Goal: Task Accomplishment & Management: Complete application form

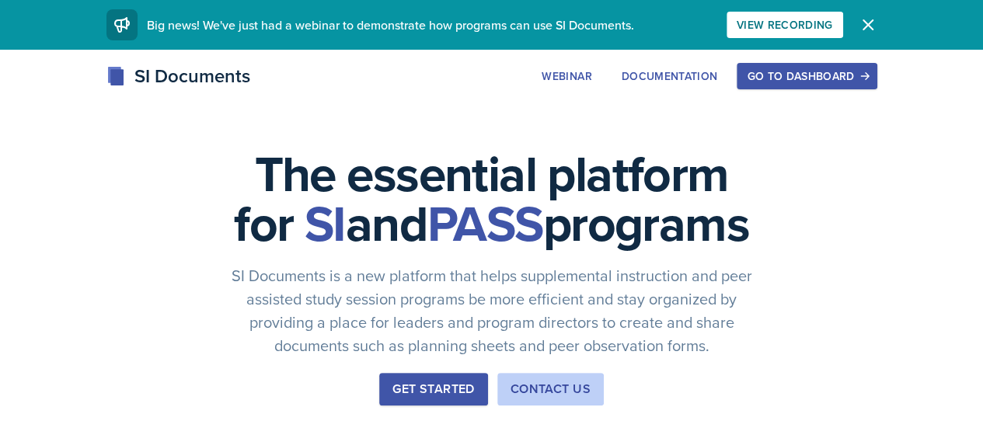
click at [867, 76] on div "Go to Dashboard" at bounding box center [807, 76] width 120 height 12
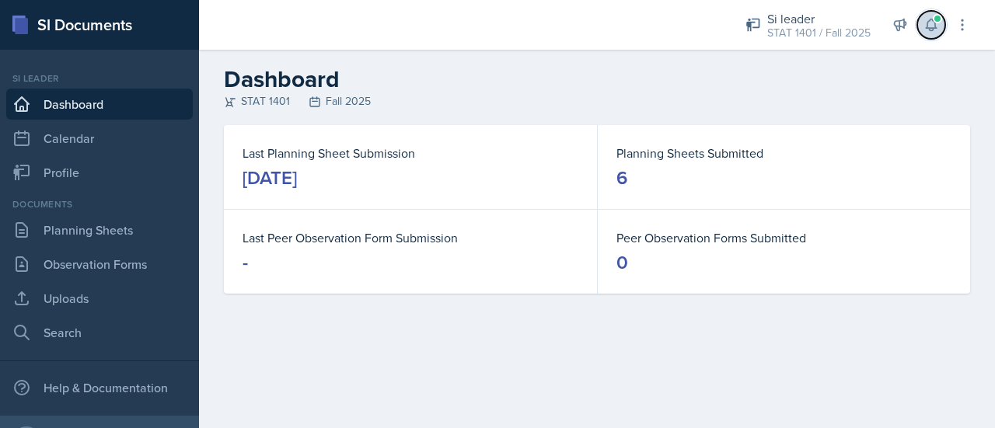
click at [926, 26] on icon at bounding box center [931, 25] width 16 height 16
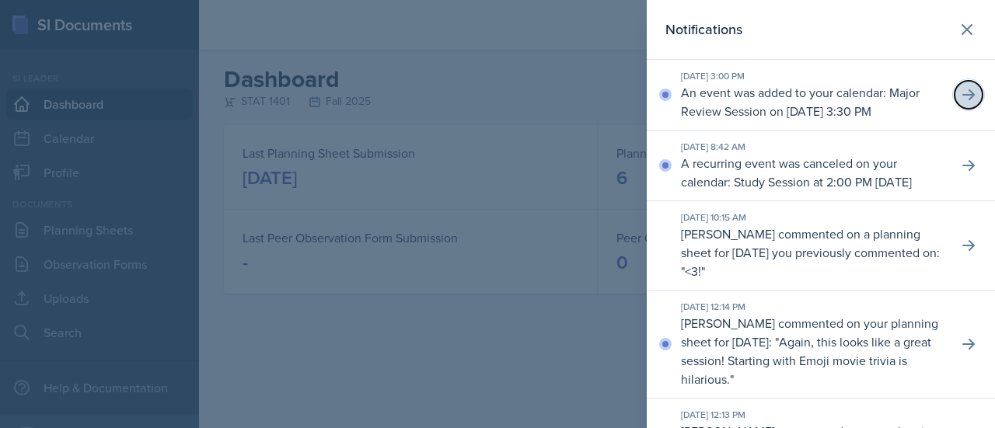
click at [961, 109] on button at bounding box center [968, 95] width 28 height 28
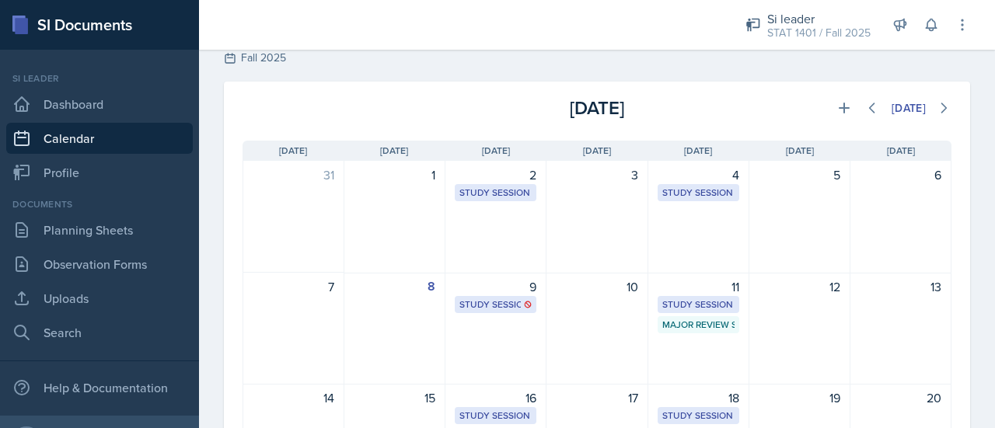
scroll to position [40, 0]
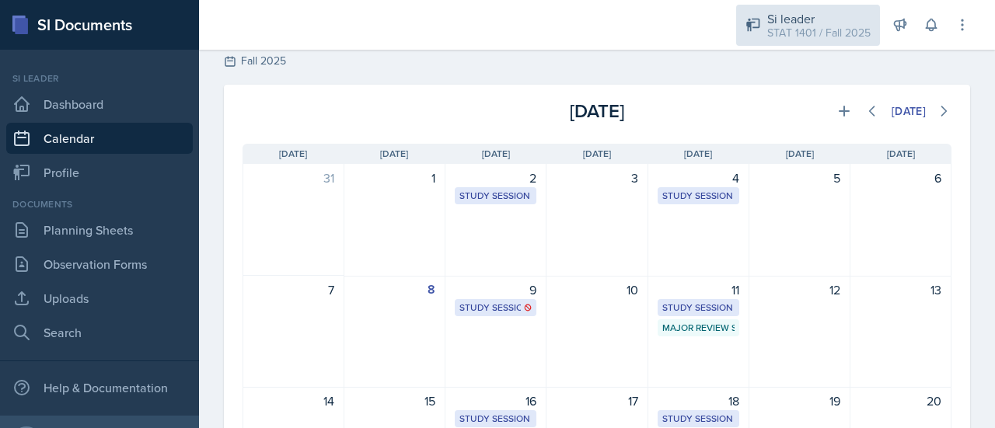
click at [815, 15] on div "Si leader" at bounding box center [818, 18] width 103 height 19
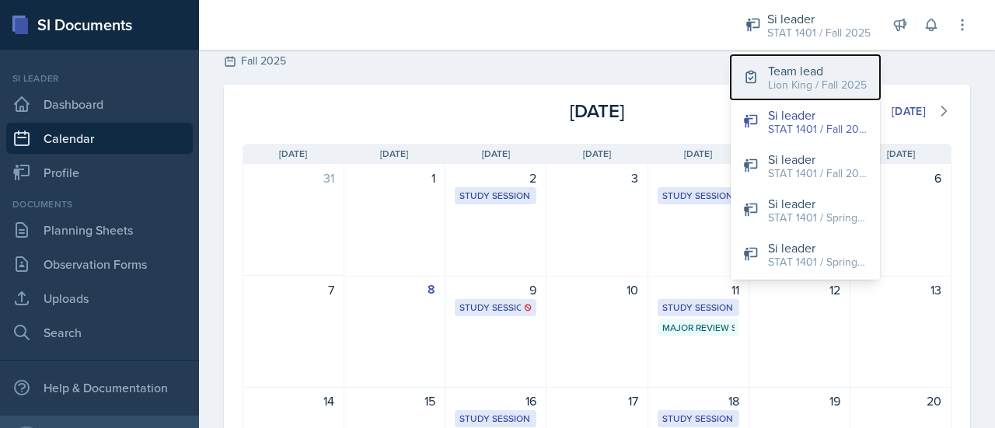
click at [807, 75] on div "Team lead" at bounding box center [817, 70] width 99 height 19
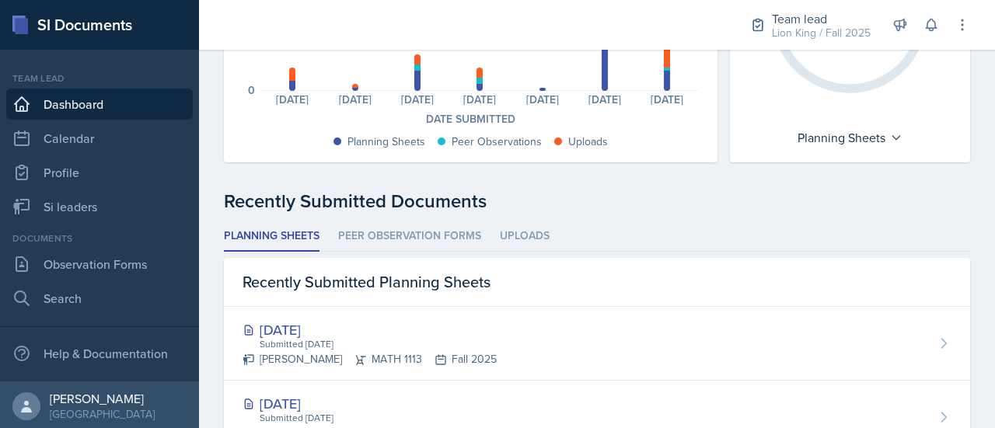
scroll to position [263, 0]
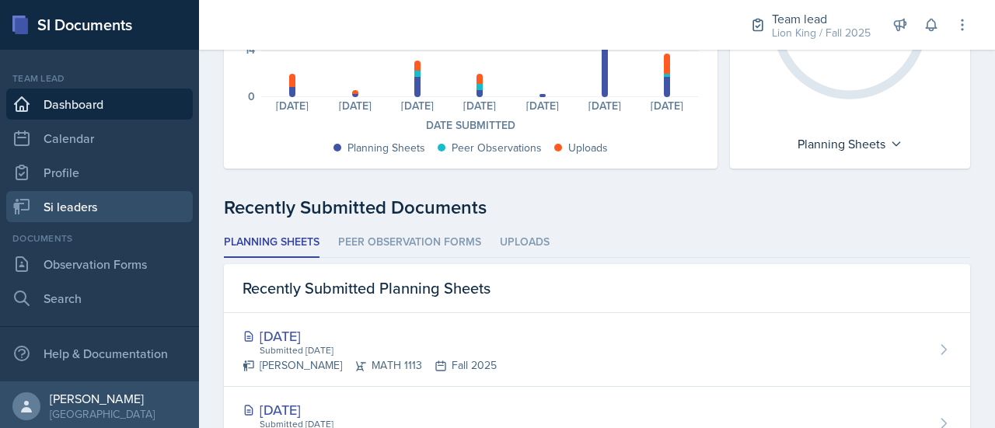
click at [114, 204] on link "Si leaders" at bounding box center [99, 206] width 187 height 31
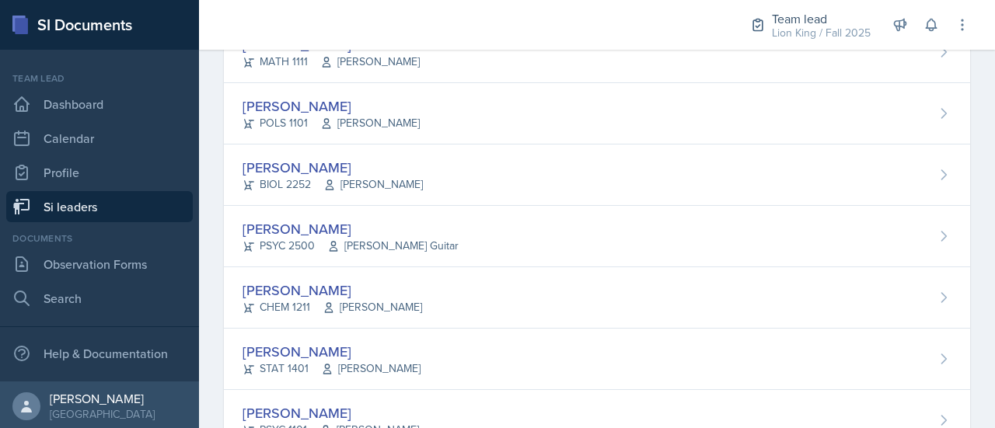
scroll to position [294, 0]
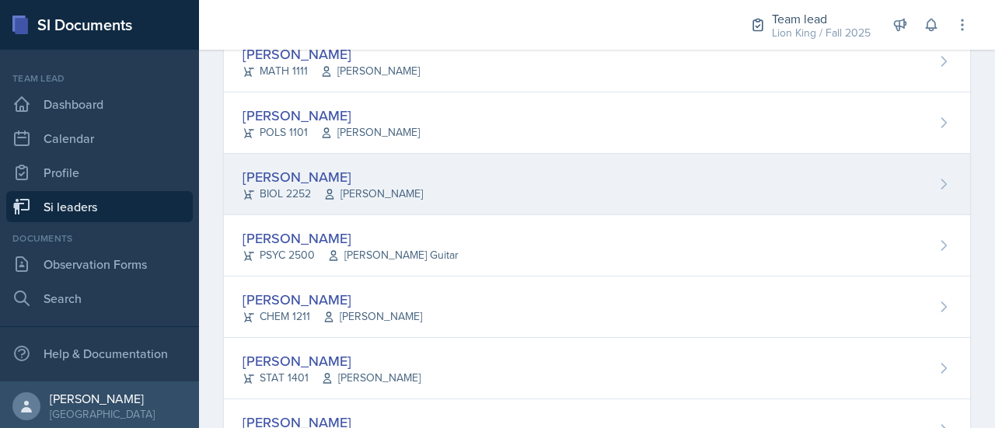
click at [931, 172] on div "[PERSON_NAME] BIOL 2252 [PERSON_NAME]" at bounding box center [597, 184] width 746 height 61
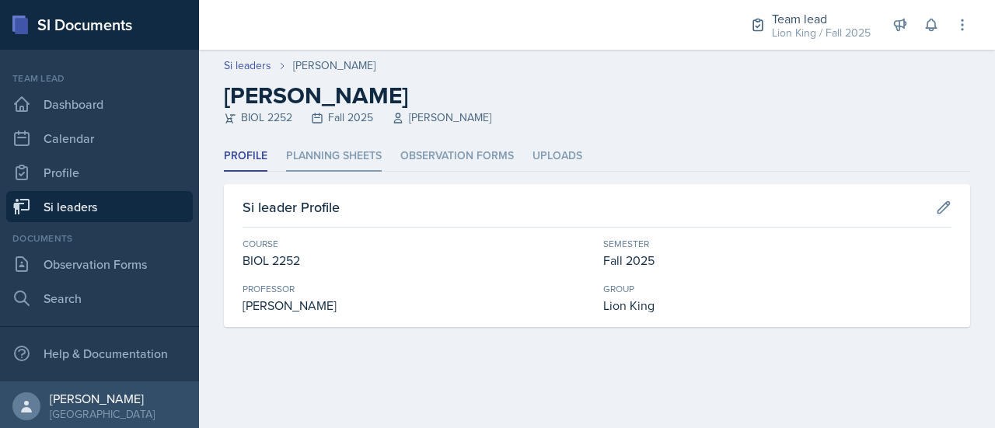
click at [340, 152] on li "Planning Sheets" at bounding box center [334, 156] width 96 height 30
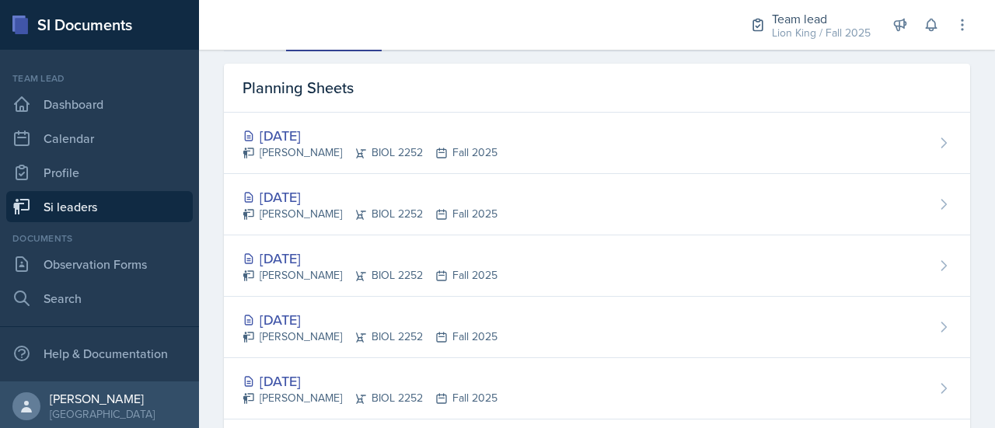
scroll to position [120, 0]
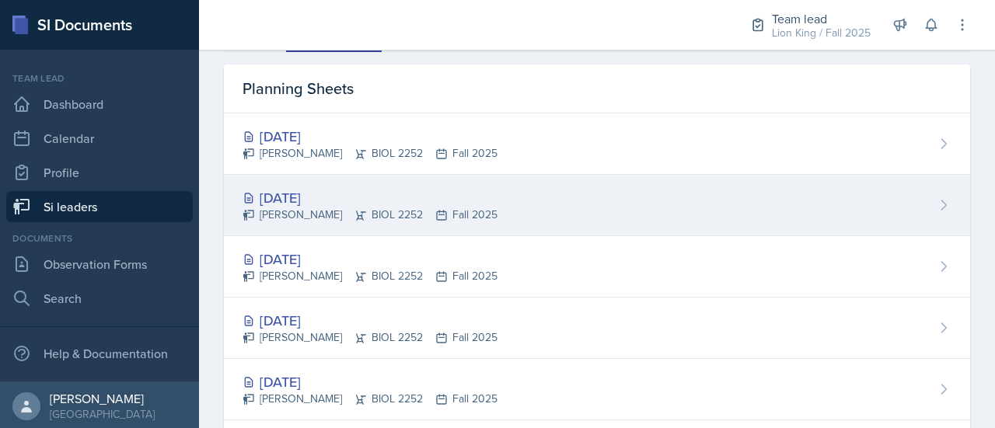
click at [922, 209] on div "[DATE] [PERSON_NAME] BIOL 2252 Fall 2025" at bounding box center [597, 205] width 746 height 61
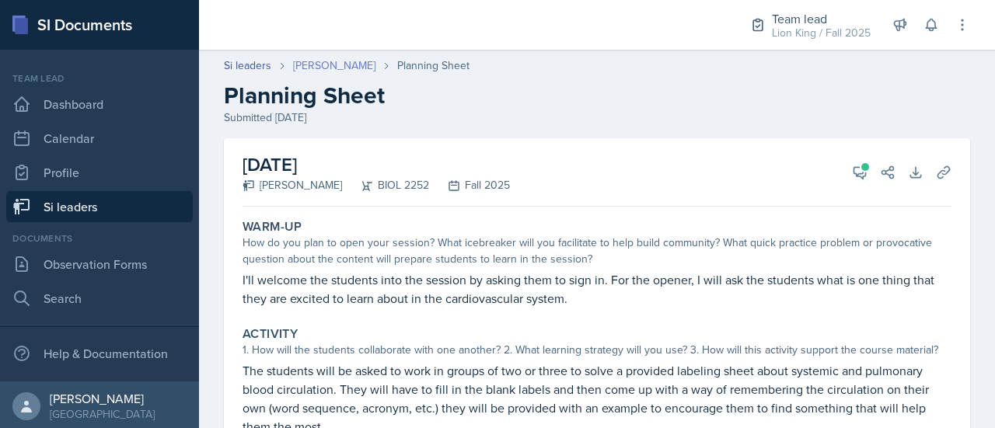
click at [324, 61] on link "[PERSON_NAME]" at bounding box center [334, 66] width 82 height 16
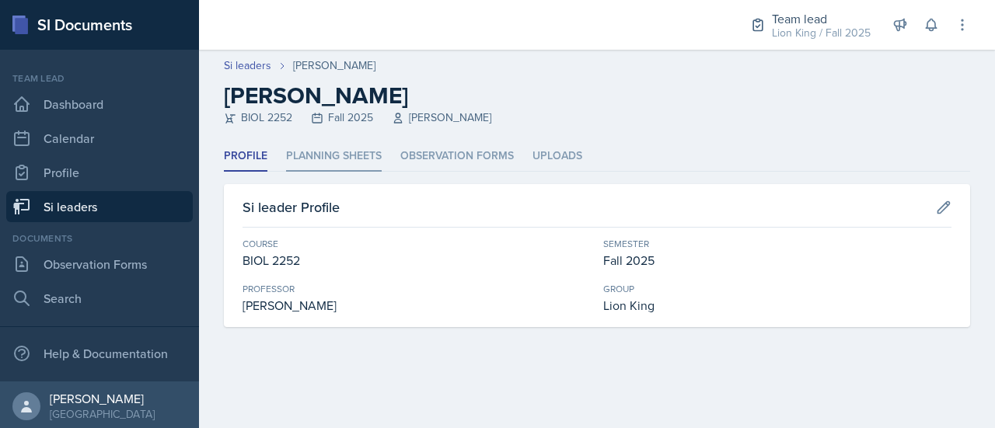
click at [326, 150] on li "Planning Sheets" at bounding box center [334, 156] width 96 height 30
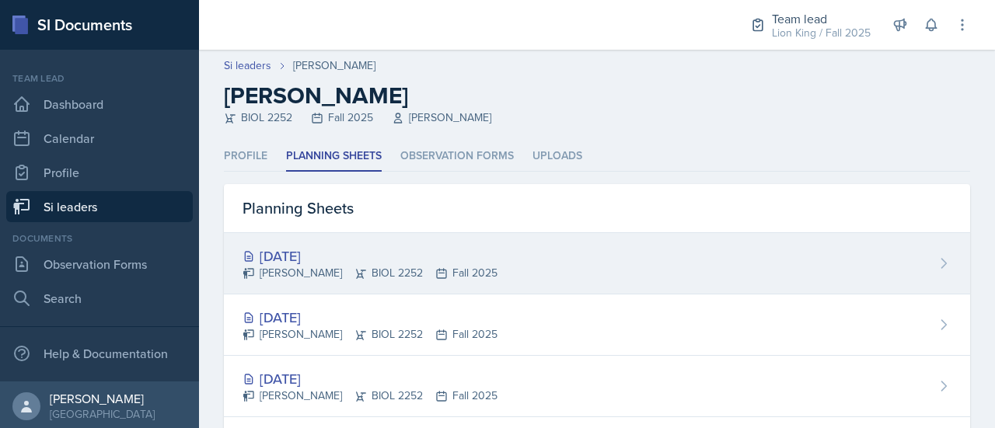
click at [339, 276] on div "[PERSON_NAME] BIOL 2252 Fall 2025" at bounding box center [369, 273] width 255 height 16
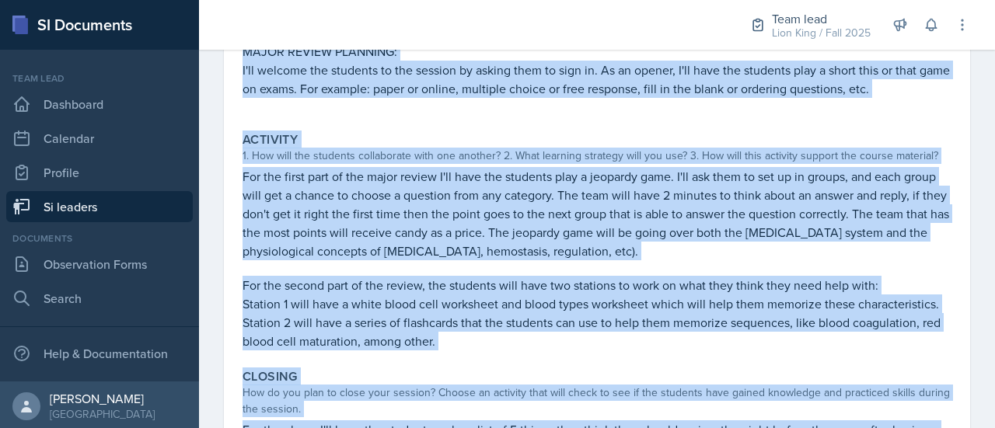
scroll to position [392, 0]
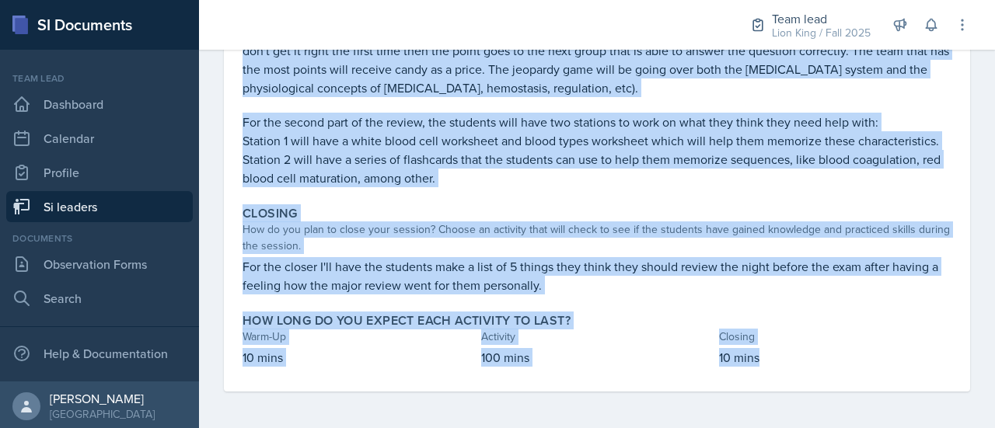
drag, startPoint x: 225, startPoint y: 215, endPoint x: 759, endPoint y: 365, distance: 554.4
click at [759, 365] on div "[DATE] [PERSON_NAME] BIOL 2252 Fall 2025 View Comments Comments Send Share Down…" at bounding box center [597, 69] width 746 height 645
copy div "Warm-Up How do you plan to open your session? What icebreaker will you facilita…"
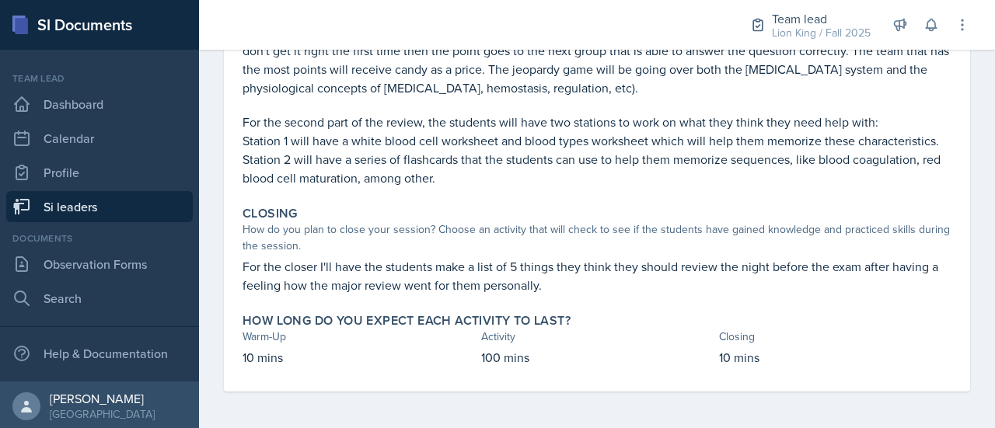
click at [825, 46] on div "Team lead Lion King / Fall 2025 Team lead Lion King / Fall 2025 Si leader STAT …" at bounding box center [849, 25] width 242 height 50
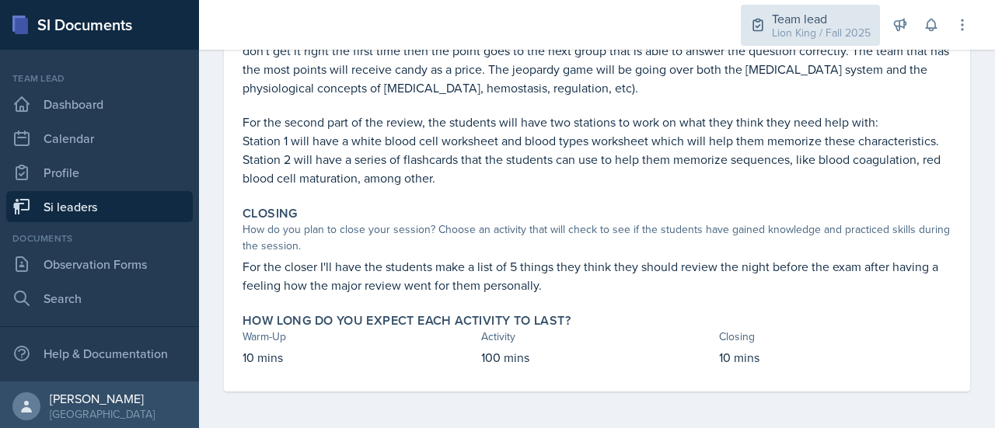
click at [824, 26] on div "Lion King / Fall 2025" at bounding box center [821, 33] width 99 height 16
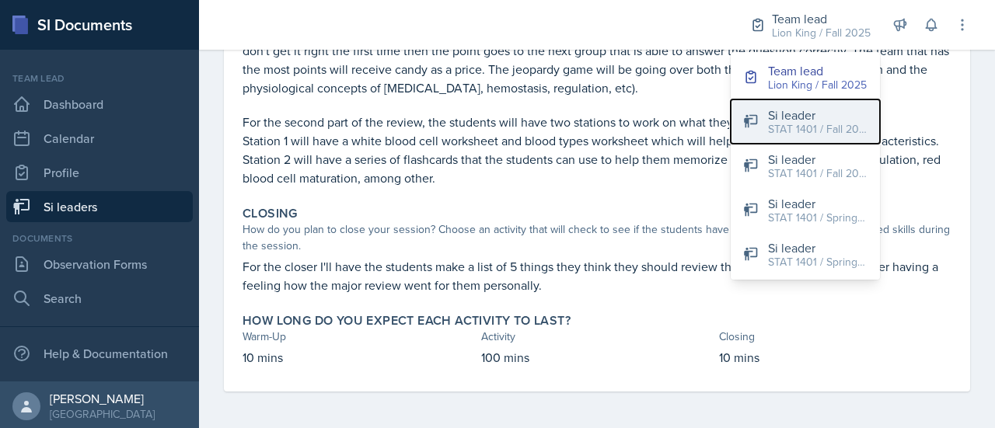
click at [811, 117] on div "Si leader" at bounding box center [817, 115] width 99 height 19
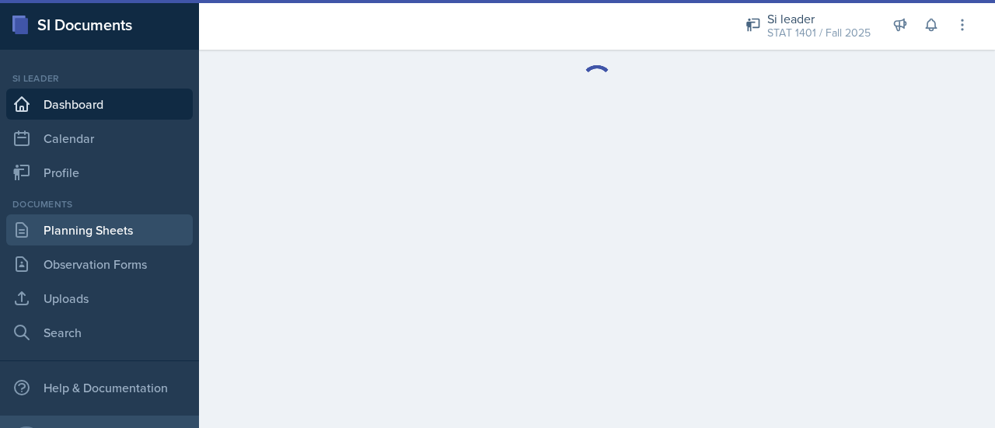
click at [141, 227] on link "Planning Sheets" at bounding box center [99, 230] width 187 height 31
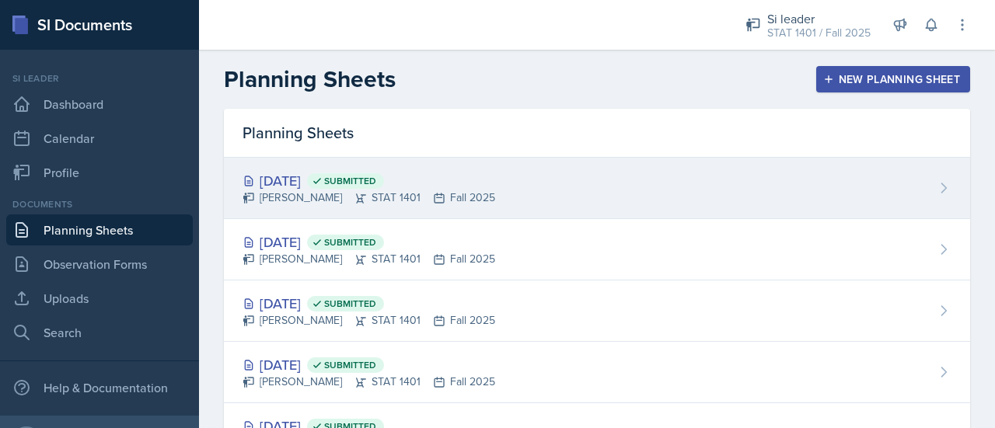
click at [445, 194] on icon at bounding box center [439, 198] width 12 height 12
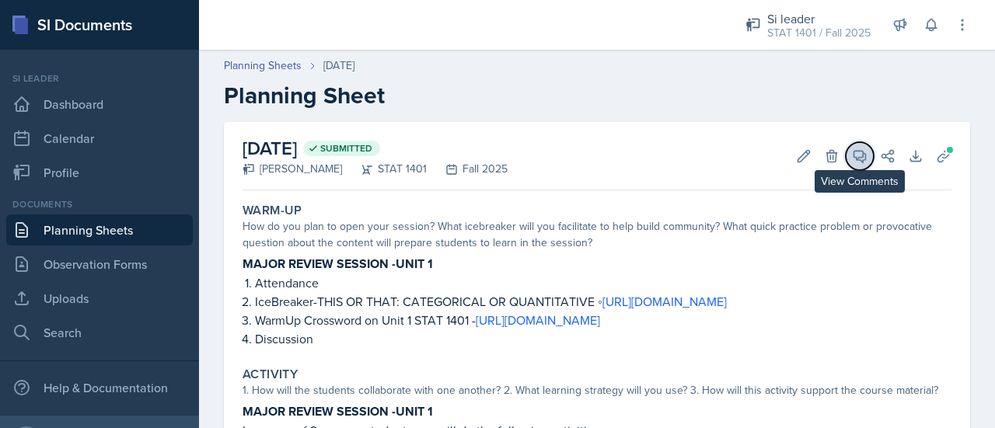
click at [852, 155] on icon at bounding box center [860, 156] width 16 height 16
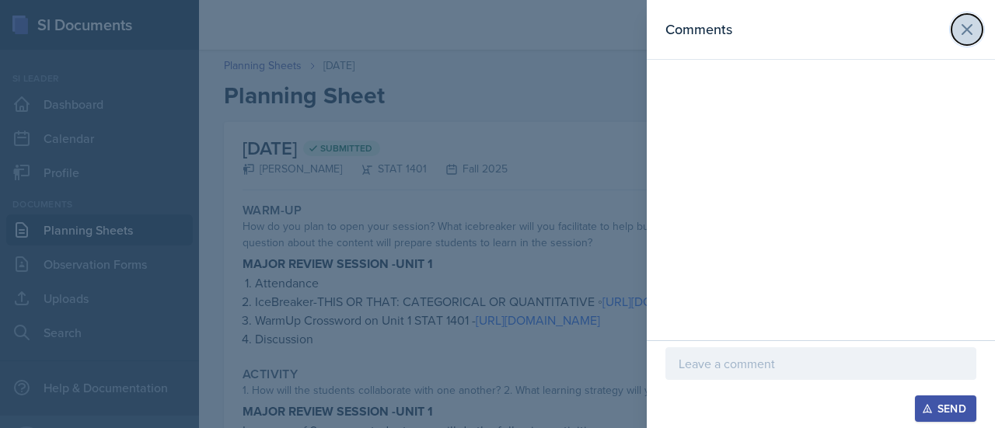
click at [971, 32] on icon at bounding box center [967, 29] width 19 height 19
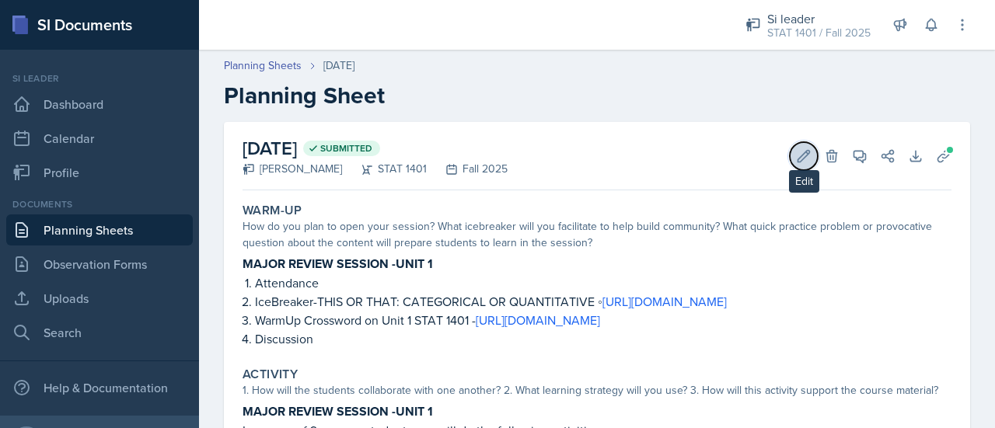
click at [793, 146] on button "Edit" at bounding box center [804, 156] width 28 height 28
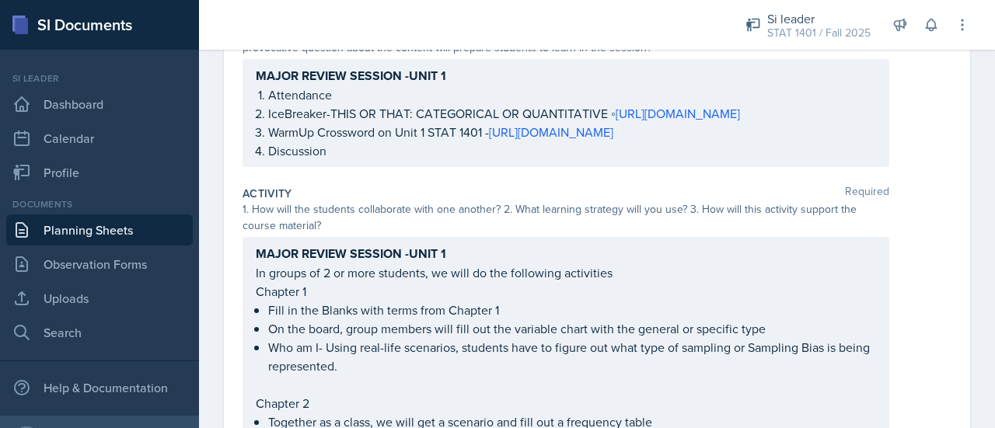
scroll to position [818, 0]
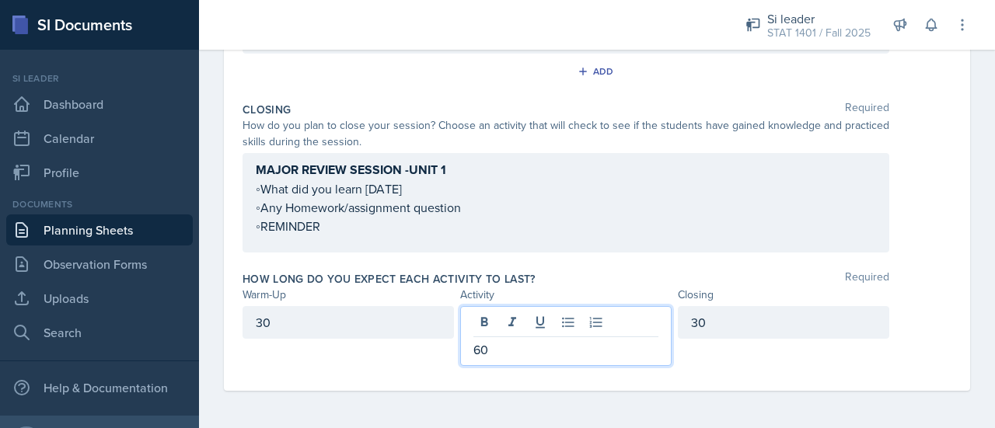
click at [530, 355] on p "60" at bounding box center [565, 349] width 185 height 19
click at [696, 315] on div "30" at bounding box center [783, 322] width 211 height 33
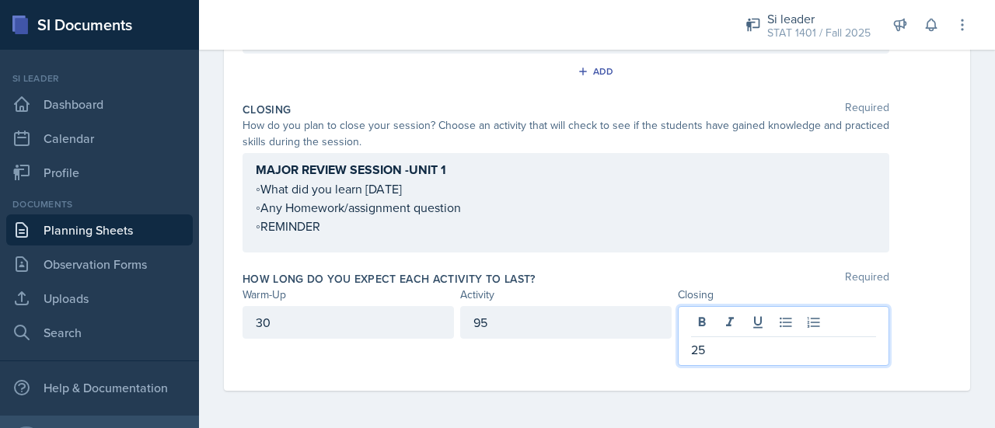
click at [527, 378] on div "How long do you expect each activity to last? Required Warm-Up Activity Closing…" at bounding box center [596, 321] width 709 height 113
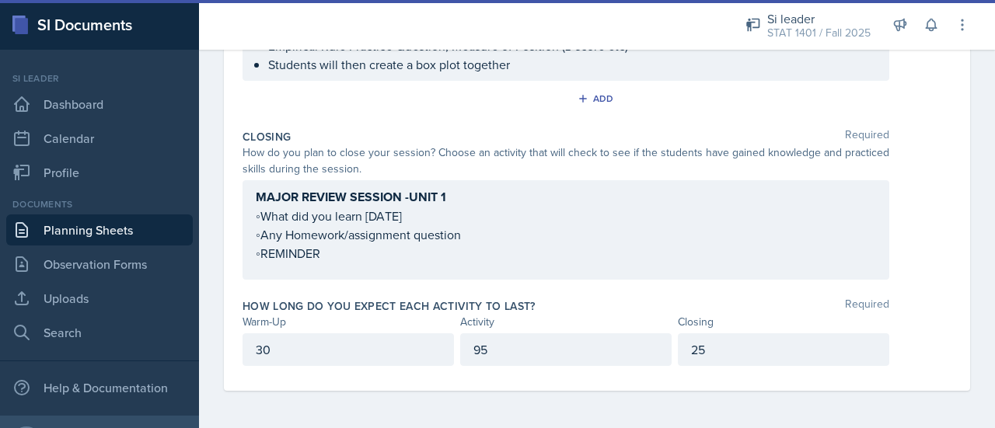
click at [696, 351] on p "25" at bounding box center [783, 349] width 185 height 19
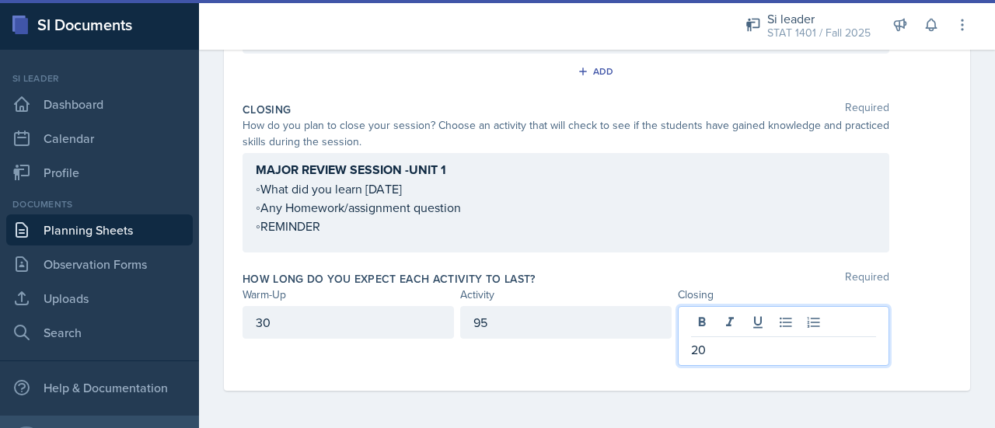
click at [317, 365] on div "30" at bounding box center [347, 336] width 211 height 60
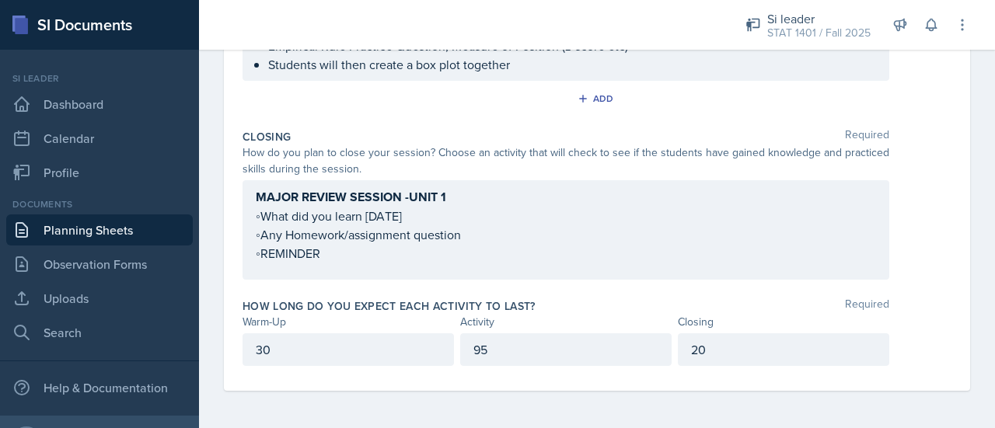
click at [712, 357] on p "20" at bounding box center [783, 349] width 185 height 19
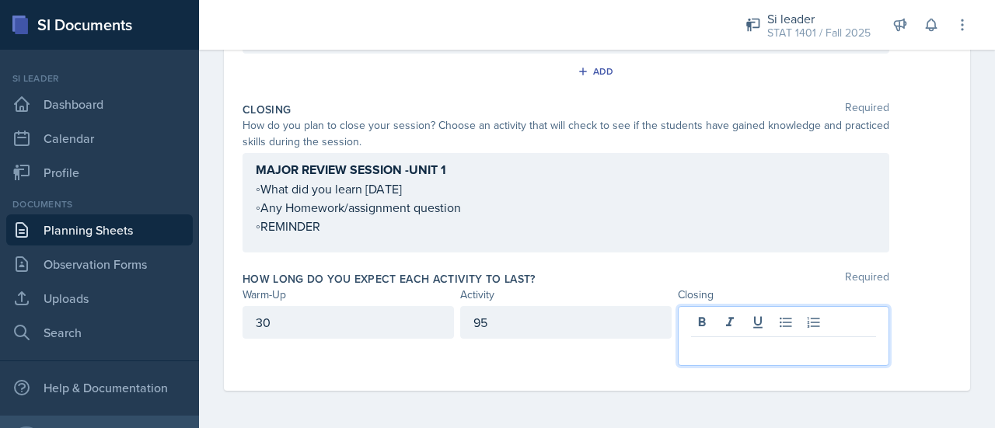
click at [522, 326] on div "95" at bounding box center [565, 322] width 211 height 33
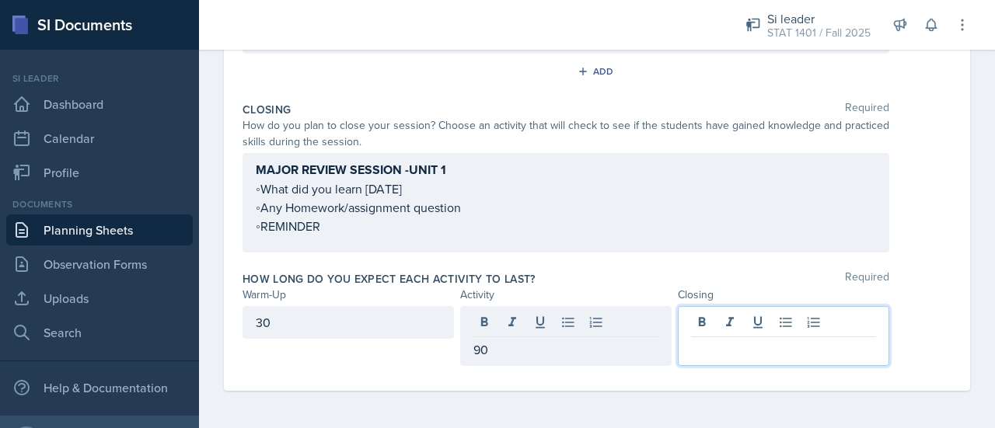
click at [706, 320] on div at bounding box center [783, 336] width 211 height 60
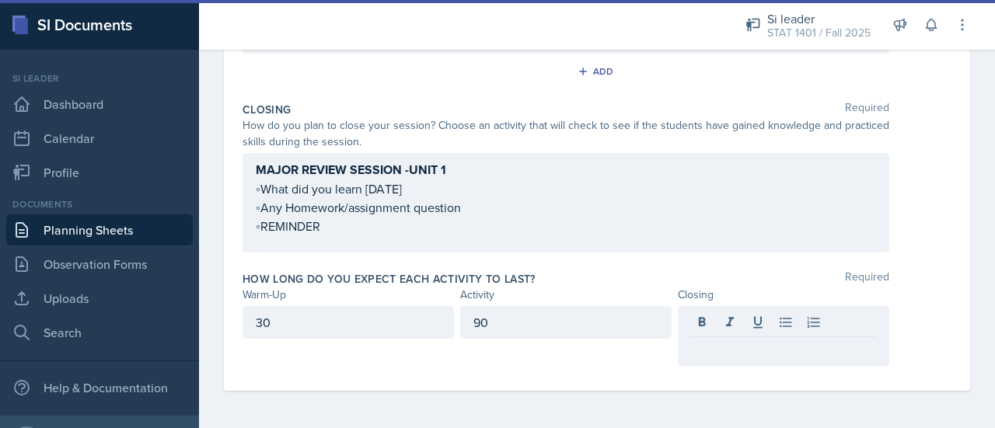
click at [341, 330] on div "30" at bounding box center [347, 322] width 211 height 33
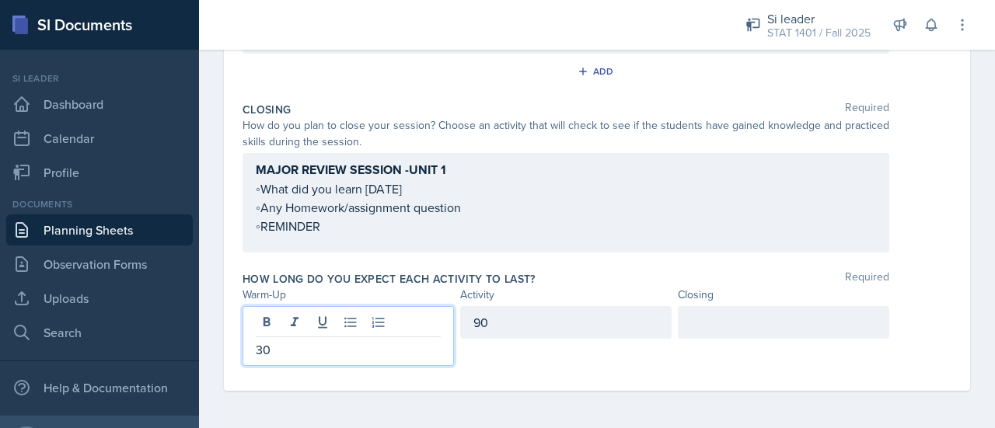
click at [523, 321] on div "90" at bounding box center [565, 322] width 211 height 33
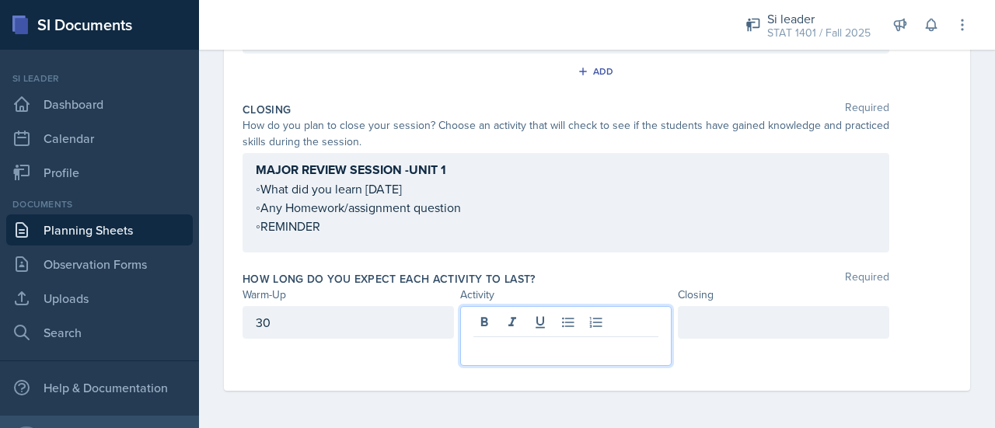
click at [501, 355] on p at bounding box center [565, 349] width 185 height 19
click at [734, 321] on div at bounding box center [783, 322] width 211 height 33
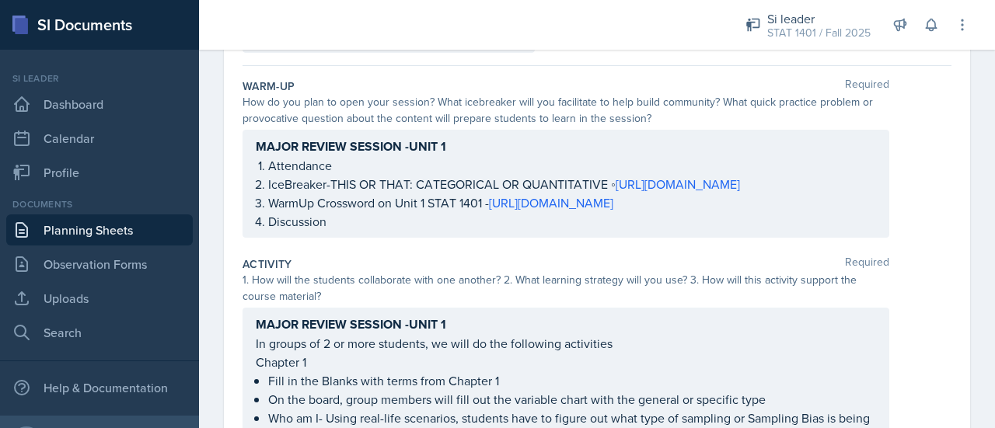
scroll to position [0, 0]
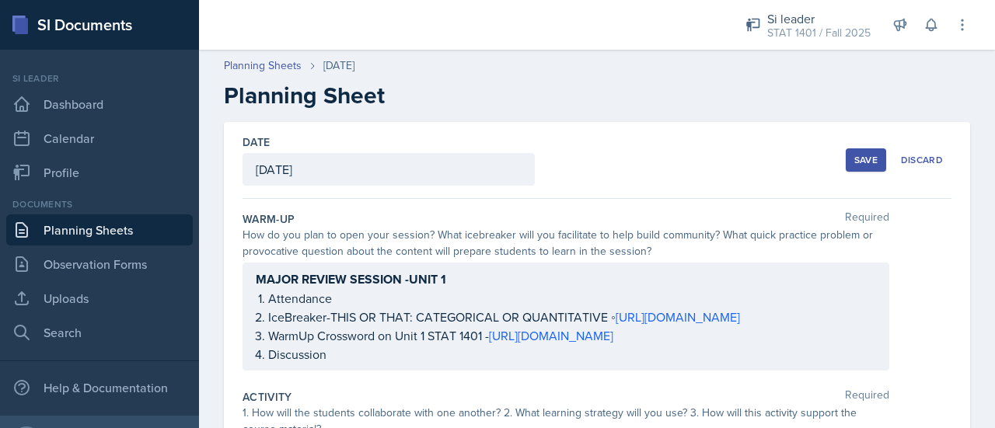
click at [861, 170] on button "Save" at bounding box center [866, 159] width 40 height 23
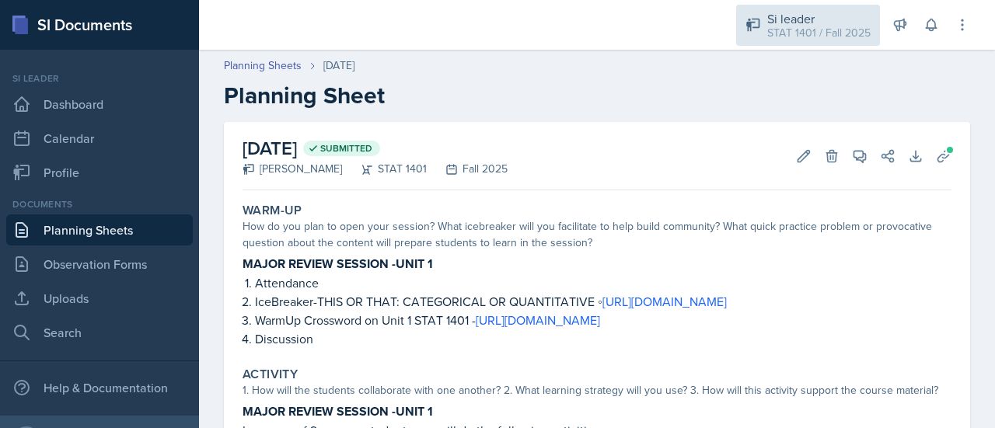
click at [787, 29] on div "STAT 1401 / Fall 2025" at bounding box center [818, 33] width 103 height 16
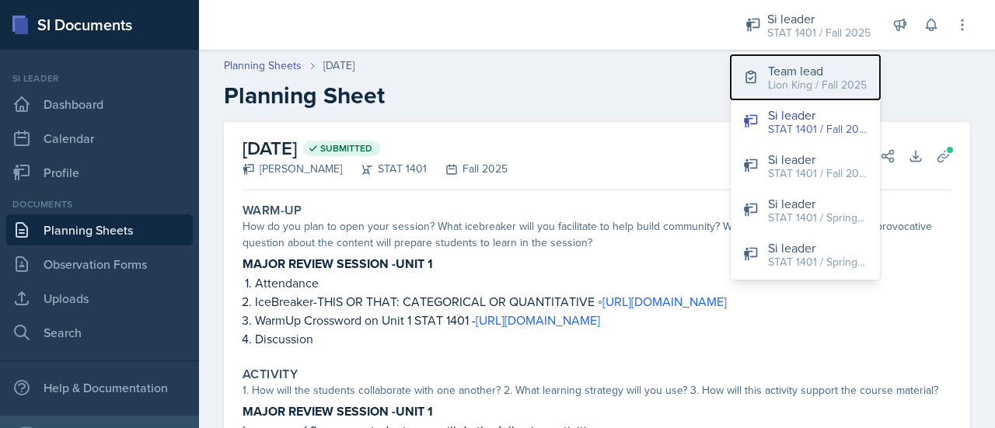
click at [783, 82] on div "Lion King / Fall 2025" at bounding box center [817, 85] width 99 height 16
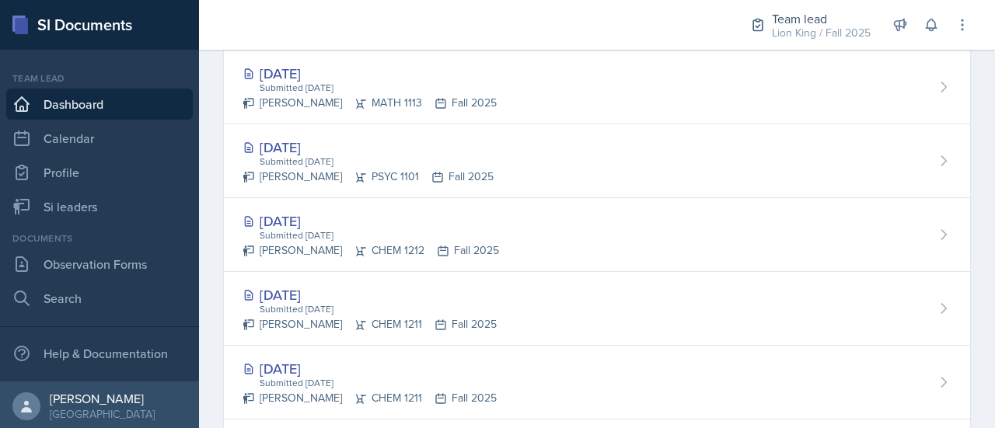
scroll to position [598, 0]
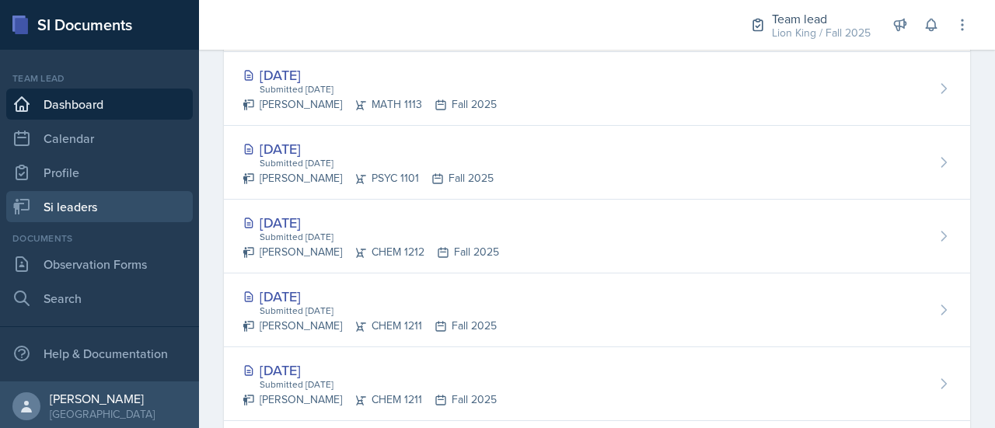
click at [51, 204] on link "Si leaders" at bounding box center [99, 206] width 187 height 31
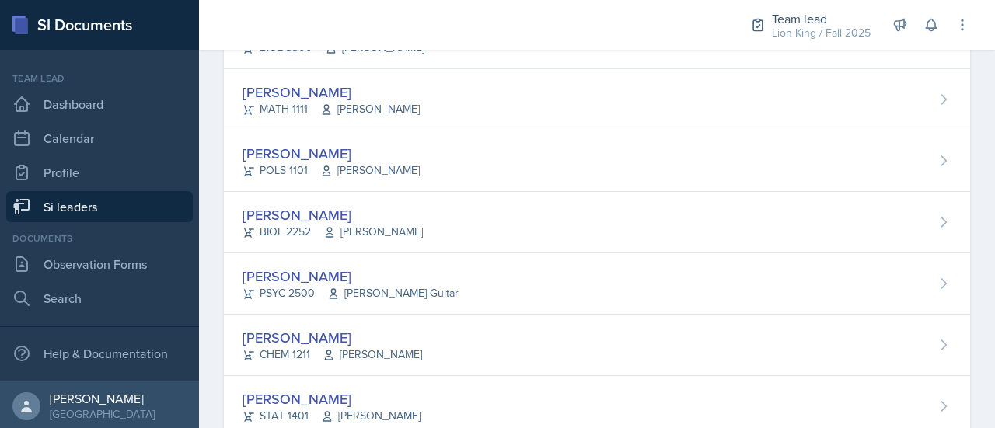
scroll to position [244, 0]
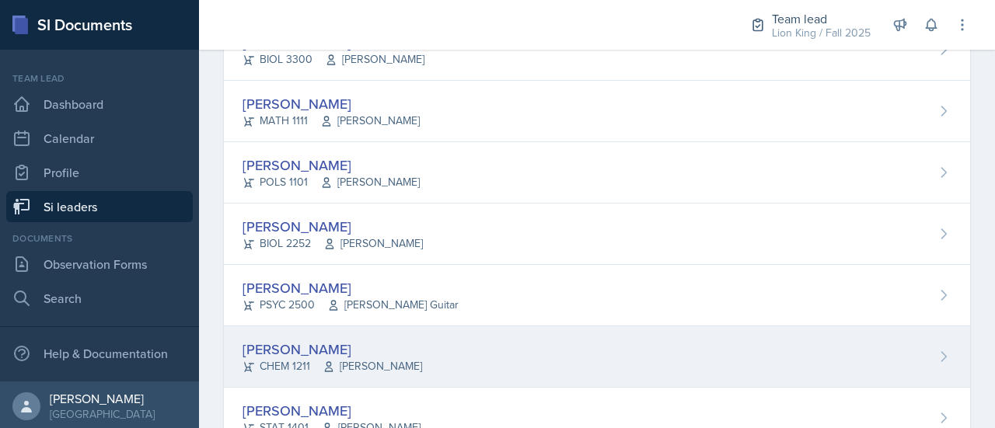
click at [880, 330] on div "[PERSON_NAME] CHEM 1211 [PERSON_NAME]" at bounding box center [597, 356] width 746 height 61
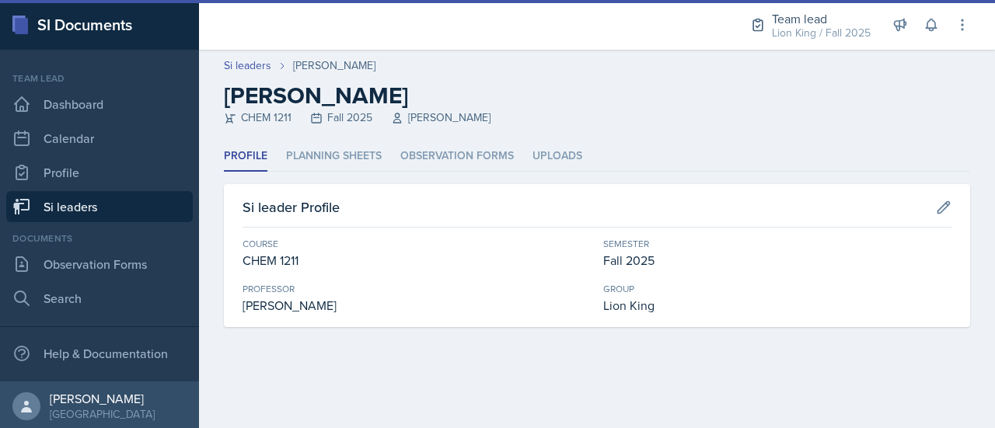
click at [38, 205] on link "Si leaders" at bounding box center [99, 206] width 187 height 31
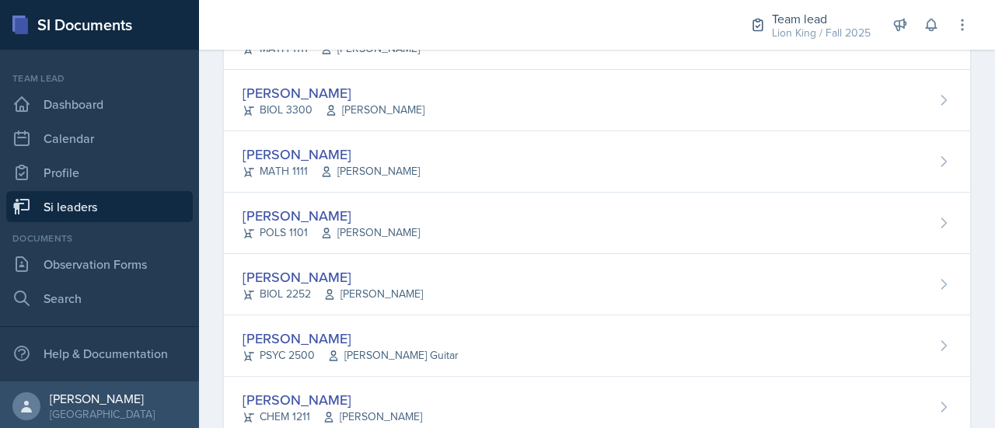
scroll to position [194, 0]
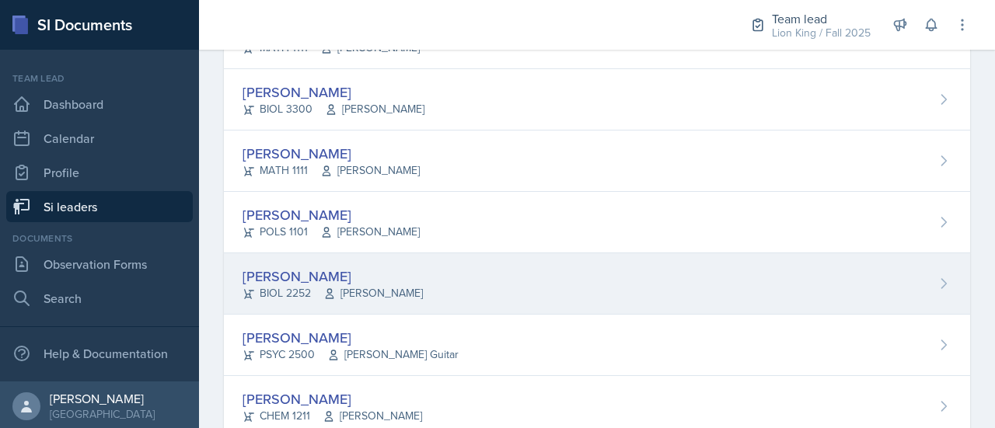
click at [869, 291] on div "[PERSON_NAME] BIOL 2252 [PERSON_NAME]" at bounding box center [597, 283] width 746 height 61
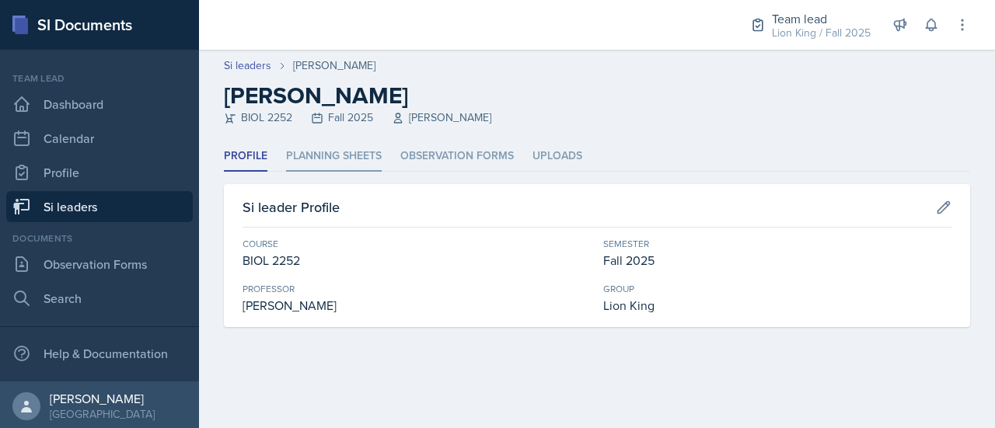
click at [359, 165] on li "Planning Sheets" at bounding box center [334, 156] width 96 height 30
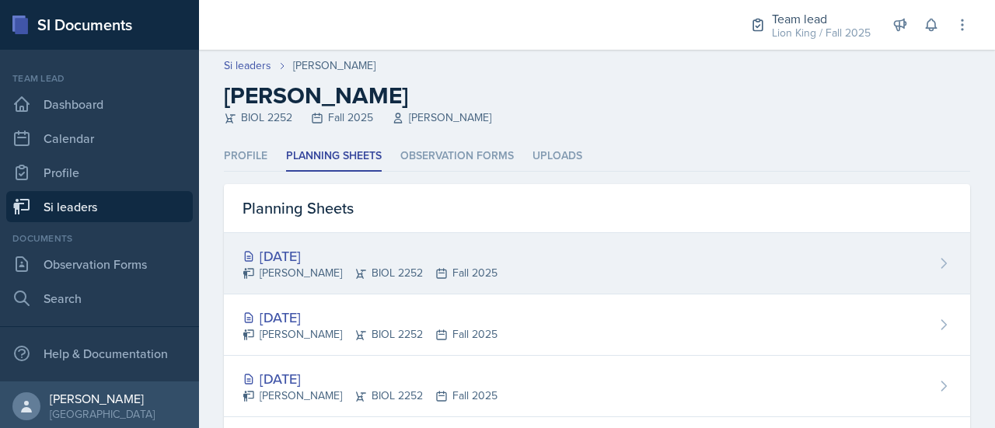
click at [476, 271] on div "[PERSON_NAME] BIOL 2252 Fall 2025" at bounding box center [369, 273] width 255 height 16
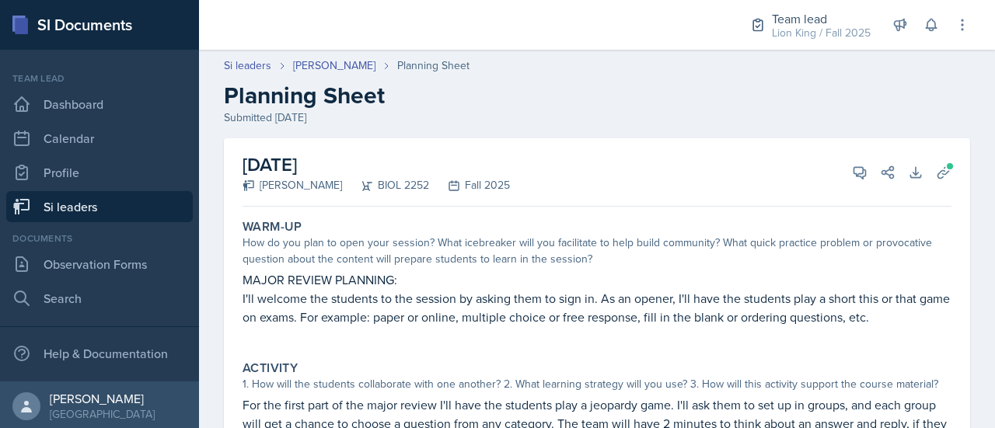
click at [580, 274] on p "MAJOR REVIEW PLANNING:" at bounding box center [596, 279] width 709 height 19
click at [852, 177] on icon at bounding box center [860, 173] width 16 height 16
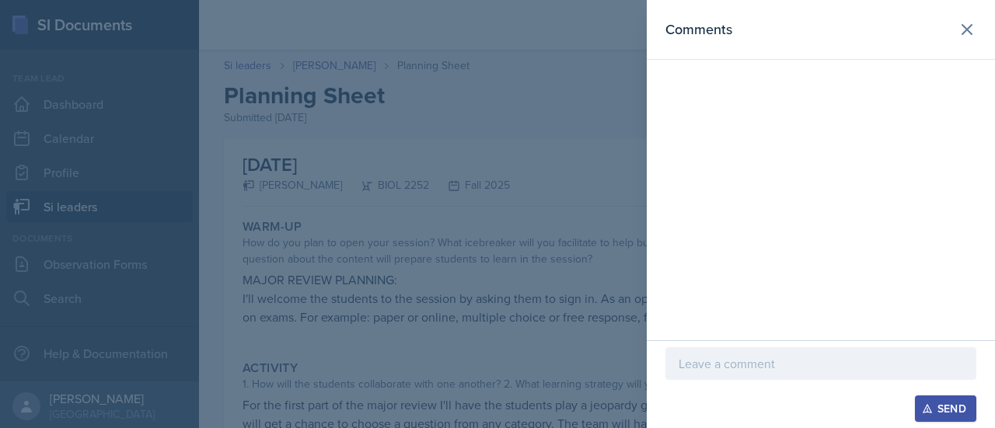
click at [692, 375] on div at bounding box center [820, 363] width 311 height 33
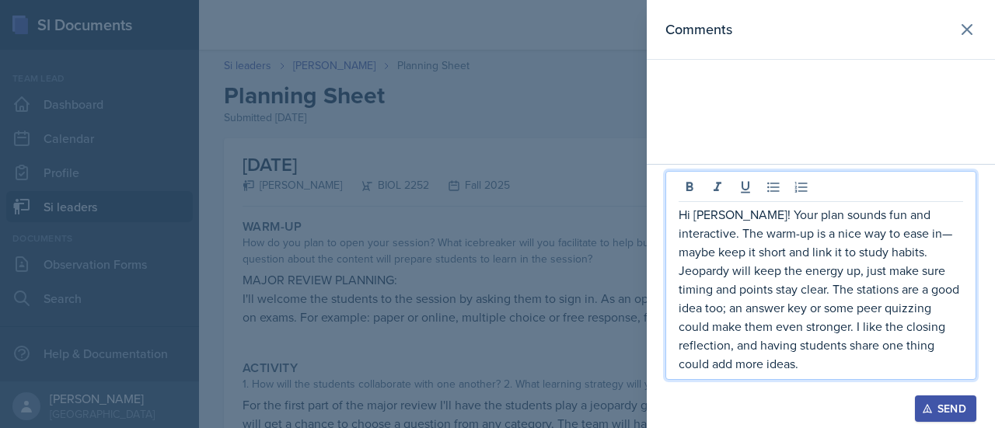
click at [869, 255] on p "Hi [PERSON_NAME]! Your plan sounds fun and interactive. The warm-up is a nice w…" at bounding box center [820, 289] width 284 height 168
click at [847, 253] on p "Hi [PERSON_NAME]! Your plan sounds fun and interactive. The warm-up is a nice w…" at bounding box center [820, 289] width 284 height 168
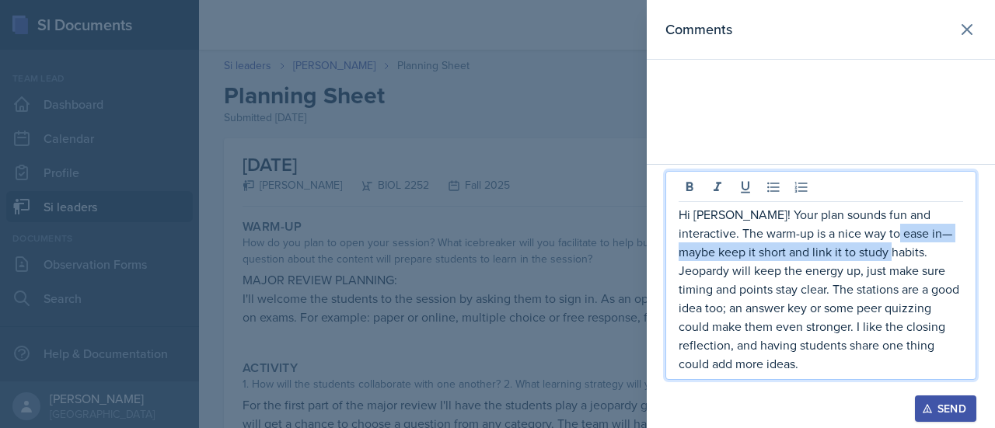
drag, startPoint x: 856, startPoint y: 254, endPoint x: 850, endPoint y: 265, distance: 12.2
click at [850, 265] on p "Hi [PERSON_NAME]! Your plan sounds fun and interactive. The warm-up is a nice w…" at bounding box center [820, 289] width 284 height 168
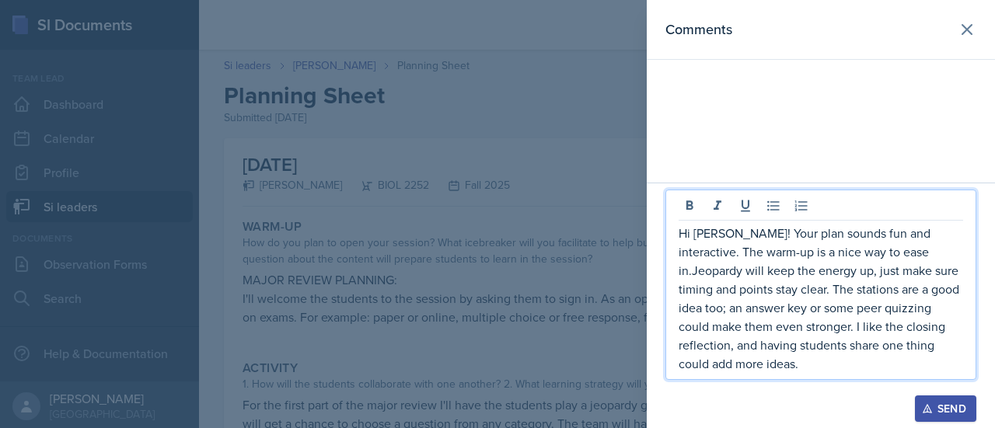
click at [860, 274] on p "Hi [PERSON_NAME]! Your plan sounds fun and interactive. The warm-up is a nice w…" at bounding box center [820, 298] width 284 height 149
click at [941, 370] on p "Hi [PERSON_NAME]! Your plan sounds fun and interactive. The warm-up is a nice w…" at bounding box center [820, 298] width 284 height 149
click at [712, 369] on p "Hi [PERSON_NAME]! Your plan sounds fun and interactive. The warm-up is a nice w…" at bounding box center [820, 298] width 284 height 149
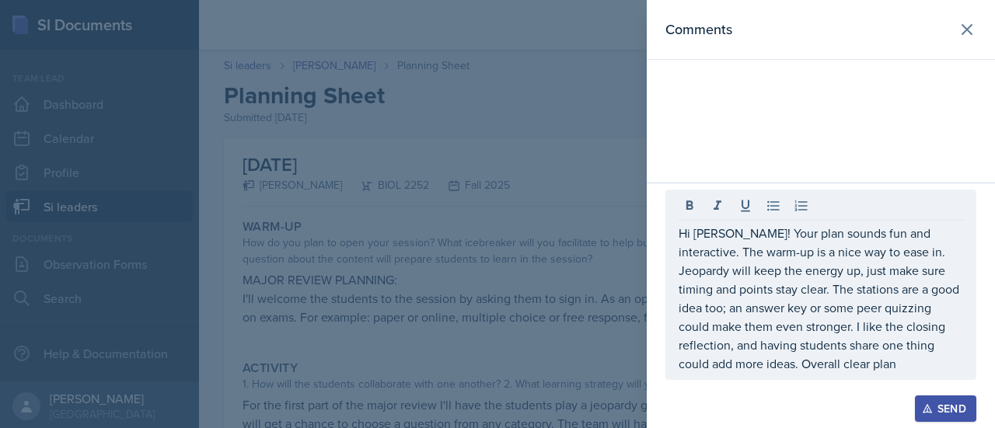
click at [936, 414] on div "Send" at bounding box center [945, 409] width 41 height 12
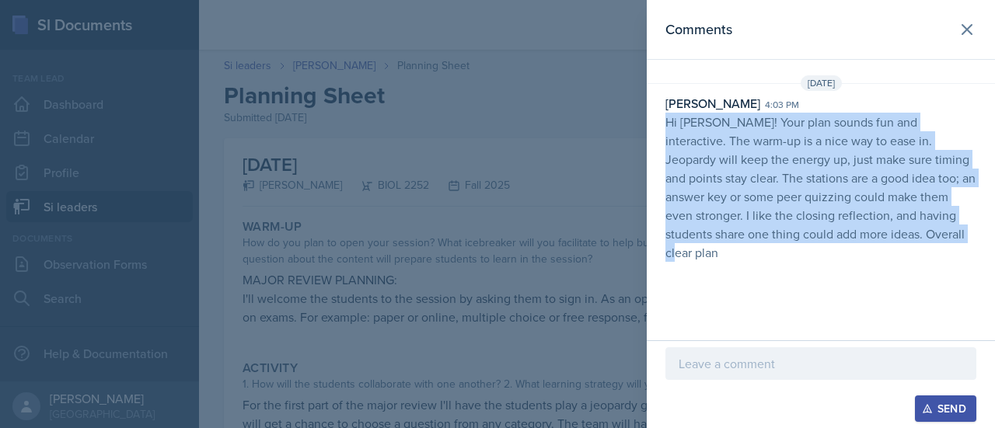
drag, startPoint x: 901, startPoint y: 238, endPoint x: 668, endPoint y: 117, distance: 262.4
click at [668, 117] on p "Hi [PERSON_NAME]! Your plan sounds fun and interactive. The warm-up is a nice w…" at bounding box center [820, 187] width 311 height 149
copy p "Hi [PERSON_NAME]! Your plan sounds fun and interactive. The warm-up is a nice w…"
click at [947, 278] on div "Comments [DATE] [PERSON_NAME] 4:03 pm Hi [PERSON_NAME]! Your plan sounds fun an…" at bounding box center [821, 170] width 348 height 340
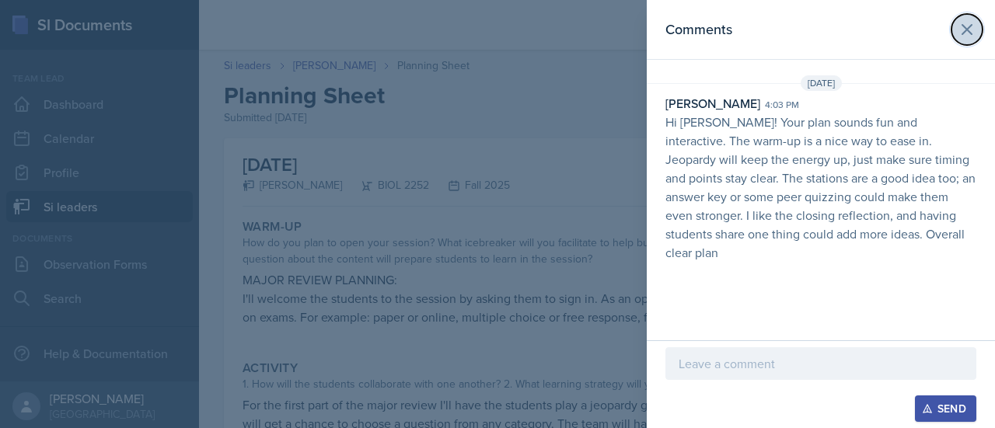
click at [959, 33] on icon at bounding box center [967, 29] width 19 height 19
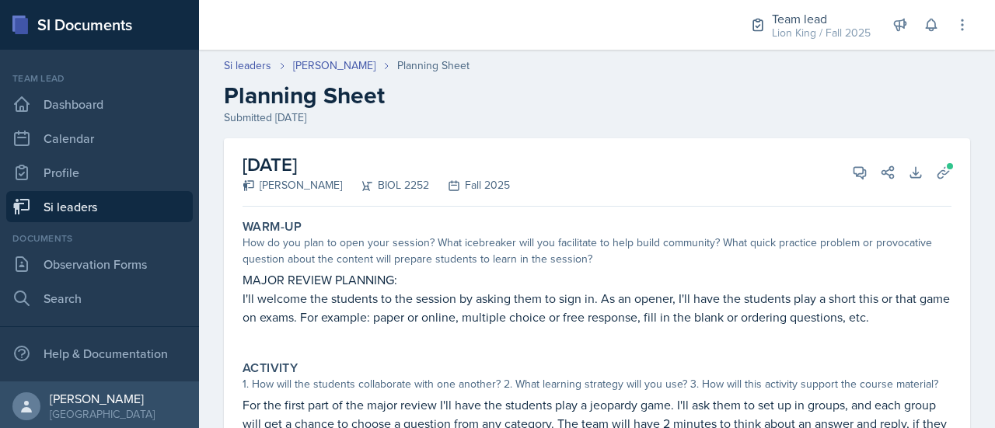
click at [124, 211] on link "Si leaders" at bounding box center [99, 206] width 187 height 31
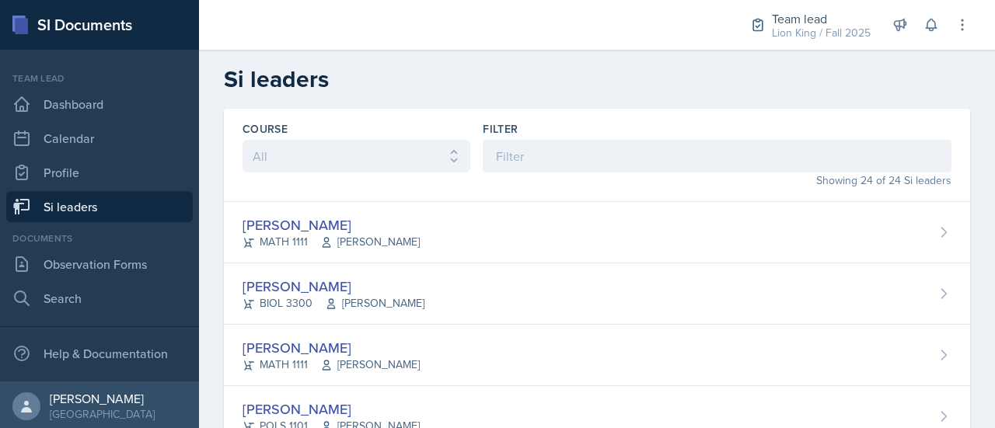
scroll to position [1277, 0]
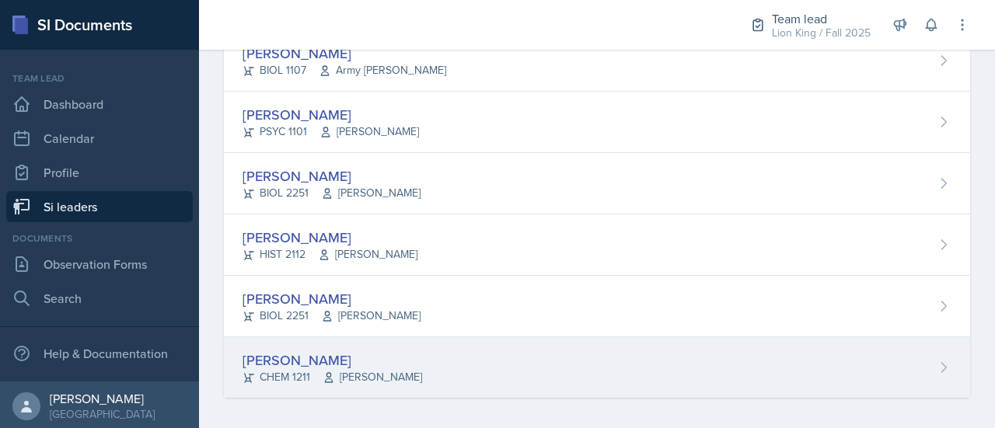
click at [935, 376] on div "[PERSON_NAME] CHEM 1211 [PERSON_NAME]" at bounding box center [597, 367] width 746 height 61
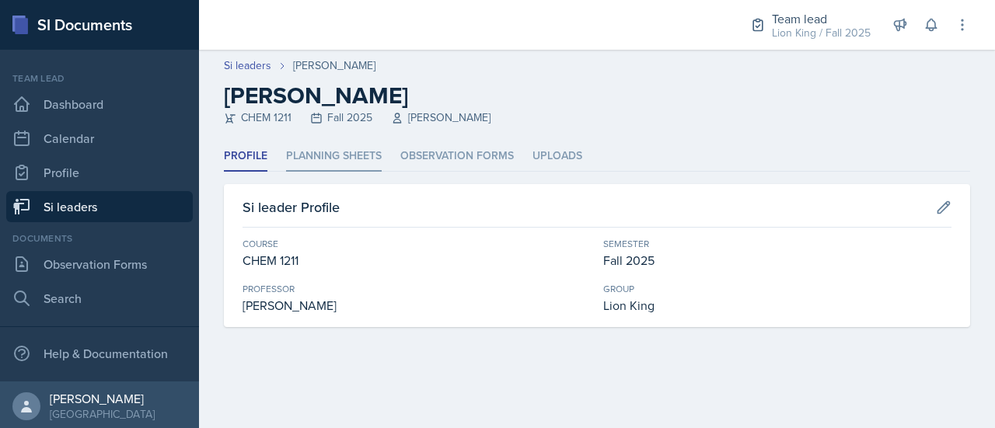
click at [370, 153] on li "Planning Sheets" at bounding box center [334, 156] width 96 height 30
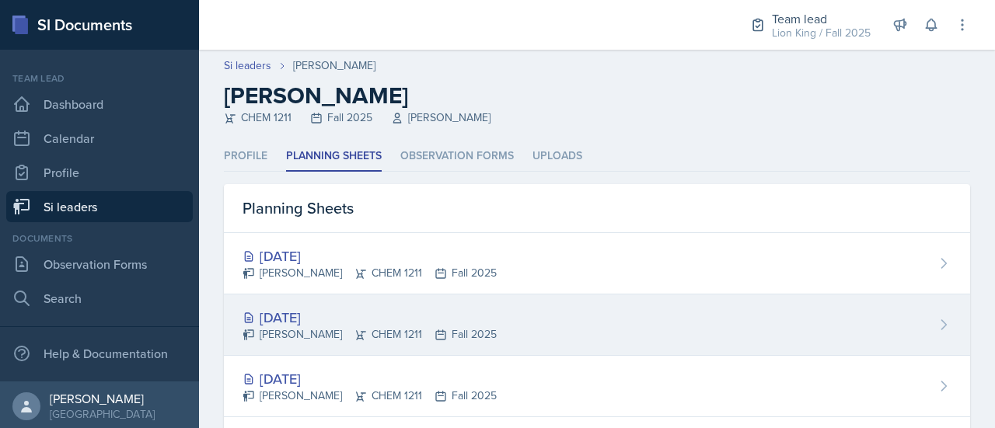
click at [312, 326] on div "[PERSON_NAME] CHEM 1211 Fall 2025" at bounding box center [369, 334] width 254 height 16
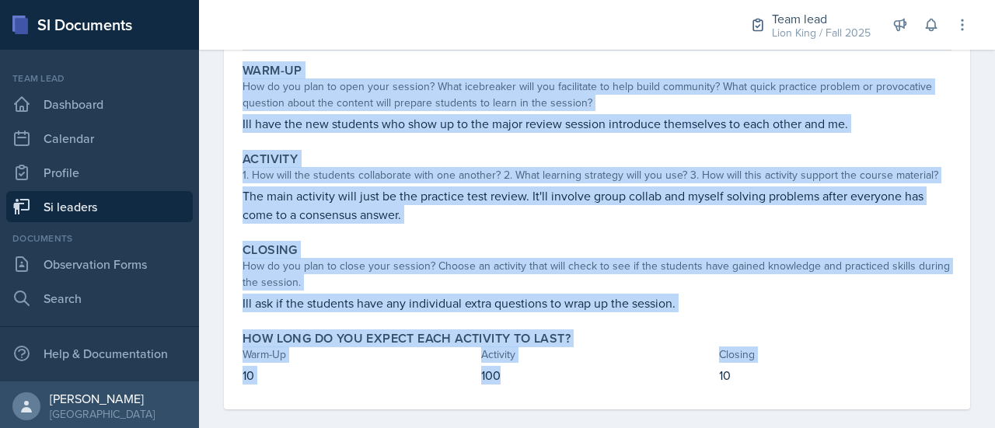
scroll to position [174, 0]
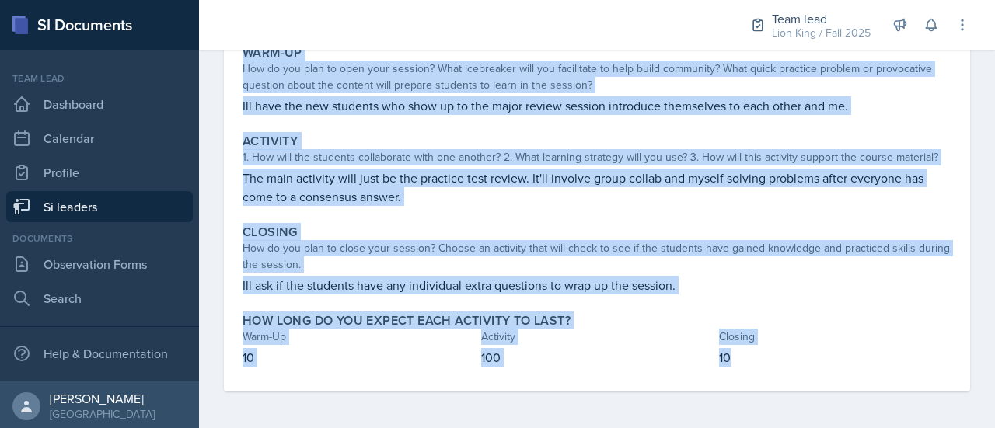
drag, startPoint x: 239, startPoint y: 193, endPoint x: 774, endPoint y: 387, distance: 568.9
click at [774, 387] on div "Warm-Up How do you plan to open your session? What icebreaker will you facilita…" at bounding box center [596, 215] width 709 height 353
copy div "Warm-Up How do you plan to open your session? What icebreaker will you facilita…"
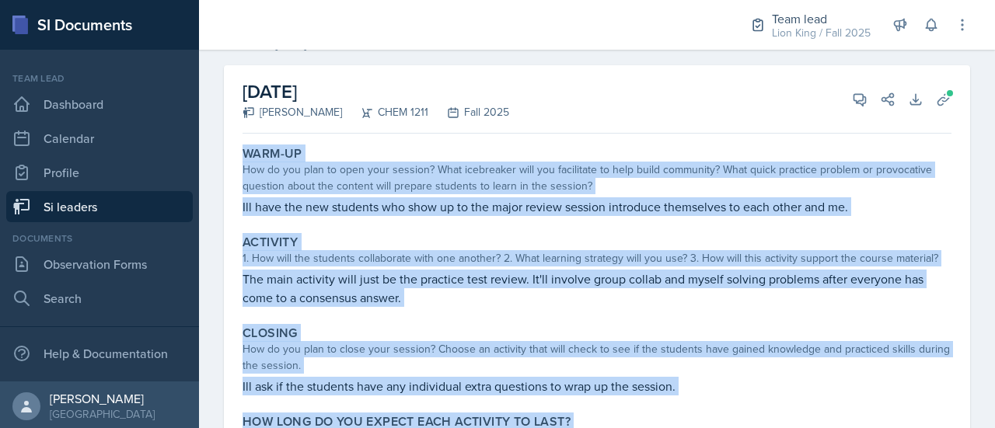
scroll to position [36, 0]
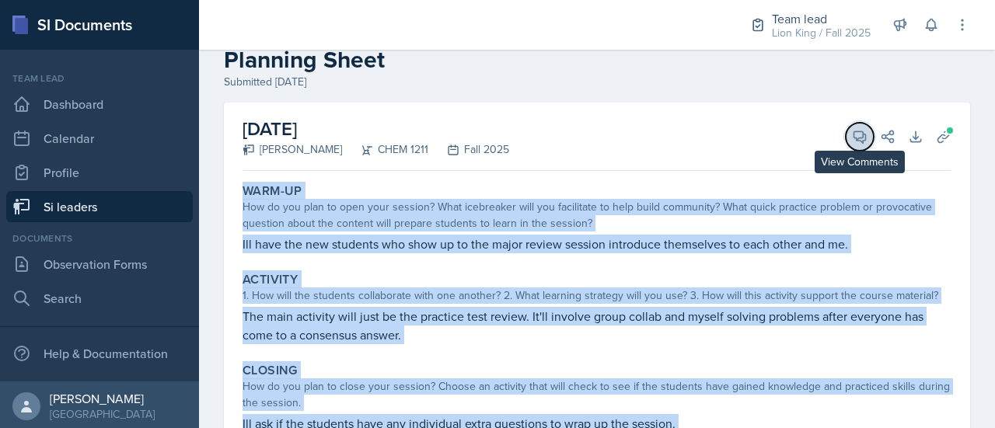
click at [861, 131] on span at bounding box center [865, 131] width 8 height 8
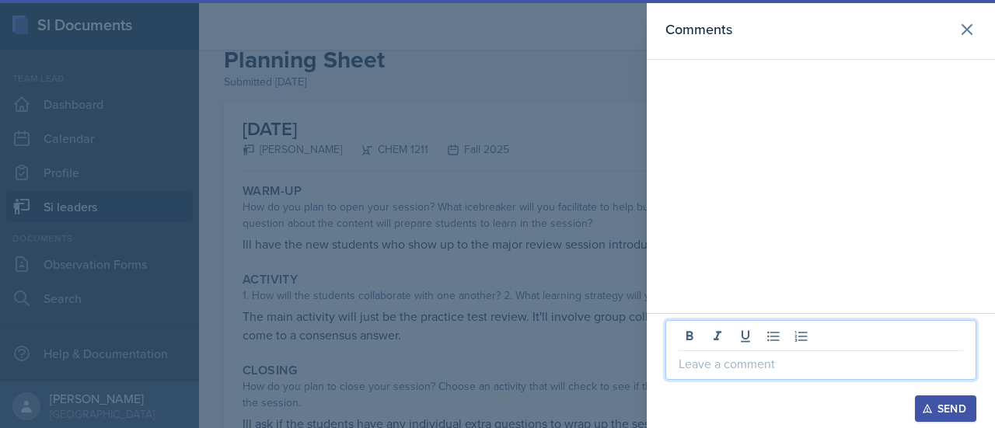
click at [731, 365] on p at bounding box center [820, 363] width 284 height 19
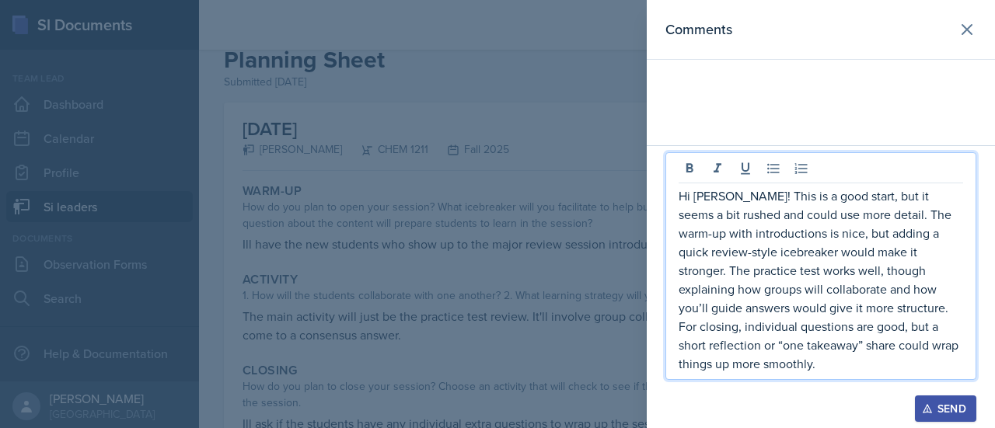
click at [935, 413] on div "Send" at bounding box center [945, 409] width 41 height 12
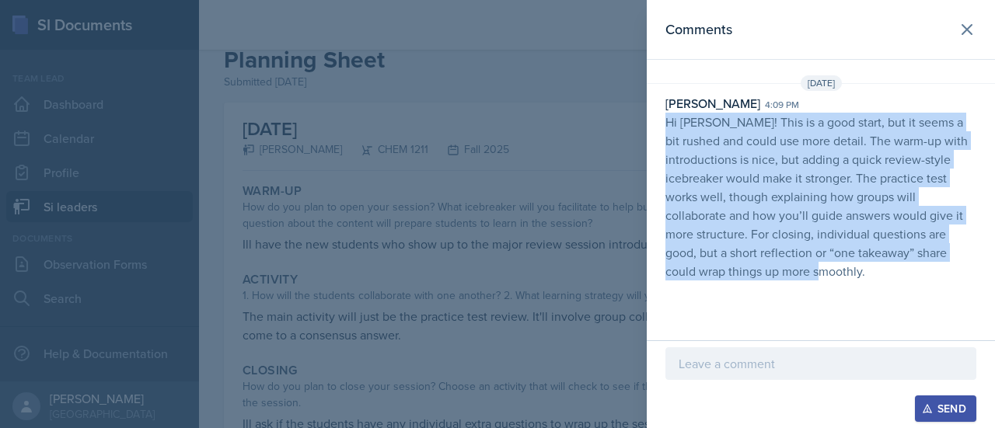
drag, startPoint x: 880, startPoint y: 281, endPoint x: 658, endPoint y: 116, distance: 276.7
click at [658, 116] on div "[DATE] [PERSON_NAME] 4:09 pm Hi [PERSON_NAME]! This is a good start, but it see…" at bounding box center [821, 180] width 348 height 211
copy p "Hi [PERSON_NAME]! This is a good start, but it seems a bit rushed and could use…"
click at [963, 31] on icon at bounding box center [967, 29] width 19 height 19
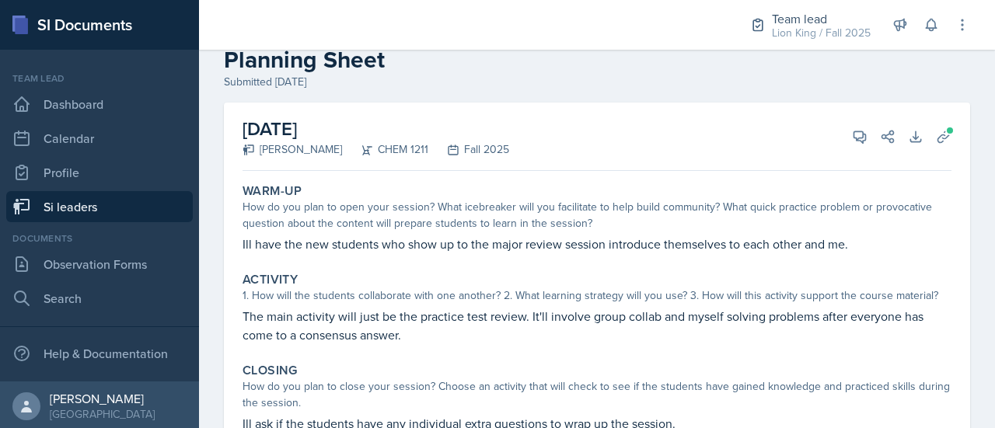
scroll to position [0, 0]
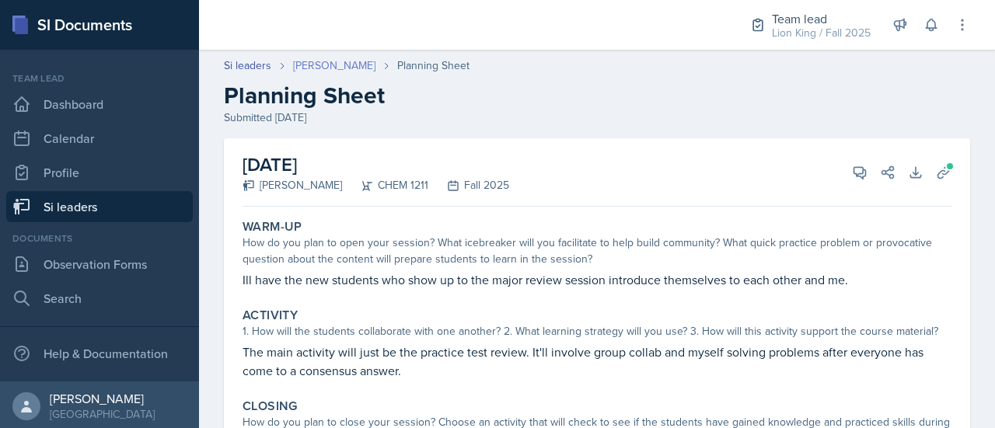
click at [361, 67] on link "[PERSON_NAME]" at bounding box center [334, 66] width 82 height 16
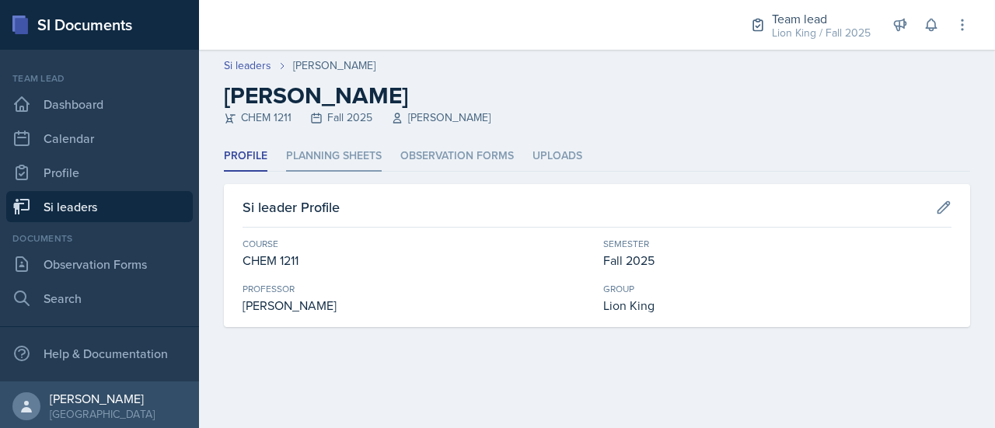
click at [306, 157] on li "Planning Sheets" at bounding box center [334, 156] width 96 height 30
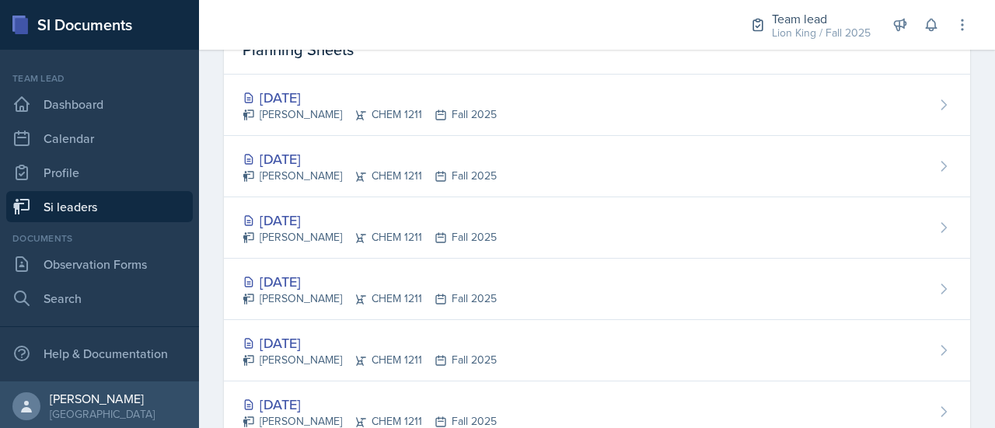
scroll to position [269, 0]
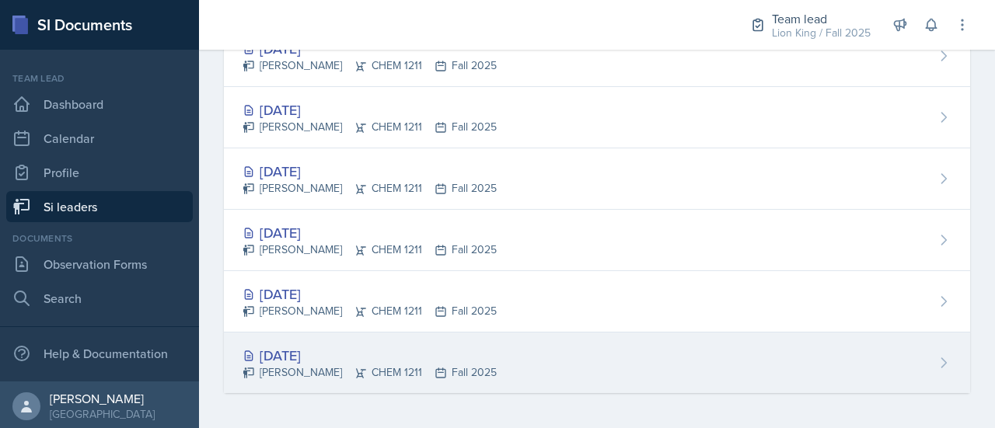
click at [883, 365] on div "[DATE] [PERSON_NAME] CHEM 1211 Fall 2025" at bounding box center [597, 363] width 746 height 61
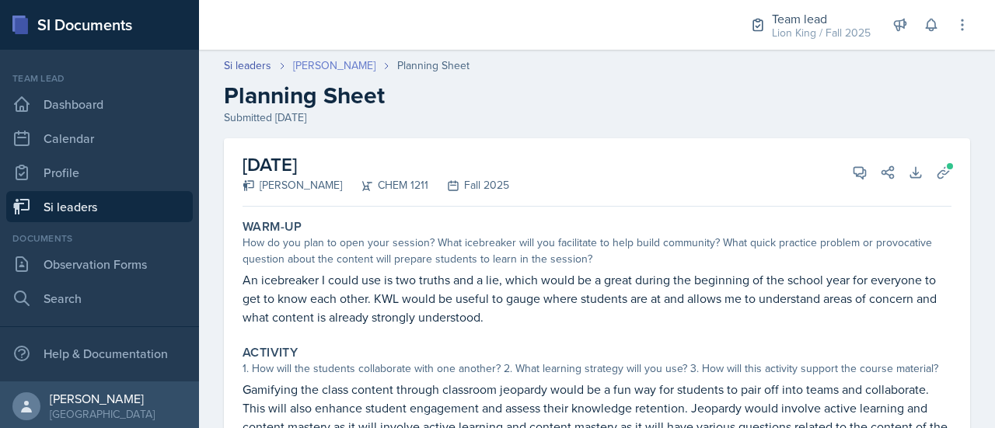
click at [361, 61] on link "[PERSON_NAME]" at bounding box center [334, 66] width 82 height 16
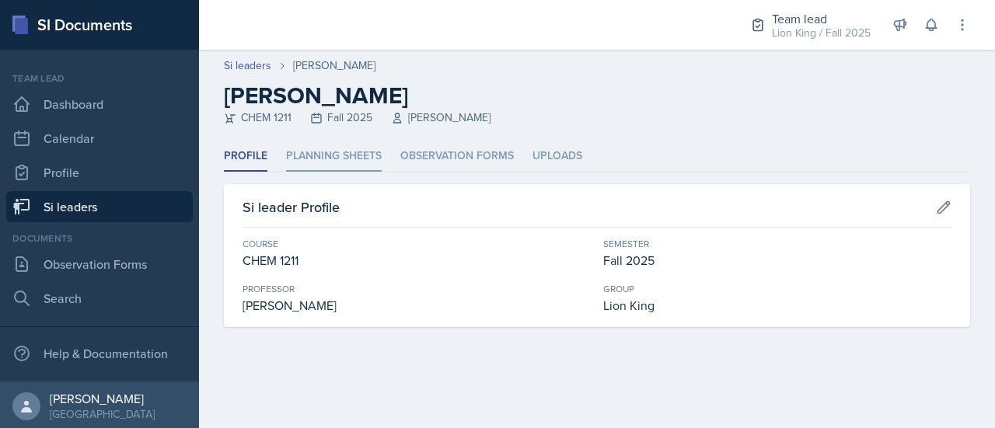
click at [350, 163] on li "Planning Sheets" at bounding box center [334, 156] width 96 height 30
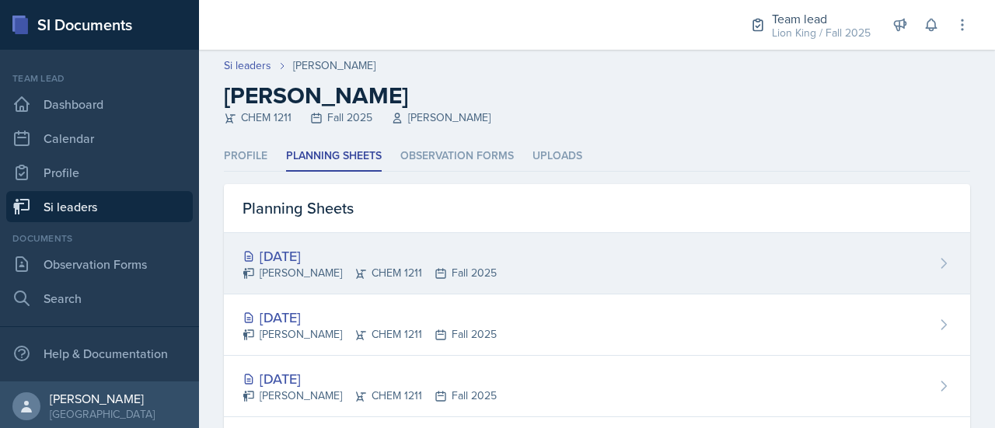
click at [330, 252] on div "[DATE]" at bounding box center [369, 256] width 254 height 21
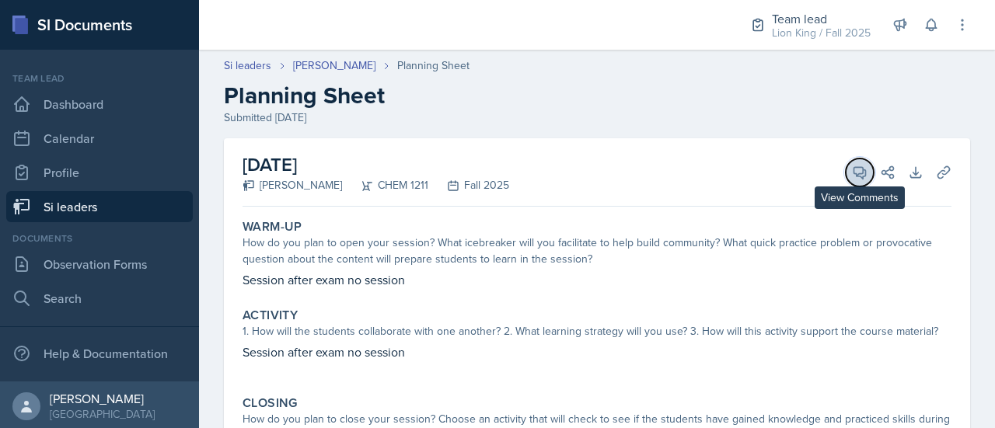
click at [854, 173] on icon at bounding box center [860, 173] width 12 height 12
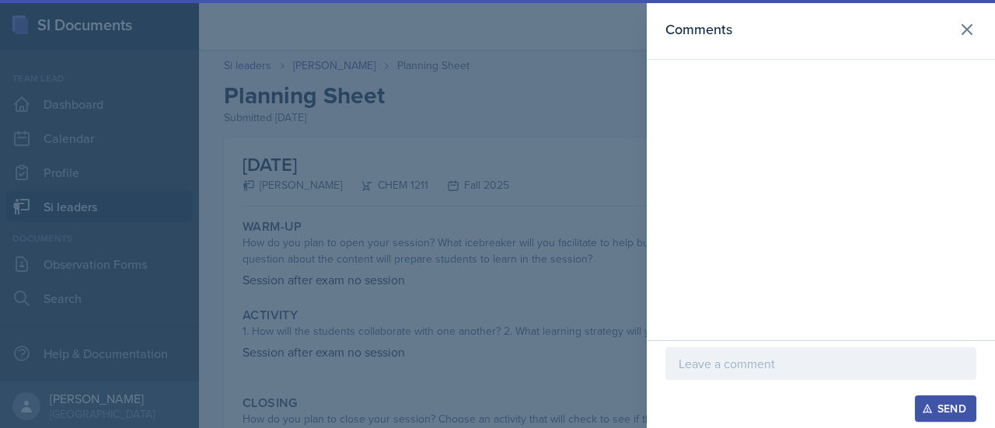
click at [717, 368] on p at bounding box center [820, 363] width 284 height 19
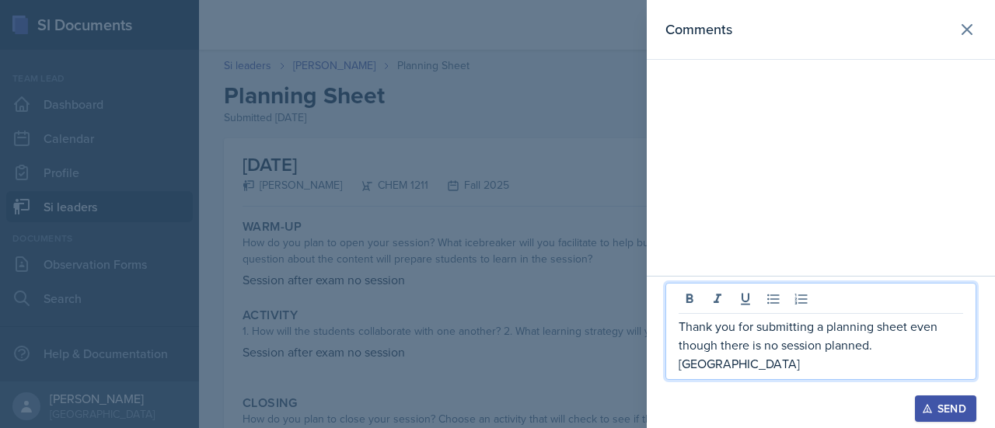
click at [884, 359] on p "Thank you for submitting a planning sheet even though there is no session plann…" at bounding box center [820, 345] width 284 height 56
click at [909, 366] on p "Thank you for submitting a planning sheet even though there is no session plann…" at bounding box center [820, 345] width 284 height 56
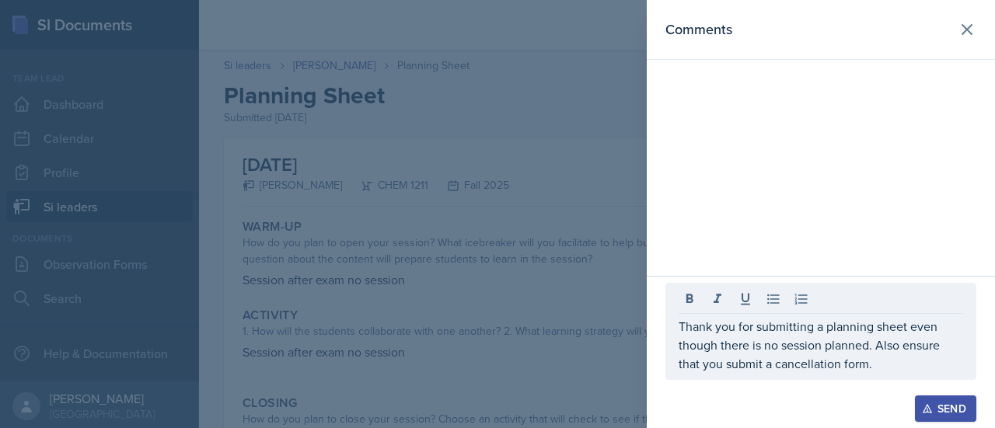
click at [946, 411] on div "Send" at bounding box center [945, 409] width 41 height 12
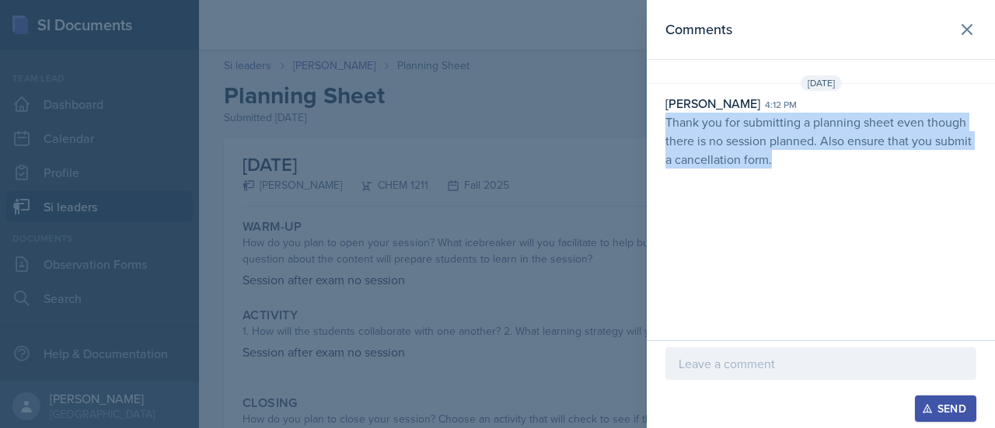
drag, startPoint x: 780, startPoint y: 156, endPoint x: 659, endPoint y: 121, distance: 126.2
click at [659, 121] on div "[PERSON_NAME] 4:12 pm Thank you for submitting a planning sheet even though the…" at bounding box center [821, 131] width 348 height 75
copy p "Thank you for submitting a planning sheet even though there is no session plann…"
click at [970, 37] on icon at bounding box center [967, 29] width 19 height 19
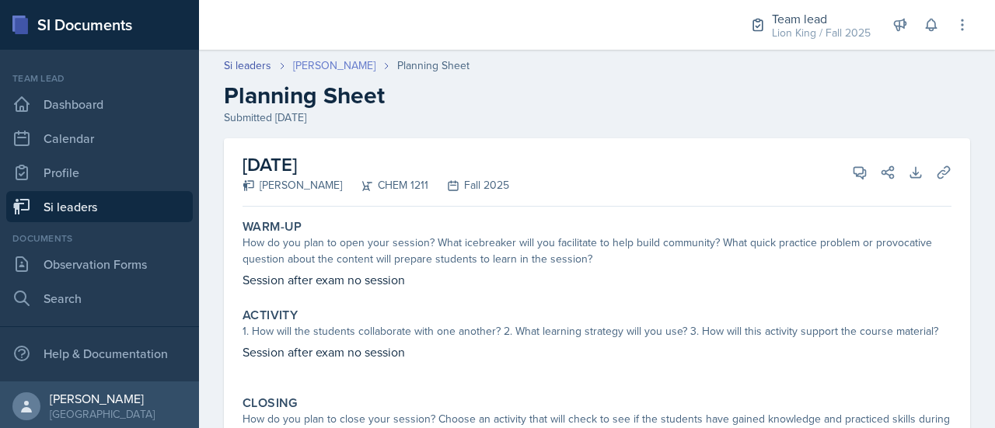
click at [320, 61] on link "[PERSON_NAME]" at bounding box center [334, 66] width 82 height 16
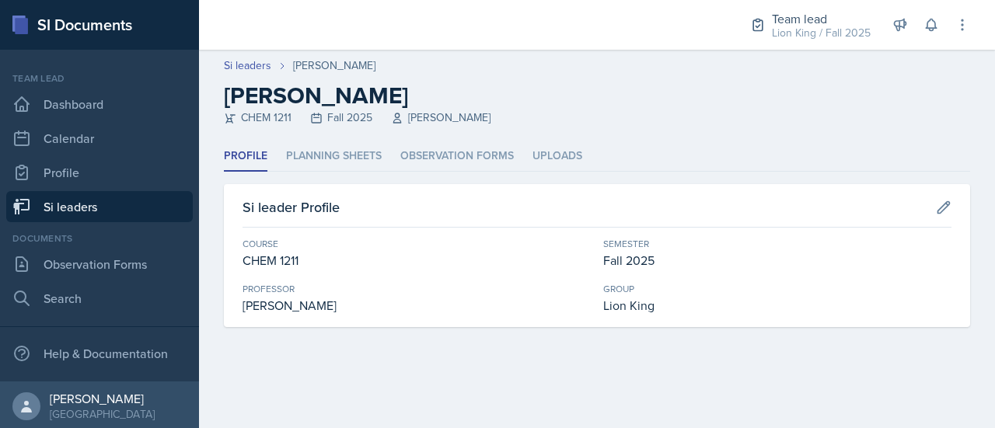
click at [120, 211] on link "Si leaders" at bounding box center [99, 206] width 187 height 31
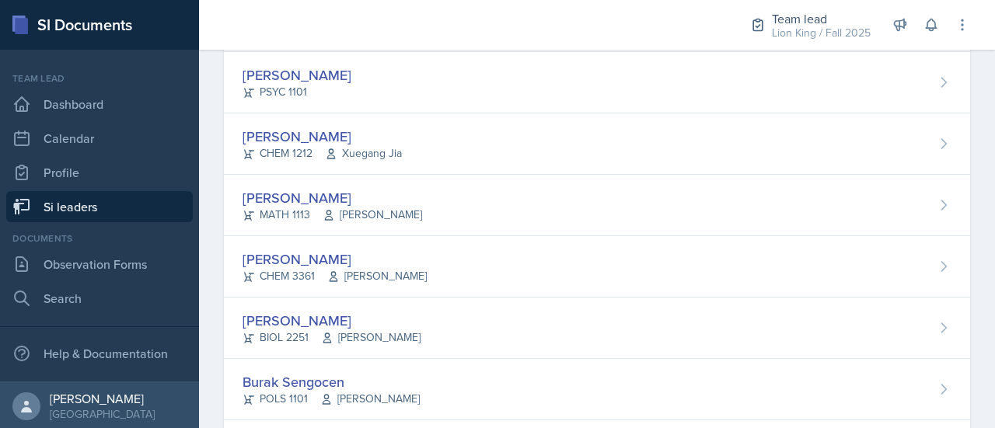
scroll to position [1277, 0]
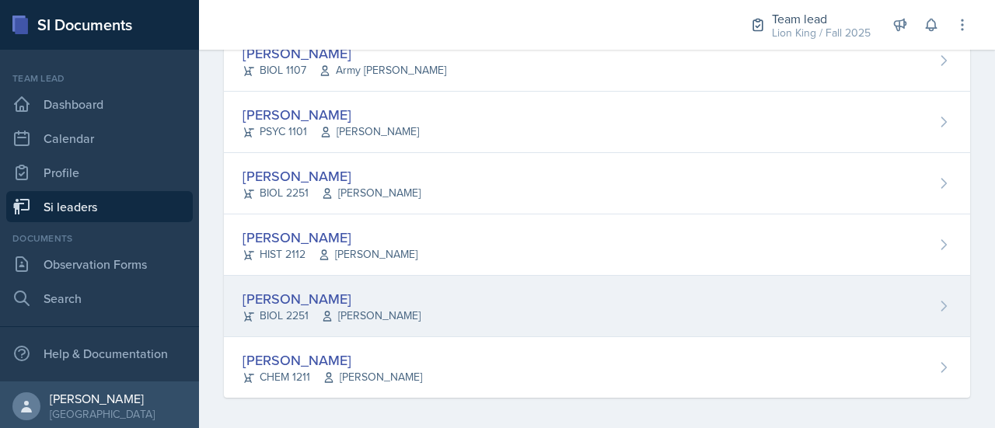
click at [900, 315] on div "[PERSON_NAME] BIOL 2251 [PERSON_NAME]" at bounding box center [597, 306] width 746 height 61
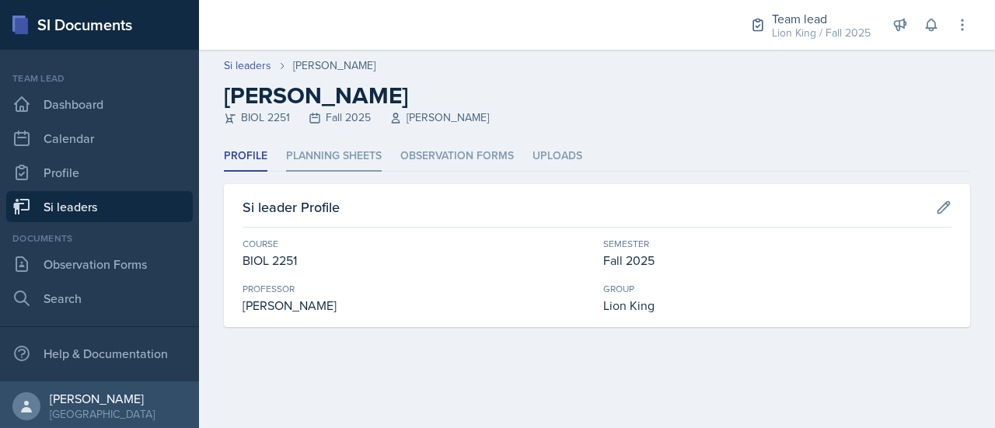
click at [336, 162] on li "Planning Sheets" at bounding box center [334, 156] width 96 height 30
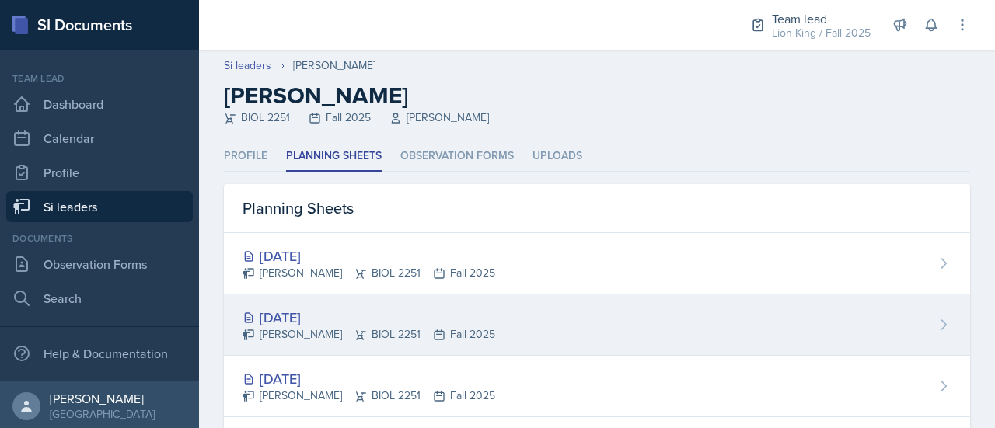
click at [382, 315] on div "[DATE]" at bounding box center [368, 317] width 253 height 21
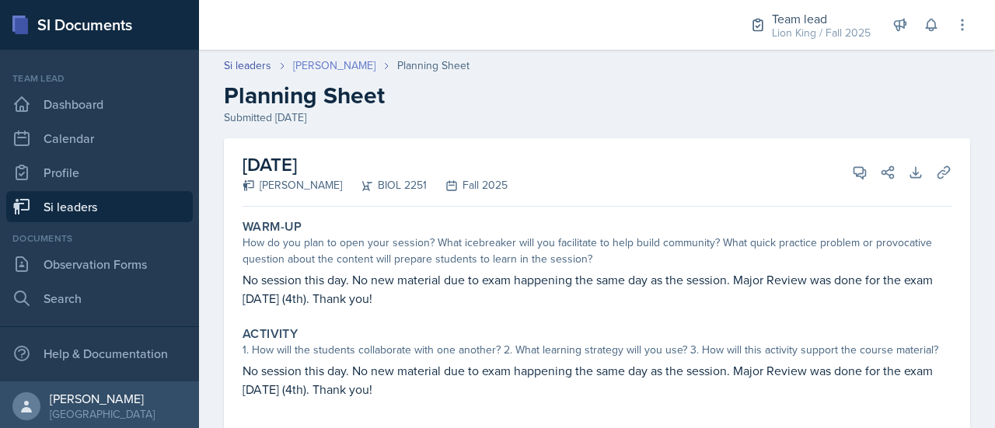
click at [301, 70] on link "[PERSON_NAME]" at bounding box center [334, 66] width 82 height 16
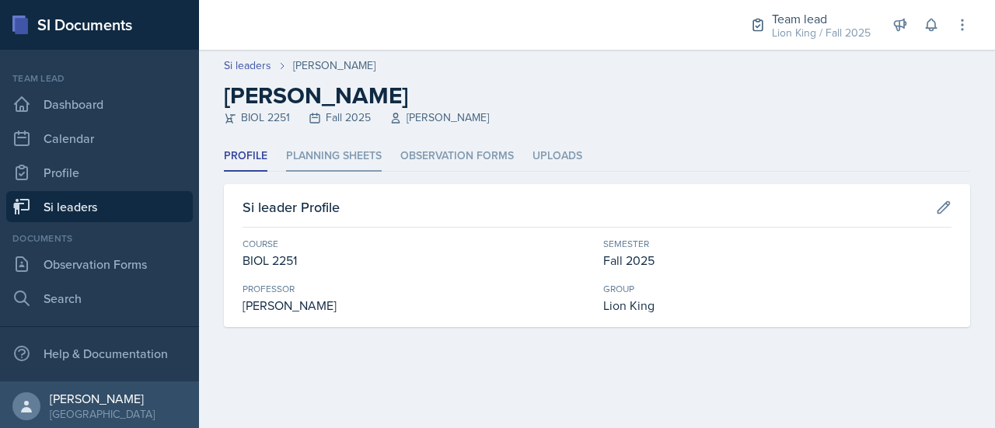
click at [305, 159] on li "Planning Sheets" at bounding box center [334, 156] width 96 height 30
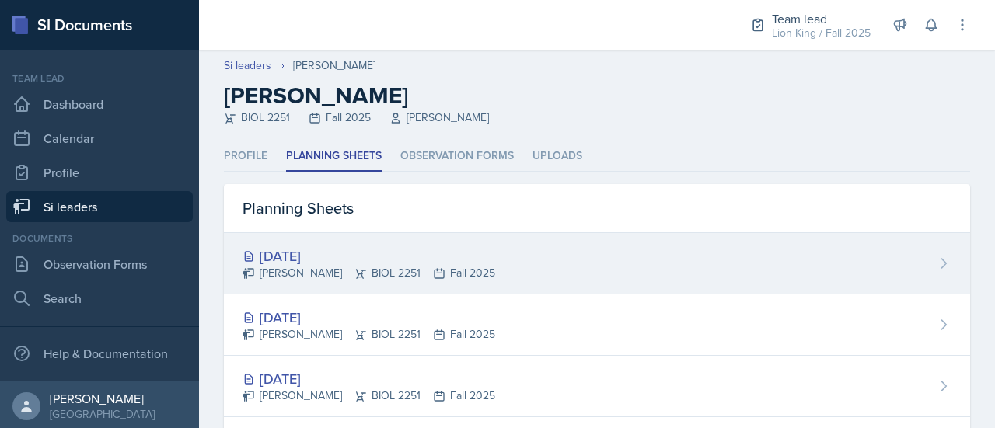
click at [311, 256] on div "[DATE]" at bounding box center [368, 256] width 253 height 21
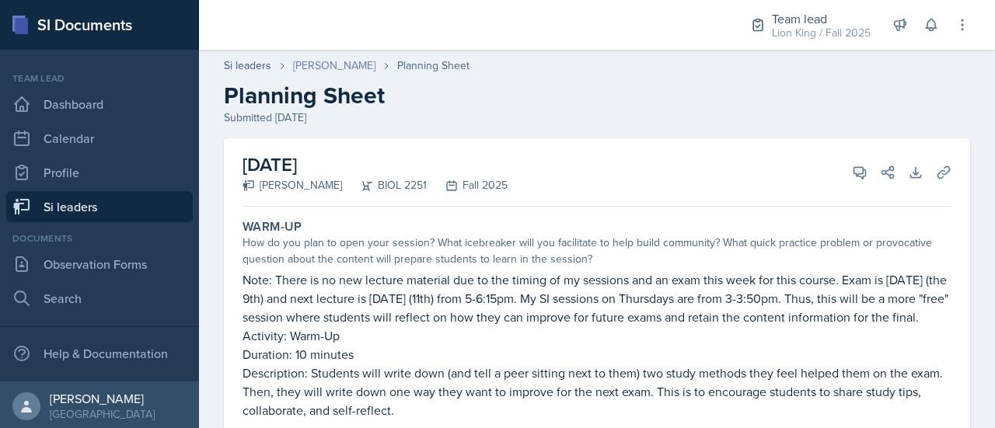
click at [351, 62] on link "[PERSON_NAME]" at bounding box center [334, 66] width 82 height 16
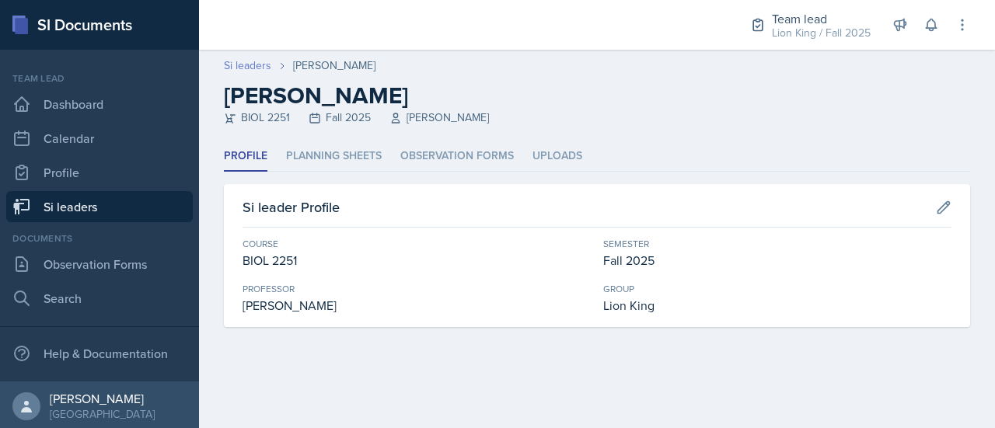
click at [247, 69] on link "Si leaders" at bounding box center [247, 66] width 47 height 16
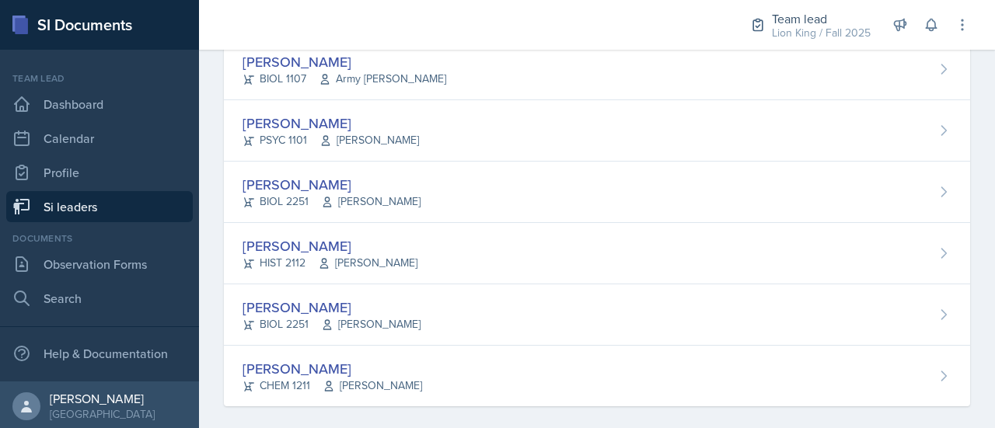
scroll to position [1266, 0]
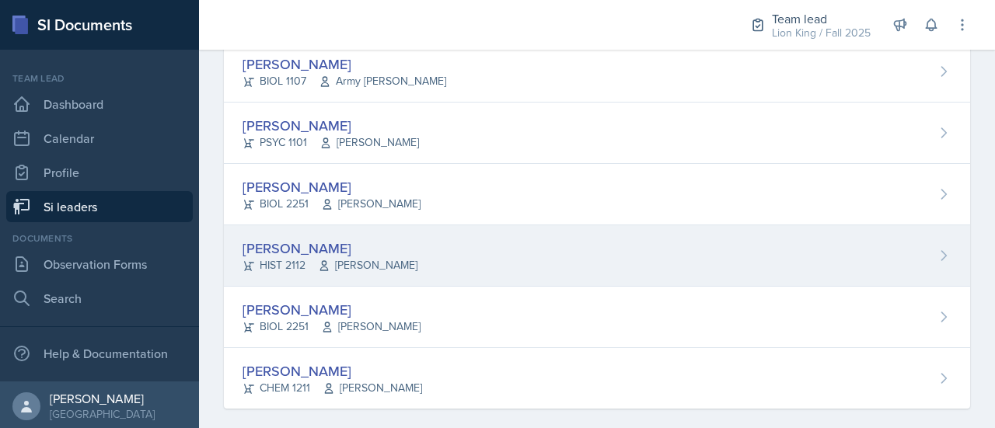
click at [942, 251] on icon at bounding box center [944, 255] width 5 height 9
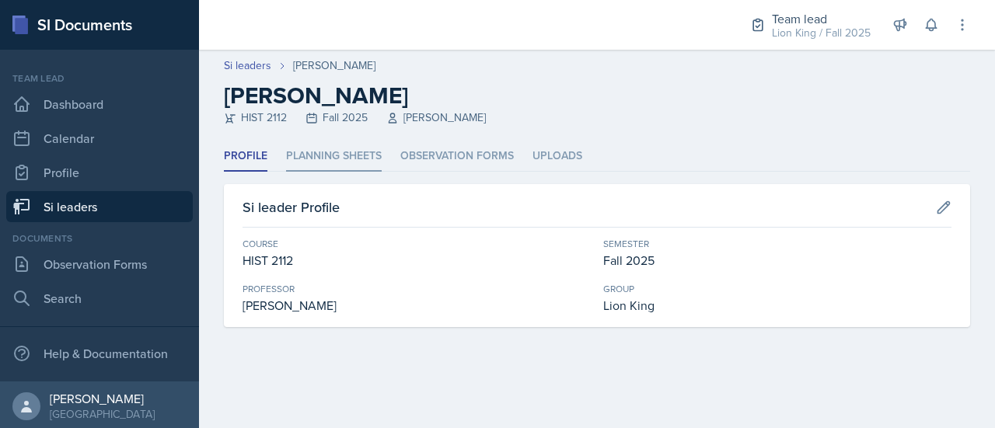
click at [330, 169] on li "Planning Sheets" at bounding box center [334, 156] width 96 height 30
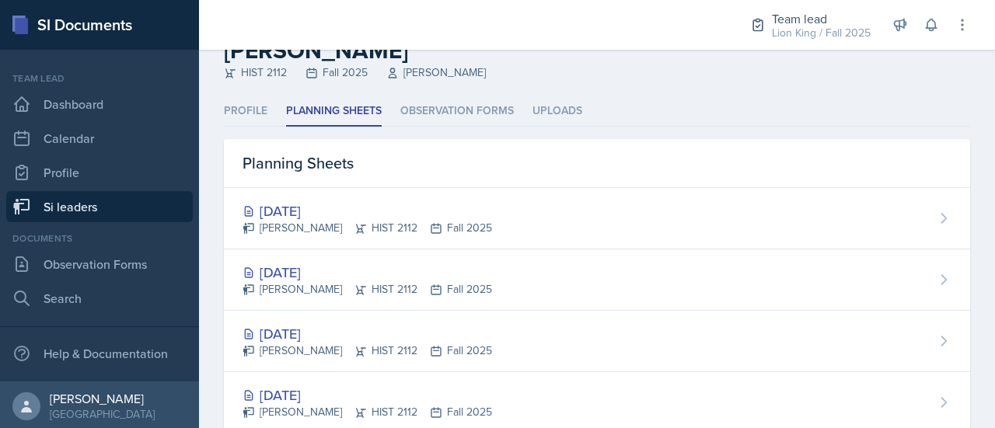
scroll to position [44, 0]
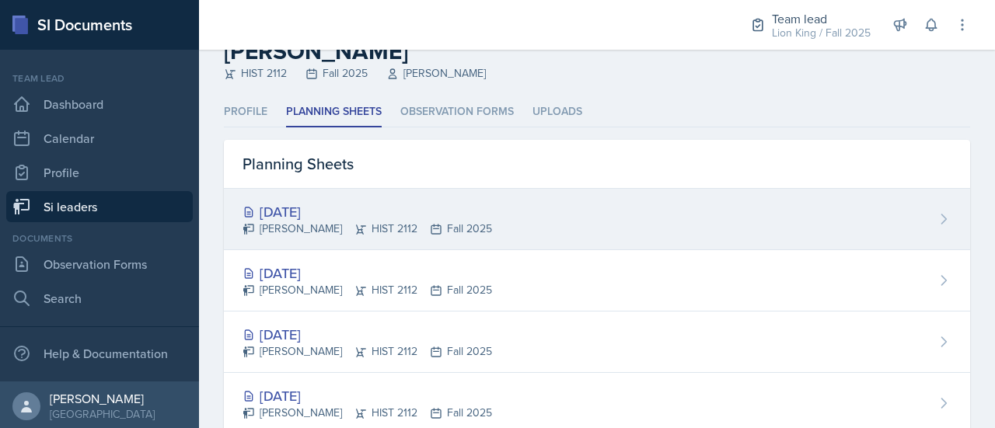
click at [811, 203] on div "[DATE] [PERSON_NAME] HIST 2112 Fall 2025" at bounding box center [597, 219] width 746 height 61
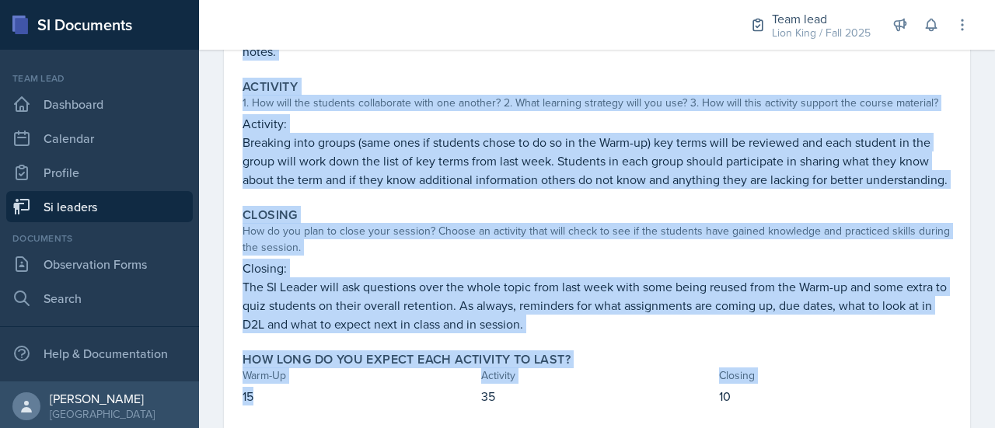
scroll to position [361, 0]
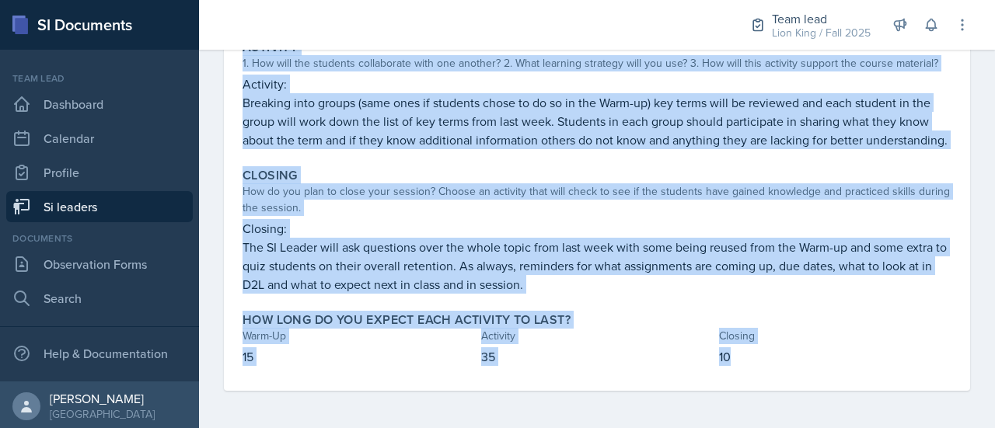
drag, startPoint x: 244, startPoint y: 223, endPoint x: 765, endPoint y: 363, distance: 539.2
click at [765, 363] on div "Warm-Up How do you plan to open your session? What icebreaker will you facilita…" at bounding box center [596, 130] width 709 height 521
copy div "Warm-Up How do you plan to open your session? What icebreaker will you facilita…"
click at [479, 263] on p "The SI Leader will ask questions over the whole topic from last week with some …" at bounding box center [596, 266] width 709 height 56
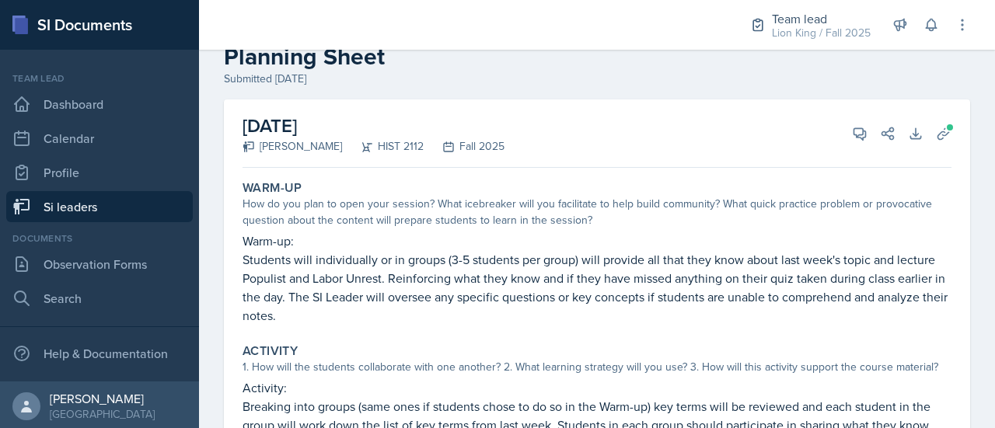
scroll to position [0, 0]
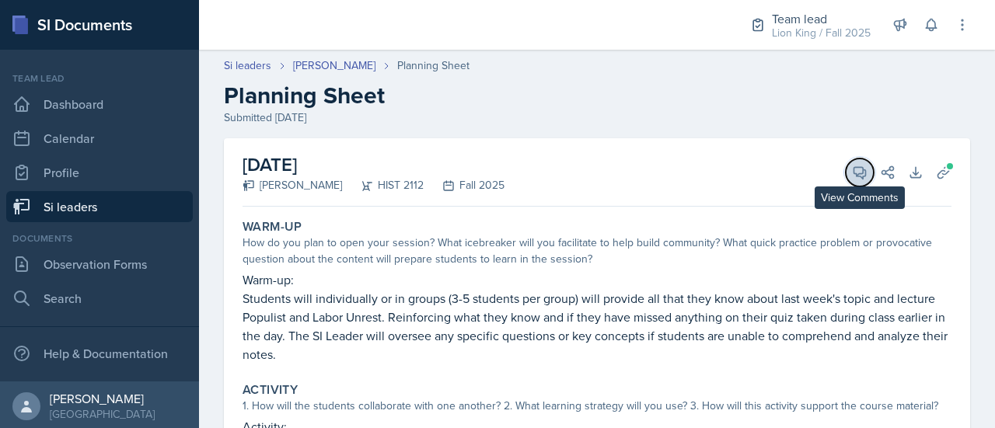
click at [852, 179] on icon at bounding box center [860, 173] width 16 height 16
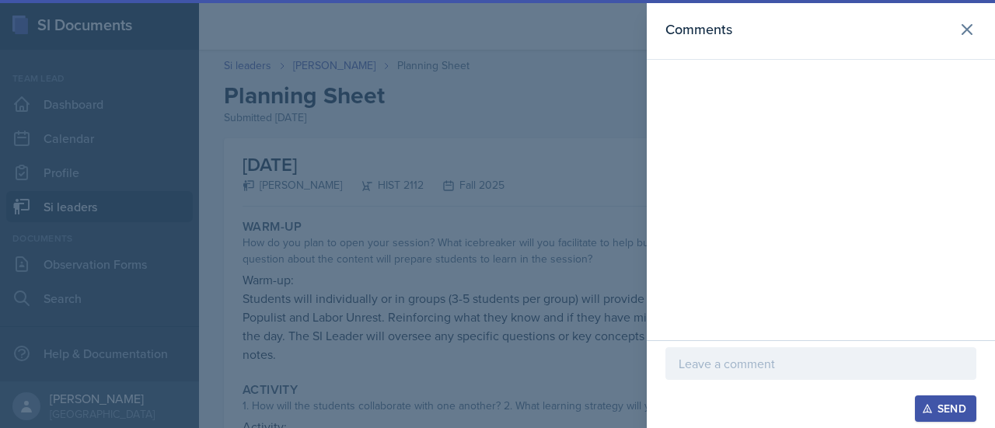
click at [696, 368] on p at bounding box center [820, 363] width 284 height 19
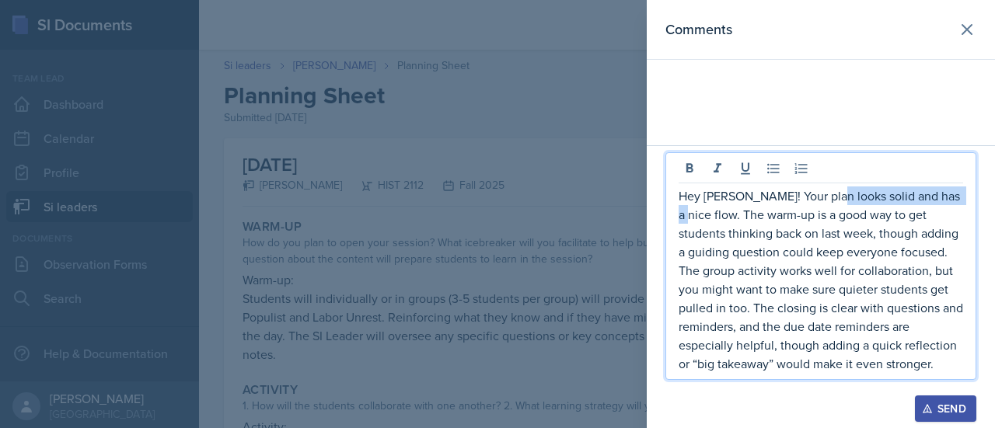
drag, startPoint x: 954, startPoint y: 202, endPoint x: 824, endPoint y: 186, distance: 131.6
click at [824, 186] on div "Hey [PERSON_NAME]! Your plan looks solid and has a nice flow. The warm-up is a …" at bounding box center [820, 266] width 311 height 228
click at [817, 347] on p "Hey [PERSON_NAME]! Your plan looks clear and is easy to follow. The warm-up is …" at bounding box center [820, 280] width 284 height 187
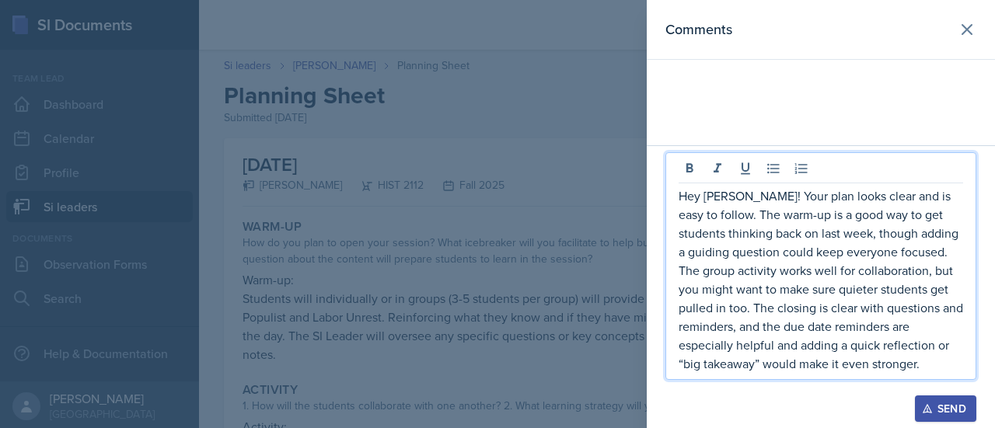
click at [817, 347] on p "Hey [PERSON_NAME]! Your plan looks clear and is easy to follow. The warm-up is …" at bounding box center [820, 280] width 284 height 187
click at [924, 413] on icon "button" at bounding box center [927, 409] width 9 height 9
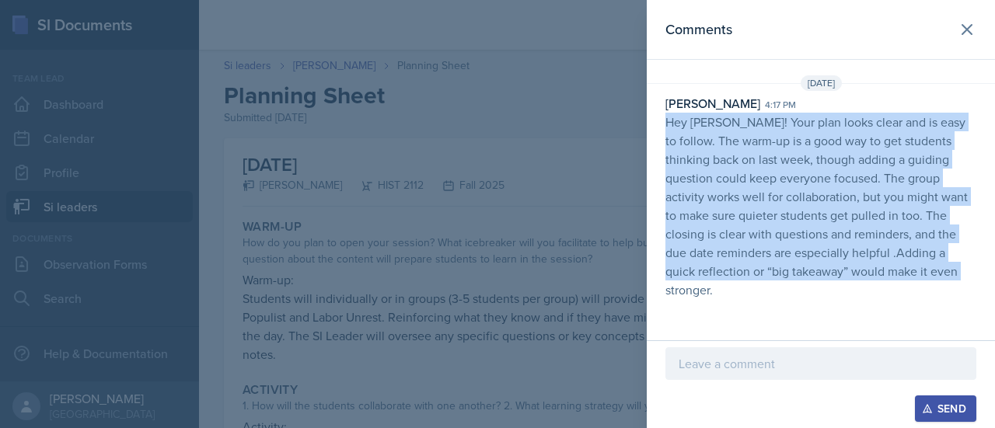
drag, startPoint x: 887, startPoint y: 274, endPoint x: 661, endPoint y: 125, distance: 270.3
click at [661, 125] on div "Asha-[PERSON_NAME] 4:17 pm Hey [PERSON_NAME]! Your plan looks clear and is easy…" at bounding box center [821, 196] width 348 height 205
copy p "Hey [PERSON_NAME]! Your plan looks clear and is easy to follow. The warm-up is …"
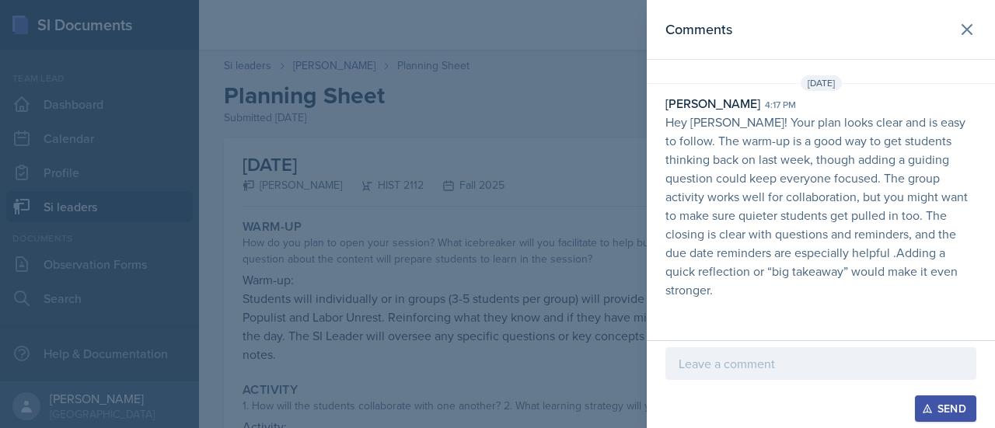
click at [459, 305] on div at bounding box center [497, 214] width 995 height 428
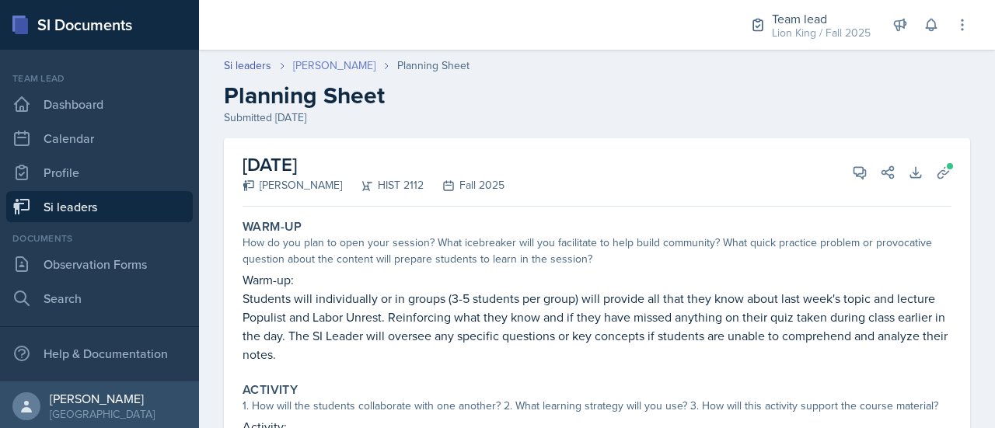
click at [315, 62] on link "[PERSON_NAME]" at bounding box center [334, 66] width 82 height 16
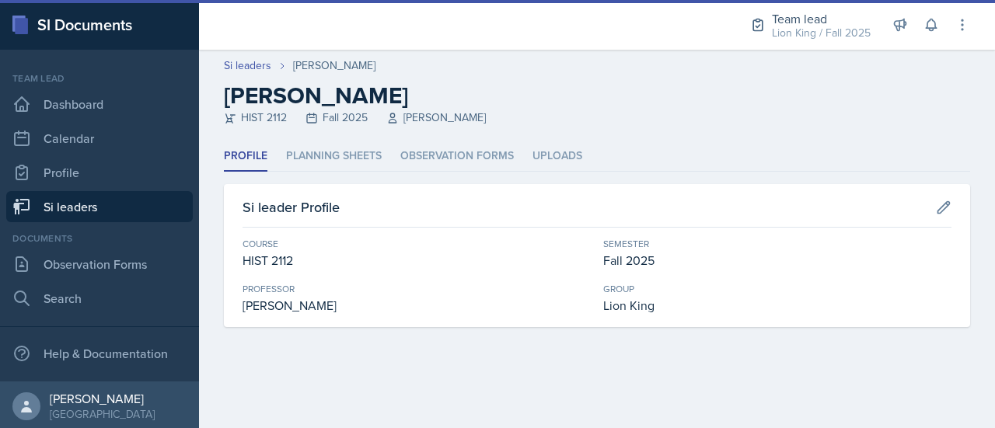
click at [330, 172] on div "Profile Planning Sheets Observation Forms Uploads Profile Planning Sheets Obser…" at bounding box center [597, 234] width 746 height 186
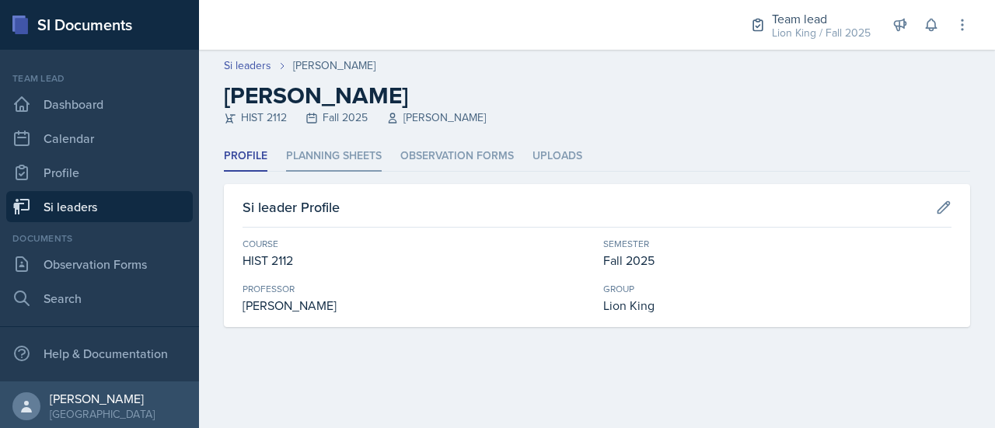
click at [323, 162] on li "Planning Sheets" at bounding box center [334, 156] width 96 height 30
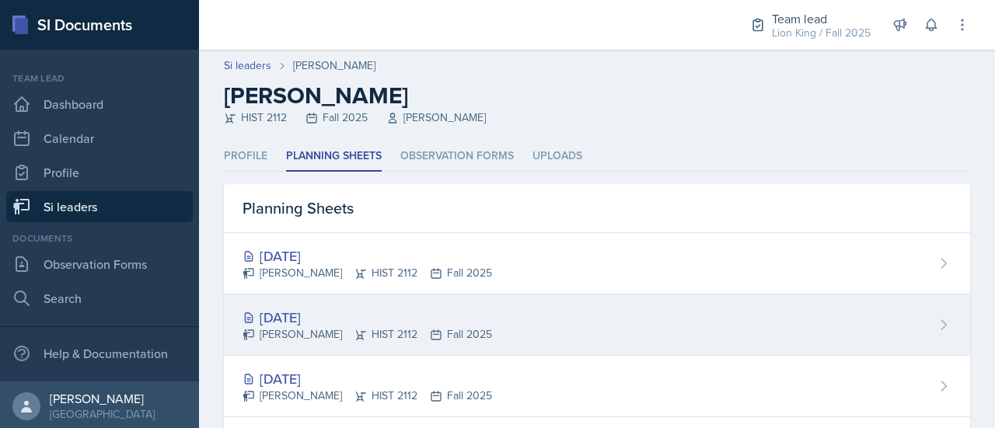
click at [335, 313] on div "[DATE]" at bounding box center [366, 317] width 249 height 21
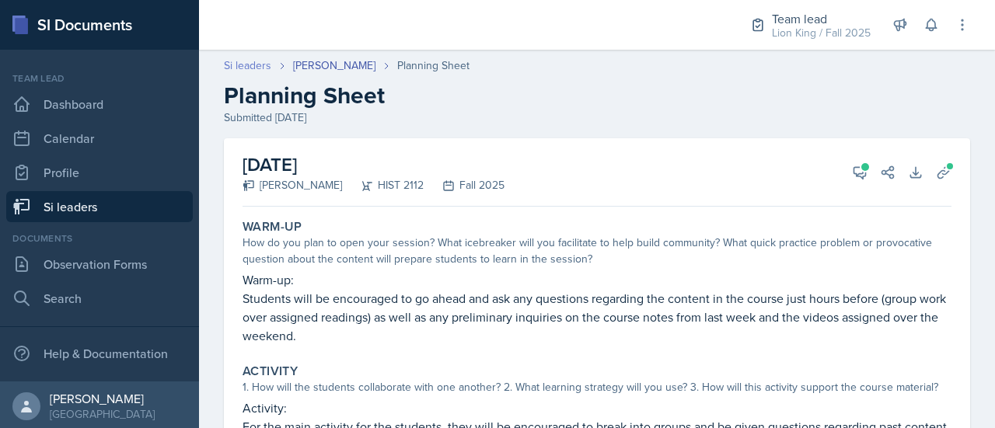
click at [252, 70] on link "Si leaders" at bounding box center [247, 66] width 47 height 16
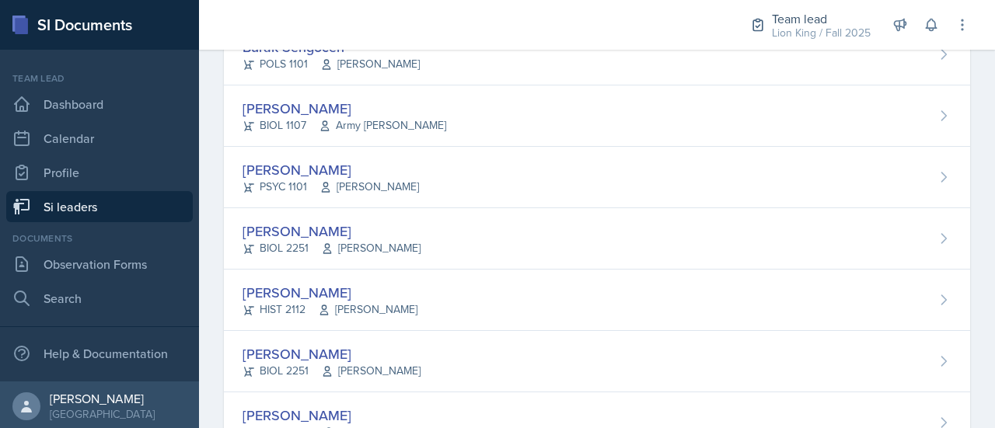
scroll to position [1219, 0]
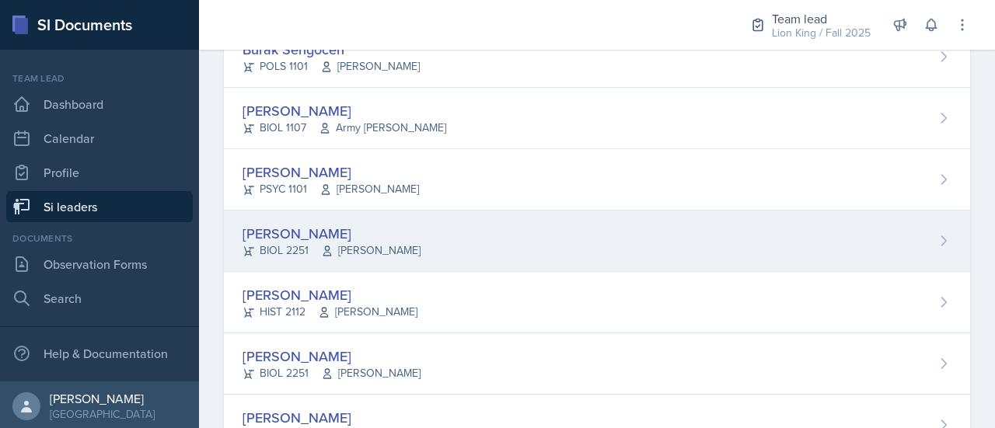
click at [940, 225] on div "[PERSON_NAME] BIOL 2251 Muna Elhassey" at bounding box center [597, 241] width 746 height 61
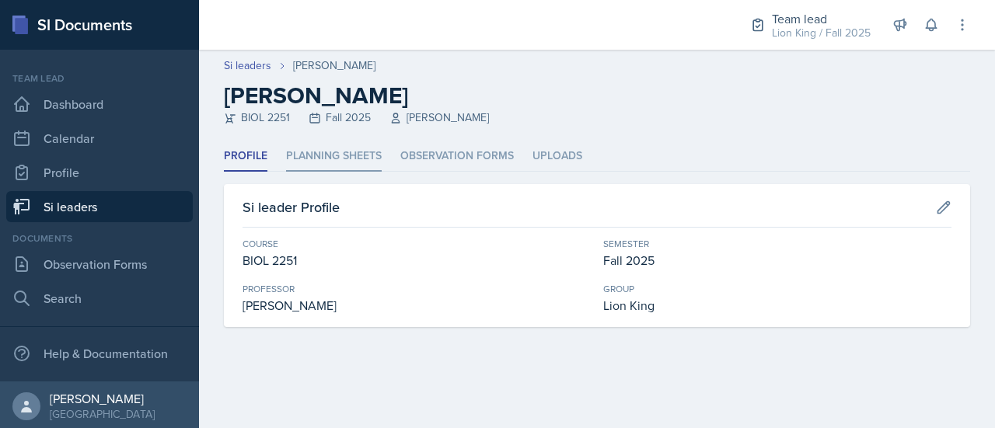
click at [363, 156] on li "Planning Sheets" at bounding box center [334, 156] width 96 height 30
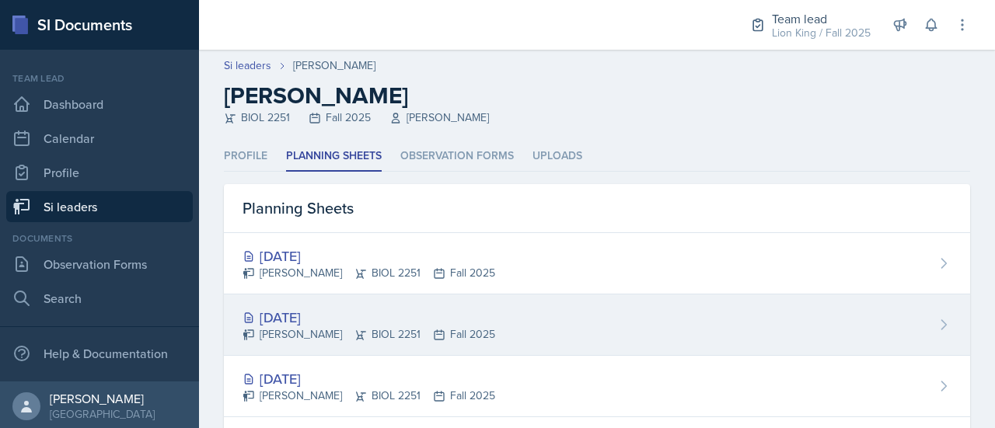
click at [488, 329] on div "[DATE] [PERSON_NAME] BIOL 2251 Fall 2025" at bounding box center [597, 325] width 746 height 61
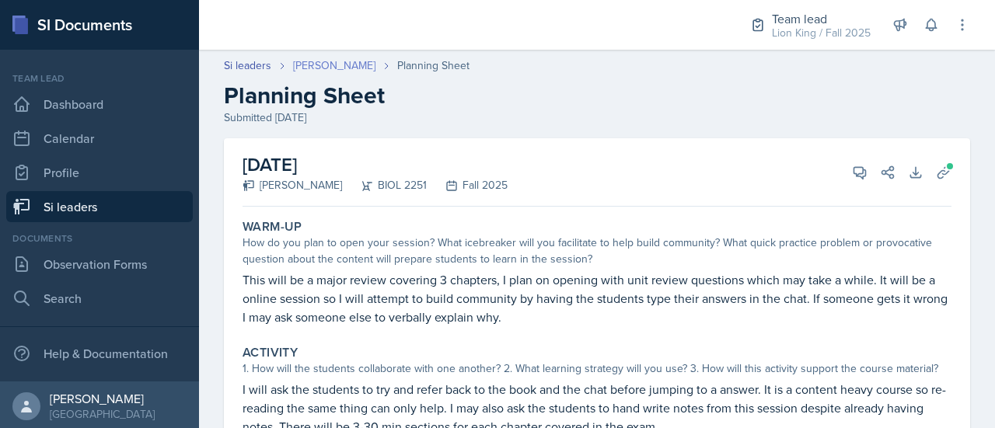
click at [308, 68] on link "[PERSON_NAME]" at bounding box center [334, 66] width 82 height 16
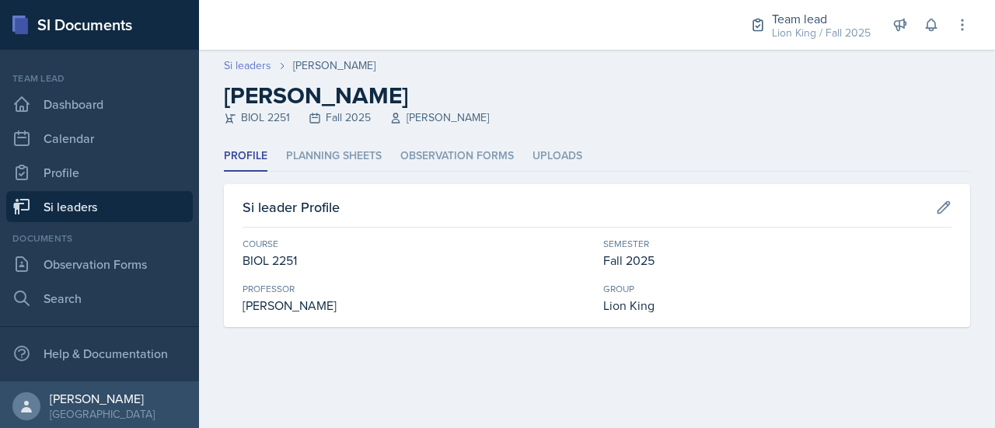
click at [235, 64] on link "Si leaders" at bounding box center [247, 66] width 47 height 16
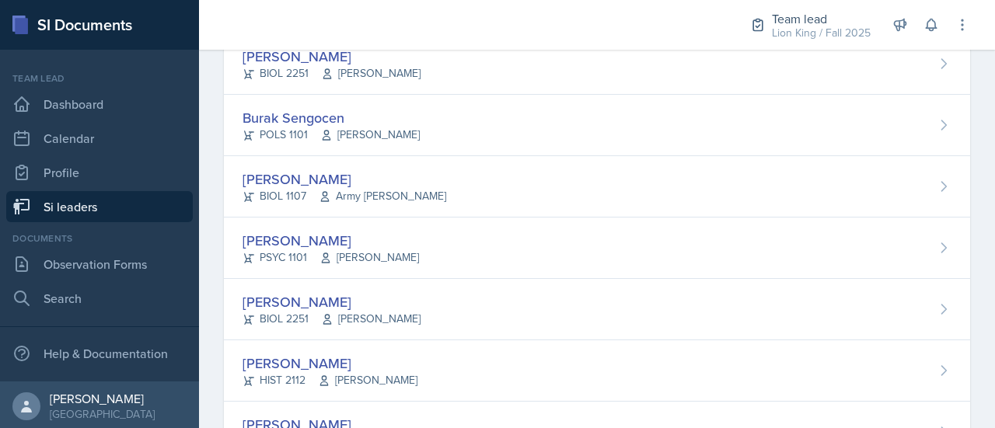
scroll to position [1066, 0]
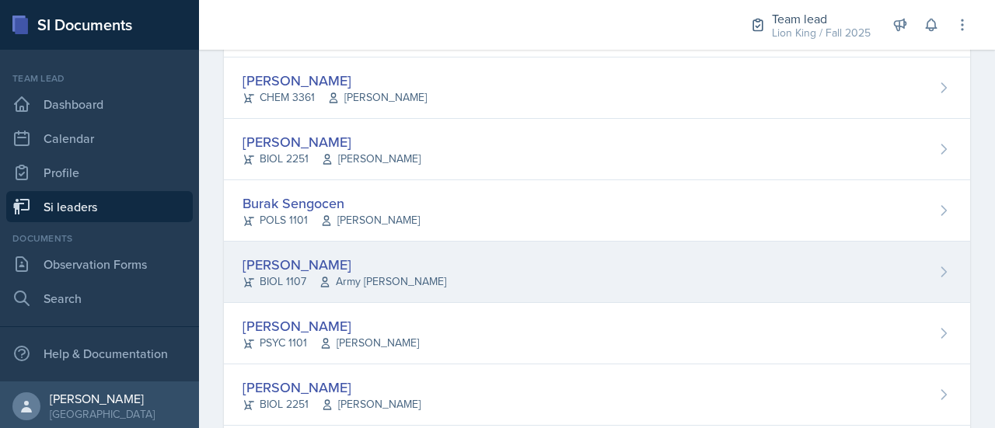
click at [887, 285] on div "[PERSON_NAME] BIOL 1107 Army [PERSON_NAME]" at bounding box center [597, 272] width 746 height 61
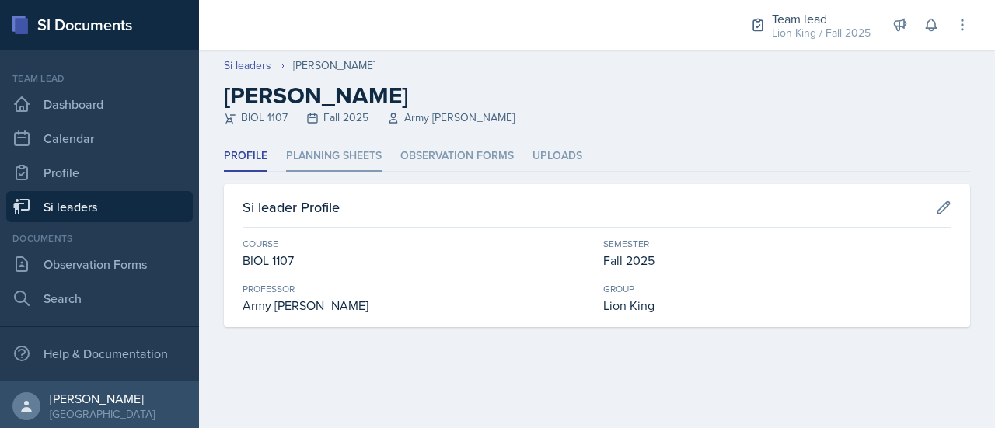
click at [364, 160] on li "Planning Sheets" at bounding box center [334, 156] width 96 height 30
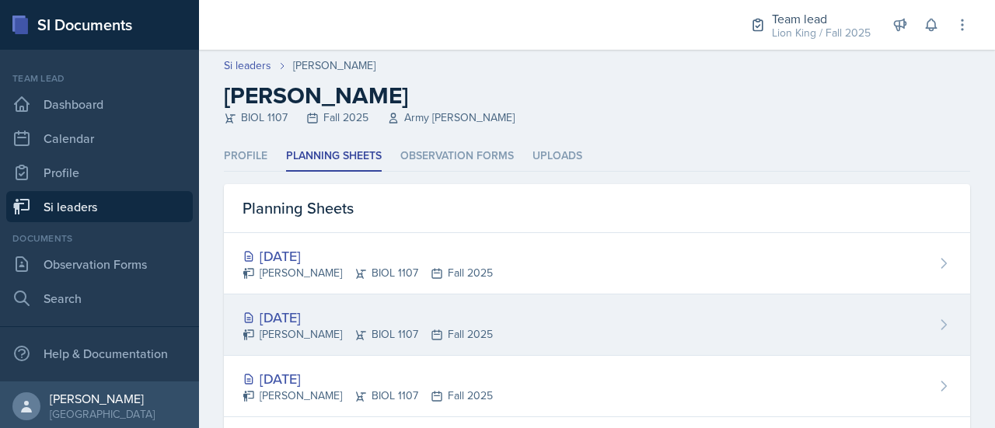
click at [325, 312] on div "[DATE]" at bounding box center [367, 317] width 250 height 21
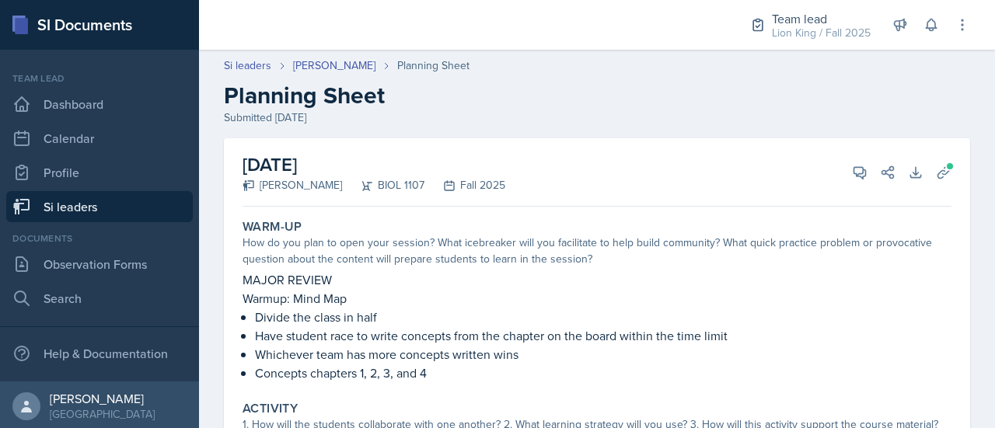
click at [465, 252] on div "How do you plan to open your session? What icebreaker will you facilitate to he…" at bounding box center [596, 251] width 709 height 33
click at [263, 62] on link "Si leaders" at bounding box center [247, 66] width 47 height 16
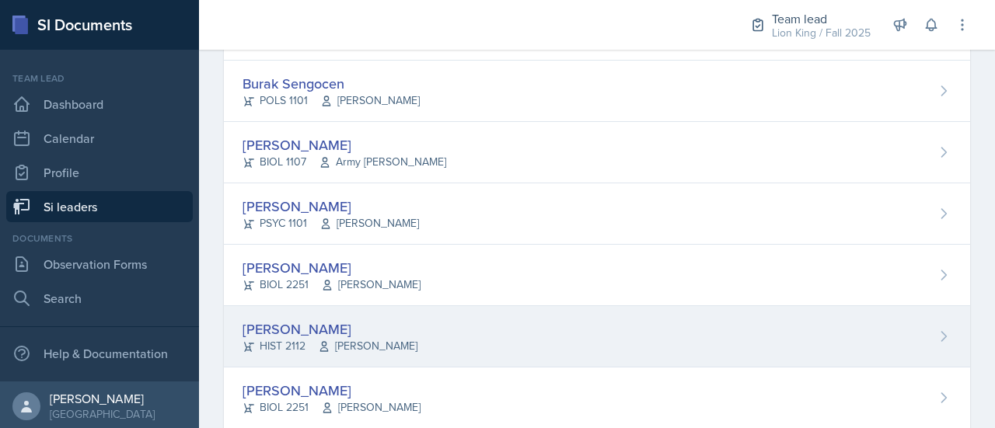
scroll to position [1183, 0]
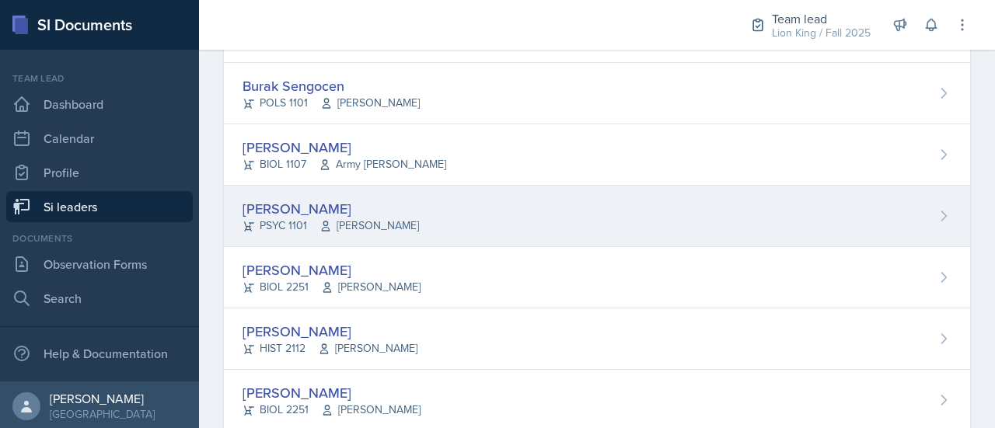
click at [878, 225] on div "[PERSON_NAME] PSYC 1101 [PERSON_NAME]" at bounding box center [597, 216] width 746 height 61
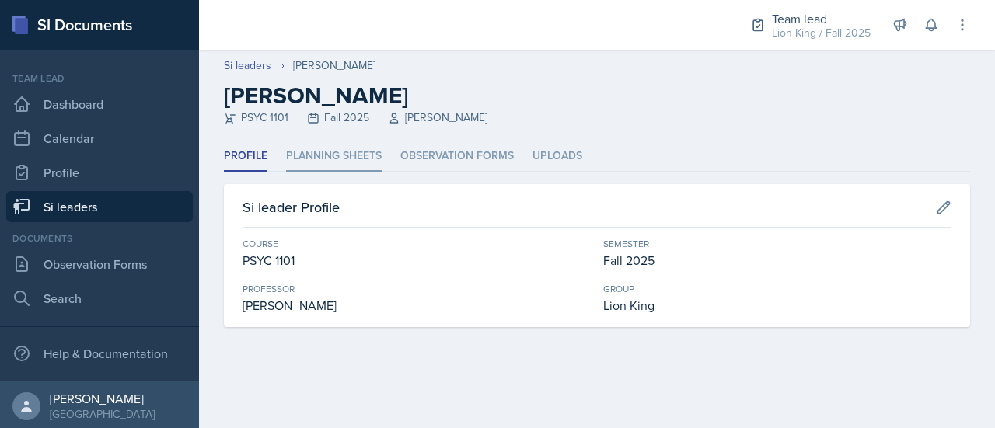
click at [351, 145] on li "Planning Sheets" at bounding box center [334, 156] width 96 height 30
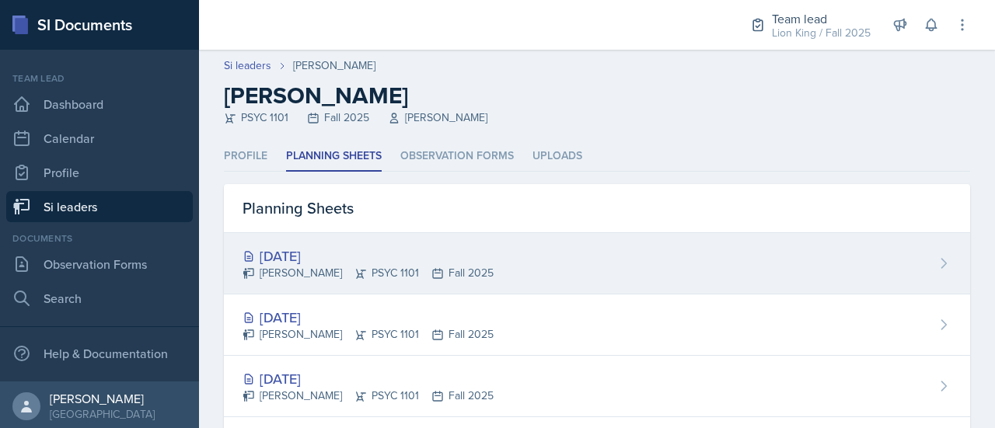
click at [496, 260] on div "[DATE] [PERSON_NAME] PSYC 1101 Fall 2025" at bounding box center [597, 263] width 746 height 61
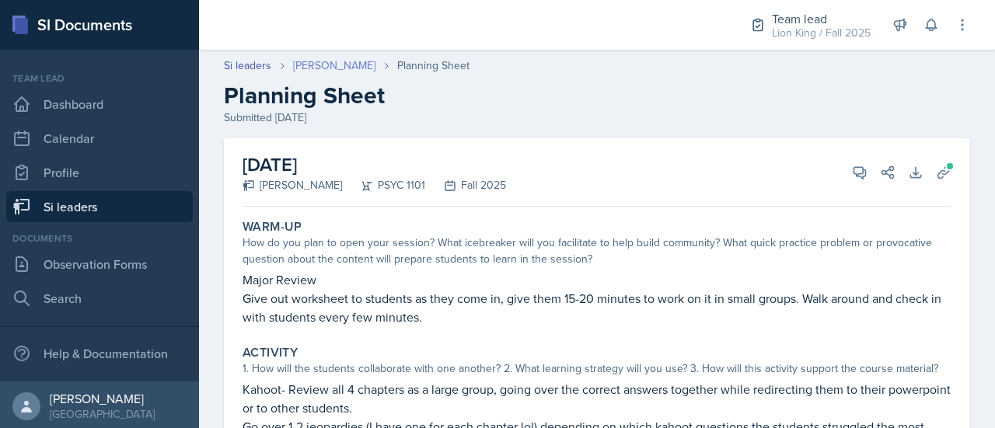
click at [326, 68] on link "[PERSON_NAME]" at bounding box center [334, 66] width 82 height 16
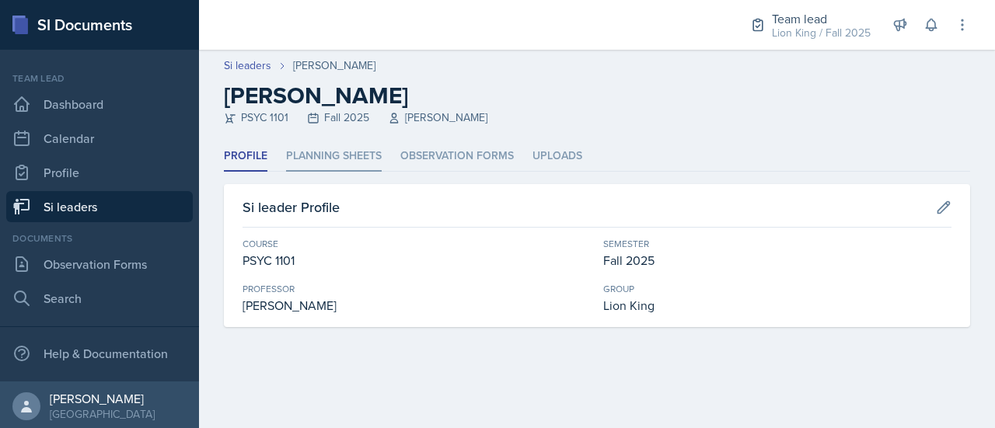
click at [311, 157] on li "Planning Sheets" at bounding box center [334, 156] width 96 height 30
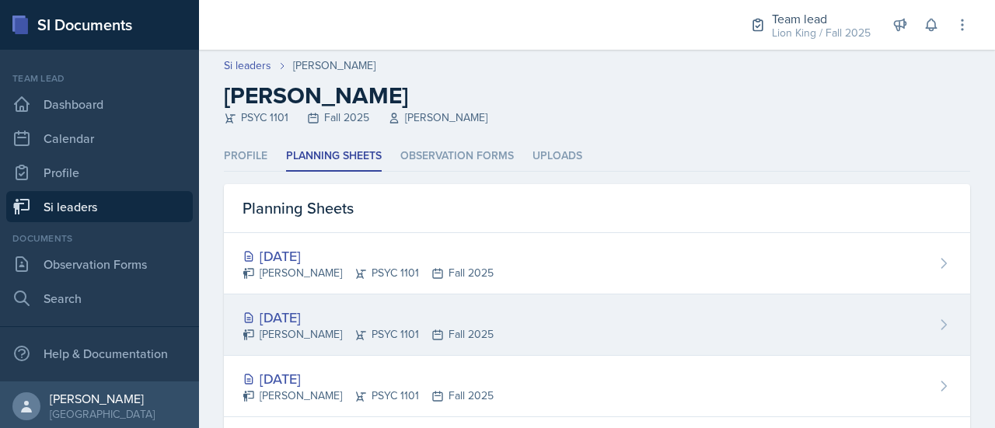
click at [345, 309] on div "[DATE]" at bounding box center [367, 317] width 251 height 21
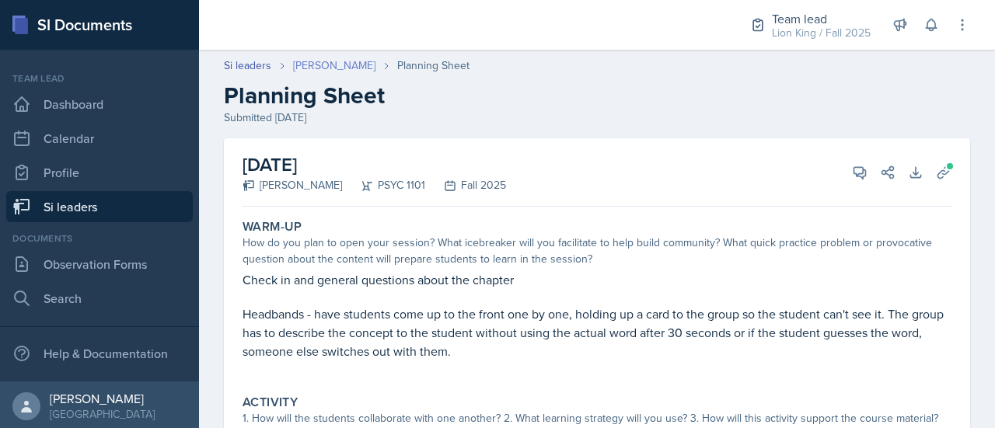
click at [330, 66] on link "[PERSON_NAME]" at bounding box center [334, 66] width 82 height 16
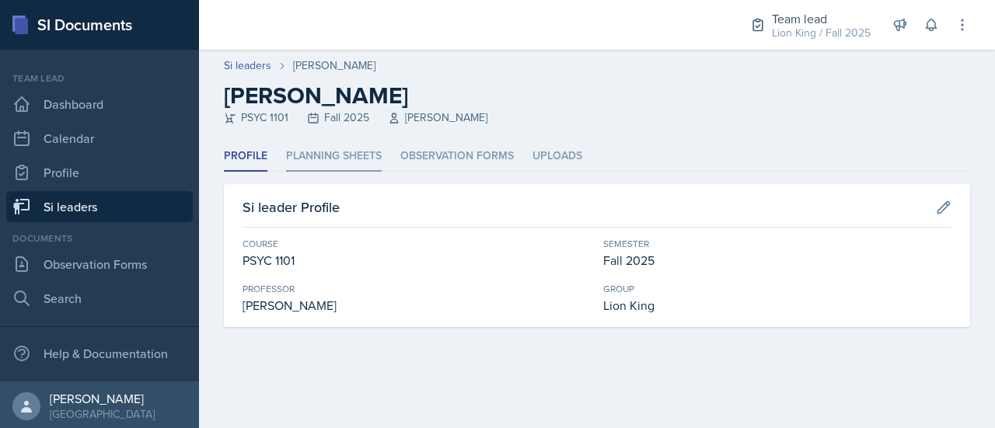
click at [341, 152] on li "Planning Sheets" at bounding box center [334, 156] width 96 height 30
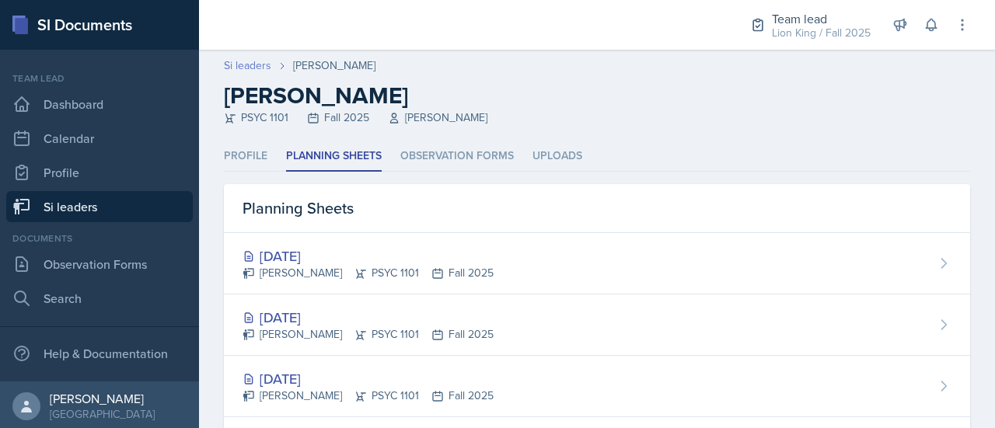
click at [244, 61] on link "Si leaders" at bounding box center [247, 66] width 47 height 16
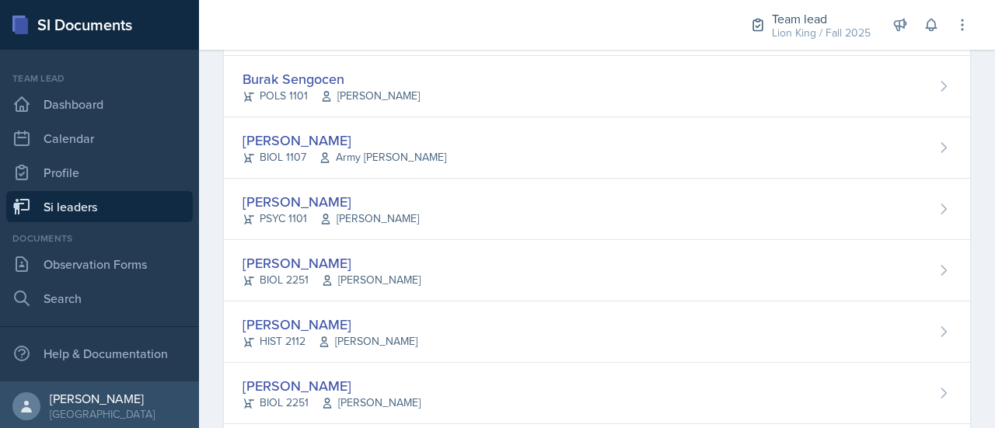
scroll to position [1180, 0]
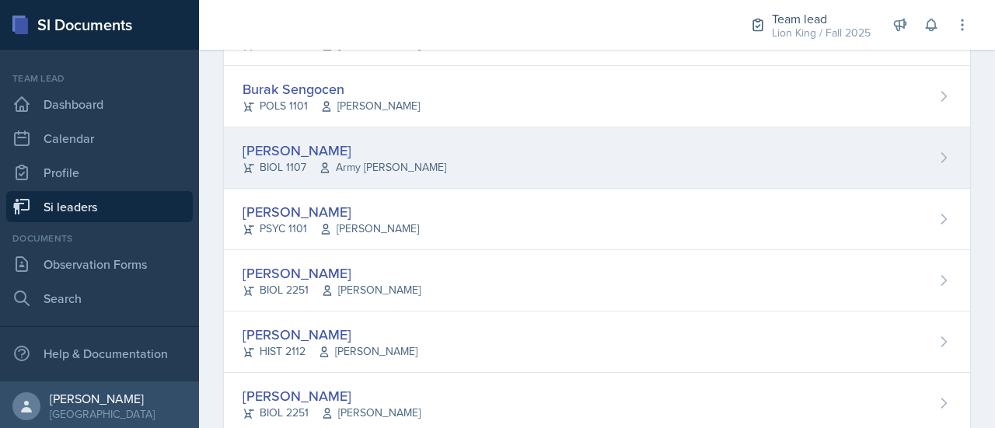
click at [876, 173] on div "[PERSON_NAME] BIOL 1107 Army [PERSON_NAME]" at bounding box center [597, 157] width 746 height 61
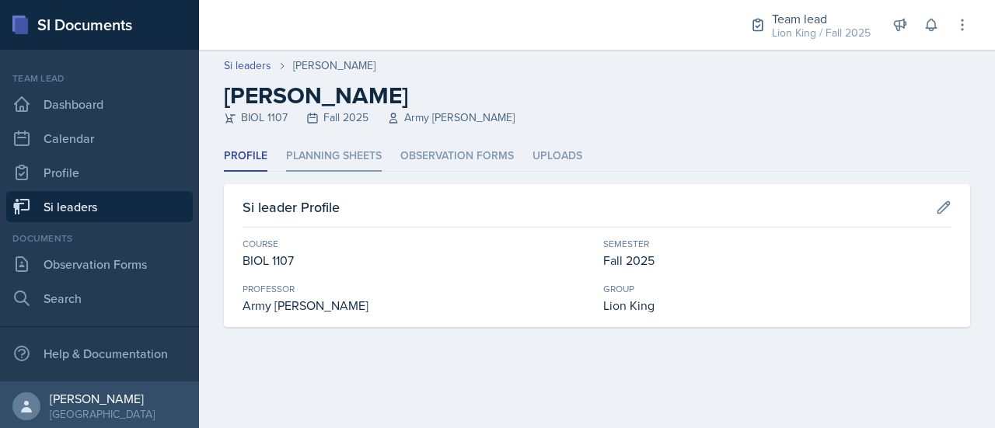
click at [326, 159] on li "Planning Sheets" at bounding box center [334, 156] width 96 height 30
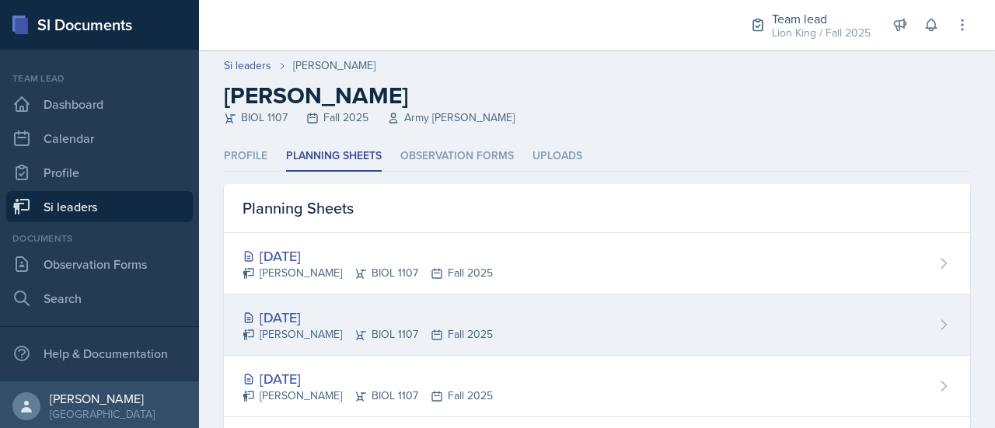
click at [318, 310] on div "[DATE]" at bounding box center [367, 317] width 250 height 21
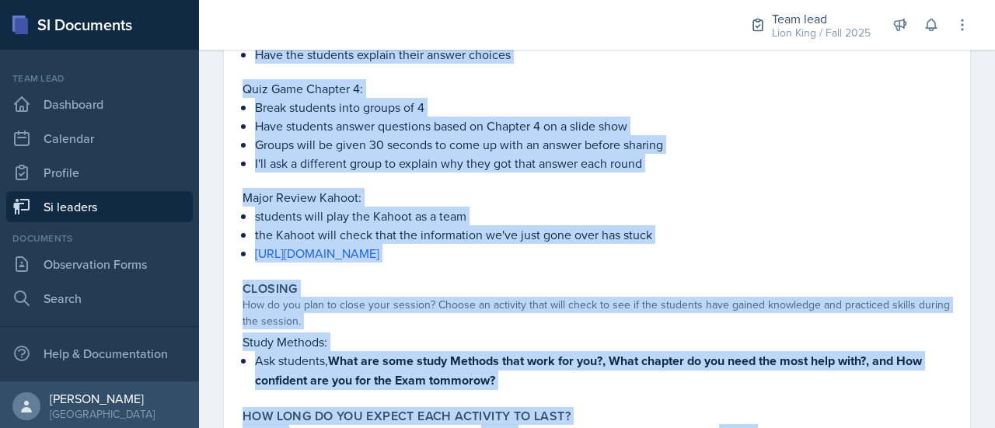
scroll to position [813, 0]
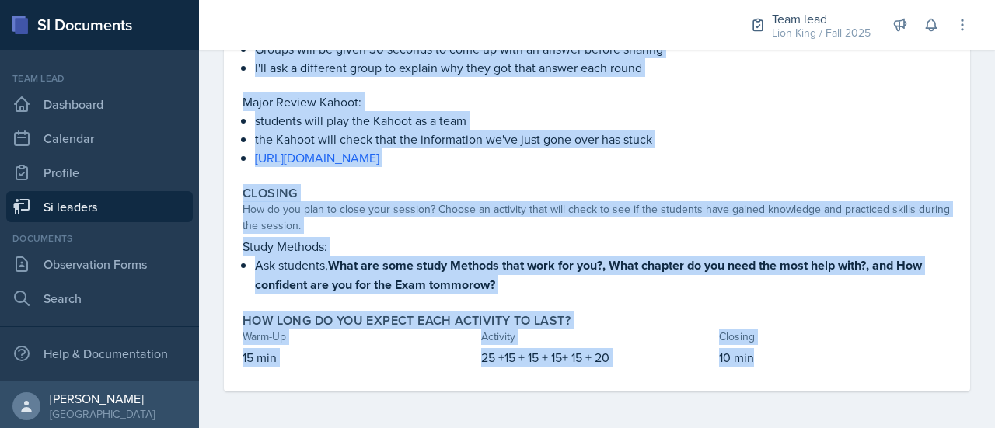
drag, startPoint x: 238, startPoint y: 223, endPoint x: 780, endPoint y: 356, distance: 558.5
copy div "Warm-Up How do you plan to open your session? What icebreaker will you facilita…"
click at [886, 297] on div "Closing How do you plan to close your session? Choose an activity that will che…" at bounding box center [596, 240] width 721 height 121
click at [912, 206] on div "How do you plan to close your session? Choose an activity that will check to se…" at bounding box center [596, 217] width 709 height 33
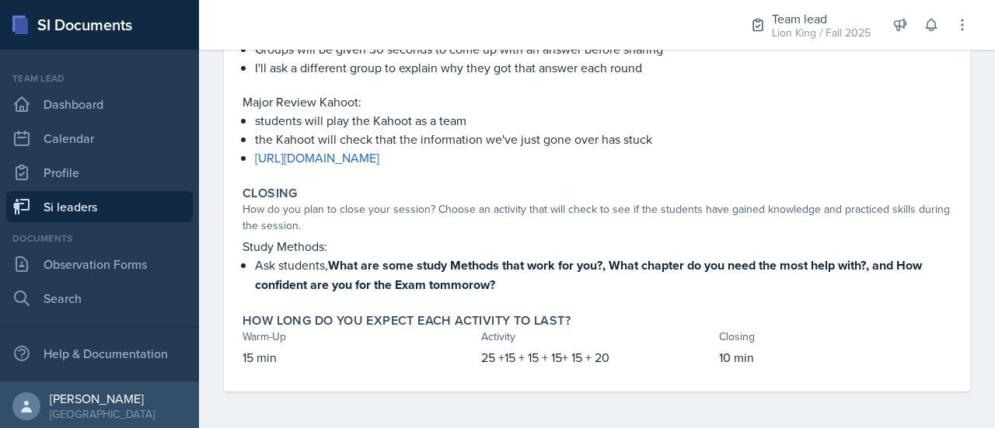
scroll to position [0, 0]
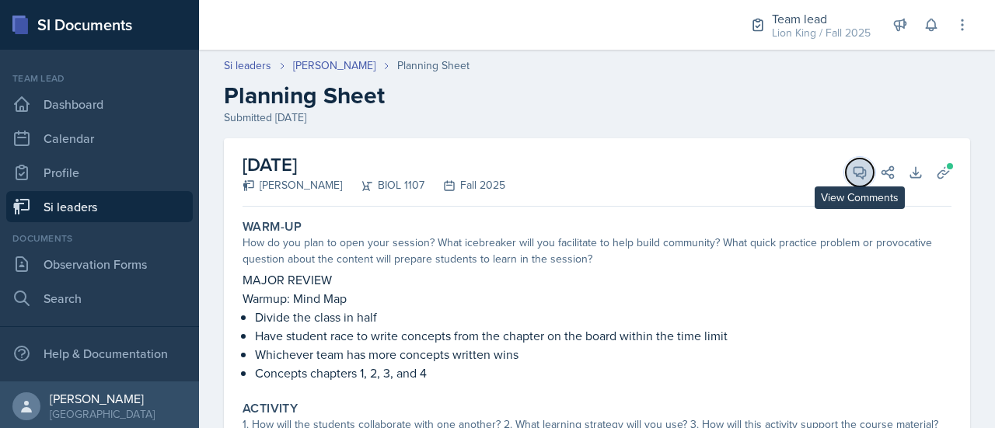
click at [854, 175] on icon at bounding box center [860, 173] width 12 height 12
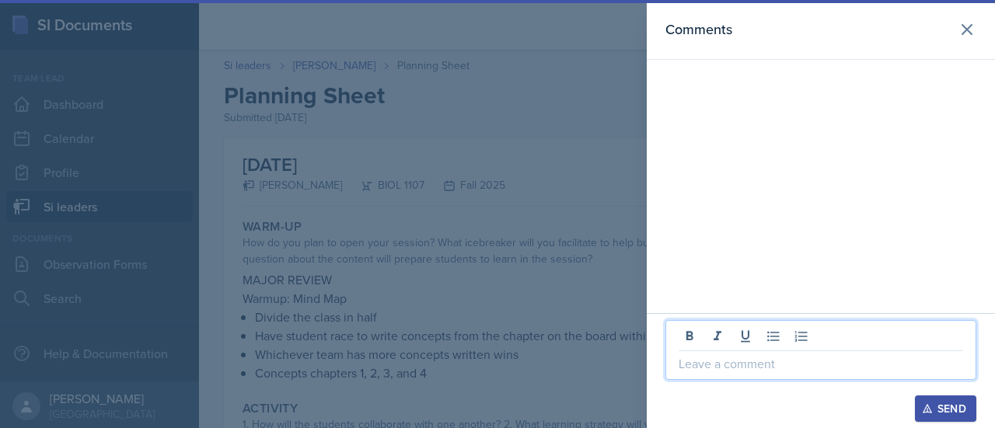
click at [752, 365] on p at bounding box center [820, 363] width 284 height 19
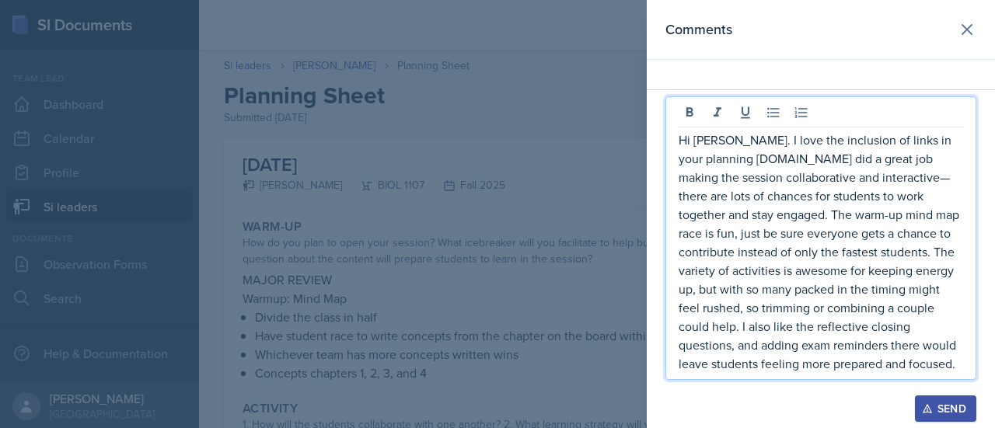
click at [766, 162] on p "Hi [PERSON_NAME]. I love the inclusion of links in your planning [DOMAIN_NAME] …" at bounding box center [820, 252] width 284 height 242
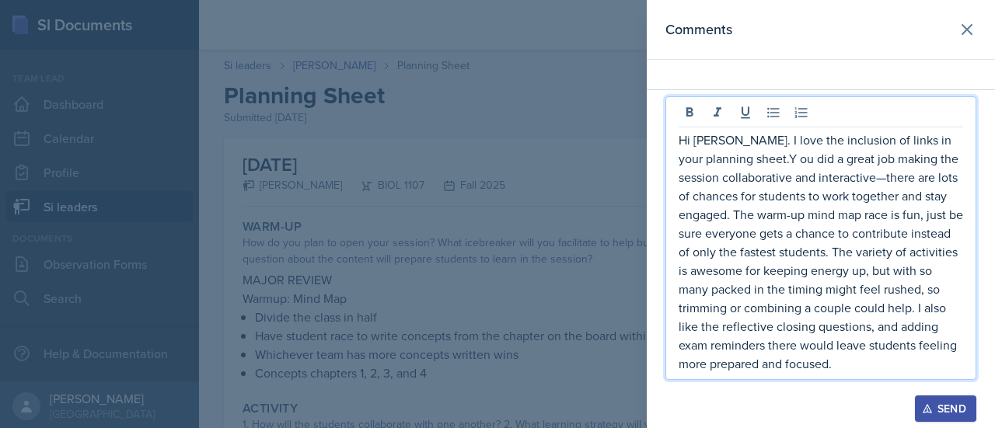
click at [884, 180] on p "Hi [PERSON_NAME]. I love the inclusion of links in your planning sheet.Y ou did…" at bounding box center [820, 252] width 284 height 242
click at [886, 181] on p "Hi [PERSON_NAME]. I love the inclusion of links in your planning sheet.Y ou did…" at bounding box center [820, 252] width 284 height 242
click at [776, 162] on p "Hi [PERSON_NAME]. I love the inclusion of links in your planning sheet.Y ou did…" at bounding box center [820, 252] width 284 height 242
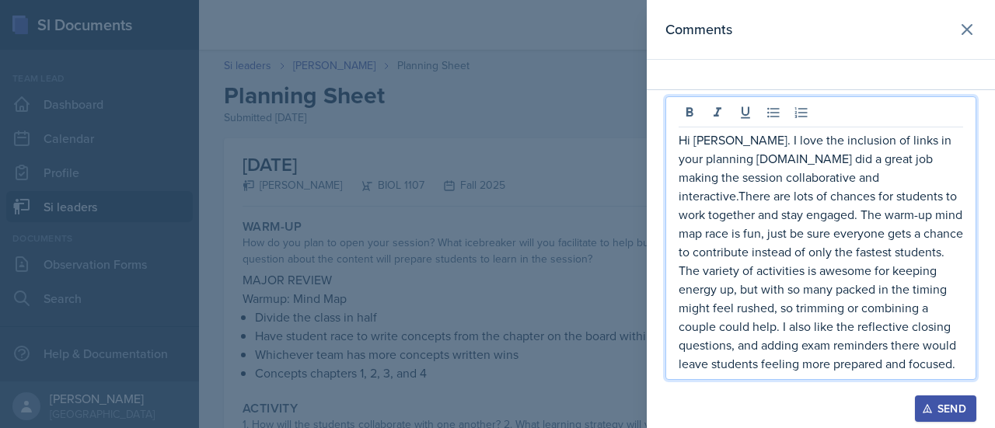
click at [762, 157] on p "Hi [PERSON_NAME]. I love the inclusion of links in your planning [DOMAIN_NAME] …" at bounding box center [820, 252] width 284 height 242
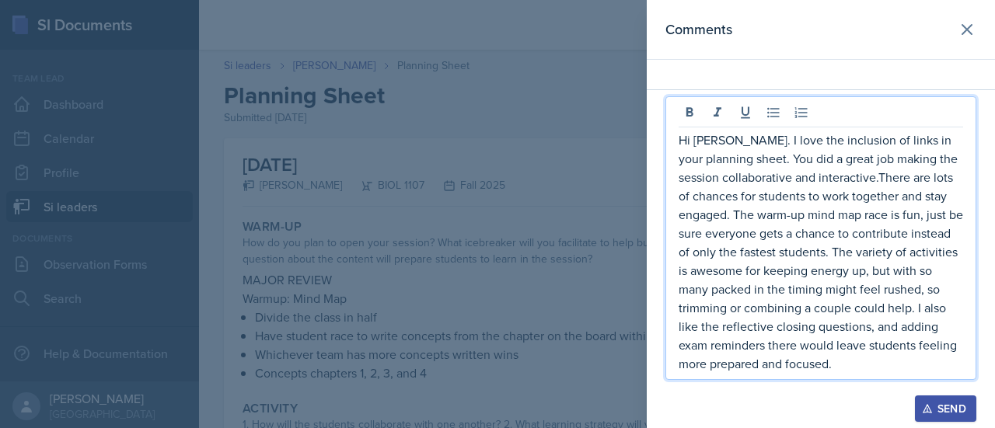
click at [861, 187] on p "Hi [PERSON_NAME]. I love the inclusion of links in your planning sheet. You did…" at bounding box center [820, 252] width 284 height 242
click at [853, 180] on p "Hi [PERSON_NAME]. I love the inclusion of links in your planning sheet. You did…" at bounding box center [820, 252] width 284 height 242
click at [880, 179] on p "Hi [PERSON_NAME]. I love the inclusion of links in your planning sheet. You did…" at bounding box center [820, 252] width 284 height 242
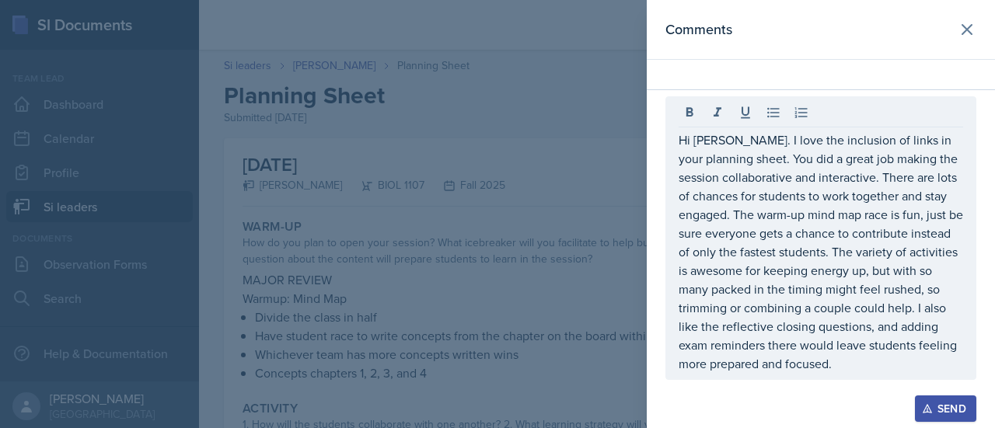
click at [951, 412] on div "Send" at bounding box center [945, 409] width 41 height 12
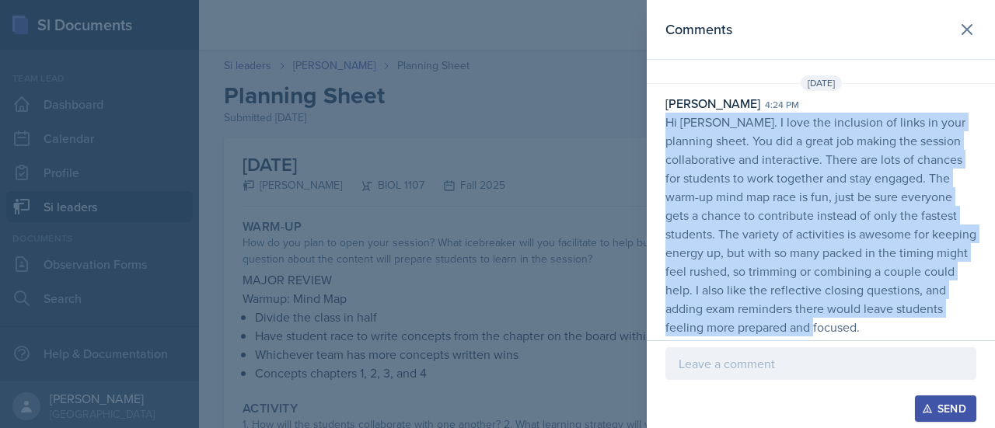
drag, startPoint x: 663, startPoint y: 113, endPoint x: 892, endPoint y: 333, distance: 317.2
click at [892, 333] on div "[PERSON_NAME] 4:24 pm Hi [PERSON_NAME]. I love the inclusion of links in your p…" at bounding box center [821, 215] width 348 height 242
copy p "Hi [PERSON_NAME]. I love the inclusion of links in your planning sheet. You did…"
click at [964, 32] on icon at bounding box center [966, 29] width 9 height 9
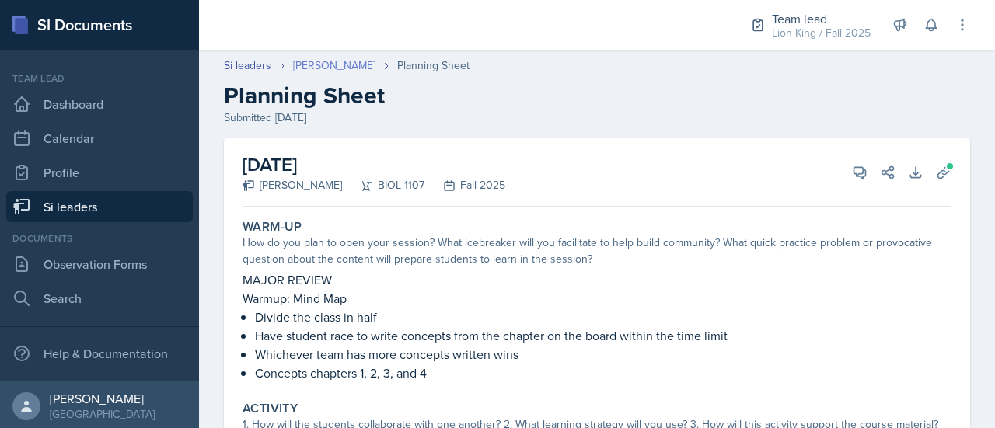
click at [331, 65] on link "[PERSON_NAME]" at bounding box center [334, 66] width 82 height 16
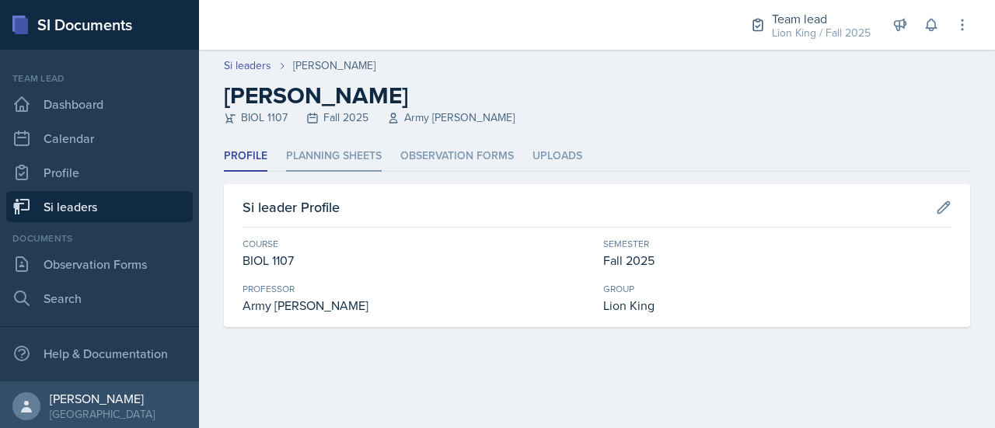
click at [323, 155] on li "Planning Sheets" at bounding box center [334, 156] width 96 height 30
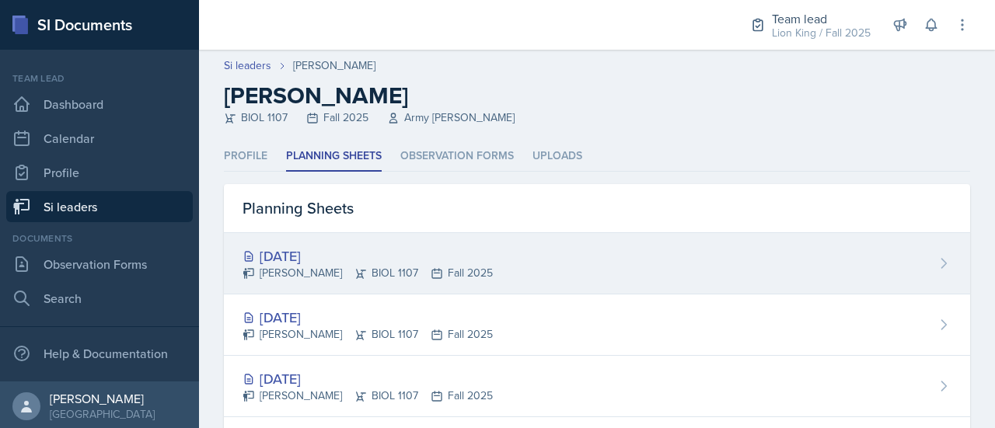
click at [620, 281] on div "[DATE] [PERSON_NAME] BIOL 1107 Fall 2025" at bounding box center [597, 263] width 746 height 61
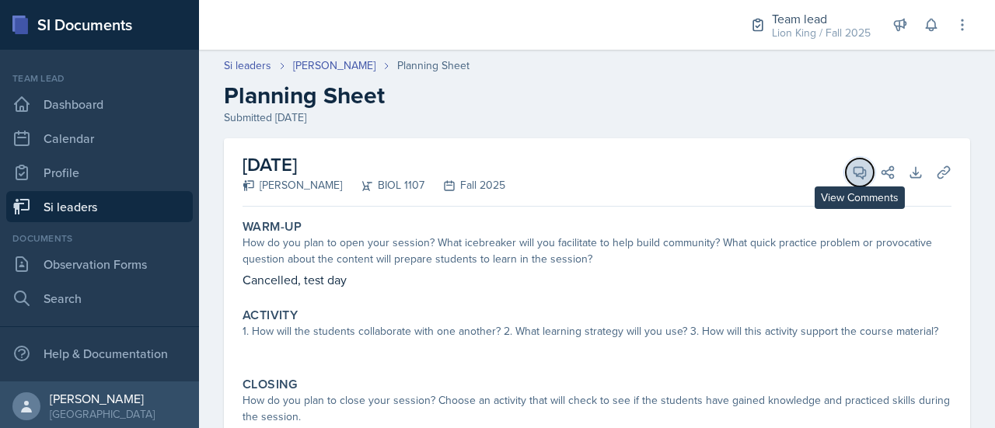
click at [852, 179] on icon at bounding box center [860, 173] width 16 height 16
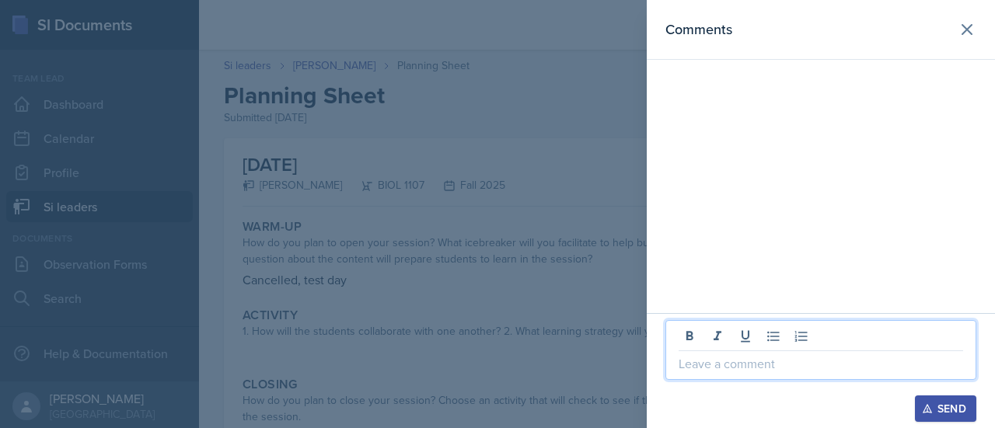
click at [699, 361] on p at bounding box center [820, 363] width 284 height 19
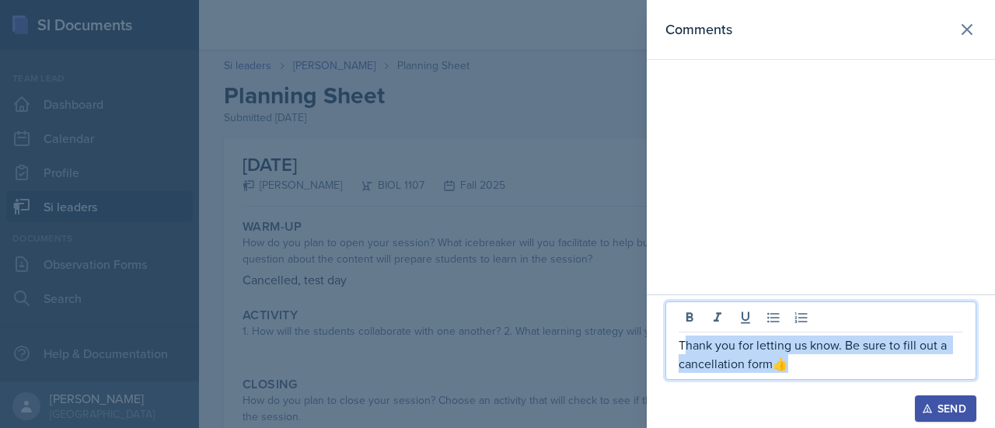
drag, startPoint x: 810, startPoint y: 361, endPoint x: 684, endPoint y: 330, distance: 129.7
click at [684, 330] on div "Thank you for letting us know. Be sure to fill out a cancellation form👍" at bounding box center [820, 341] width 311 height 78
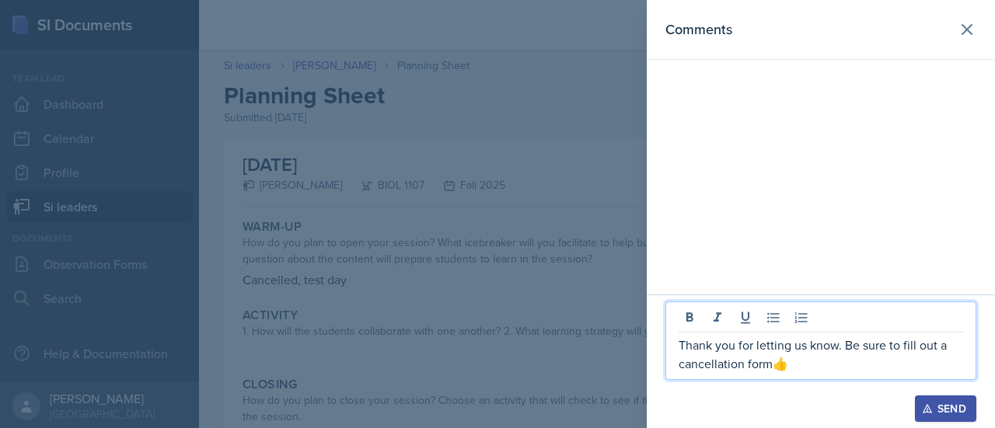
click at [678, 342] on div "Thank you for letting us know. Be sure to fill out a cancellation form👍" at bounding box center [820, 341] width 311 height 78
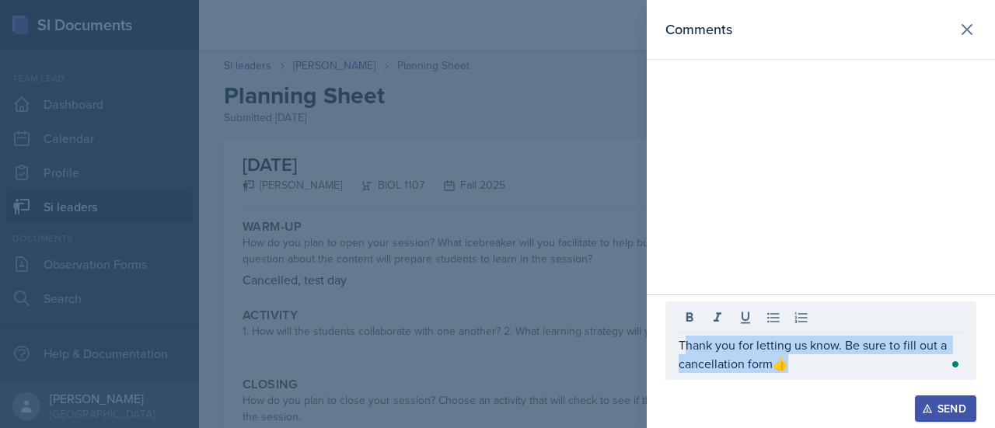
drag, startPoint x: 678, startPoint y: 342, endPoint x: 806, endPoint y: 376, distance: 132.7
click at [806, 376] on div "Thank you for letting us know. Be sure to fill out a cancellation form👍" at bounding box center [820, 341] width 311 height 78
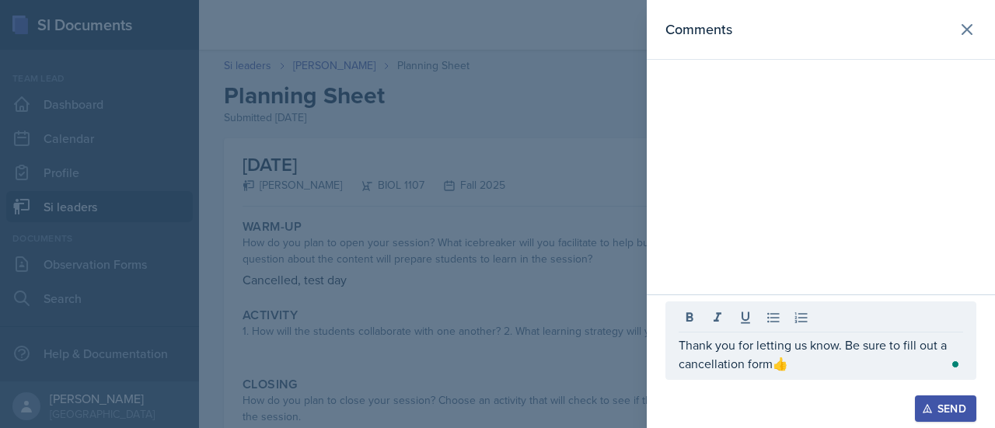
click at [806, 376] on div "Thank you for letting us know. Be sure to fill out a cancellation form👍" at bounding box center [820, 341] width 311 height 78
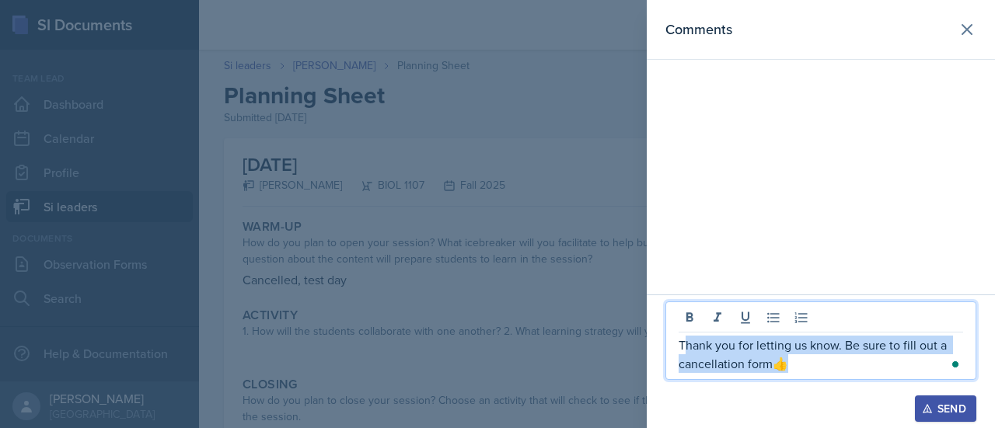
click at [794, 369] on p "Thank you for letting us know. Be sure to fill out a cancellation form👍" at bounding box center [820, 354] width 284 height 37
drag, startPoint x: 794, startPoint y: 369, endPoint x: 685, endPoint y: 340, distance: 113.3
click at [685, 340] on p "Thank you for letting us know. Be sure to fill out a cancellation form👍" at bounding box center [820, 354] width 284 height 37
click at [683, 342] on p "Thank you for letting us know. Be sure to fill out a cancellation form👍" at bounding box center [820, 354] width 284 height 37
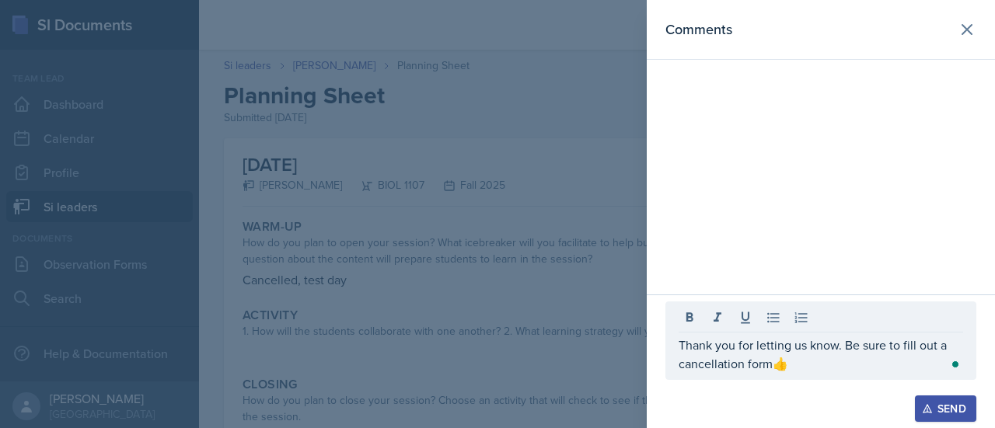
drag, startPoint x: 676, startPoint y: 344, endPoint x: 793, endPoint y: 366, distance: 118.6
click at [793, 366] on div "Thank you for letting us know. Be sure to fill out a cancellation form👍" at bounding box center [820, 341] width 311 height 78
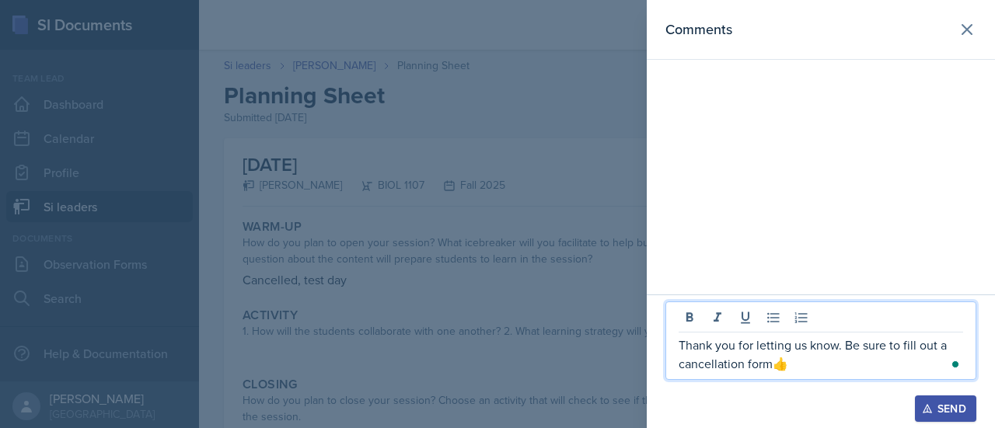
drag, startPoint x: 793, startPoint y: 366, endPoint x: 684, endPoint y: 349, distance: 110.1
drag, startPoint x: 684, startPoint y: 349, endPoint x: 796, endPoint y: 368, distance: 113.6
click at [796, 368] on p "Thank you for letting us know. Be sure to fill out a cancellation form👍" at bounding box center [820, 354] width 284 height 37
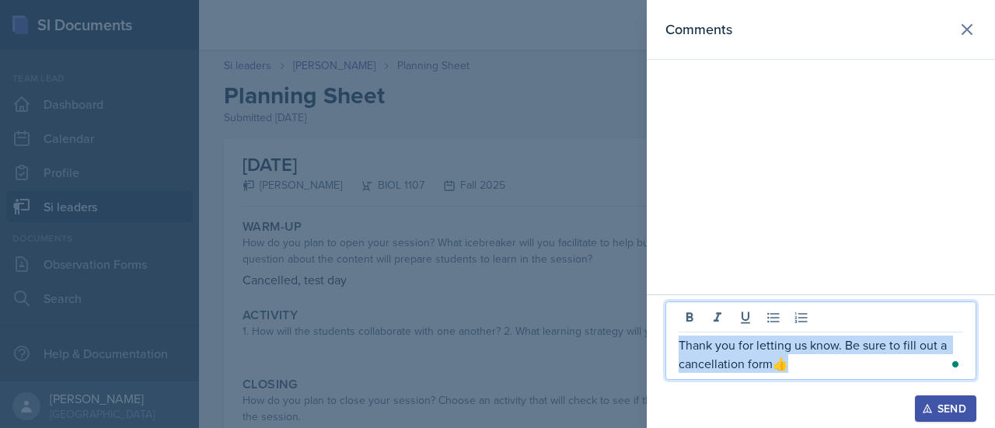
drag, startPoint x: 788, startPoint y: 365, endPoint x: 667, endPoint y: 337, distance: 124.6
click at [667, 337] on div "Thank you for letting us know. Be sure to fill out a cancellation form👍" at bounding box center [820, 341] width 311 height 78
click at [940, 412] on div "Send" at bounding box center [945, 409] width 41 height 12
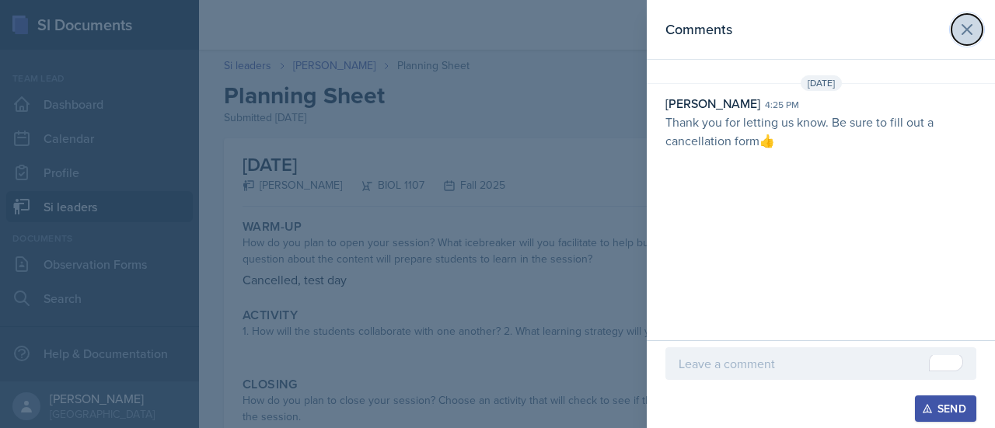
click at [962, 38] on icon at bounding box center [967, 29] width 19 height 19
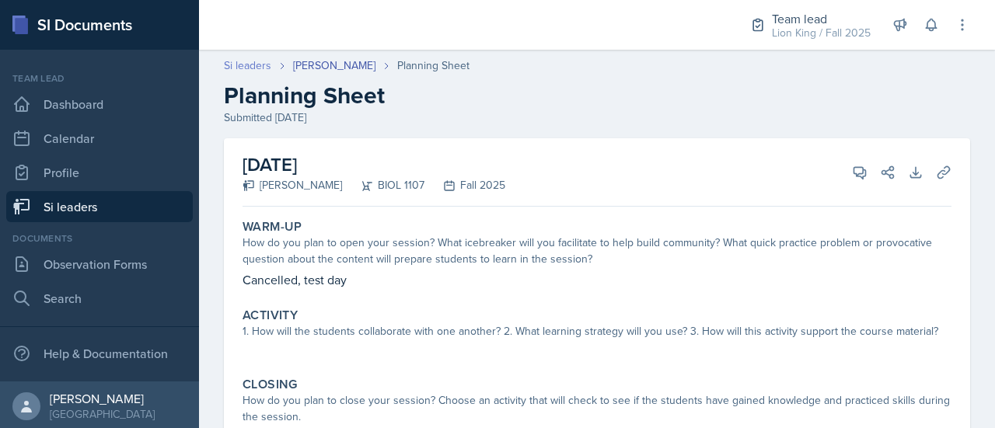
click at [255, 65] on link "Si leaders" at bounding box center [247, 66] width 47 height 16
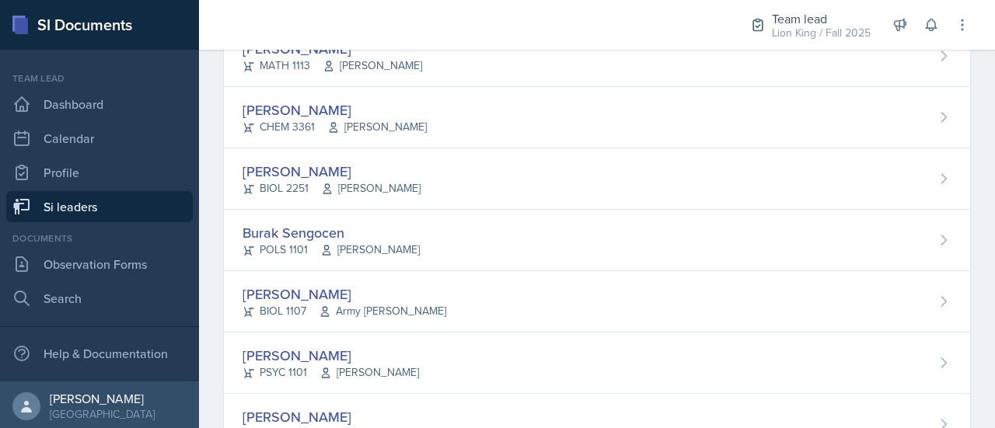
scroll to position [1034, 0]
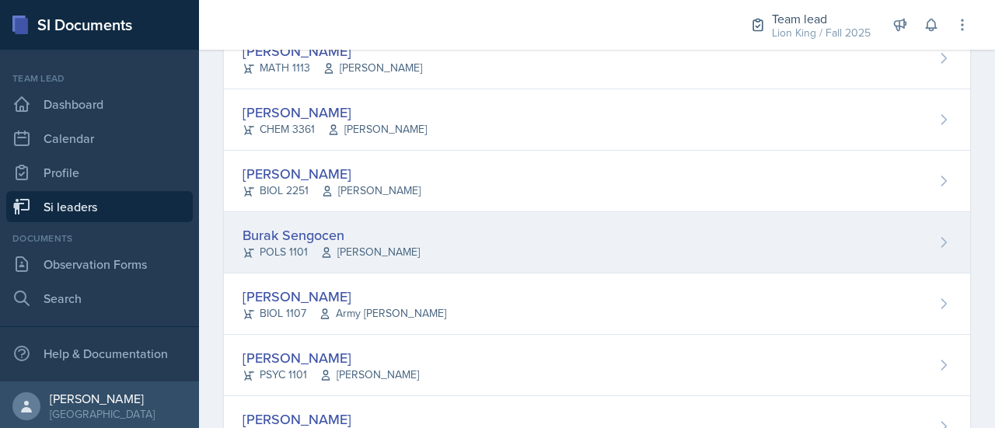
click at [881, 246] on div "Burak Sengocen POLS 1101 [PERSON_NAME]" at bounding box center [597, 242] width 746 height 61
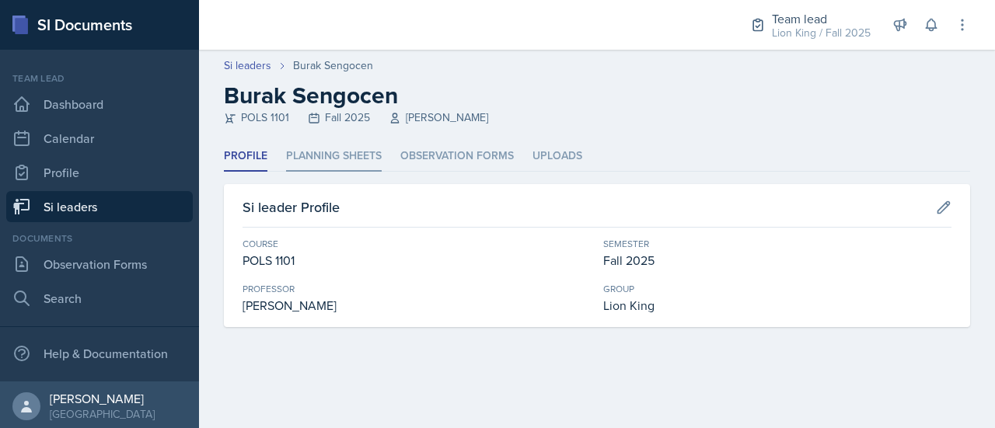
click at [347, 154] on li "Planning Sheets" at bounding box center [334, 156] width 96 height 30
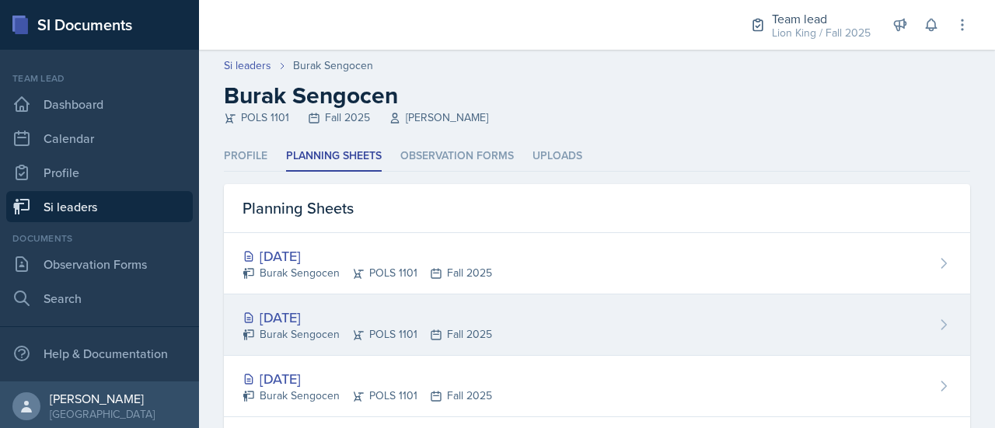
click at [336, 309] on div "[DATE]" at bounding box center [366, 317] width 249 height 21
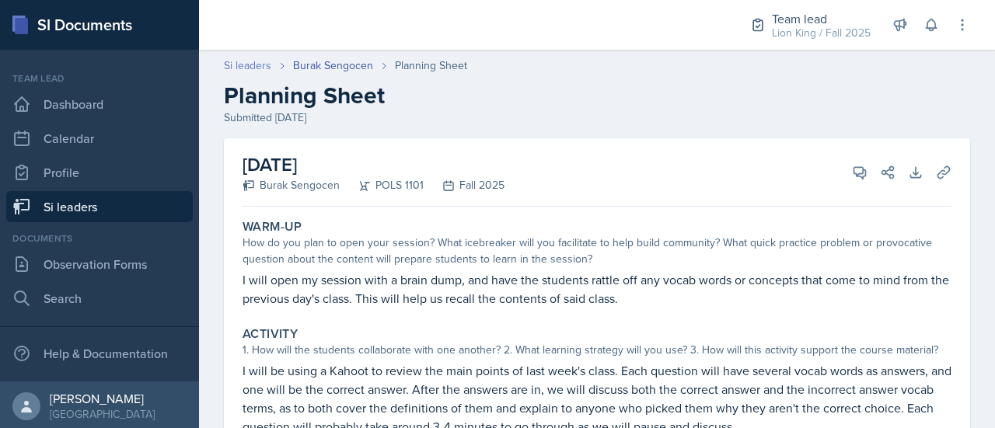
click at [239, 59] on link "Si leaders" at bounding box center [247, 66] width 47 height 16
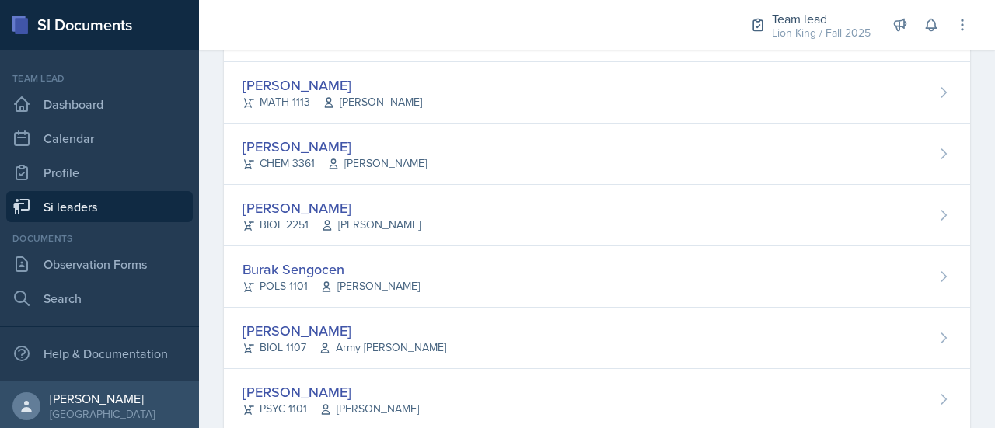
scroll to position [1000, 0]
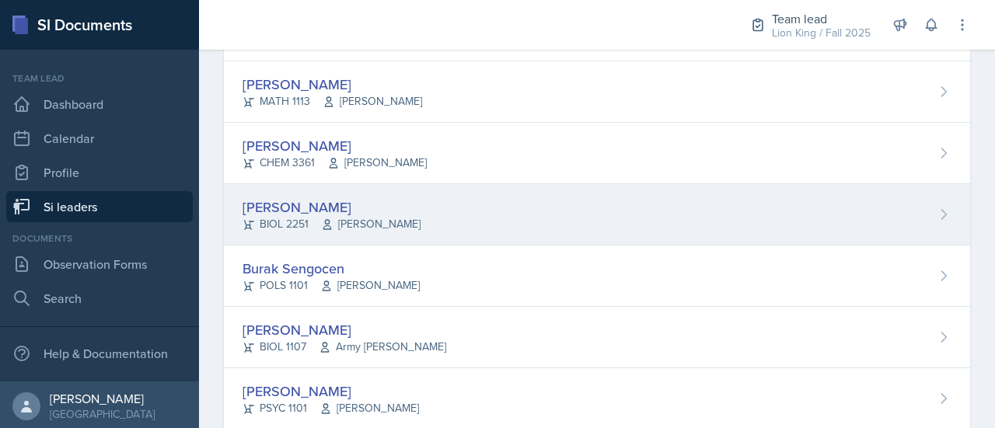
click at [752, 211] on div "[PERSON_NAME] BIOL 2251 [PERSON_NAME]" at bounding box center [597, 214] width 746 height 61
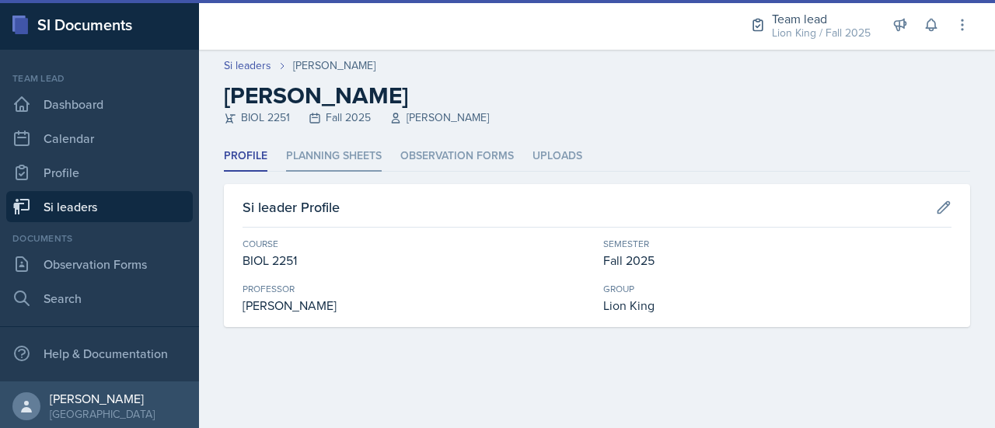
click at [359, 157] on li "Planning Sheets" at bounding box center [334, 156] width 96 height 30
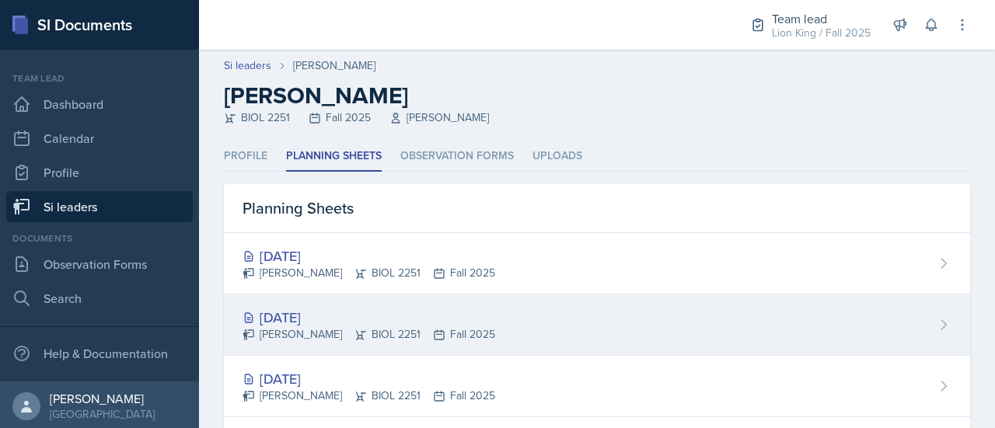
click at [358, 323] on div "[DATE]" at bounding box center [368, 317] width 253 height 21
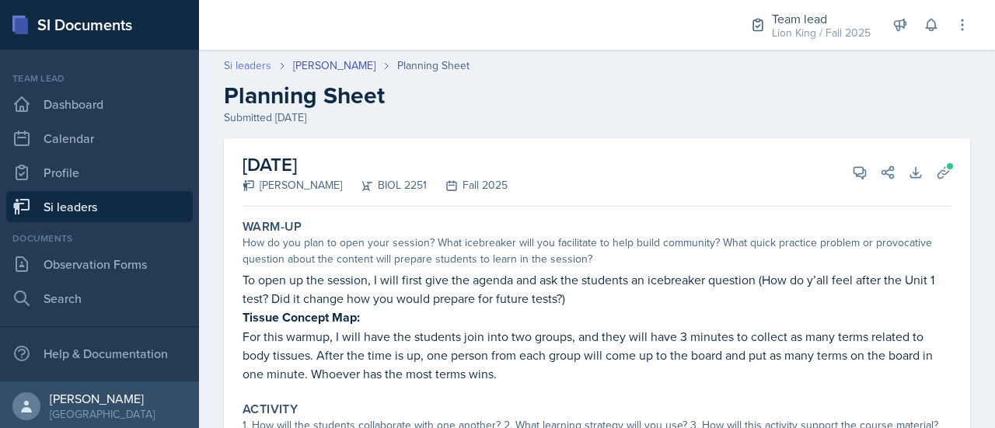
click at [241, 63] on link "Si leaders" at bounding box center [247, 66] width 47 height 16
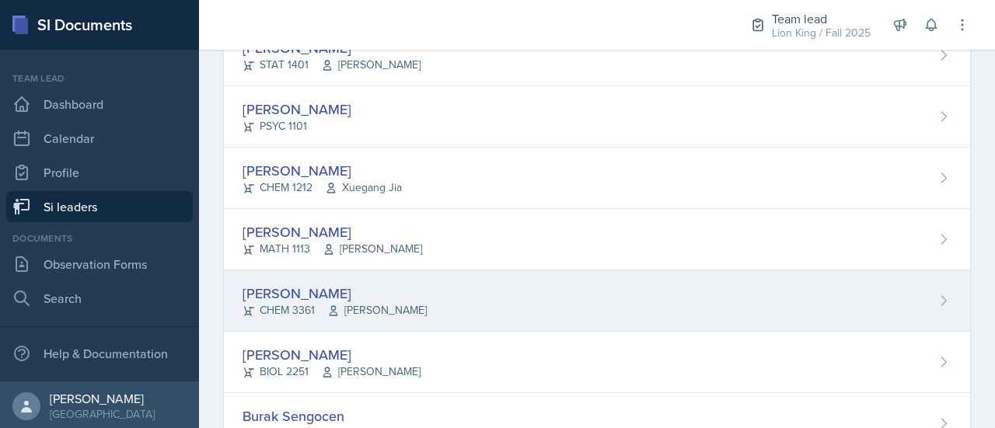
scroll to position [860, 0]
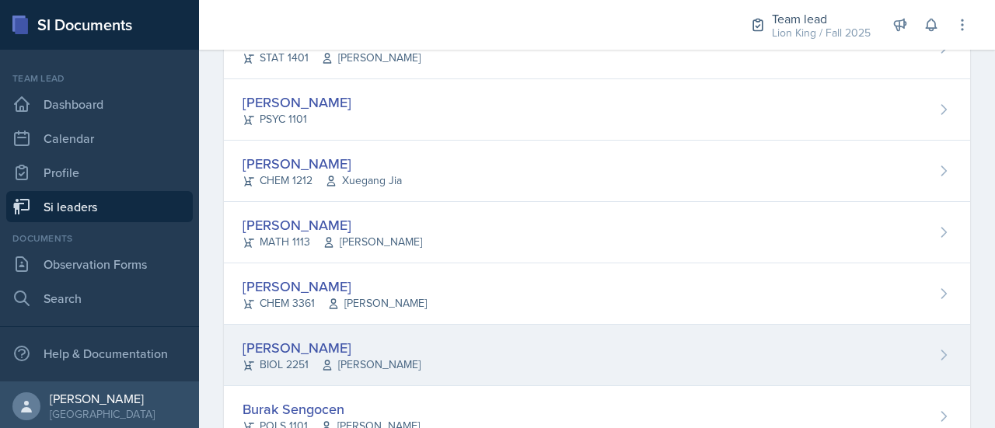
click at [912, 346] on div "[PERSON_NAME] BIOL 2251 [PERSON_NAME]" at bounding box center [597, 355] width 746 height 61
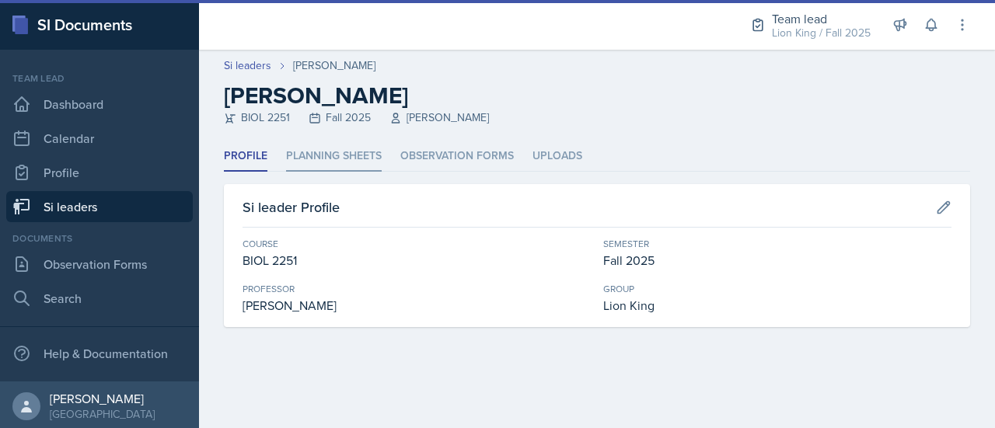
click at [330, 155] on li "Planning Sheets" at bounding box center [334, 156] width 96 height 30
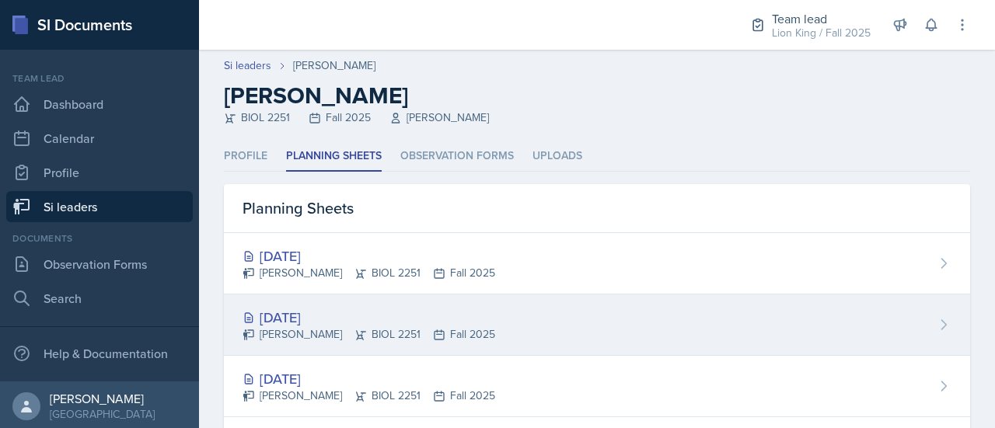
click at [319, 326] on div "[PERSON_NAME] BIOL 2251 Fall 2025" at bounding box center [368, 334] width 253 height 16
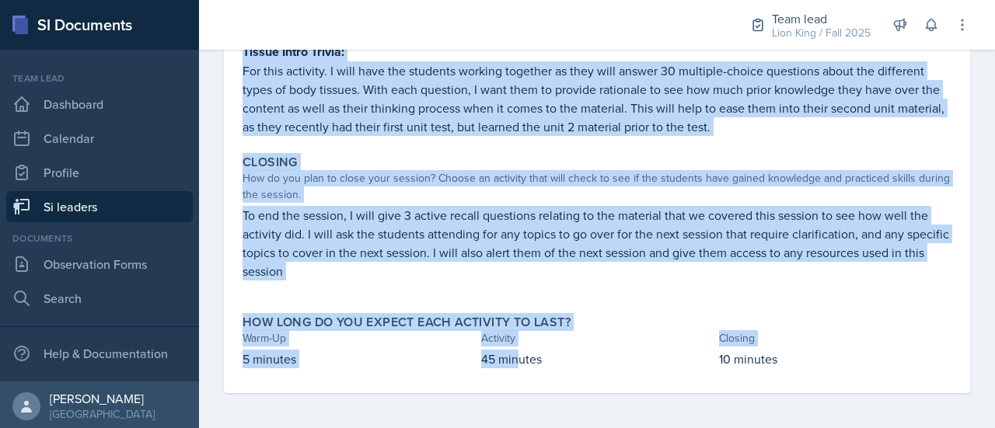
scroll to position [396, 0]
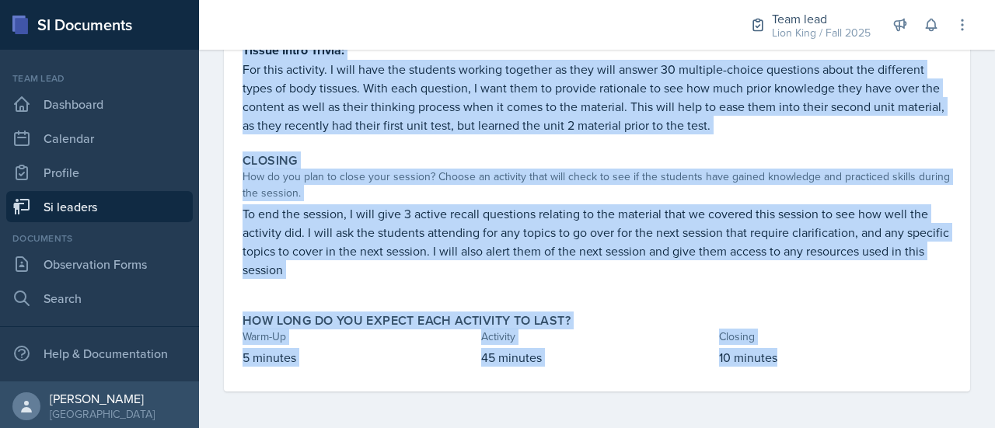
drag, startPoint x: 235, startPoint y: 96, endPoint x: 819, endPoint y: 357, distance: 639.8
click at [819, 357] on div "[DATE] [PERSON_NAME] BIOL 2251 Fall 2025 View Comments Comments Send Share Down…" at bounding box center [597, 67] width 746 height 650
click at [648, 295] on div "Closing How do you plan to close your session? Choose an activity that will che…" at bounding box center [596, 224] width 721 height 154
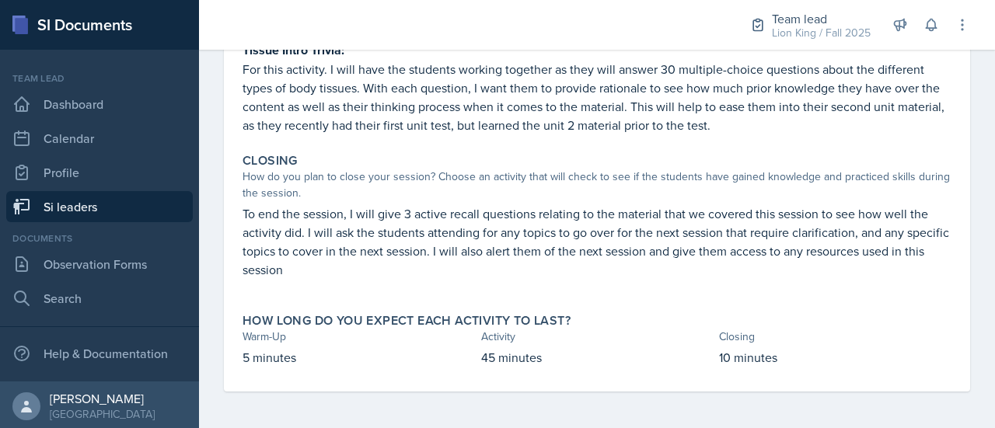
scroll to position [0, 0]
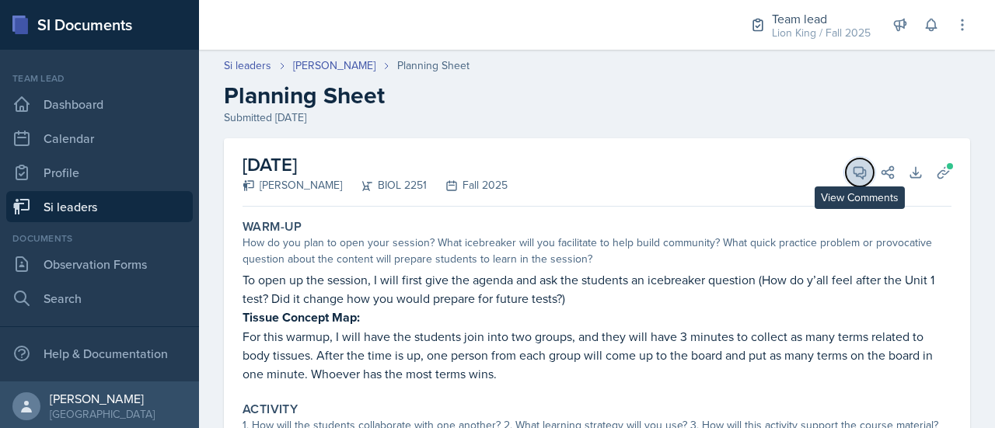
click at [852, 171] on icon at bounding box center [860, 173] width 16 height 16
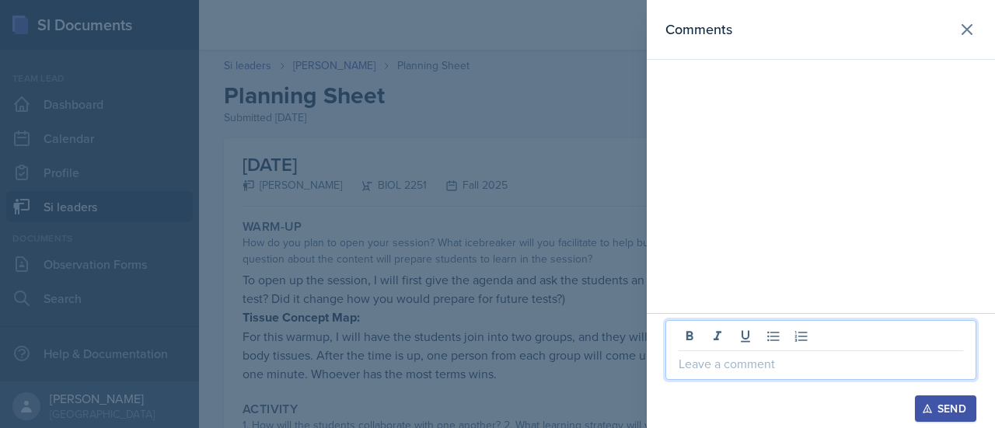
click at [715, 356] on p at bounding box center [820, 363] width 284 height 19
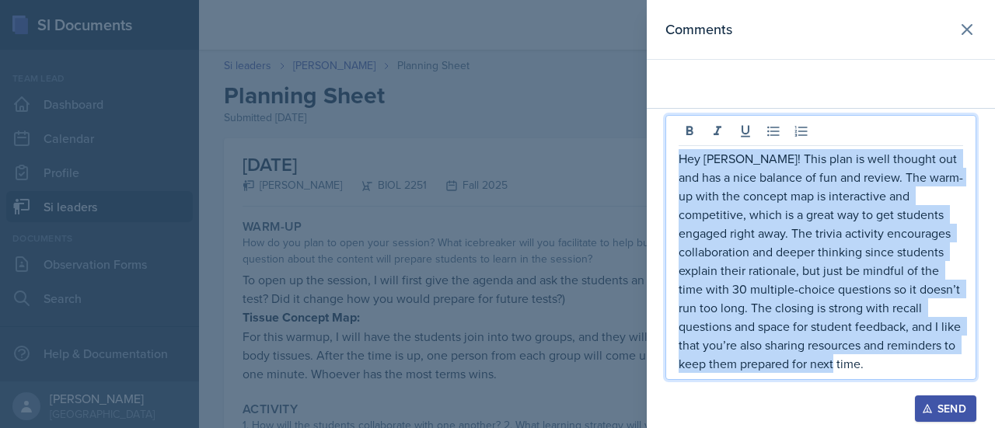
drag, startPoint x: 820, startPoint y: 368, endPoint x: 670, endPoint y: 153, distance: 261.7
click at [670, 153] on div "Hey [PERSON_NAME]! This plan is well thought out and has a nice balance of fun …" at bounding box center [820, 247] width 311 height 265
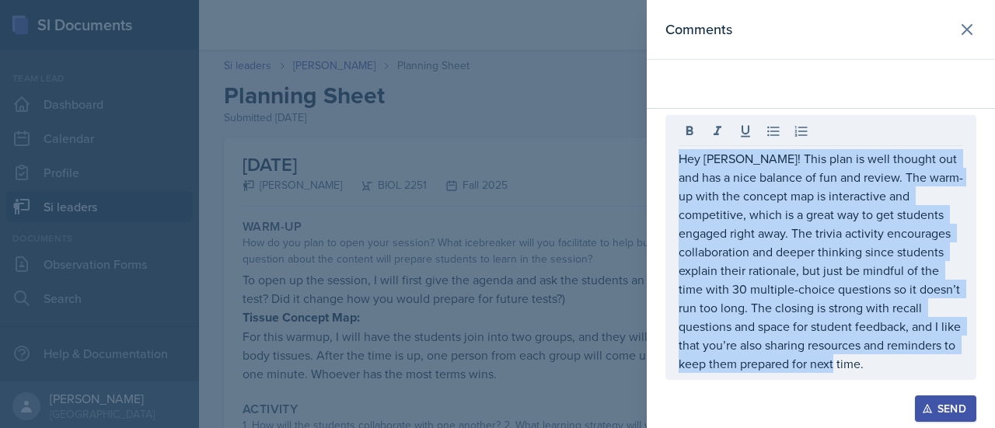
click at [931, 399] on button "Send" at bounding box center [945, 409] width 61 height 26
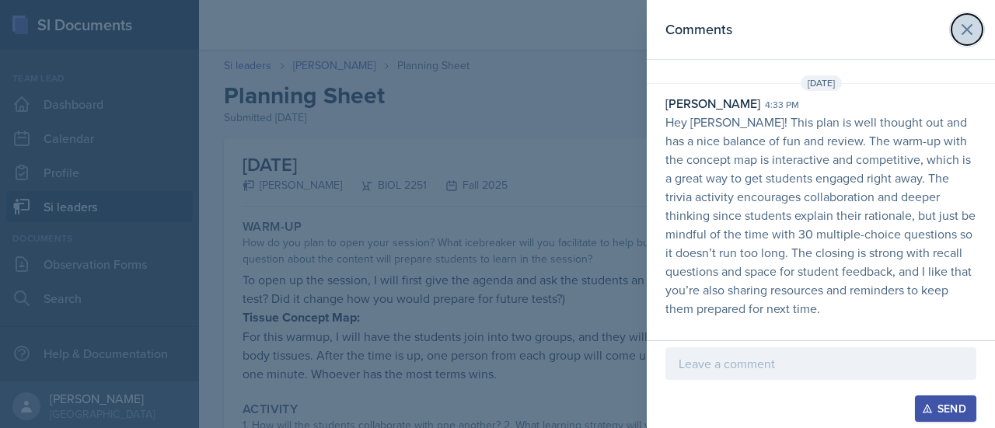
click at [958, 37] on icon at bounding box center [967, 29] width 19 height 19
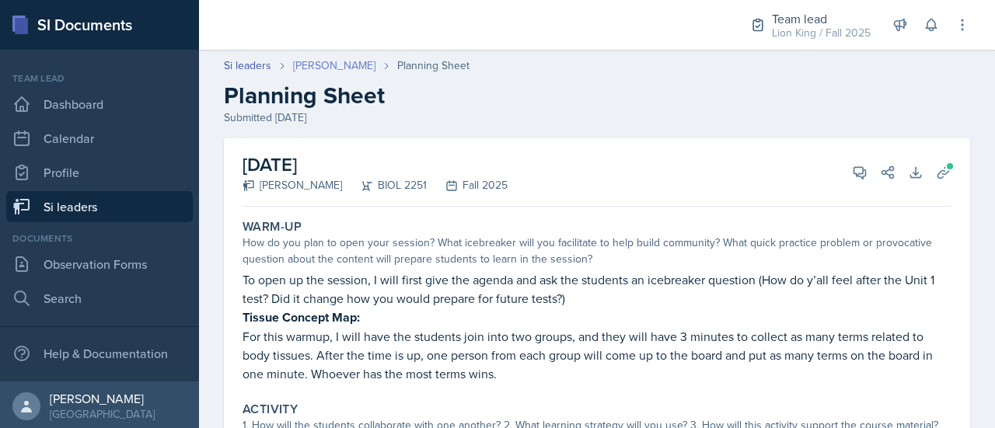
click at [337, 65] on link "[PERSON_NAME]" at bounding box center [334, 66] width 82 height 16
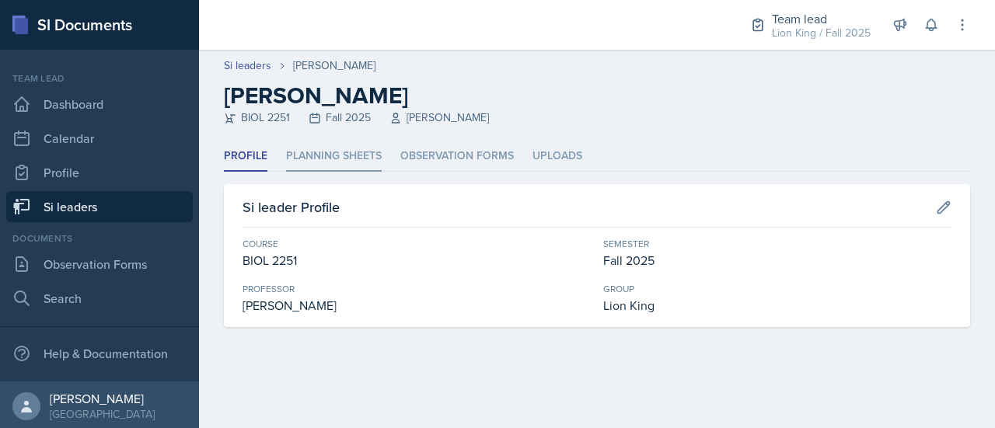
click at [330, 164] on li "Planning Sheets" at bounding box center [334, 156] width 96 height 30
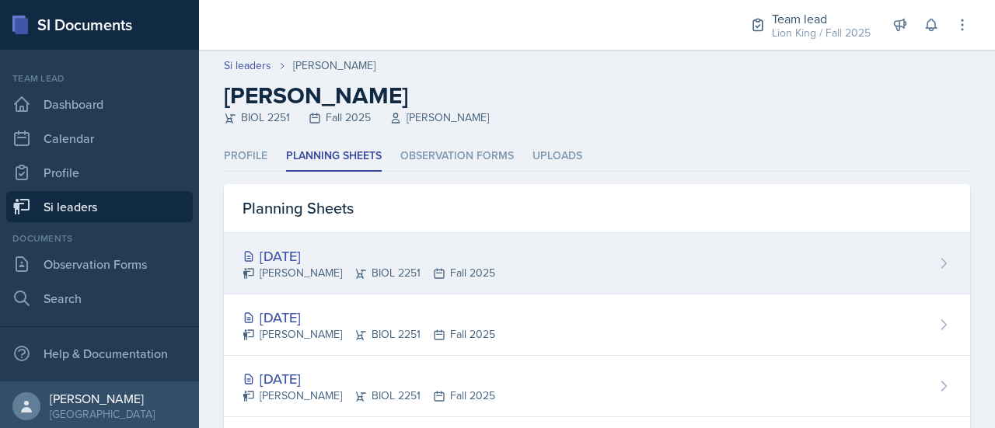
click at [325, 257] on div "[DATE]" at bounding box center [368, 256] width 253 height 21
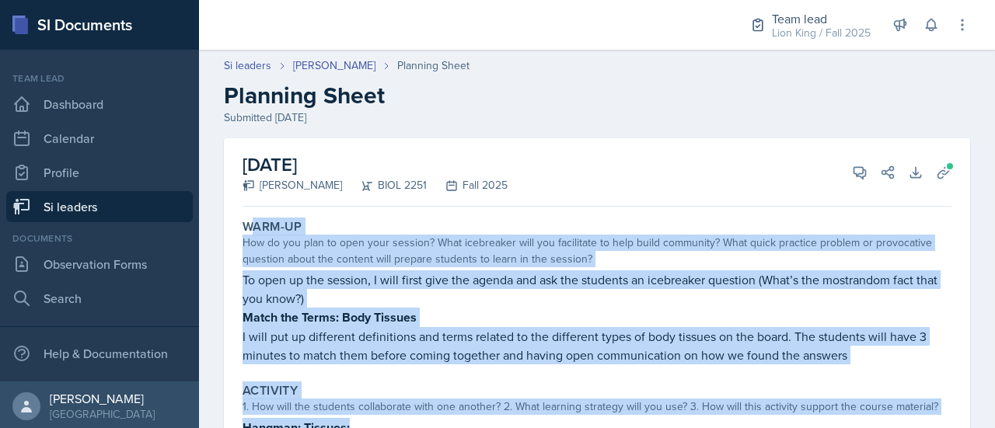
drag, startPoint x: 248, startPoint y: 215, endPoint x: 384, endPoint y: 408, distance: 236.5
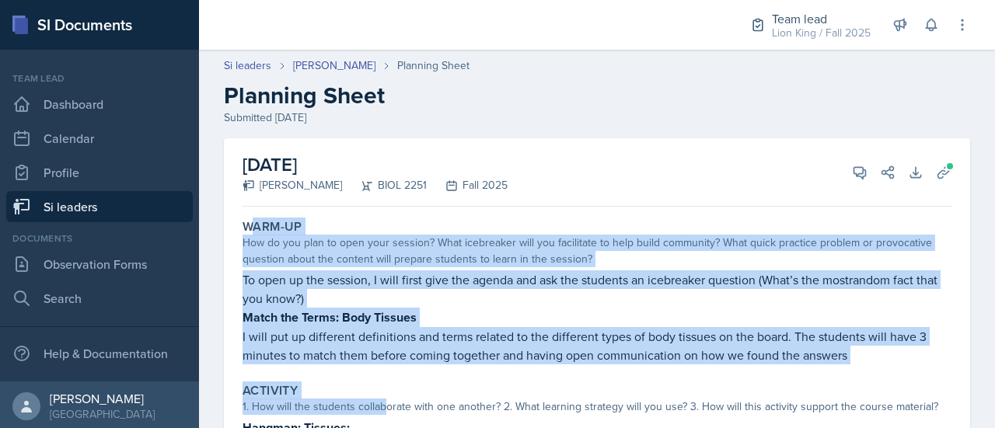
click at [312, 285] on p "To open up the session, I will first give the agenda and ask the students an ic…" at bounding box center [596, 288] width 709 height 37
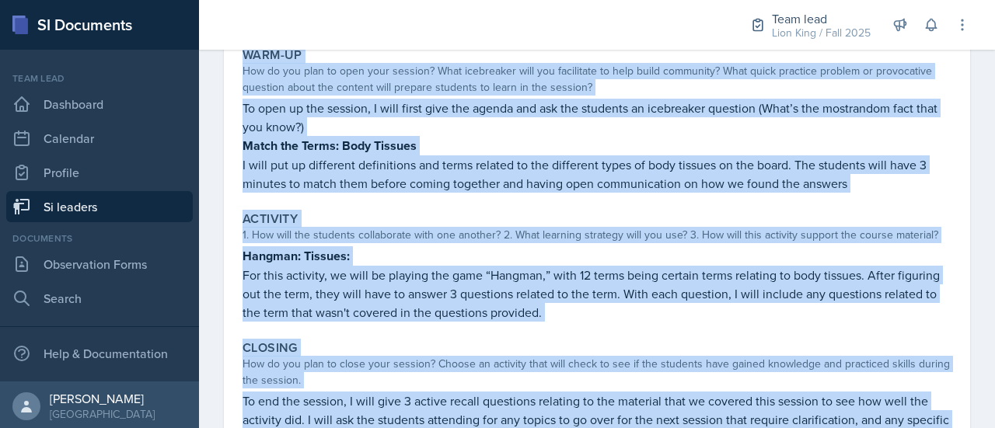
scroll to position [344, 0]
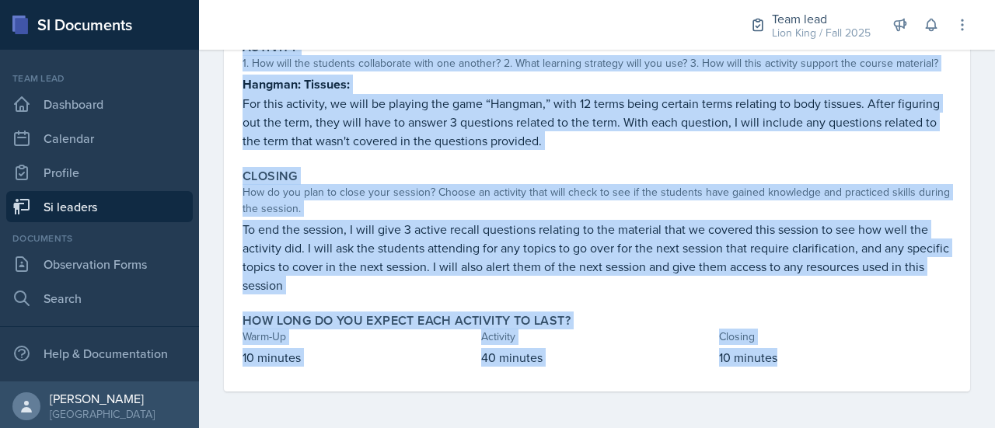
drag, startPoint x: 232, startPoint y: 184, endPoint x: 787, endPoint y: 372, distance: 585.2
click at [787, 372] on div "[DATE] [PERSON_NAME] BIOL 2251 Fall 2025 View Comments Comments Send Share Down…" at bounding box center [597, 93] width 746 height 597
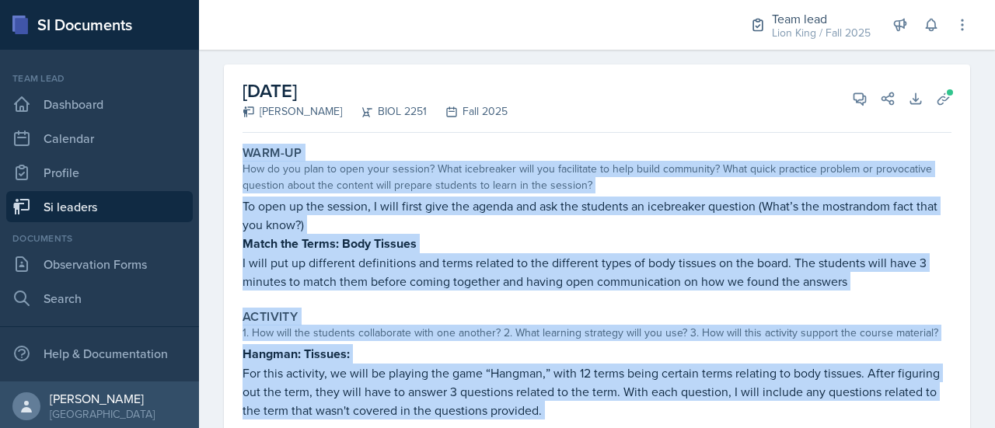
scroll to position [10, 0]
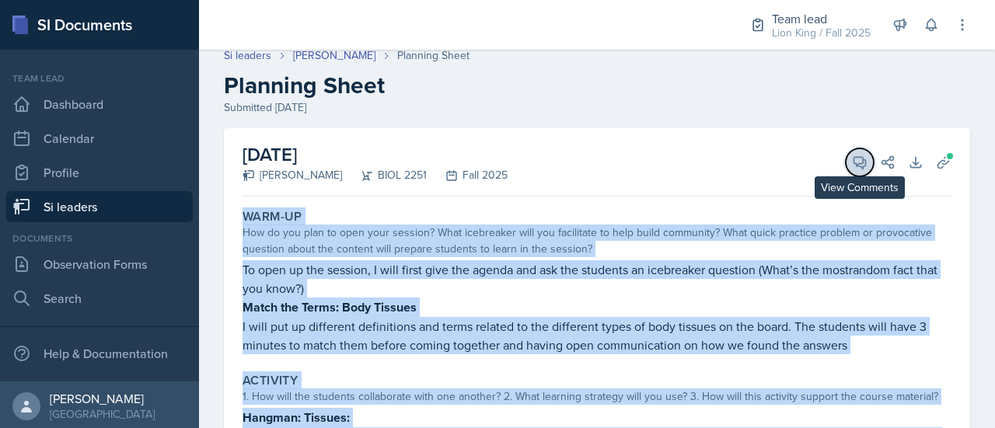
click at [861, 159] on span at bounding box center [865, 157] width 8 height 8
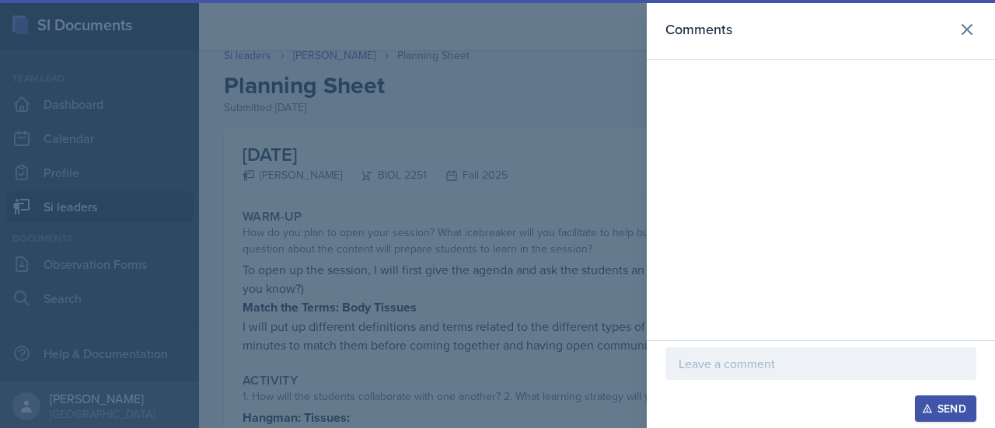
click at [750, 369] on p at bounding box center [820, 363] width 284 height 19
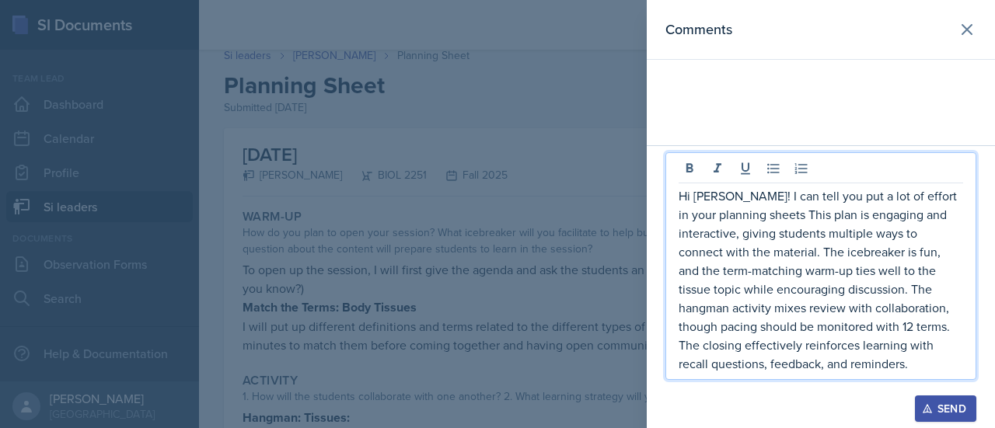
click at [818, 219] on p "Hi [PERSON_NAME]! I can tell you put a lot of effort in your planning sheets Th…" at bounding box center [820, 280] width 284 height 187
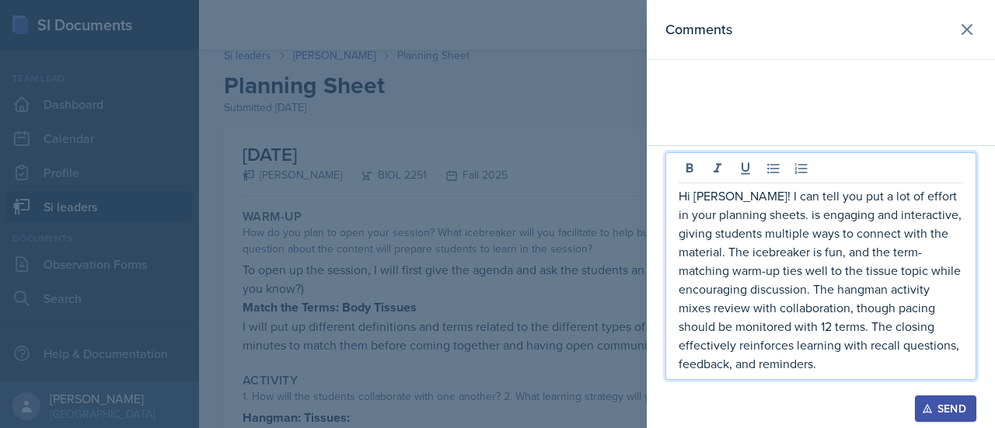
click at [783, 215] on p "Hi [PERSON_NAME]! I can tell you put a lot of effort in your planning sheets. i…" at bounding box center [820, 280] width 284 height 187
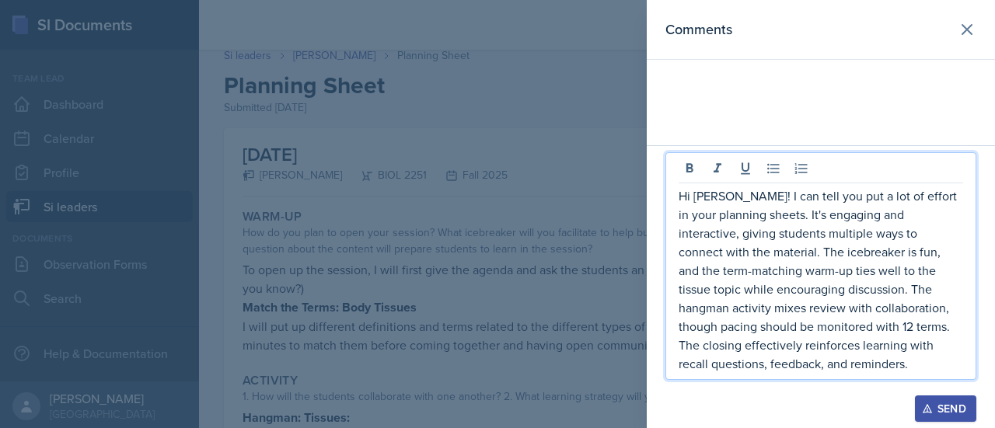
click at [762, 369] on p "Hi [PERSON_NAME]! I can tell you put a lot of effort in your planning sheets. I…" at bounding box center [820, 280] width 284 height 187
click at [832, 312] on p "Hi [PERSON_NAME]! I can tell you put a lot of effort in your planning sheets. I…" at bounding box center [820, 280] width 284 height 187
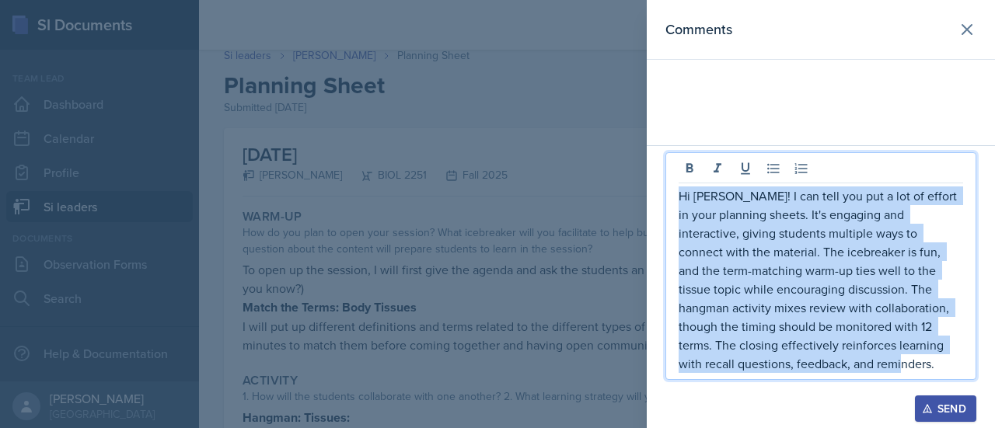
drag, startPoint x: 793, startPoint y: 363, endPoint x: 633, endPoint y: 197, distance: 230.9
click at [633, 197] on div "Comments Hi [PERSON_NAME]! I can tell you put a lot of effort in your planning …" at bounding box center [497, 214] width 995 height 428
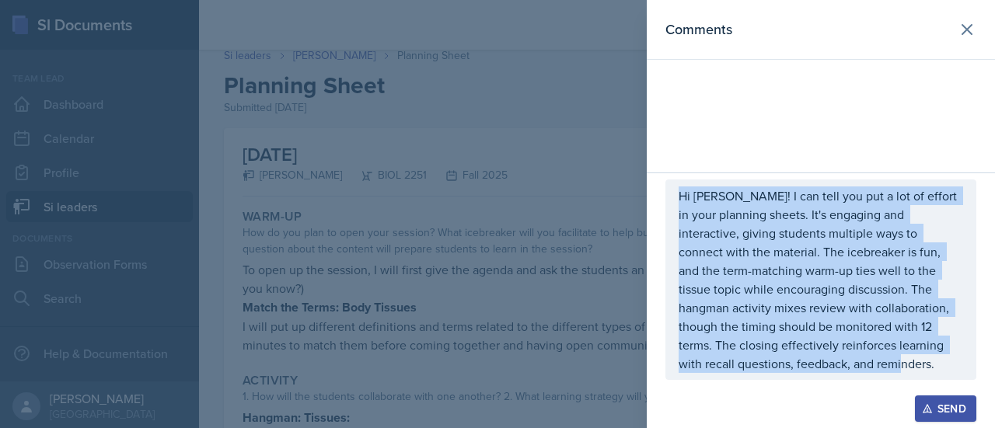
click at [946, 408] on div "Send" at bounding box center [945, 409] width 41 height 12
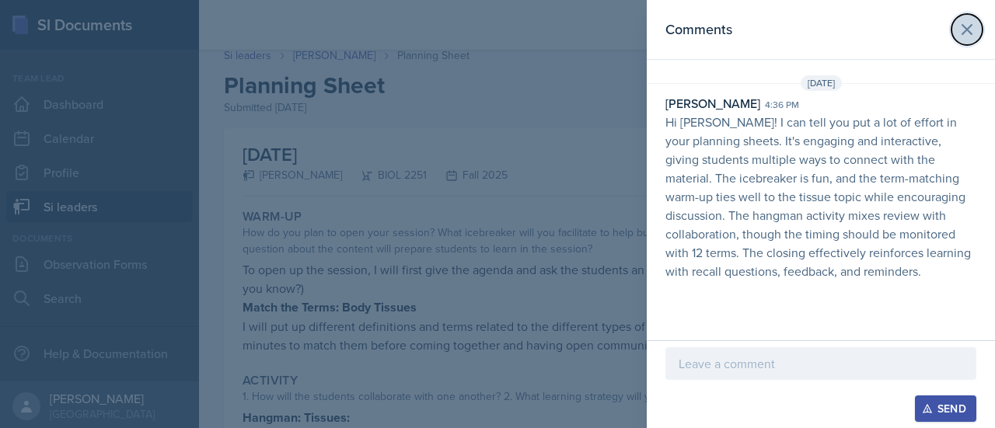
click at [969, 35] on icon at bounding box center [967, 29] width 19 height 19
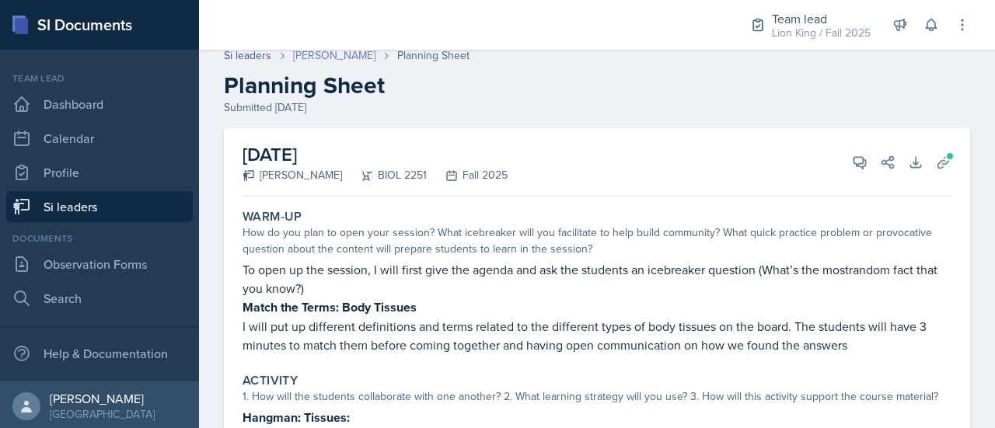
click at [338, 58] on link "[PERSON_NAME]" at bounding box center [334, 55] width 82 height 16
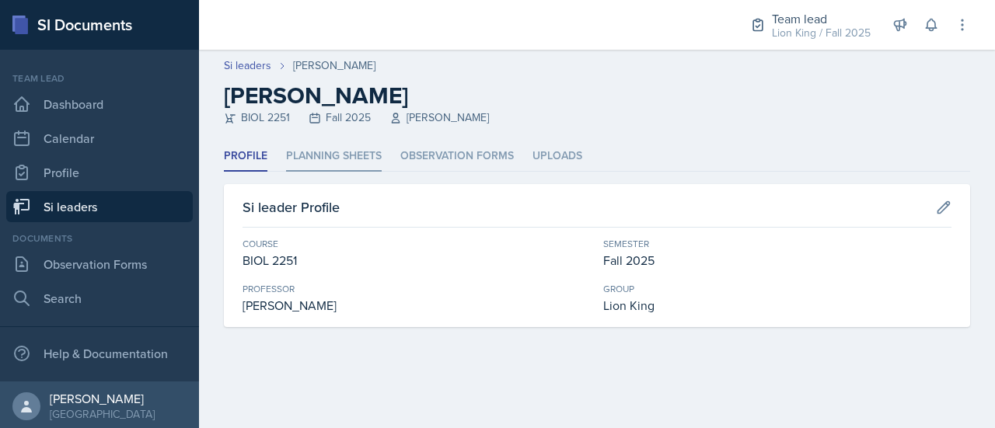
click at [309, 156] on li "Planning Sheets" at bounding box center [334, 156] width 96 height 30
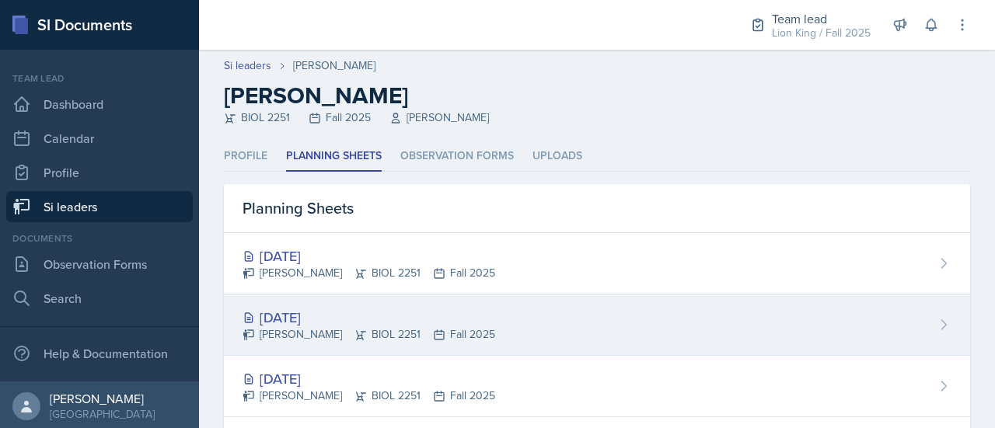
click at [312, 302] on div "[DATE] [PERSON_NAME] BIOL 2251 Fall 2025" at bounding box center [597, 325] width 746 height 61
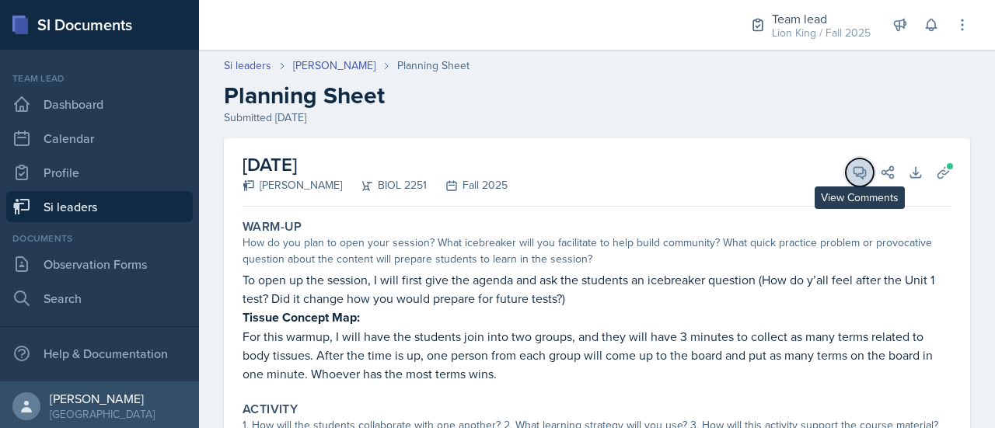
click at [861, 163] on span at bounding box center [865, 167] width 8 height 8
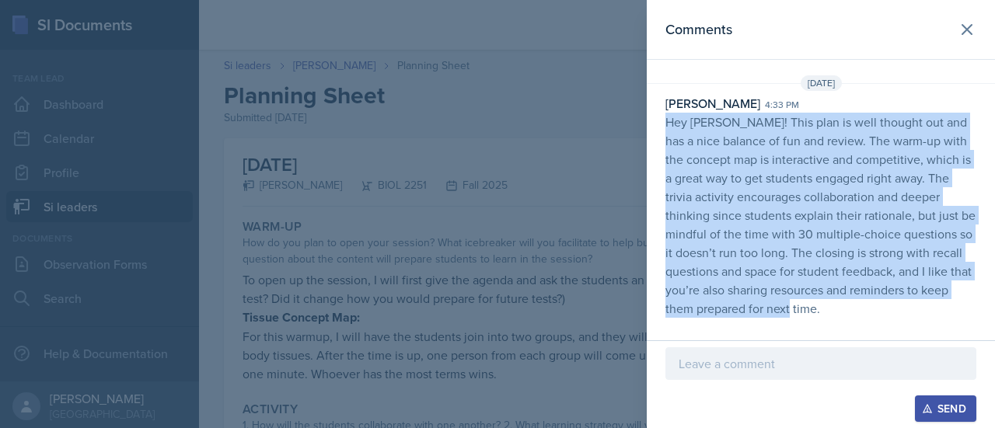
drag, startPoint x: 665, startPoint y: 120, endPoint x: 854, endPoint y: 311, distance: 268.2
click at [854, 311] on p "Hey [PERSON_NAME]! This plan is well thought out and has a nice balance of fun …" at bounding box center [820, 215] width 311 height 205
click at [968, 18] on button at bounding box center [966, 29] width 31 height 31
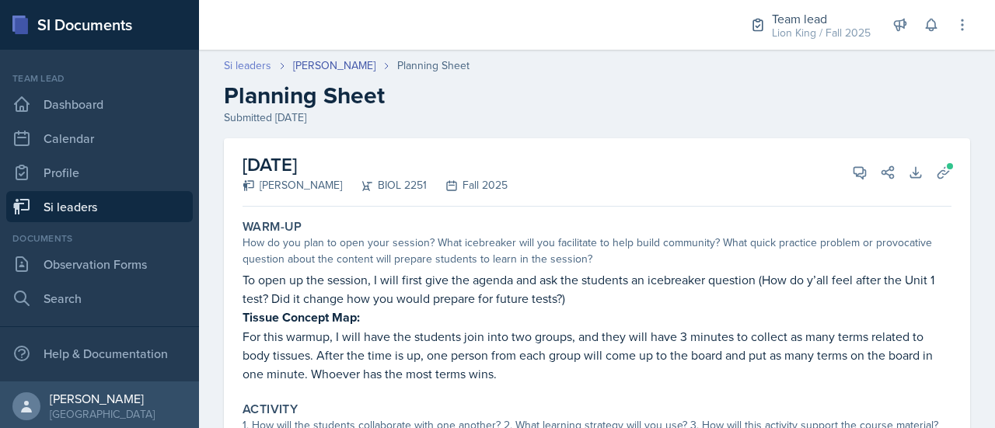
click at [264, 63] on link "Si leaders" at bounding box center [247, 66] width 47 height 16
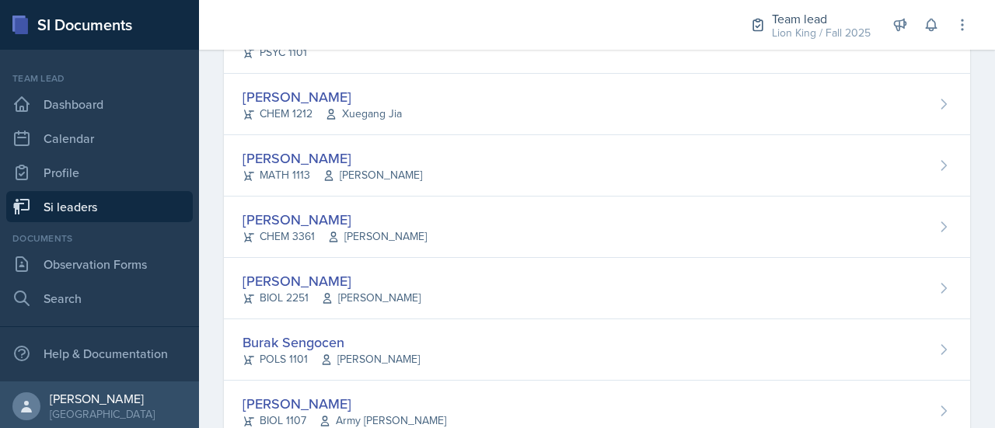
scroll to position [920, 0]
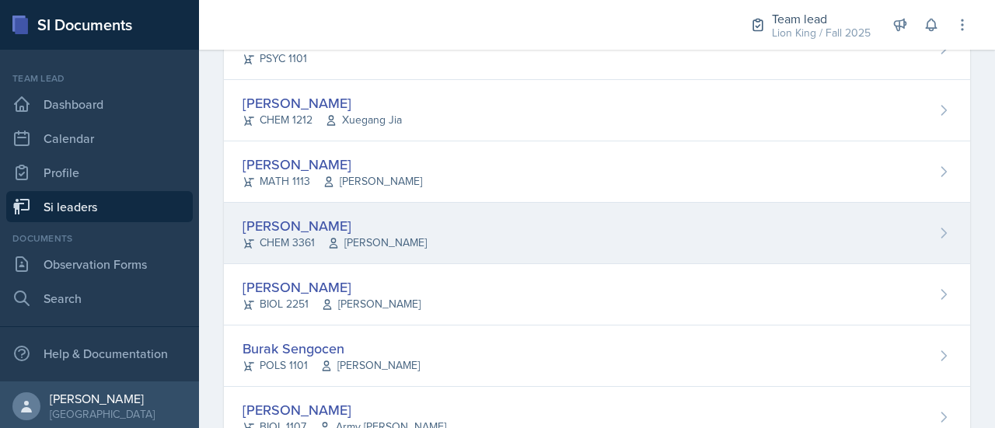
click at [888, 229] on div "[PERSON_NAME] CHEM 3361 [PERSON_NAME]" at bounding box center [597, 233] width 746 height 61
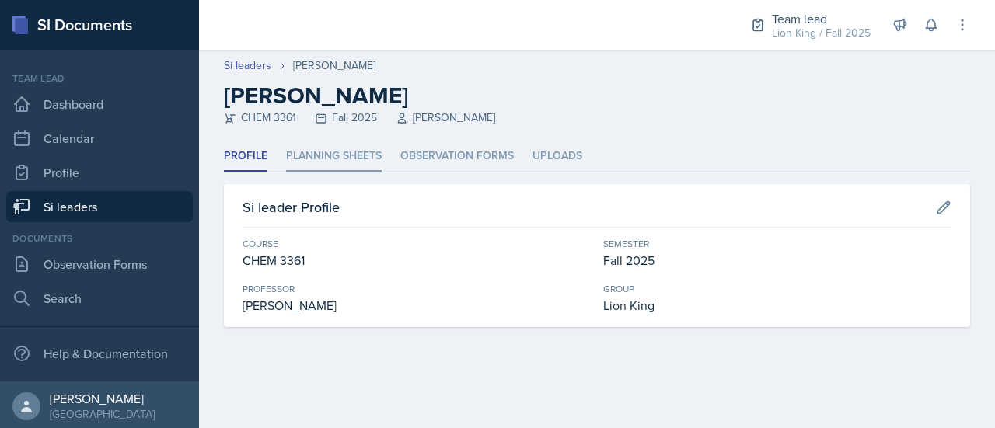
click at [331, 162] on li "Planning Sheets" at bounding box center [334, 156] width 96 height 30
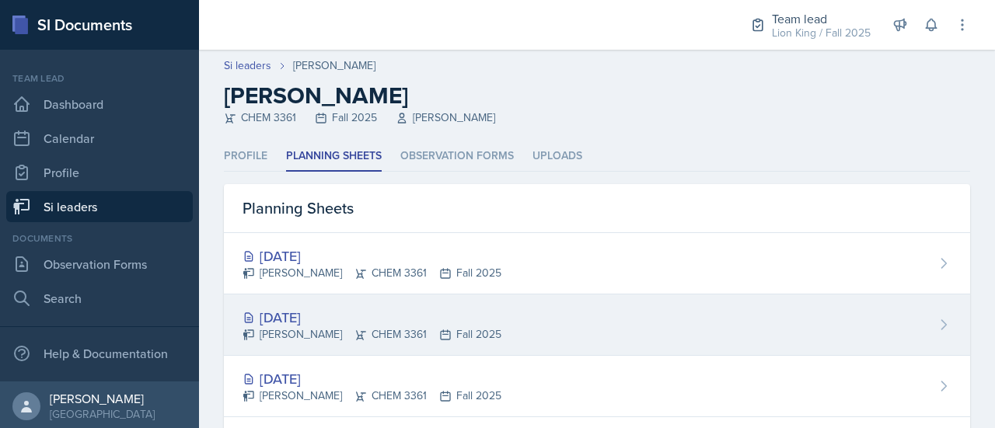
click at [875, 330] on div "[DATE] [PERSON_NAME] CHEM 3361 Fall 2025" at bounding box center [597, 325] width 746 height 61
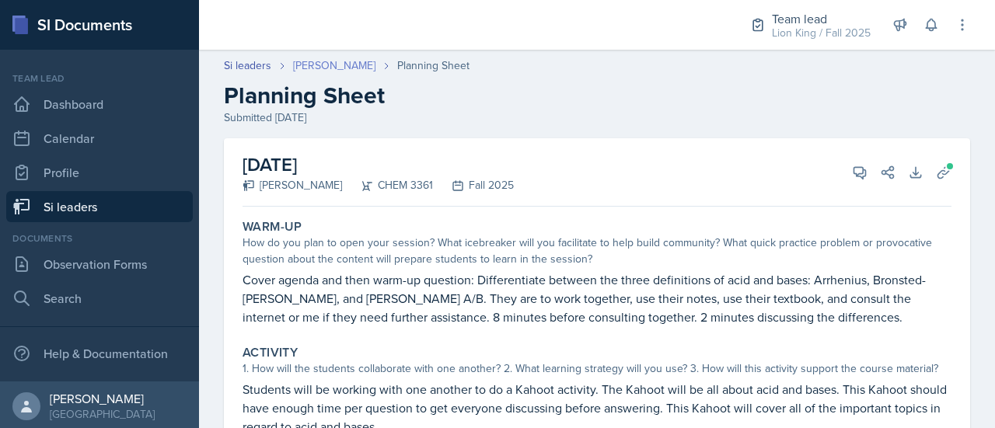
click at [331, 73] on link "[PERSON_NAME]" at bounding box center [334, 66] width 82 height 16
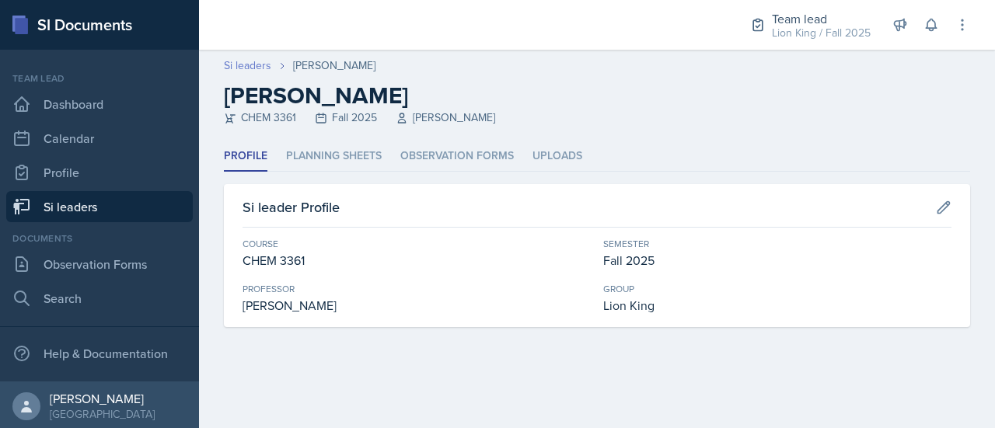
click at [250, 70] on link "Si leaders" at bounding box center [247, 66] width 47 height 16
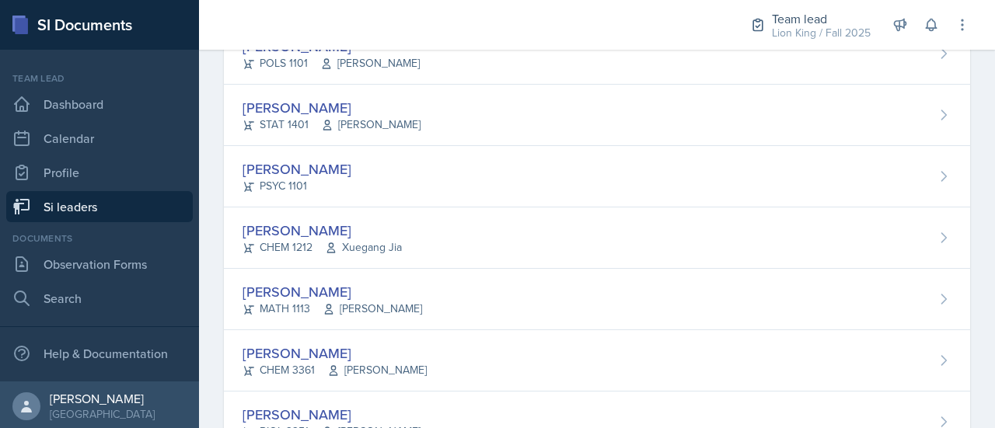
scroll to position [804, 0]
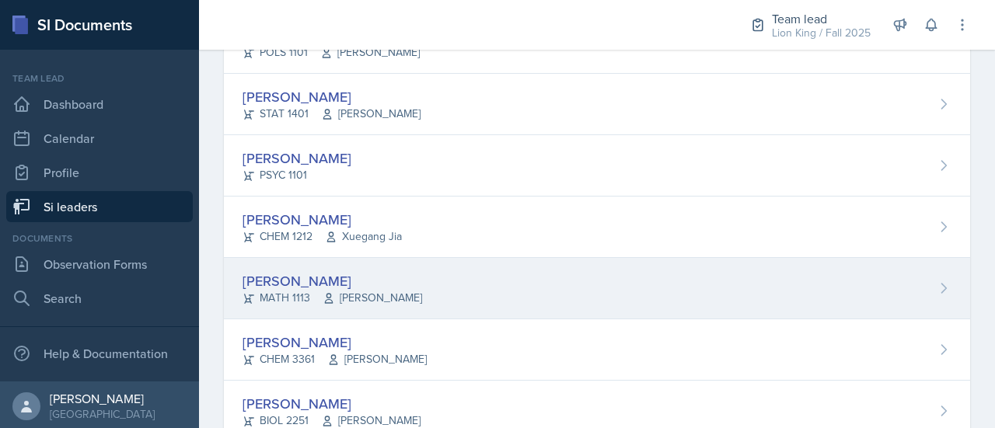
click at [490, 277] on div "[PERSON_NAME] MATH 1113 [PERSON_NAME]" at bounding box center [597, 288] width 746 height 61
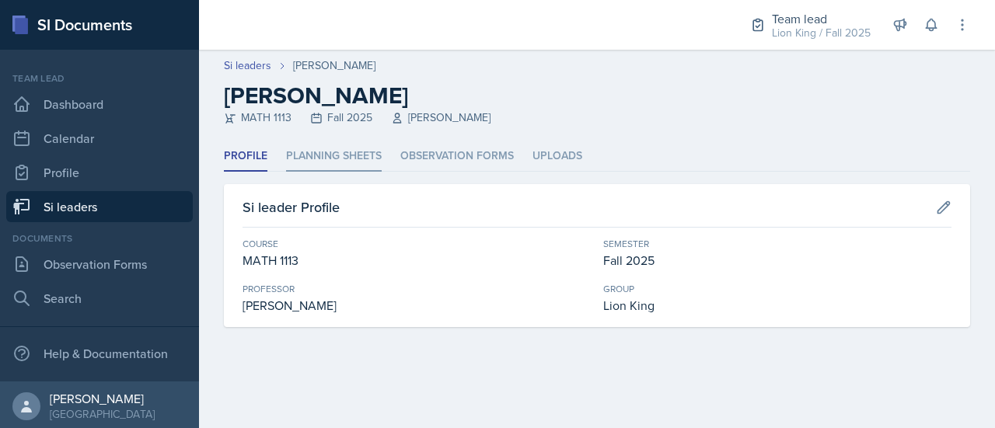
click at [364, 169] on li "Planning Sheets" at bounding box center [334, 156] width 96 height 30
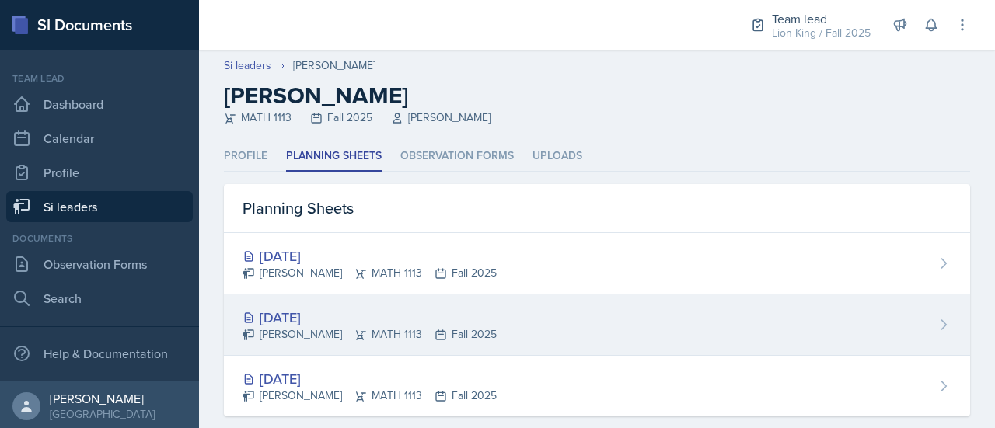
click at [560, 323] on div "[DATE] [PERSON_NAME] MATH 1113 Fall 2025" at bounding box center [597, 325] width 746 height 61
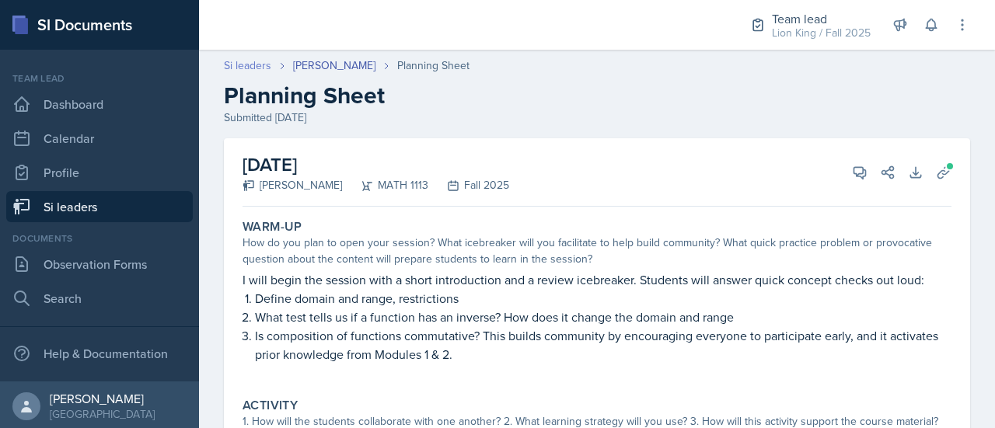
click at [255, 63] on link "Si leaders" at bounding box center [247, 66] width 47 height 16
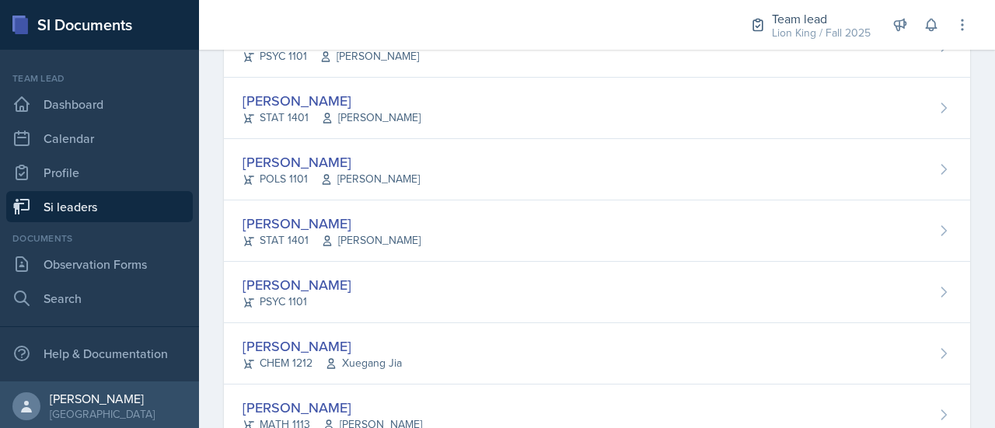
scroll to position [682, 0]
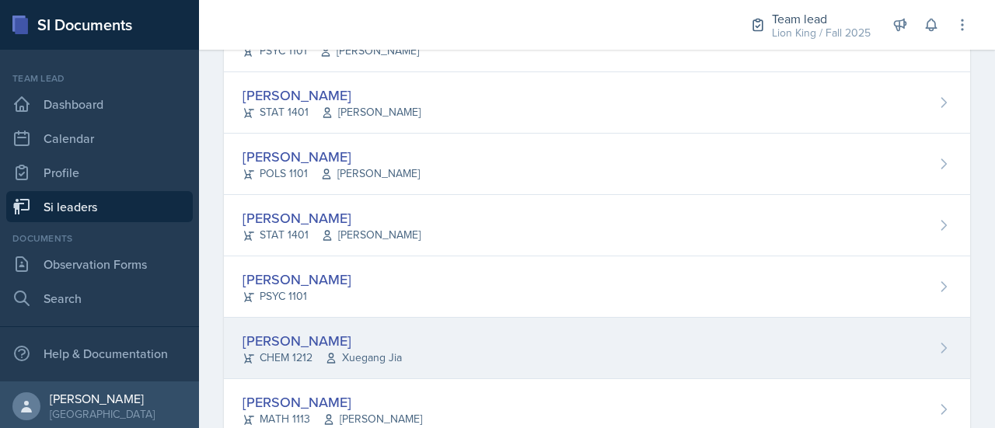
click at [862, 346] on div "[PERSON_NAME] CHEM 1212 Xuegang Jia" at bounding box center [597, 348] width 746 height 61
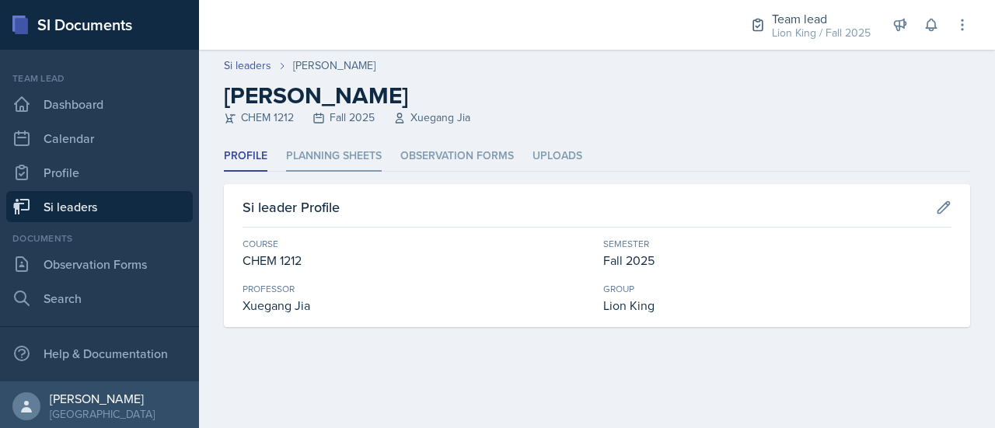
click at [376, 164] on li "Planning Sheets" at bounding box center [334, 156] width 96 height 30
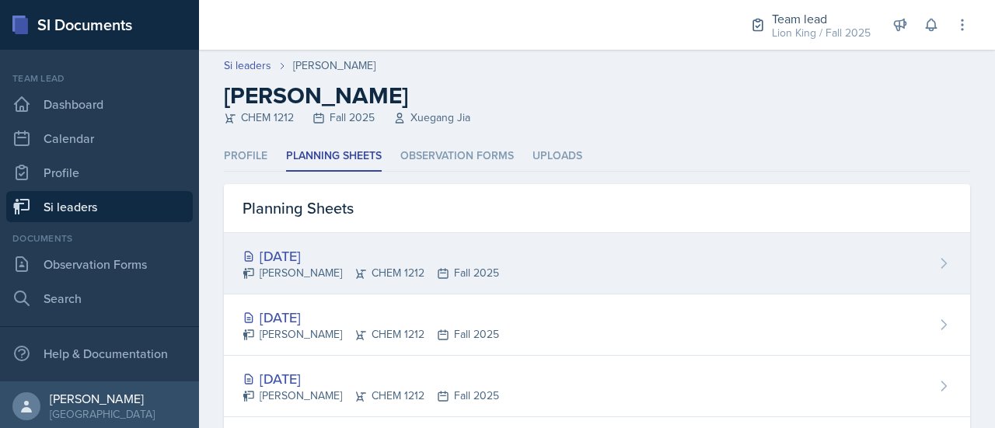
click at [568, 267] on div "[DATE] [PERSON_NAME] CHEM 1212 Fall 2025" at bounding box center [597, 263] width 746 height 61
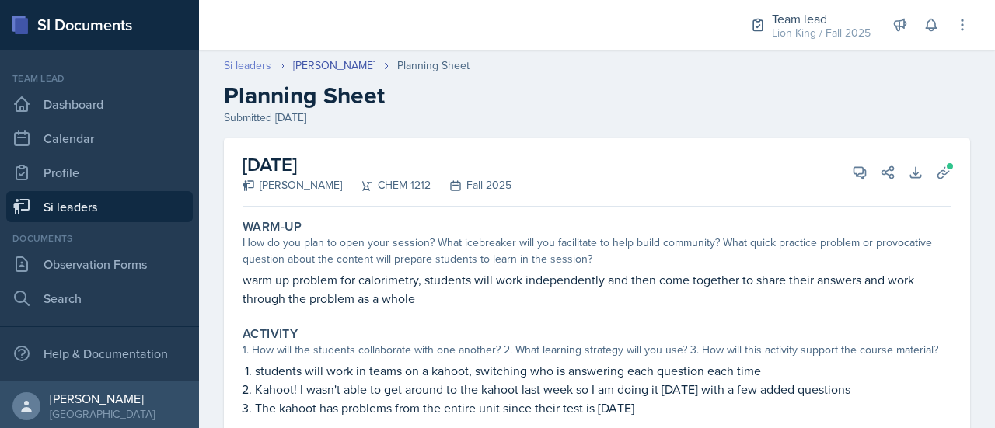
click at [256, 62] on link "Si leaders" at bounding box center [247, 66] width 47 height 16
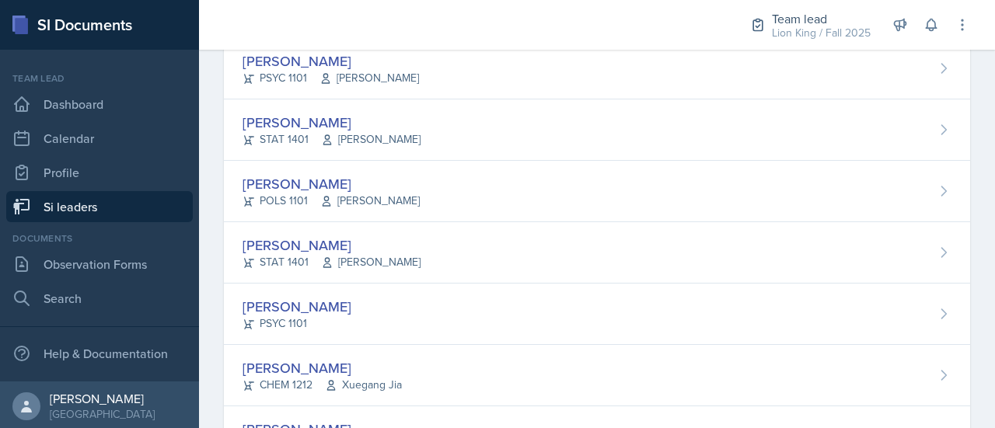
scroll to position [661, 0]
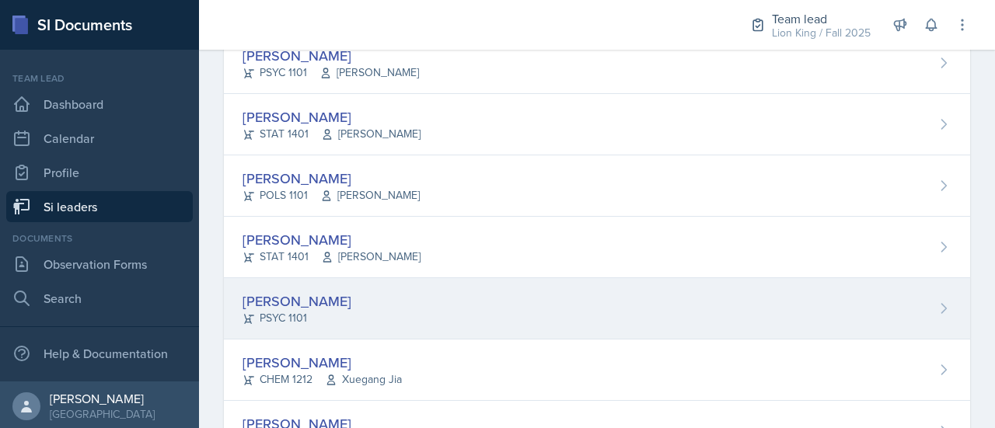
click at [362, 310] on div "[PERSON_NAME] PSYC 1101" at bounding box center [597, 308] width 746 height 61
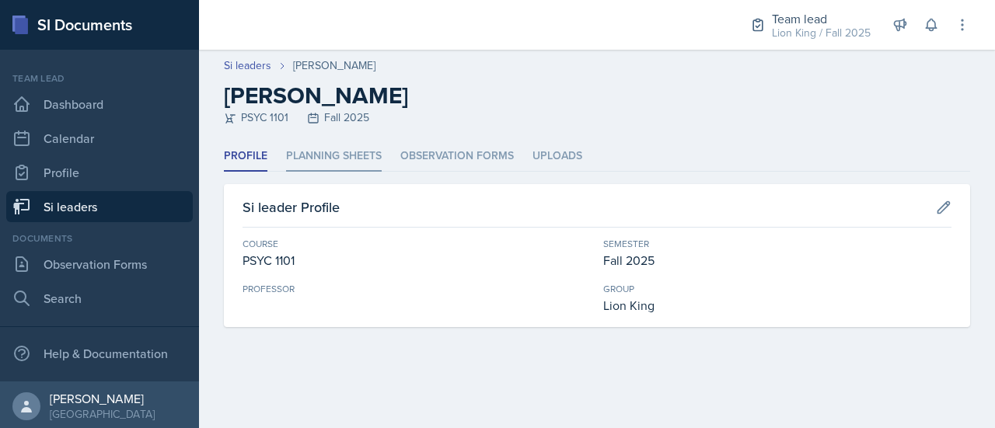
click at [341, 156] on li "Planning Sheets" at bounding box center [334, 156] width 96 height 30
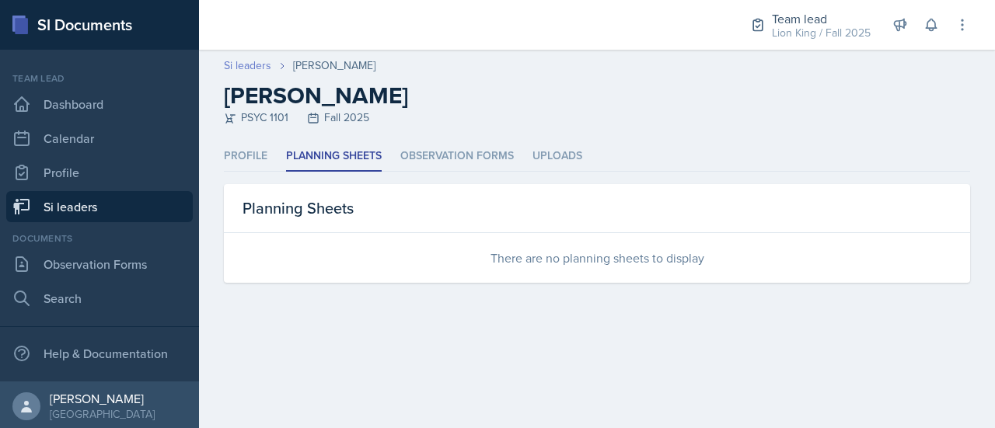
click at [230, 68] on link "Si leaders" at bounding box center [247, 66] width 47 height 16
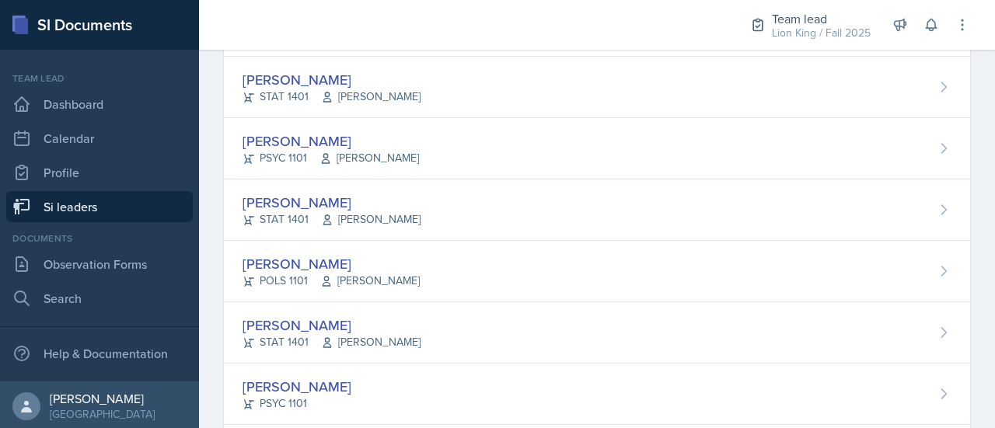
scroll to position [578, 0]
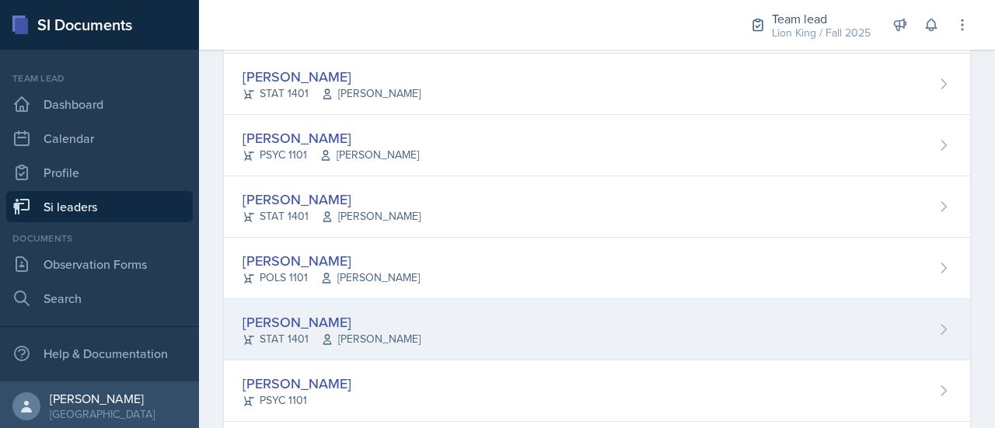
click at [476, 305] on div "[PERSON_NAME] STAT 1401 [PERSON_NAME]" at bounding box center [597, 329] width 746 height 61
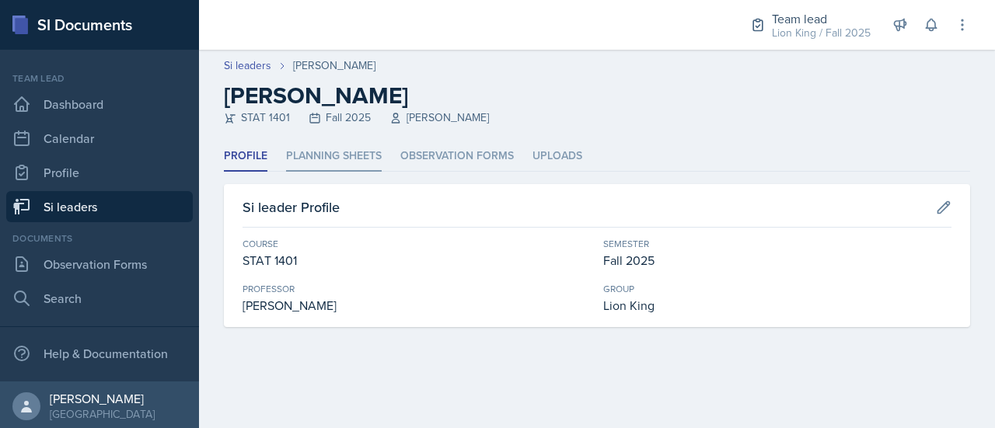
click at [359, 151] on li "Planning Sheets" at bounding box center [334, 156] width 96 height 30
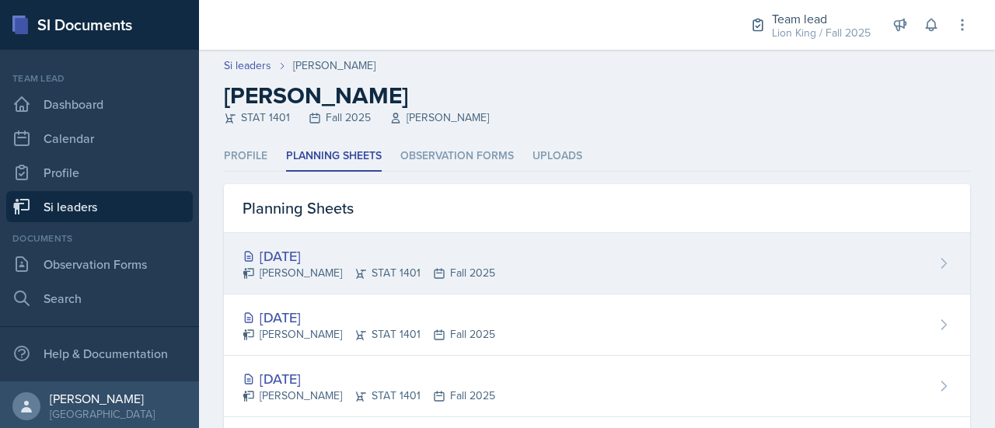
click at [592, 244] on div "[DATE] [PERSON_NAME] STAT 1401 Fall 2025" at bounding box center [597, 263] width 746 height 61
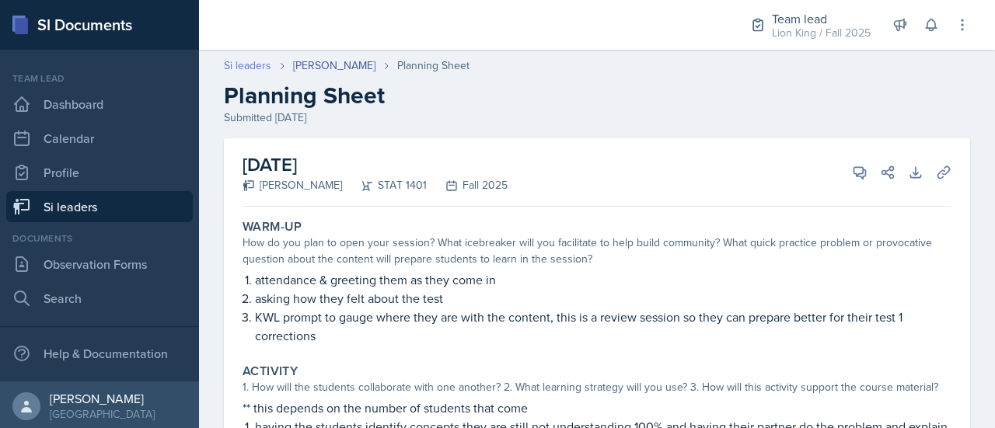
click at [255, 68] on link "Si leaders" at bounding box center [247, 66] width 47 height 16
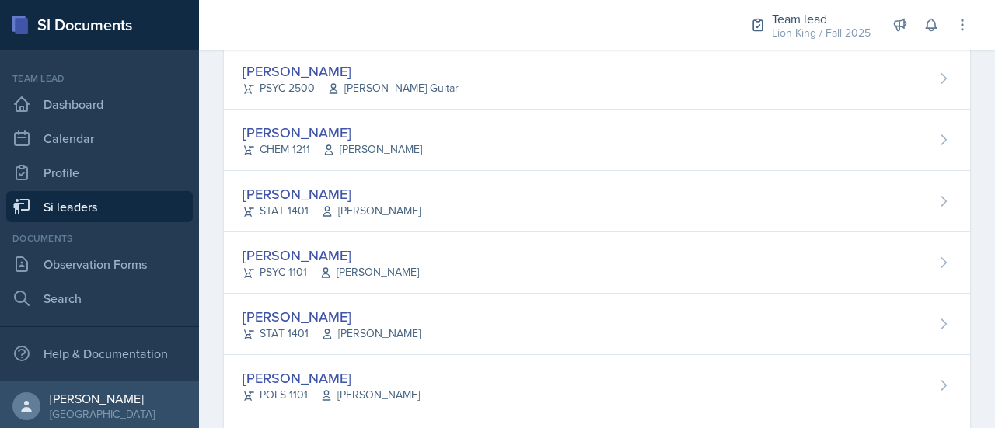
scroll to position [482, 0]
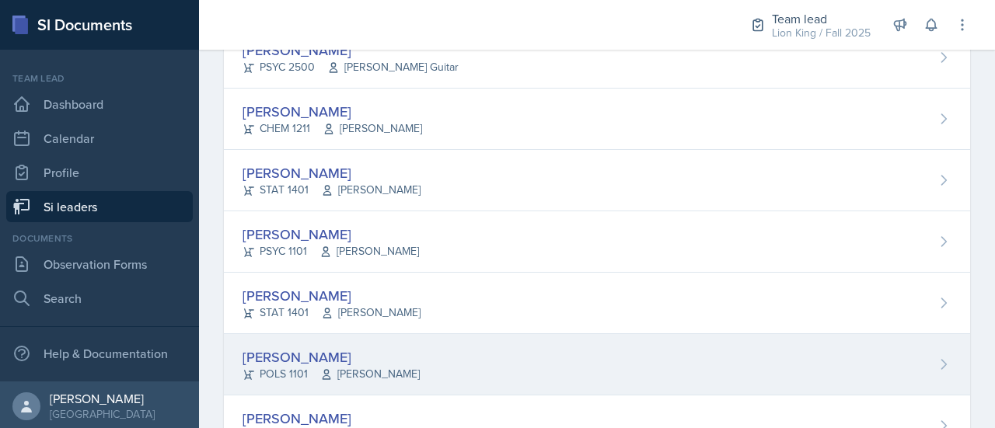
click at [847, 364] on div "[PERSON_NAME] POLS 1101 [PERSON_NAME]" at bounding box center [597, 364] width 746 height 61
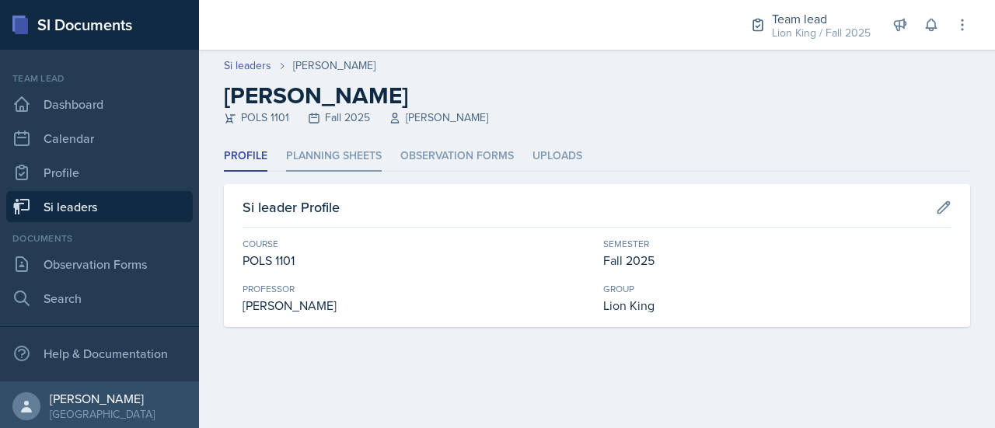
click at [337, 157] on li "Planning Sheets" at bounding box center [334, 156] width 96 height 30
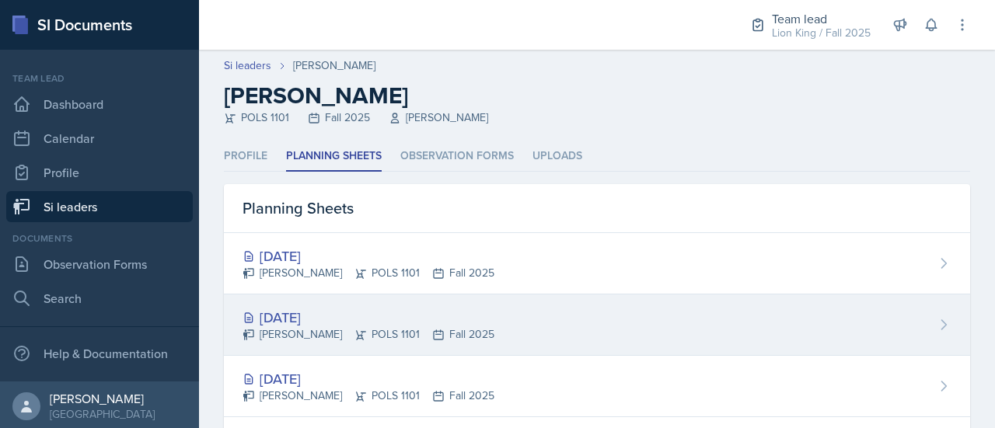
click at [580, 304] on div "[DATE] [PERSON_NAME] POLS 1101 Fall 2025" at bounding box center [597, 325] width 746 height 61
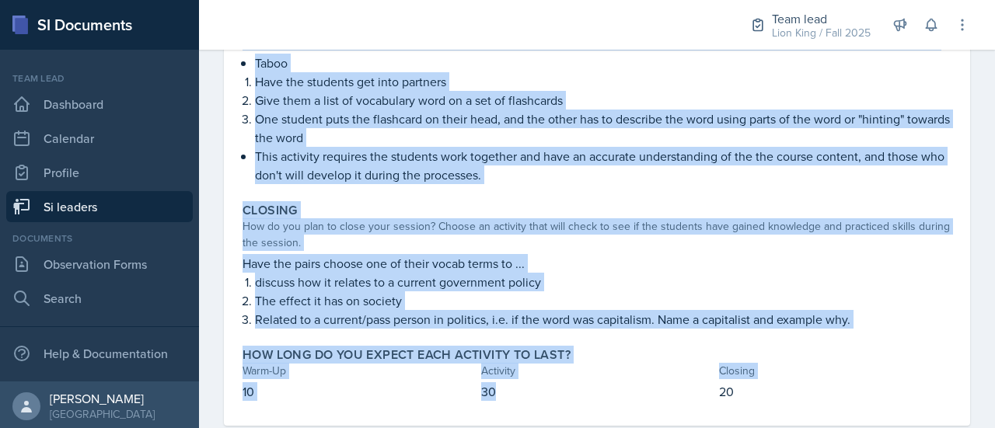
scroll to position [352, 0]
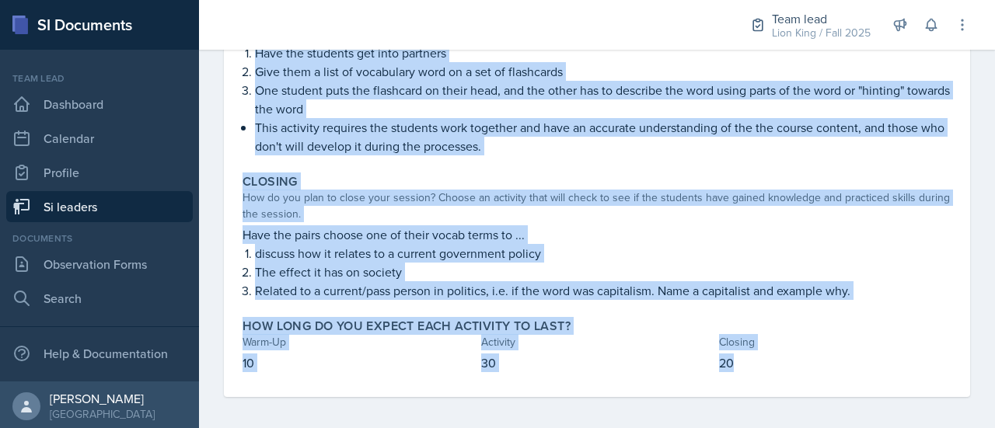
drag, startPoint x: 236, startPoint y: 218, endPoint x: 747, endPoint y: 368, distance: 532.0
click at [747, 368] on div "Warm-Up How do you plan to open your session? What icebreaker will you facilita…" at bounding box center [596, 129] width 709 height 536
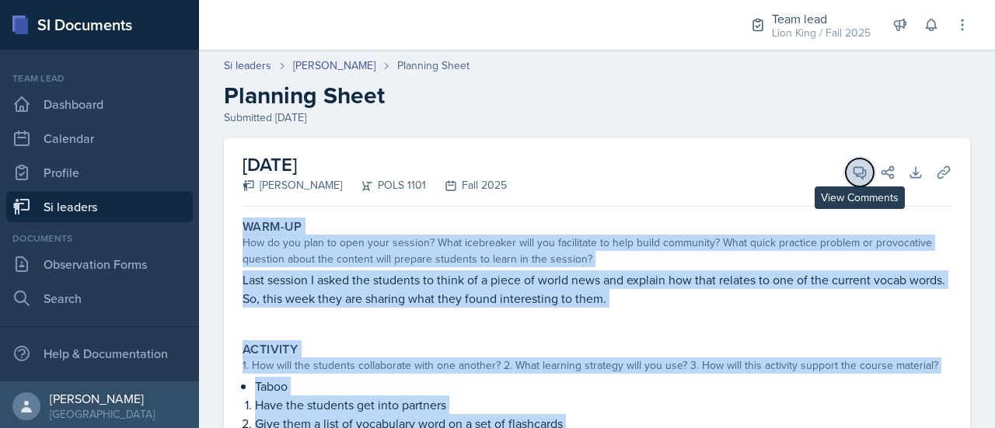
click at [861, 169] on span at bounding box center [865, 167] width 8 height 8
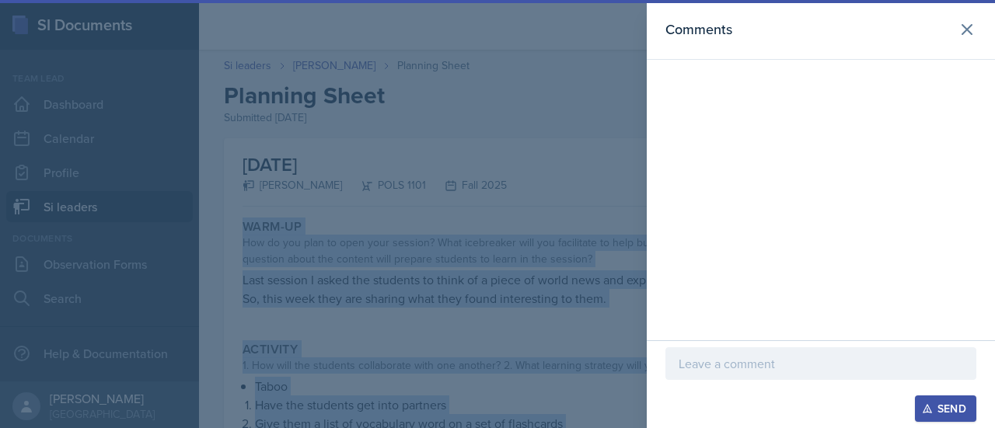
click at [727, 365] on p at bounding box center [820, 363] width 284 height 19
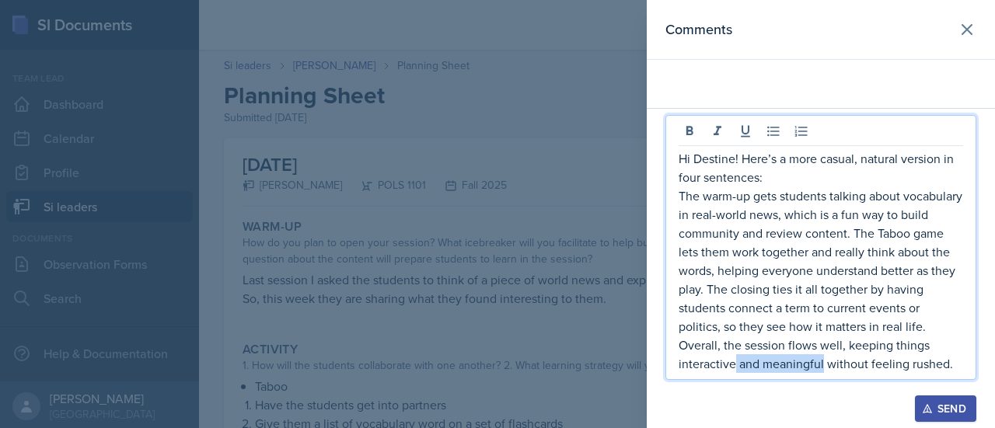
drag, startPoint x: 735, startPoint y: 367, endPoint x: 822, endPoint y: 367, distance: 87.0
click at [822, 367] on p "The warm-up gets students talking about vocabulary in real-world news, which is…" at bounding box center [820, 280] width 284 height 187
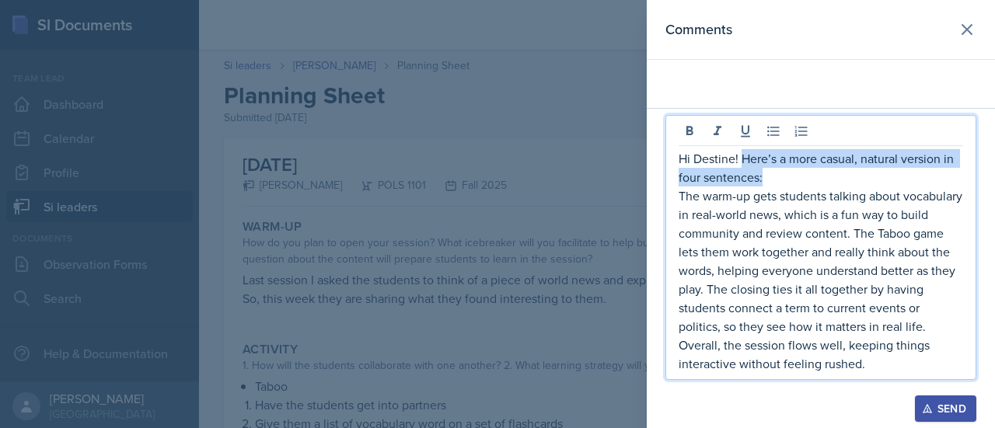
drag, startPoint x: 783, startPoint y: 176, endPoint x: 740, endPoint y: 161, distance: 45.2
click at [740, 161] on p "Hi Destine! Here’s a more casual, natural version in four sentences:" at bounding box center [820, 167] width 284 height 37
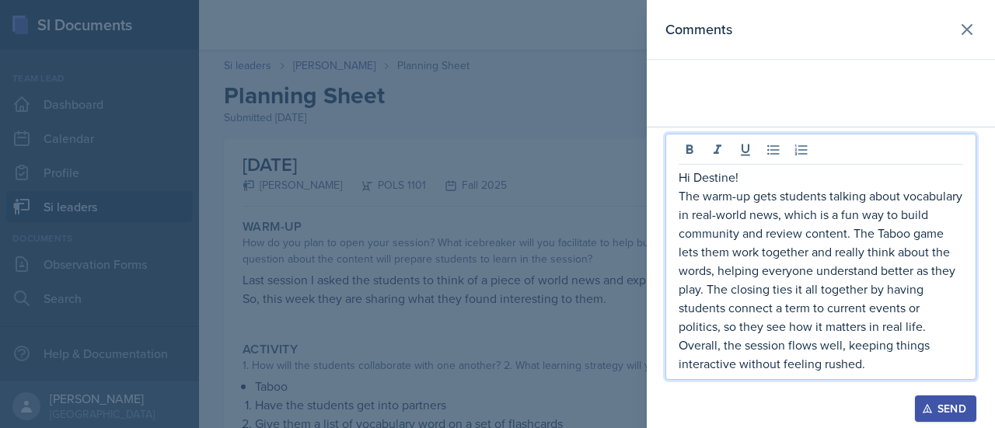
click at [682, 200] on p "The warm-up gets students talking about vocabulary in real-world news, which is…" at bounding box center [820, 280] width 284 height 187
click at [680, 198] on p "The warm-up gets students talking about vocabulary in real-world news, which is…" at bounding box center [820, 280] width 284 height 187
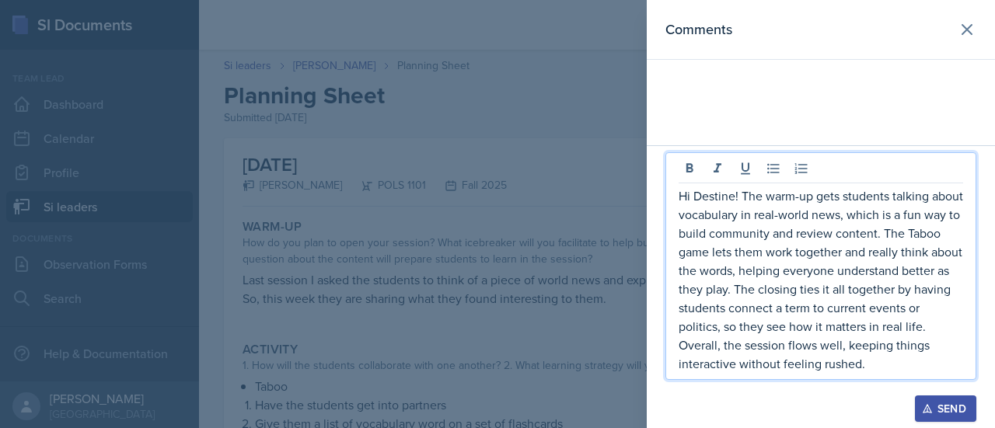
drag, startPoint x: 863, startPoint y: 358, endPoint x: 718, endPoint y: 235, distance: 190.3
drag, startPoint x: 718, startPoint y: 235, endPoint x: 701, endPoint y: 320, distance: 86.4
click at [701, 320] on p "Hi Destine! The warm-up gets students talking about vocabulary in real-world ne…" at bounding box center [820, 280] width 284 height 187
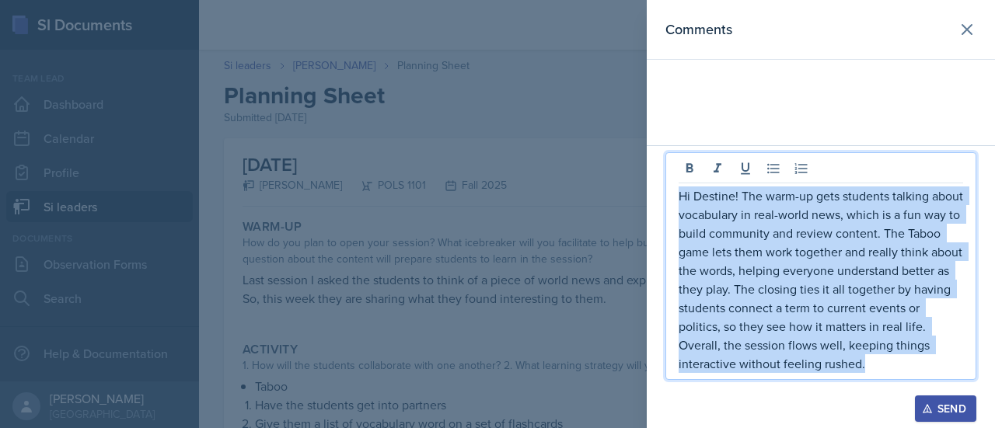
drag, startPoint x: 869, startPoint y: 364, endPoint x: 651, endPoint y: 197, distance: 274.4
click at [651, 197] on div "Hi Destine! The warm-up gets students talking about vocabulary in real-world ne…" at bounding box center [821, 286] width 348 height 283
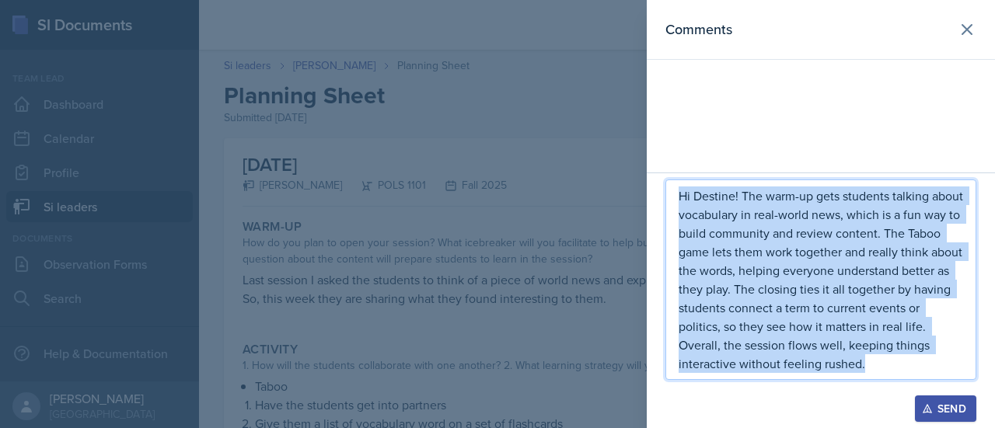
click at [935, 399] on button "Send" at bounding box center [945, 409] width 61 height 26
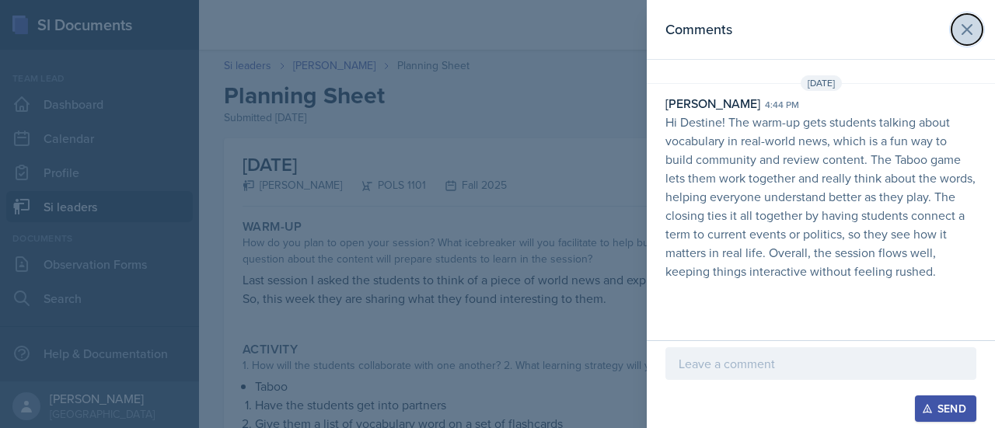
click at [960, 26] on icon at bounding box center [967, 29] width 19 height 19
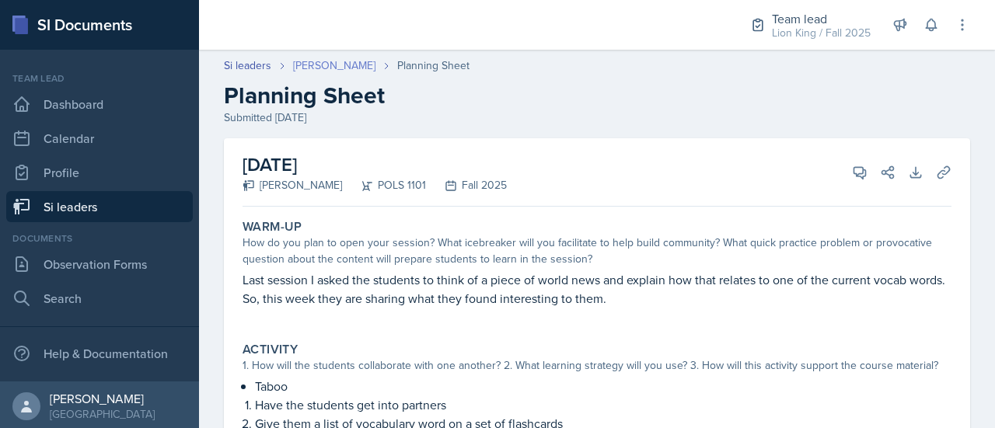
click at [350, 64] on link "[PERSON_NAME]" at bounding box center [334, 66] width 82 height 16
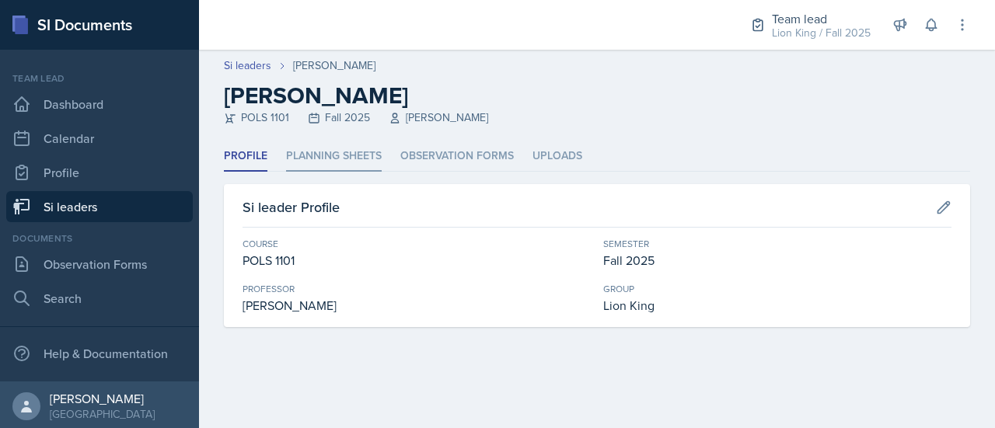
click at [309, 161] on li "Planning Sheets" at bounding box center [334, 156] width 96 height 30
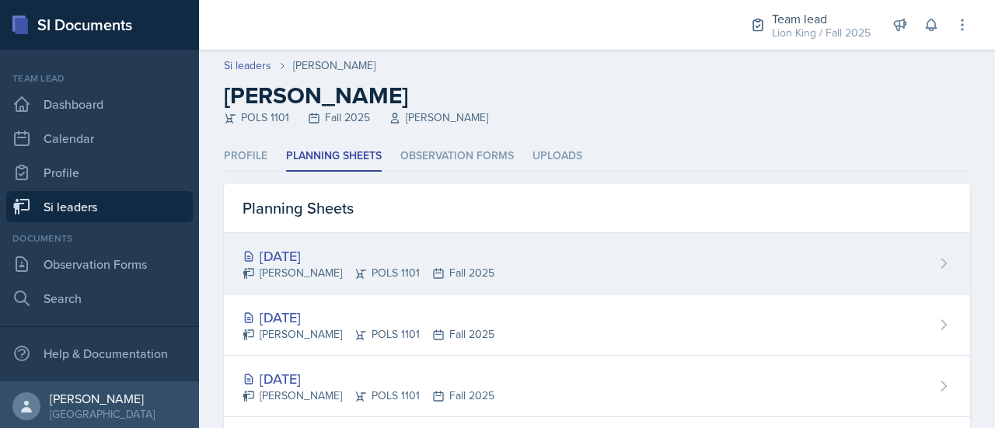
click at [356, 257] on div "[DATE]" at bounding box center [368, 256] width 252 height 21
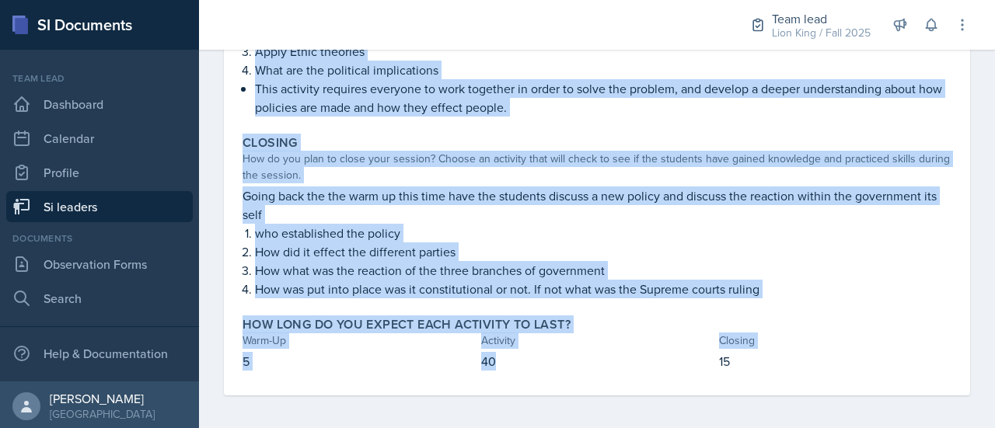
scroll to position [379, 0]
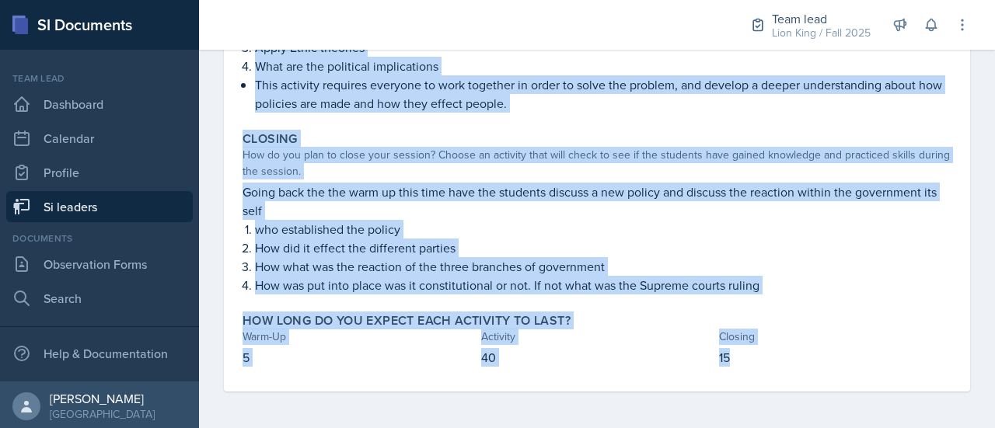
drag, startPoint x: 242, startPoint y: 219, endPoint x: 734, endPoint y: 346, distance: 507.3
click at [734, 346] on div "Warm-Up How do you plan to open your session? What icebreaker will you facilita…" at bounding box center [596, 113] width 709 height 558
click at [710, 198] on p "Going back the the warm up this time have the students discuss a new policy and…" at bounding box center [596, 201] width 709 height 37
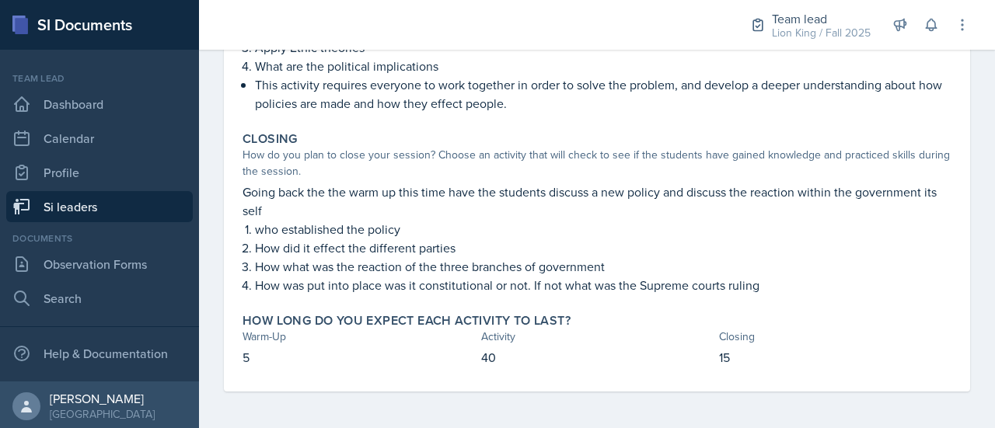
scroll to position [0, 0]
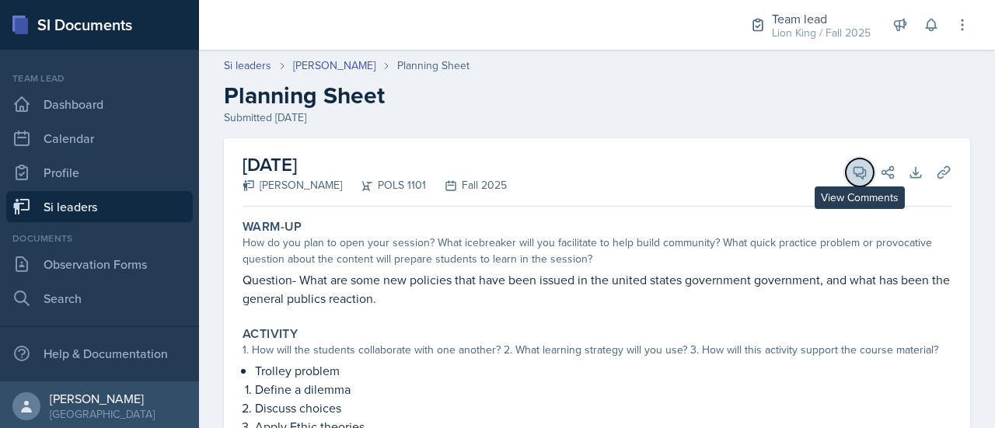
click at [861, 168] on span at bounding box center [865, 167] width 8 height 8
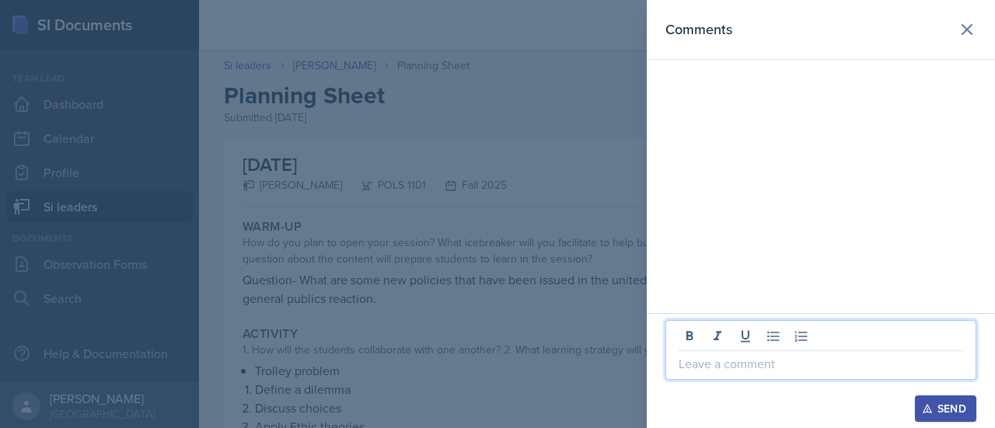
click at [762, 365] on p at bounding box center [820, 363] width 284 height 19
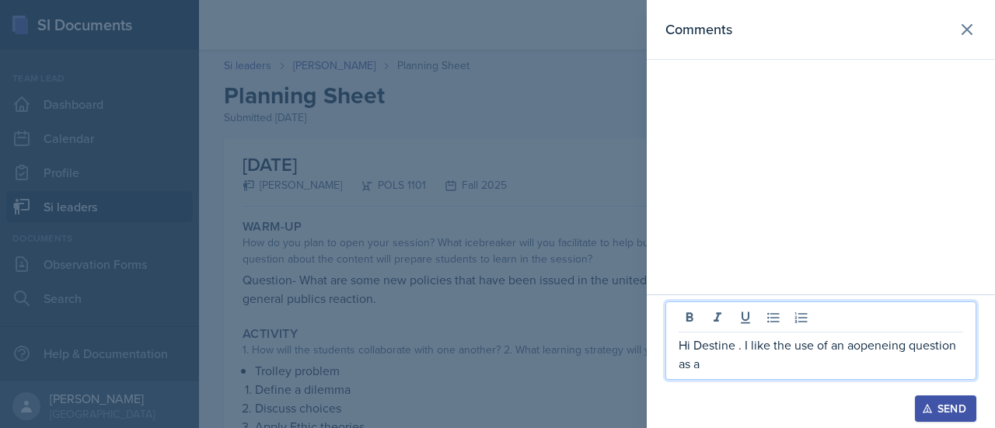
click at [853, 347] on p "Hi Destine . I like the use of an aopeneing question as a" at bounding box center [820, 354] width 284 height 37
click at [725, 367] on p "Hi Destine . I like the use of an openeing question as a" at bounding box center [820, 354] width 284 height 37
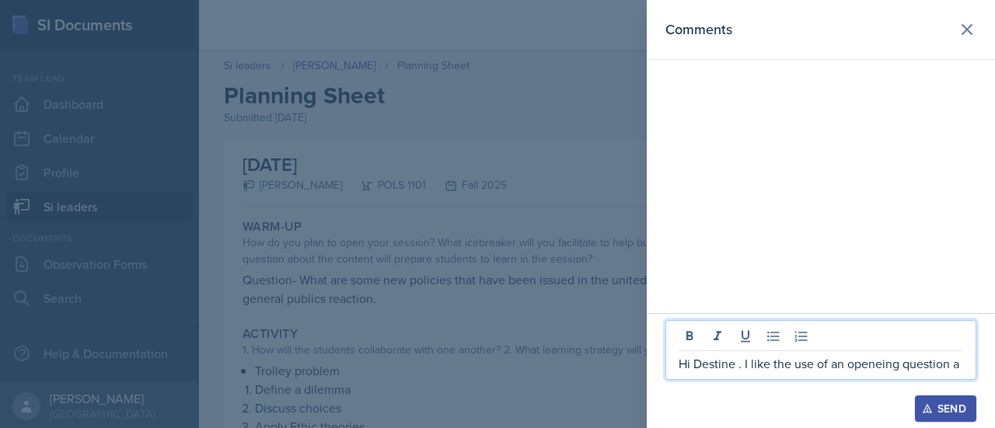
click at [879, 368] on p "Hi Destine . I like the use of an openeing question a" at bounding box center [820, 363] width 284 height 19
click at [956, 372] on p "Hi Destine . I like the use of an opening question a" at bounding box center [820, 363] width 284 height 19
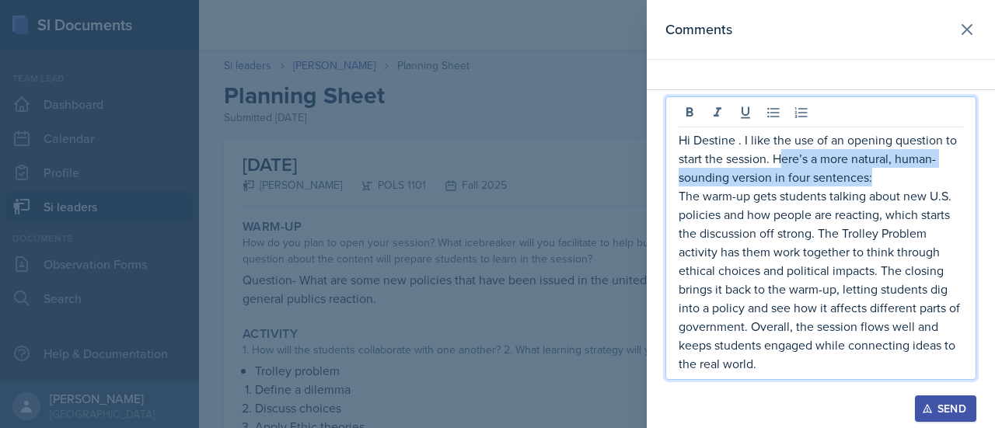
drag, startPoint x: 874, startPoint y: 180, endPoint x: 777, endPoint y: 157, distance: 99.0
click at [777, 157] on p "Hi Destine . I like the use of an opening question to start the session. Here’s…" at bounding box center [820, 159] width 284 height 56
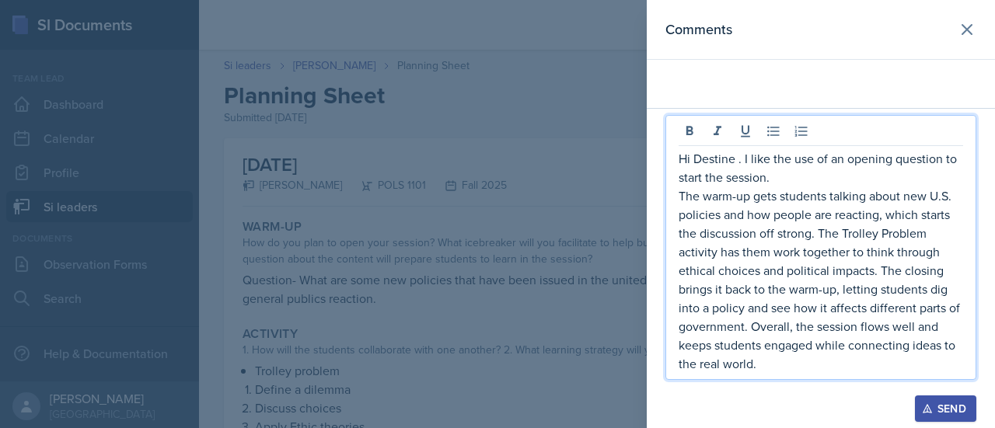
click at [677, 203] on div "Hi Destine . I like the use of an opening question to start the session. The wa…" at bounding box center [820, 247] width 311 height 265
click at [681, 198] on p "The warm-up gets students talking about new U.S. policies and how people are re…" at bounding box center [820, 280] width 284 height 187
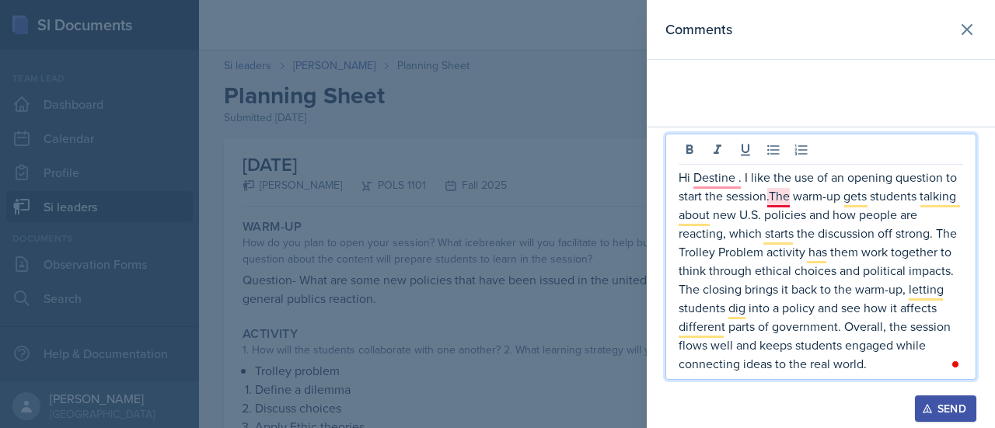
click at [776, 200] on p "Hi Destine . I like the use of an opening question to start the session.The war…" at bounding box center [820, 270] width 284 height 205
click at [725, 183] on p "Hi Destine . I like the use of an opening question to start the session. The wa…" at bounding box center [820, 270] width 284 height 205
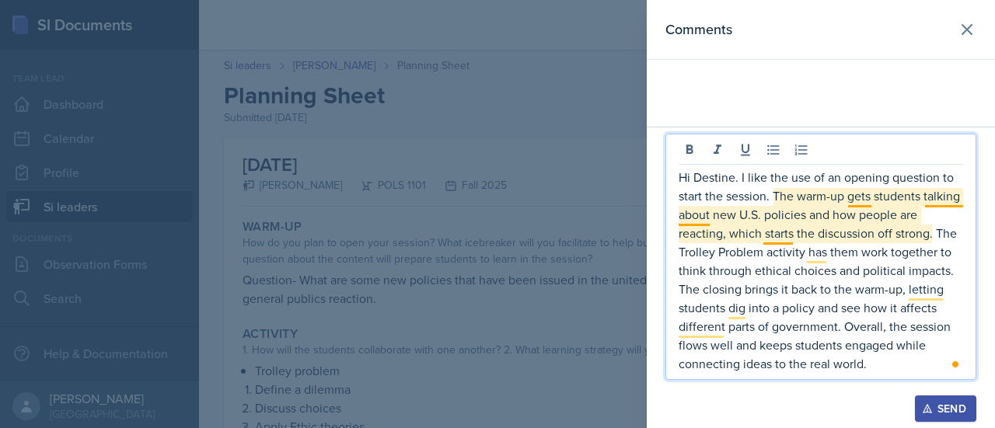
click at [865, 198] on html "SI Documents Team lead Dashboard Calendar Profile Si leaders Documents Observat…" at bounding box center [497, 214] width 995 height 428
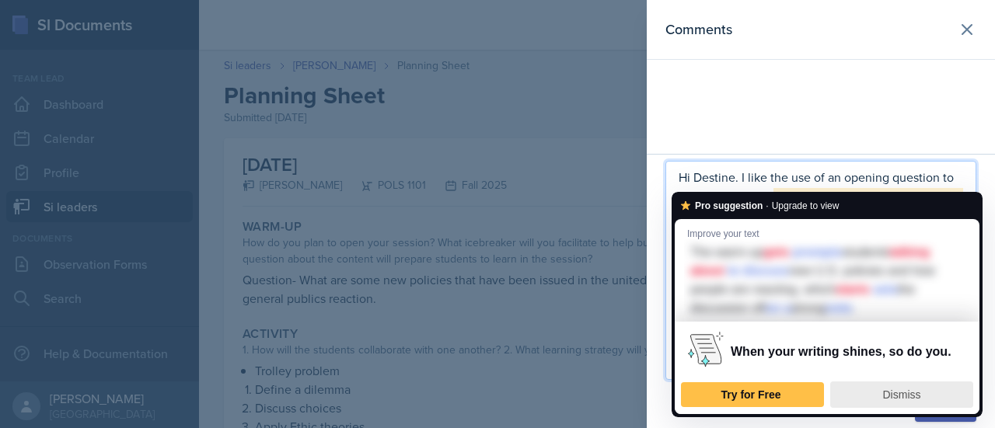
click at [885, 399] on span "Dismiss" at bounding box center [902, 395] width 38 height 12
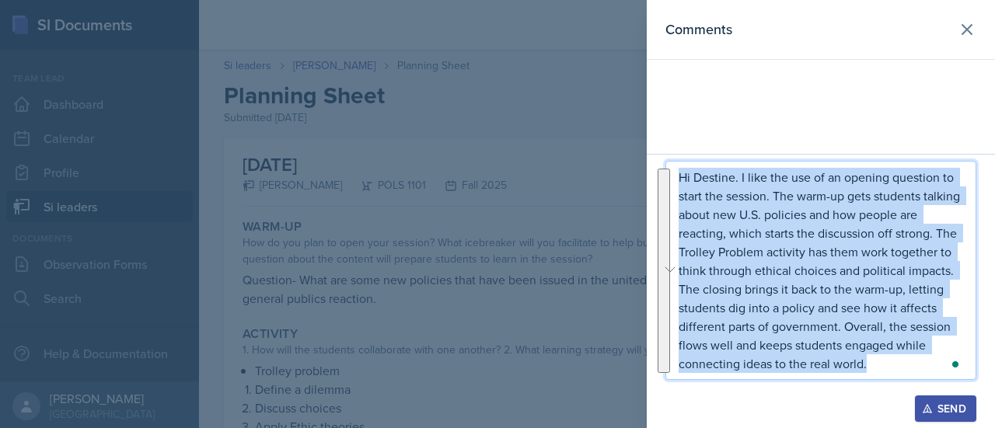
drag, startPoint x: 892, startPoint y: 367, endPoint x: 676, endPoint y: 172, distance: 291.1
click at [676, 172] on div "Hi Destine. I like the use of an opening question to start the session. The war…" at bounding box center [820, 270] width 311 height 219
click at [936, 405] on div "Send" at bounding box center [945, 409] width 41 height 12
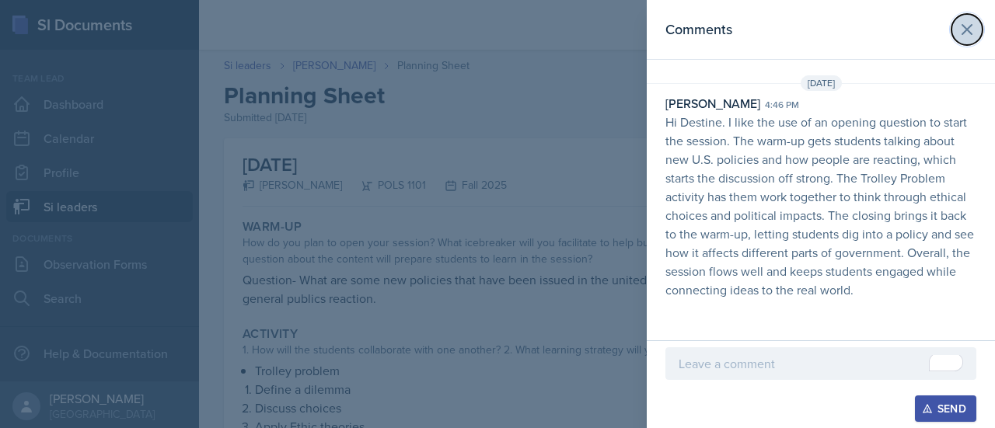
click at [964, 24] on icon at bounding box center [967, 29] width 19 height 19
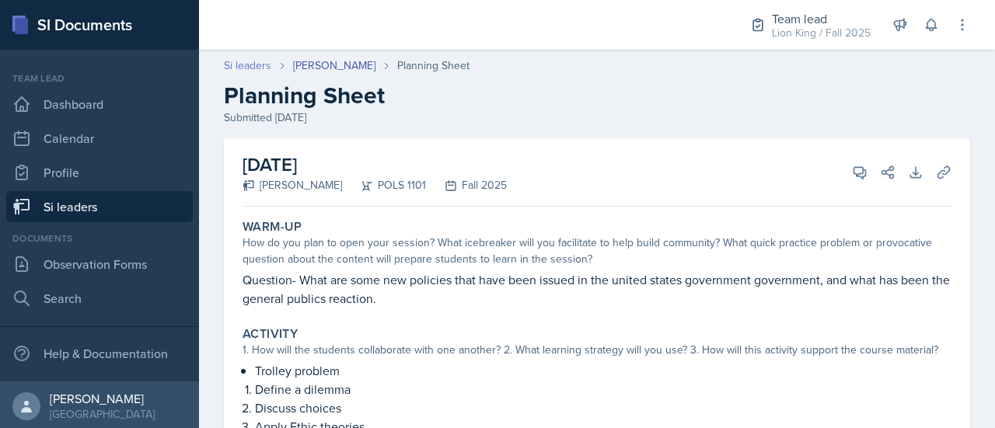
click at [256, 63] on link "Si leaders" at bounding box center [247, 66] width 47 height 16
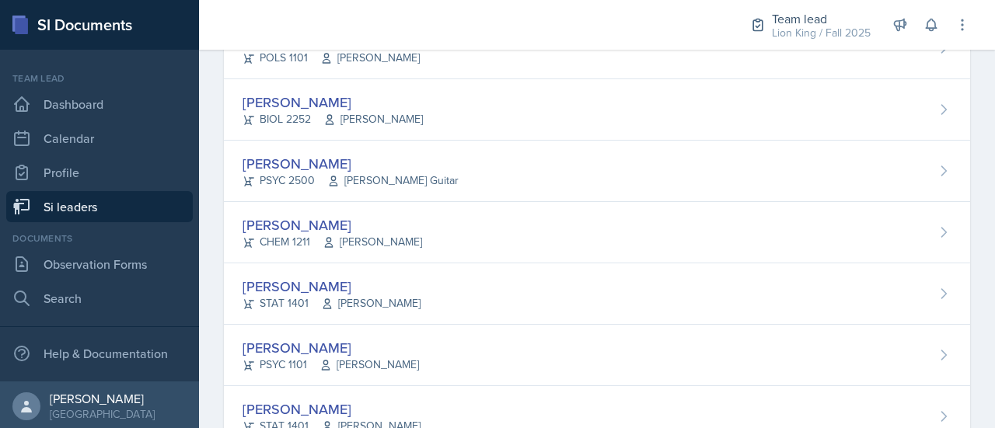
scroll to position [420, 0]
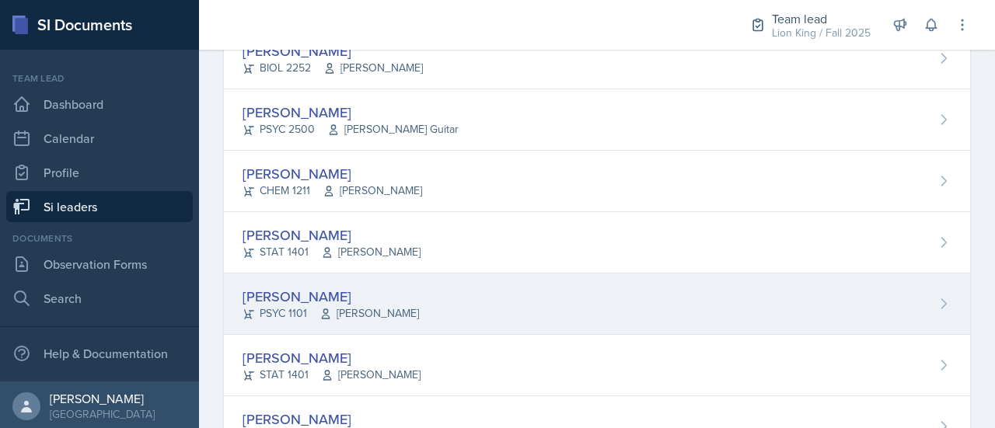
click at [870, 291] on div "[PERSON_NAME] PSYC 1101 [PERSON_NAME]" at bounding box center [597, 304] width 746 height 61
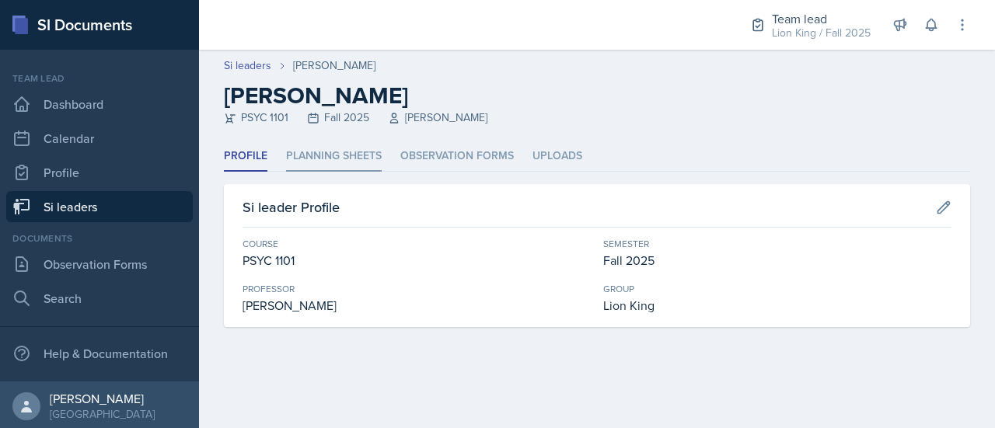
click at [344, 161] on li "Planning Sheets" at bounding box center [334, 156] width 96 height 30
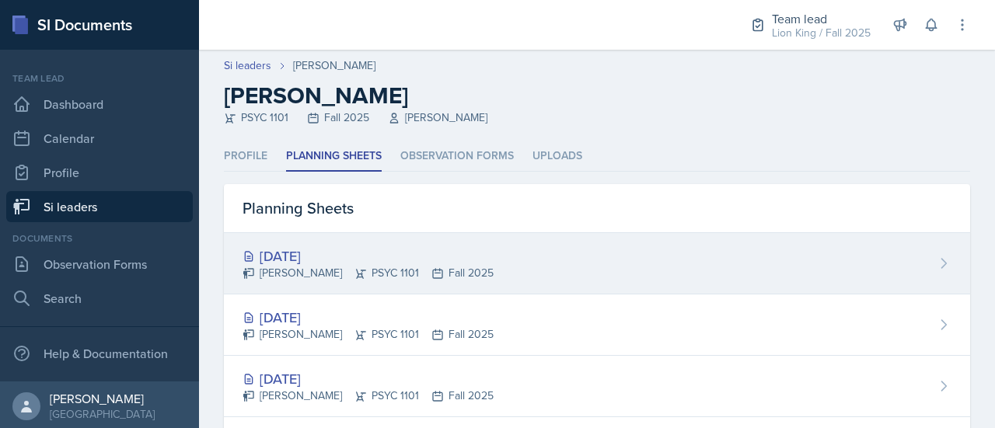
click at [385, 239] on div "[DATE] [PERSON_NAME] PSYC 1101 Fall 2025" at bounding box center [597, 263] width 746 height 61
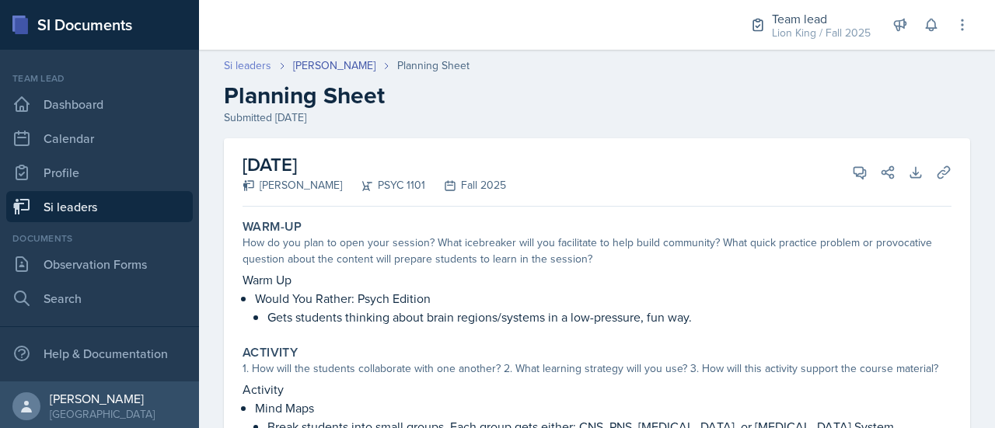
click at [249, 71] on link "Si leaders" at bounding box center [247, 66] width 47 height 16
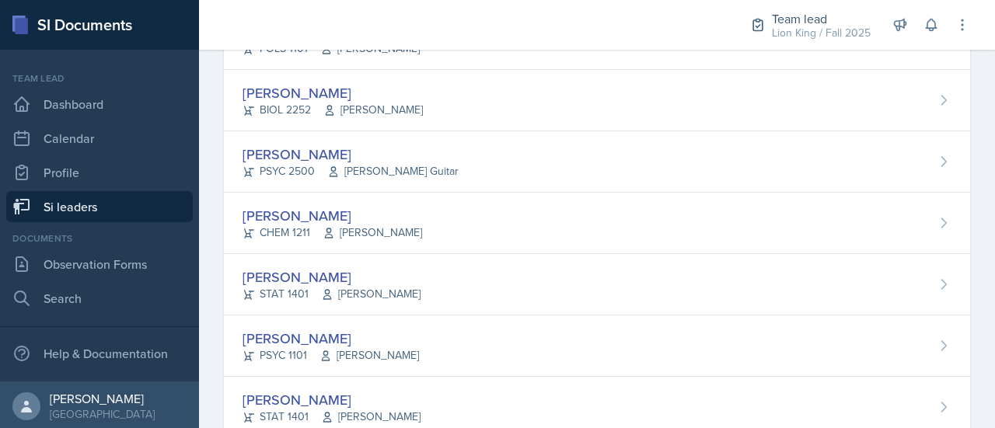
scroll to position [384, 0]
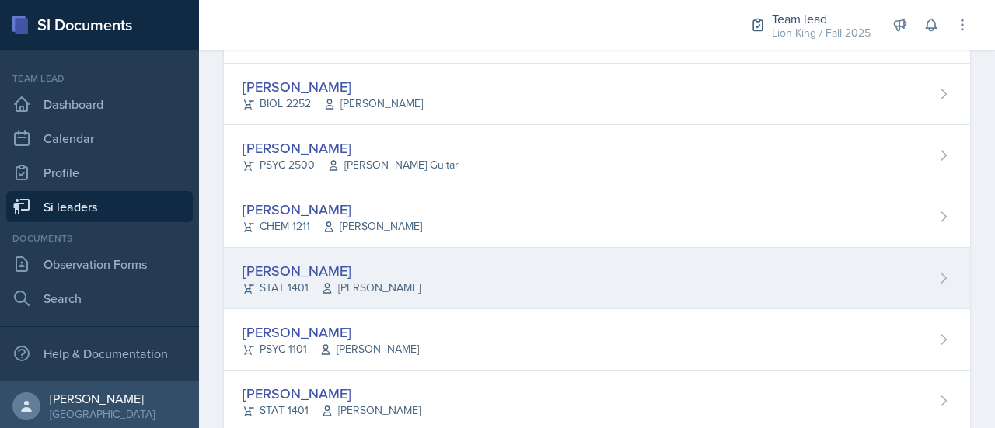
click at [902, 280] on div "[PERSON_NAME] STAT 1401 [PERSON_NAME]" at bounding box center [597, 278] width 746 height 61
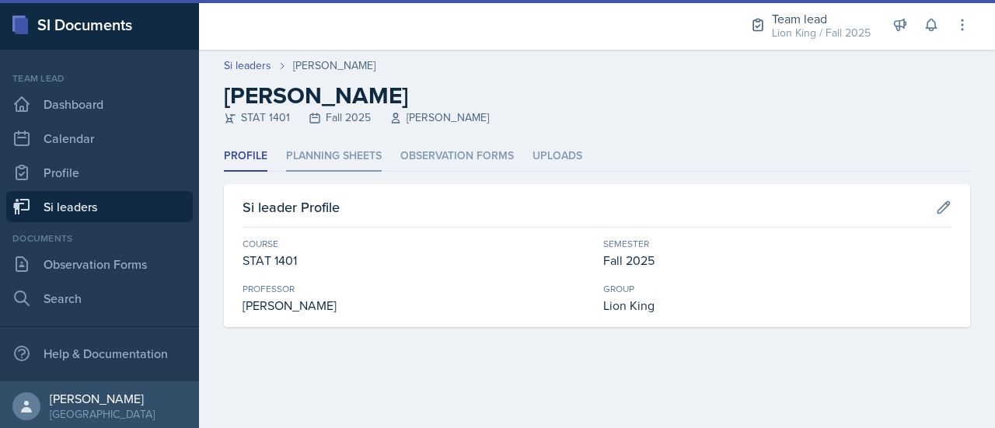
click at [346, 154] on li "Planning Sheets" at bounding box center [334, 156] width 96 height 30
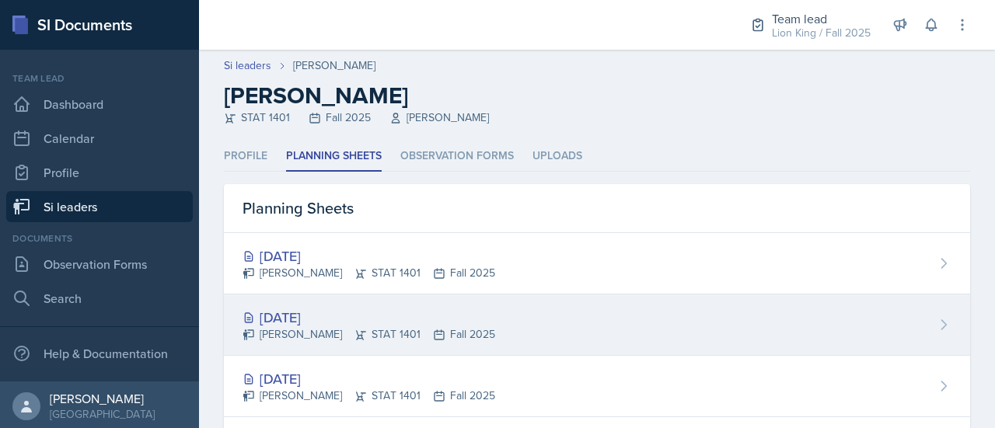
click at [469, 316] on div "[DATE]" at bounding box center [368, 317] width 253 height 21
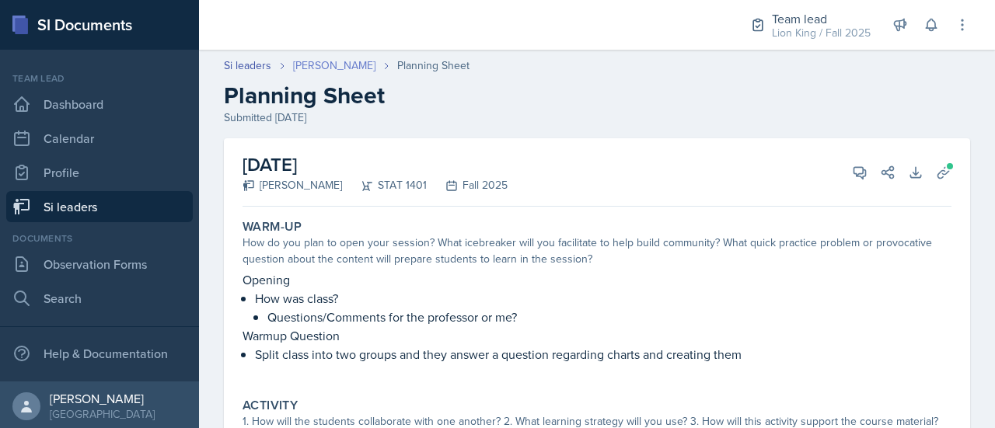
click at [344, 72] on link "[PERSON_NAME]" at bounding box center [334, 66] width 82 height 16
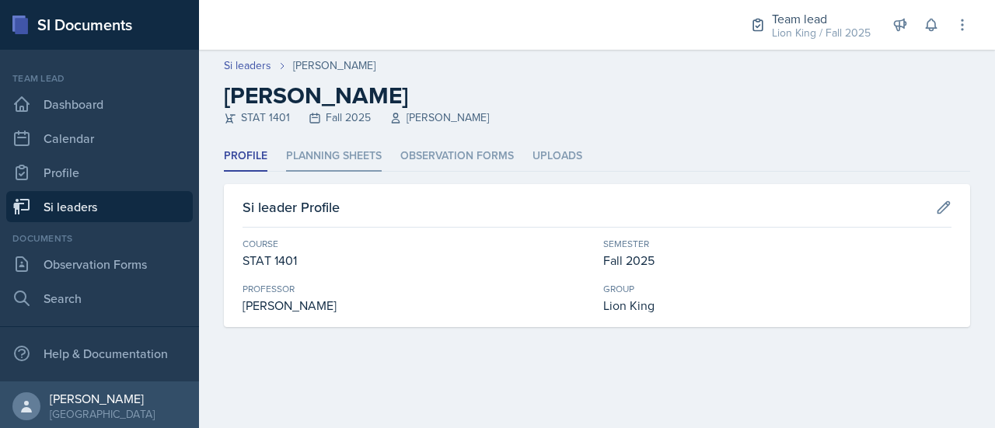
click at [345, 168] on li "Planning Sheets" at bounding box center [334, 156] width 96 height 30
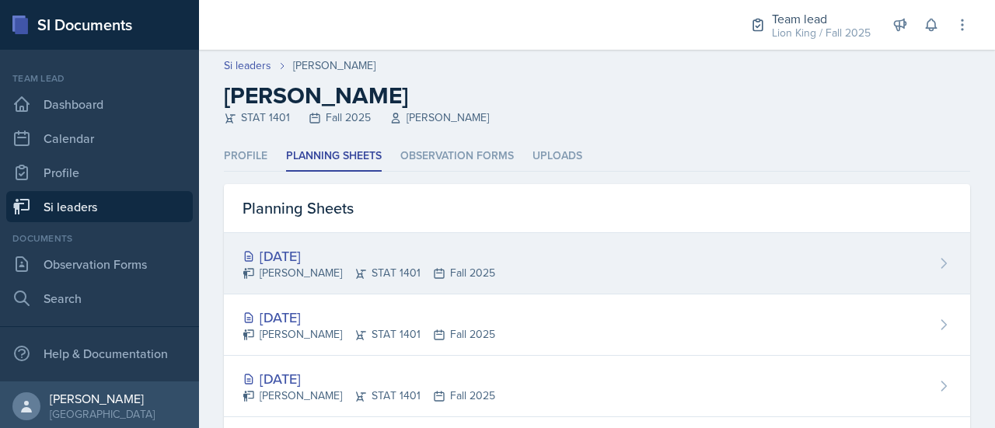
click at [420, 279] on div "[PERSON_NAME] STAT 1401 Fall 2025" at bounding box center [368, 273] width 253 height 16
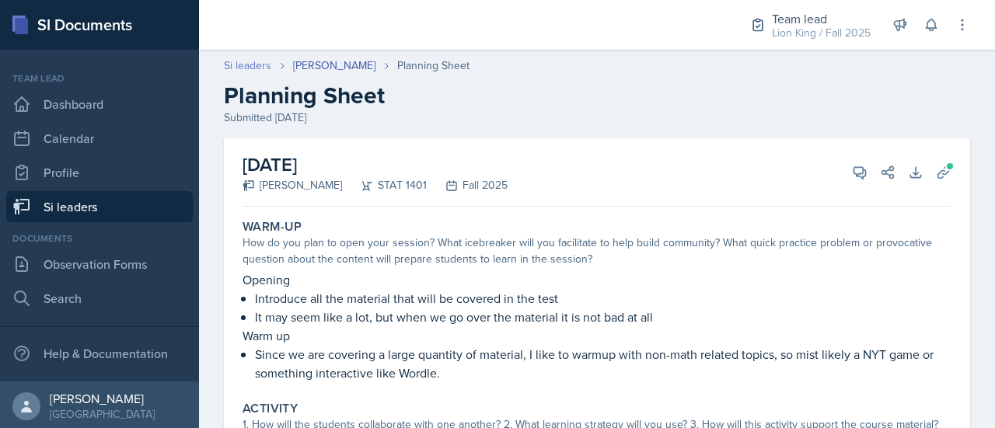
click at [250, 69] on link "Si leaders" at bounding box center [247, 66] width 47 height 16
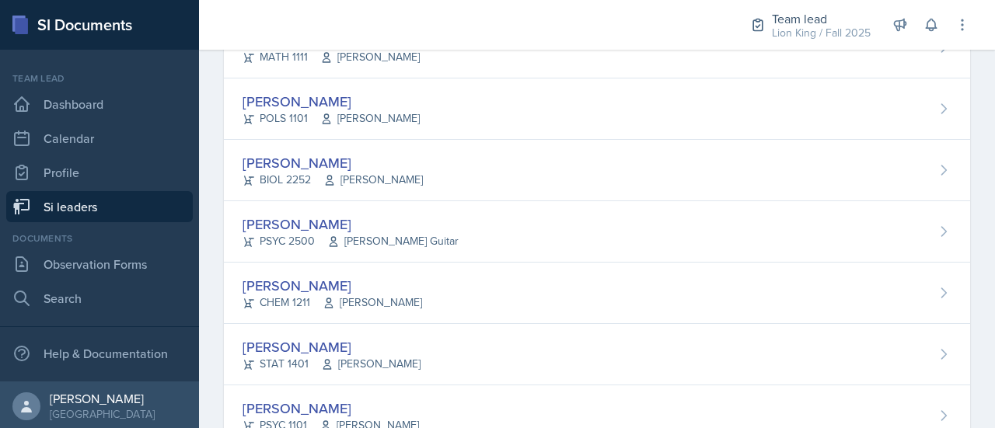
scroll to position [312, 0]
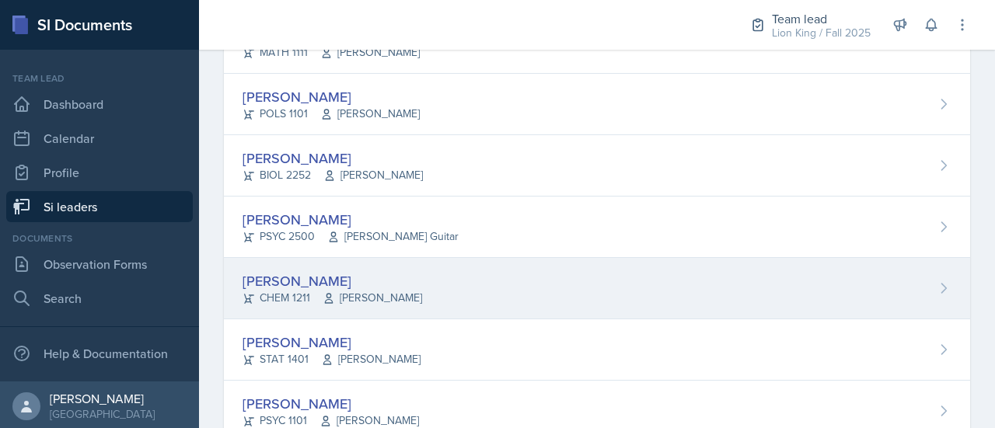
click at [392, 279] on div "[PERSON_NAME]" at bounding box center [332, 280] width 180 height 21
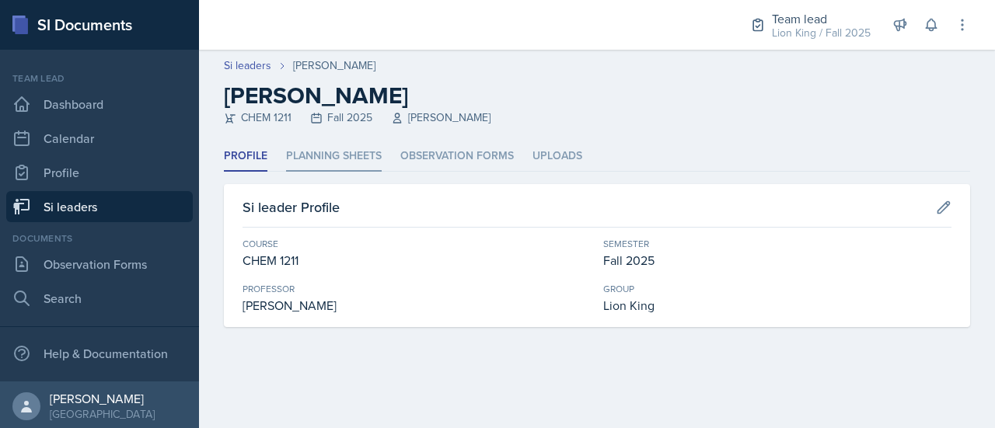
click at [356, 148] on li "Planning Sheets" at bounding box center [334, 156] width 96 height 30
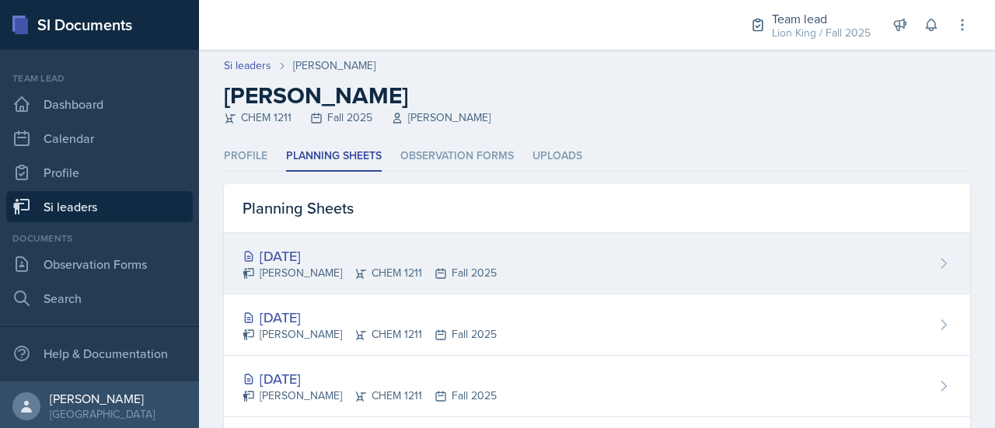
click at [491, 289] on div "[DATE] [PERSON_NAME] CHEM 1211 Fall 2025" at bounding box center [597, 263] width 746 height 61
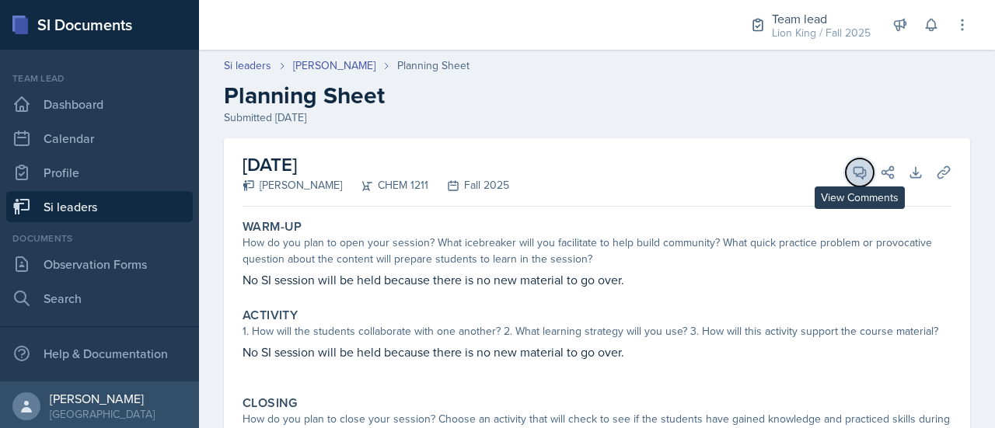
click at [854, 169] on icon at bounding box center [860, 173] width 12 height 12
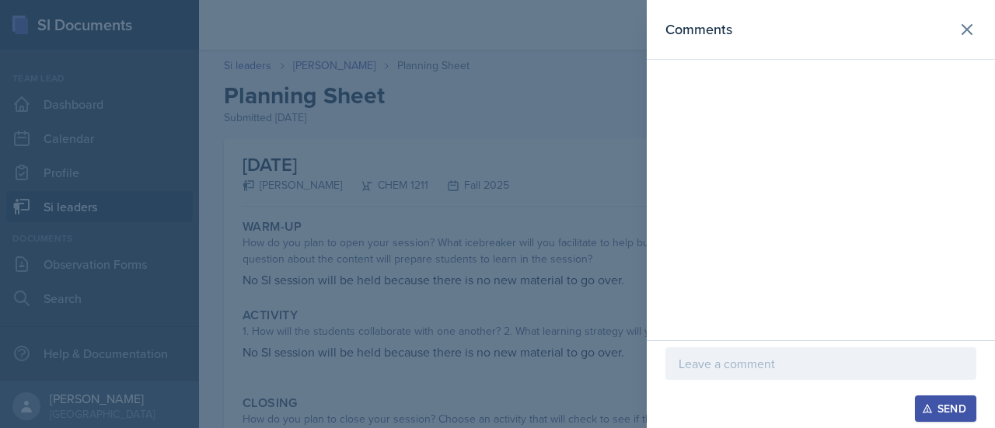
click at [734, 368] on p at bounding box center [820, 363] width 284 height 19
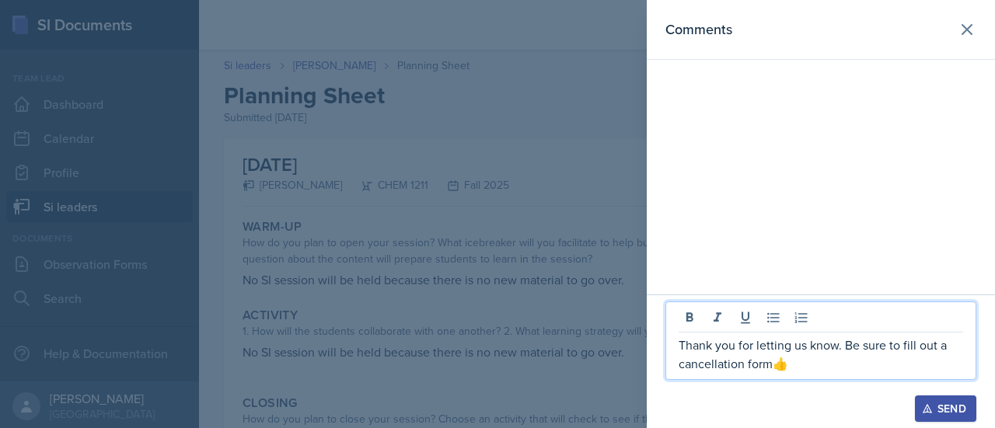
click at [734, 368] on p "Thank you for letting us know. Be sure to fill out a cancellation form👍" at bounding box center [820, 354] width 284 height 37
click at [968, 410] on button "Send" at bounding box center [945, 409] width 61 height 26
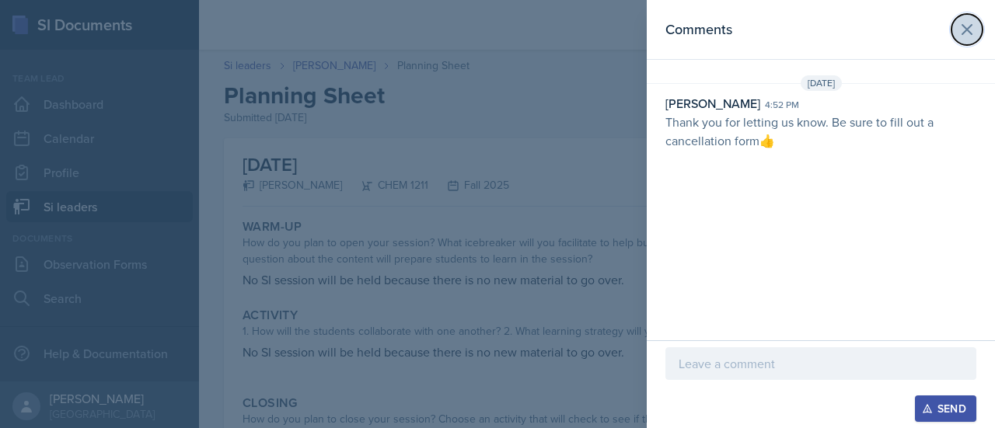
click at [971, 26] on icon at bounding box center [966, 29] width 9 height 9
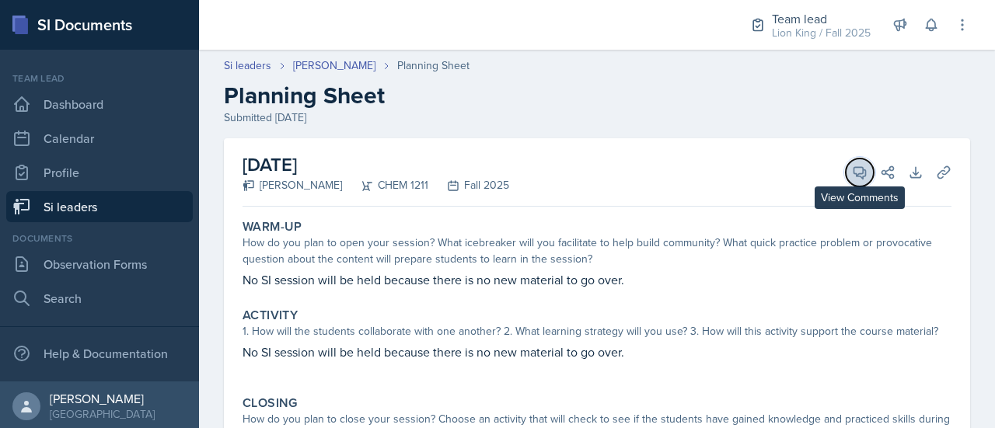
click at [852, 170] on icon at bounding box center [860, 173] width 16 height 16
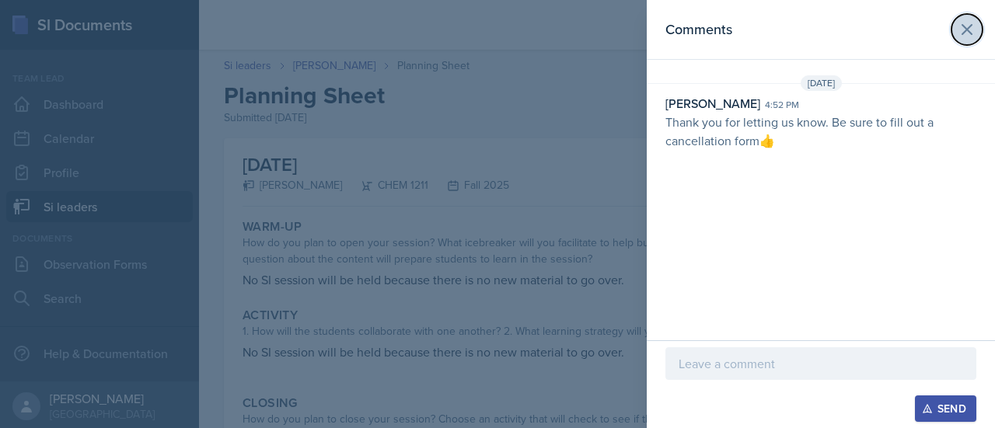
click at [958, 28] on icon at bounding box center [967, 29] width 19 height 19
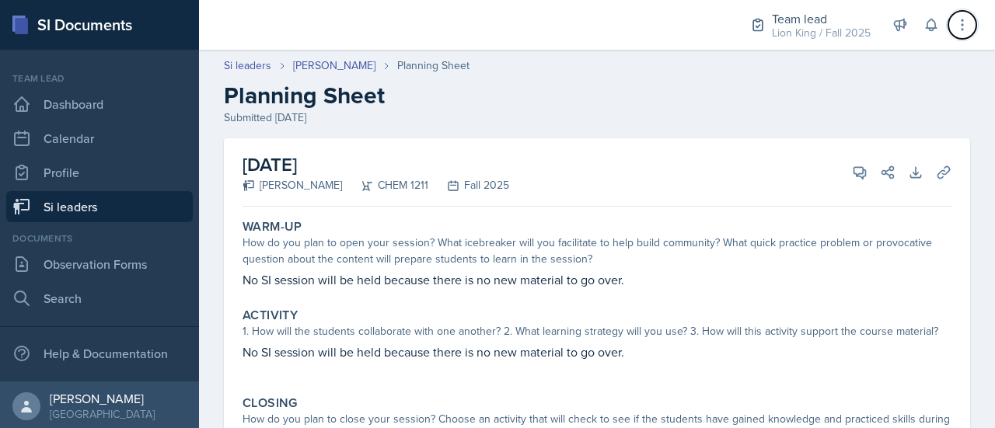
click at [958, 28] on icon at bounding box center [962, 25] width 16 height 16
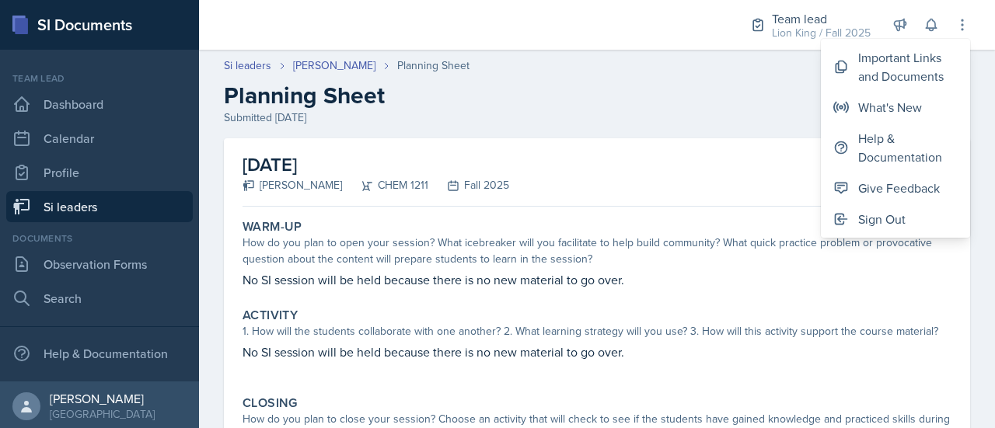
click at [763, 141] on div "[DATE] [PERSON_NAME] CHEM 1211 Fall 2025 View Comments Comments [DATE] [PERSON_…" at bounding box center [596, 172] width 709 height 68
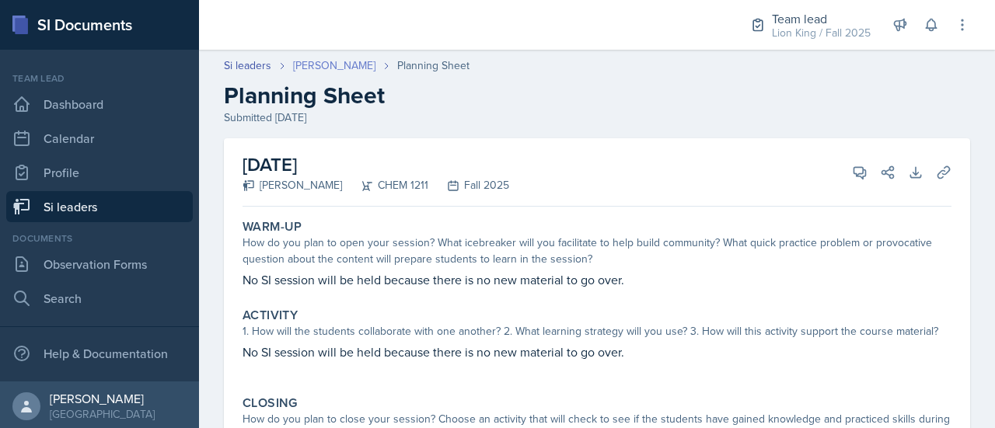
click at [348, 62] on link "[PERSON_NAME]" at bounding box center [334, 66] width 82 height 16
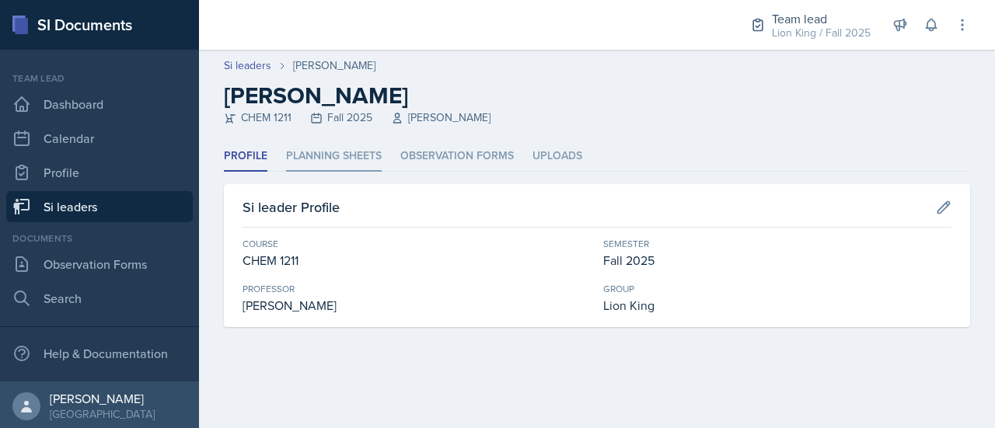
click at [325, 154] on li "Planning Sheets" at bounding box center [334, 156] width 96 height 30
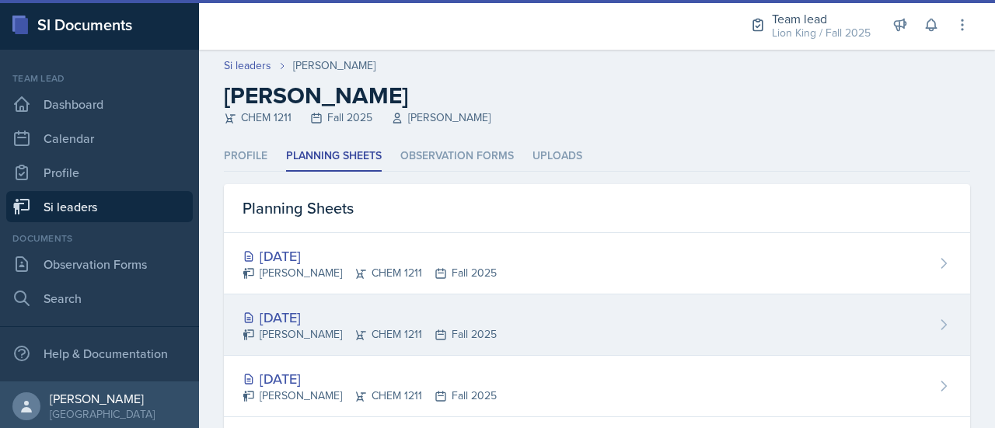
click at [350, 313] on div "[DATE]" at bounding box center [369, 317] width 254 height 21
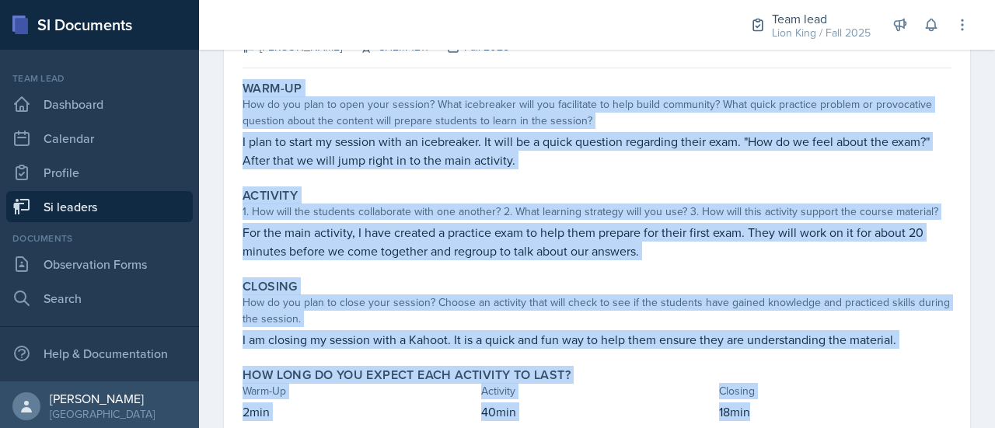
scroll to position [148, 0]
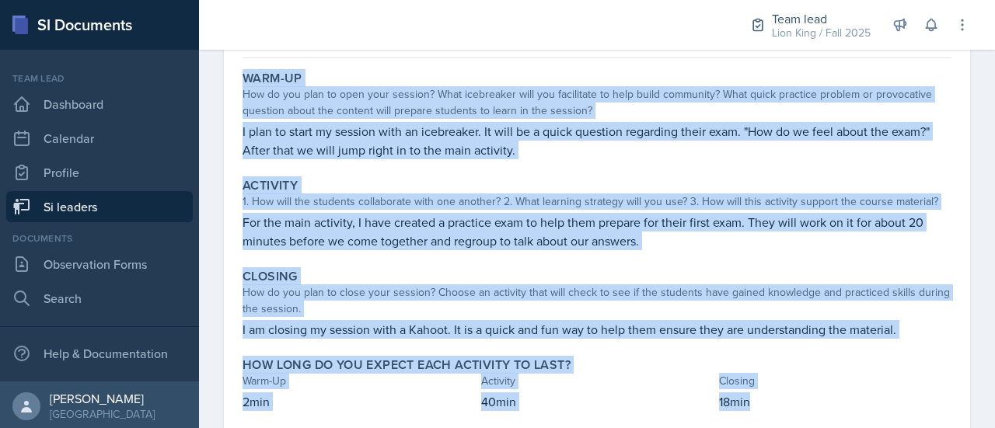
drag, startPoint x: 246, startPoint y: 92, endPoint x: 780, endPoint y: 419, distance: 625.8
click at [780, 419] on div "Warm-Up How do you plan to open your session? What icebreaker will you facilita…" at bounding box center [596, 251] width 709 height 372
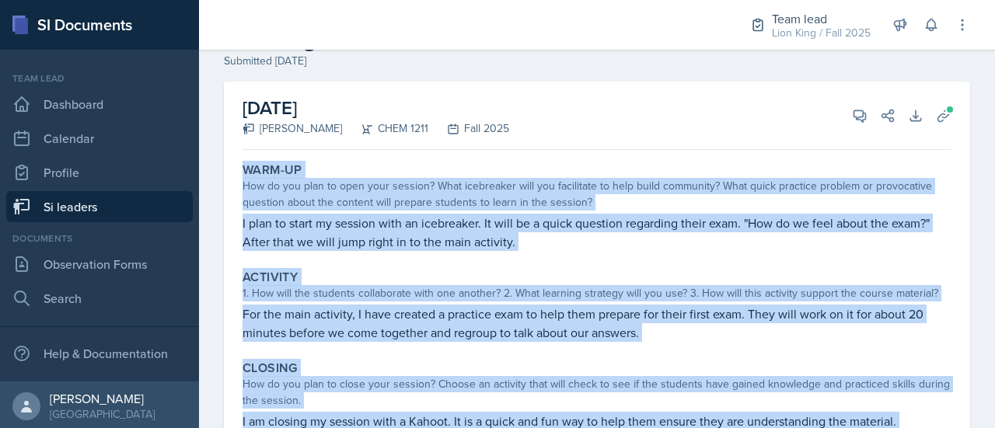
scroll to position [0, 0]
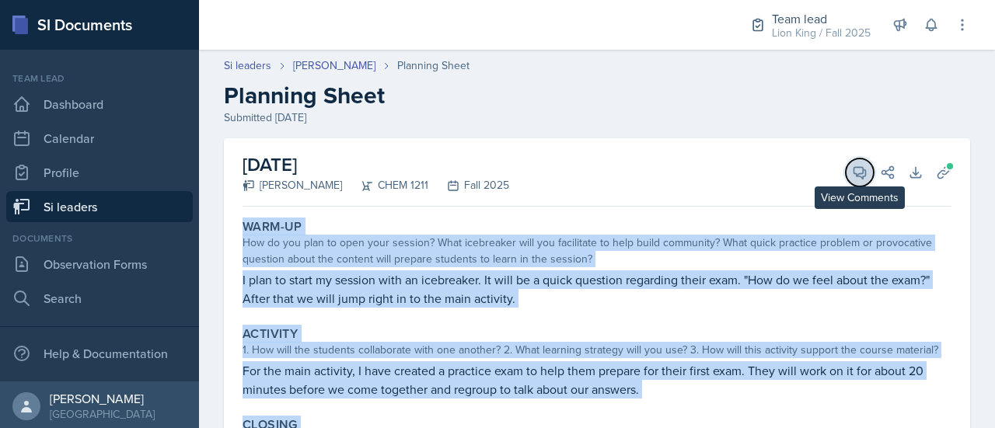
click at [856, 172] on button "View Comments" at bounding box center [860, 173] width 28 height 28
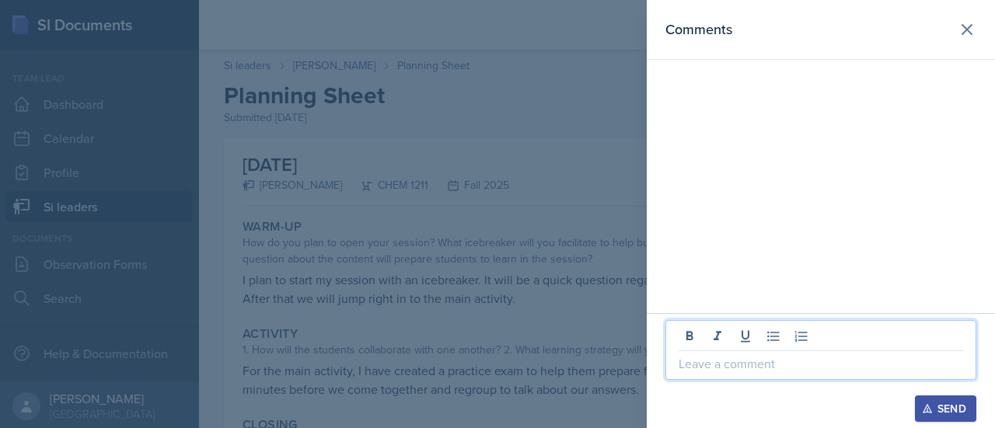
click at [732, 368] on p at bounding box center [820, 363] width 284 height 19
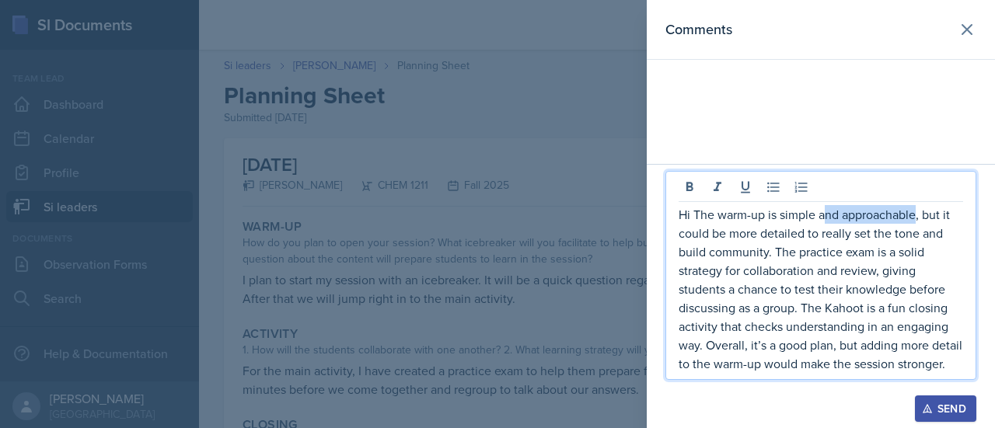
drag, startPoint x: 825, startPoint y: 213, endPoint x: 917, endPoint y: 220, distance: 92.8
click at [917, 220] on p "Hi The warm-up is simple and approachable, but it could be more detailed to rea…" at bounding box center [820, 289] width 284 height 168
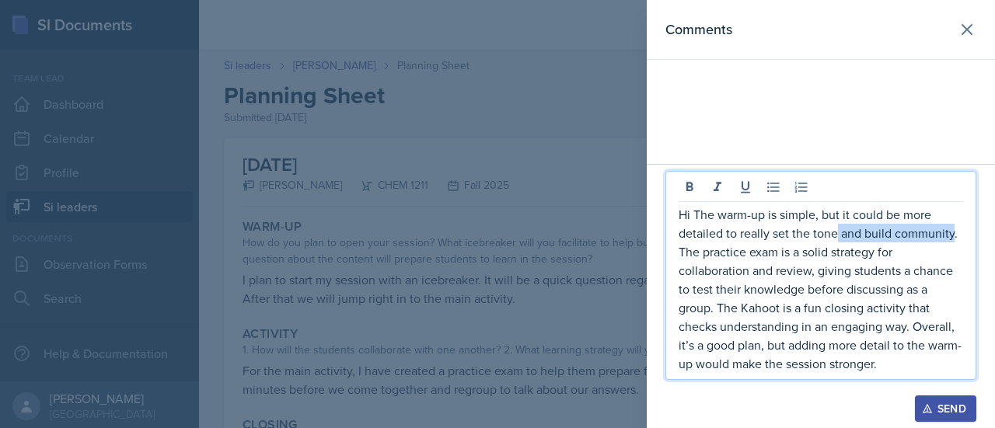
drag, startPoint x: 836, startPoint y: 236, endPoint x: 953, endPoint y: 240, distance: 116.6
click at [953, 240] on p "Hi The warm-up is simple, but it could be more detailed to really set the tone …" at bounding box center [820, 289] width 284 height 168
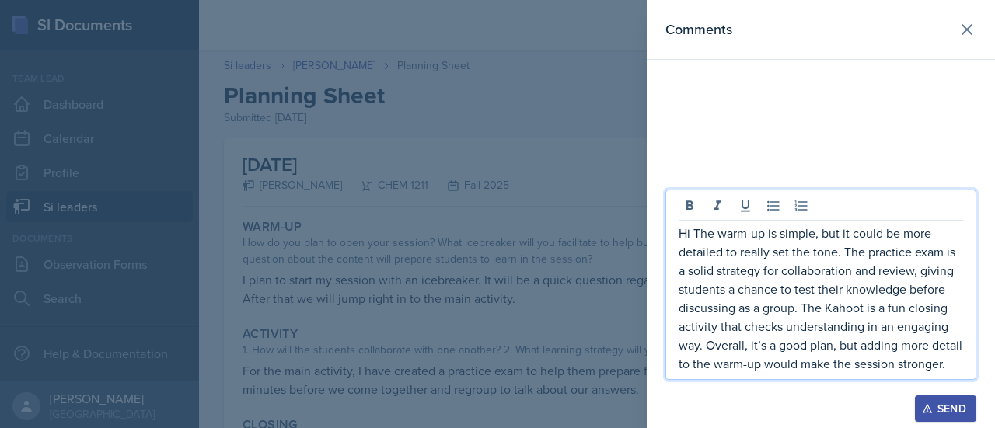
click at [717, 274] on p "Hi The warm-up is simple, but it could be more detailed to really set the tone.…" at bounding box center [820, 298] width 284 height 149
click at [762, 373] on p "Hi The warm-up is simple, but it could be more detailed to really set the tone.…" at bounding box center [820, 298] width 284 height 149
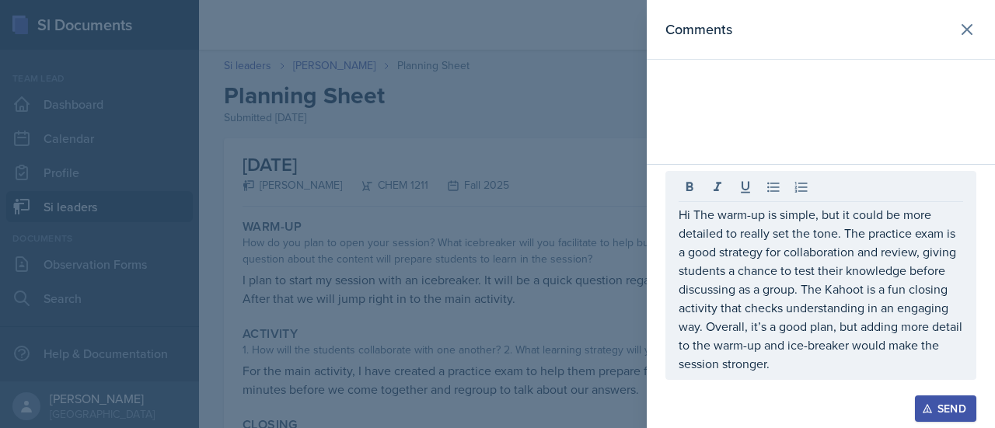
drag, startPoint x: 773, startPoint y: 374, endPoint x: 665, endPoint y: 208, distance: 197.7
click at [665, 208] on div "Hi The warm-up is simple, but it could be more detailed to really set the tone.…" at bounding box center [820, 275] width 311 height 209
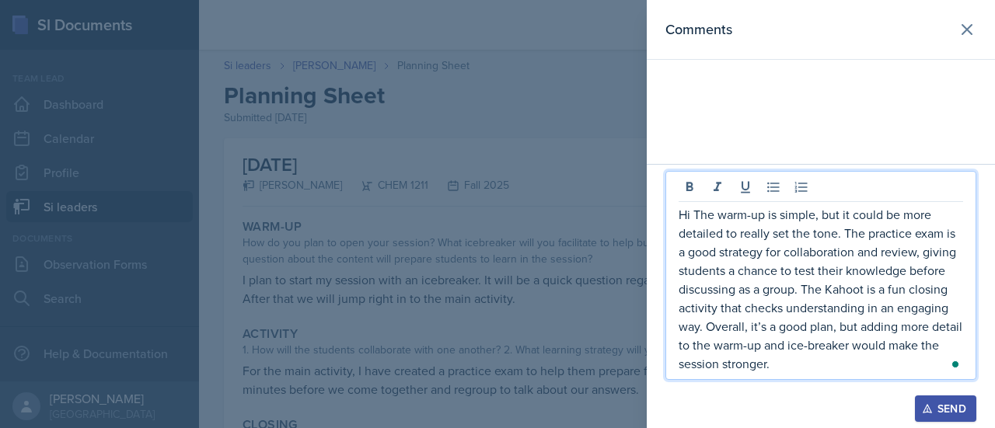
click at [692, 217] on p "Hi The warm-up is simple, but it could be more detailed to really set the tone.…" at bounding box center [820, 289] width 284 height 168
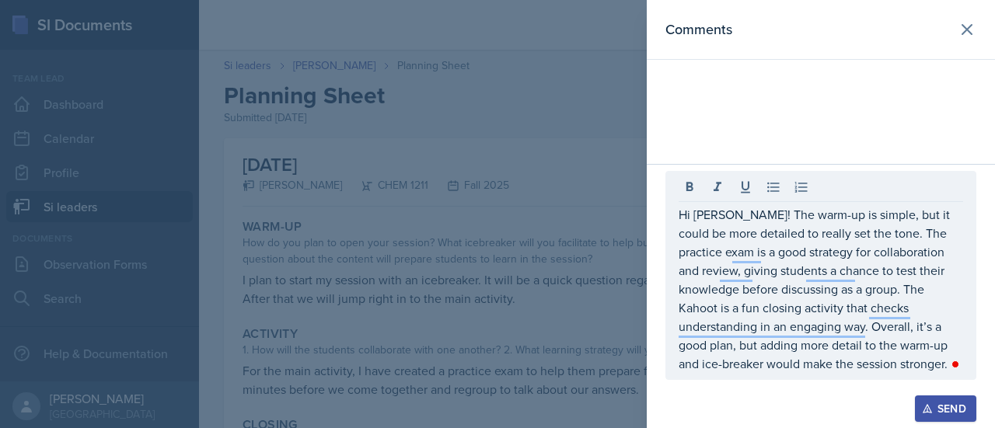
drag, startPoint x: 677, startPoint y: 216, endPoint x: 913, endPoint y: 338, distance: 265.9
click at [913, 338] on div "Hi [PERSON_NAME]! The warm-up is simple, but it could be more detailed to reall…" at bounding box center [820, 275] width 311 height 209
drag, startPoint x: 677, startPoint y: 212, endPoint x: 806, endPoint y: 310, distance: 162.0
click at [806, 310] on div "Hi [PERSON_NAME]! The warm-up is simple, but it could be more detailed to reall…" at bounding box center [820, 275] width 311 height 209
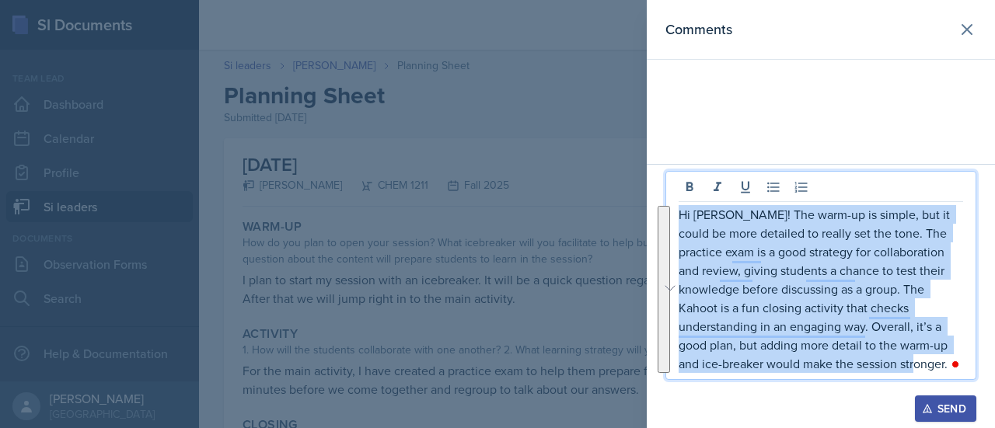
drag, startPoint x: 679, startPoint y: 214, endPoint x: 983, endPoint y: 384, distance: 348.3
click at [983, 384] on div "Hi [PERSON_NAME]! The warm-up is simple, but it could be more detailed to reall…" at bounding box center [821, 296] width 348 height 264
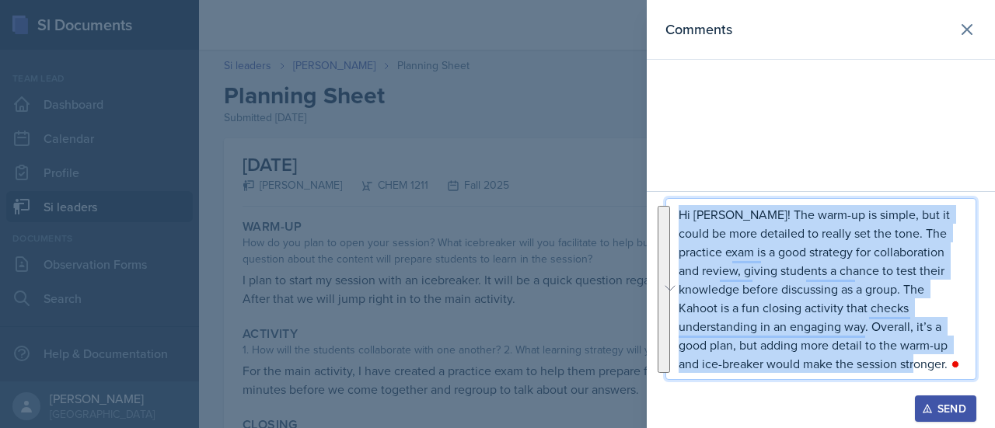
click at [937, 410] on div "Send" at bounding box center [945, 409] width 41 height 12
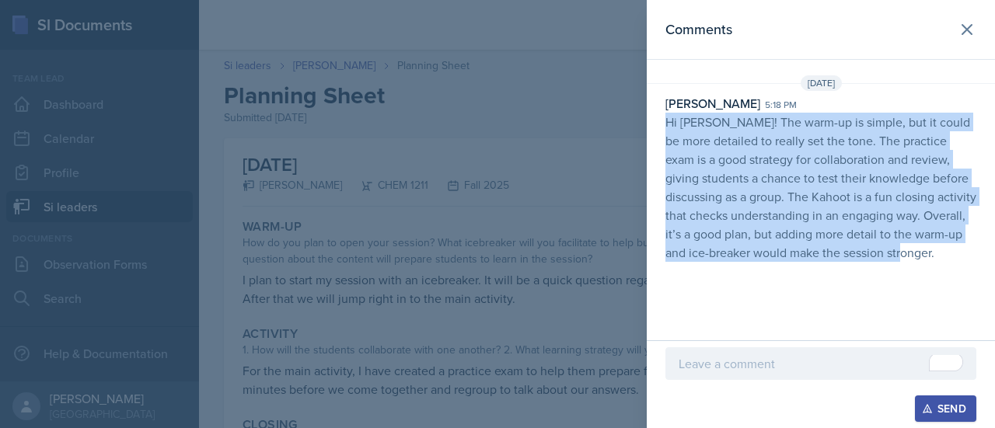
drag, startPoint x: 720, startPoint y: 277, endPoint x: 667, endPoint y: 120, distance: 164.9
click at [667, 120] on p "Hi [PERSON_NAME]! The warm-up is simple, but it could be more detailed to reall…" at bounding box center [820, 187] width 311 height 149
click at [967, 25] on icon at bounding box center [967, 29] width 19 height 19
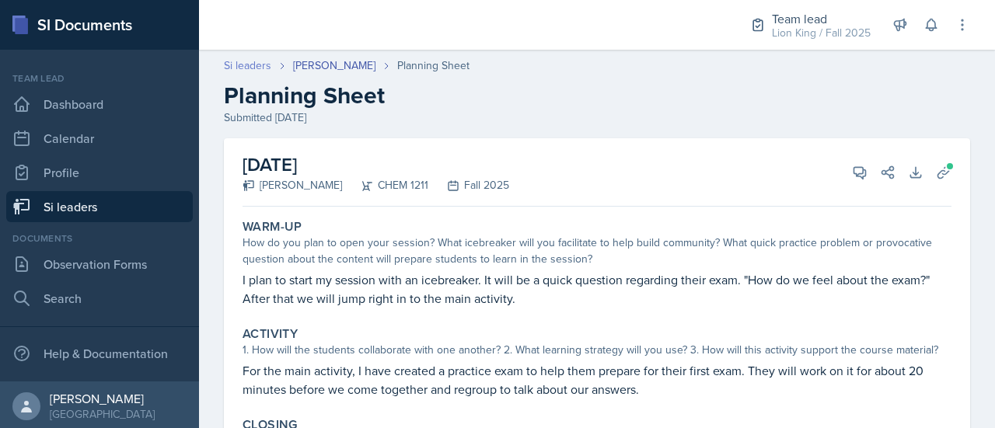
click at [253, 63] on link "Si leaders" at bounding box center [247, 66] width 47 height 16
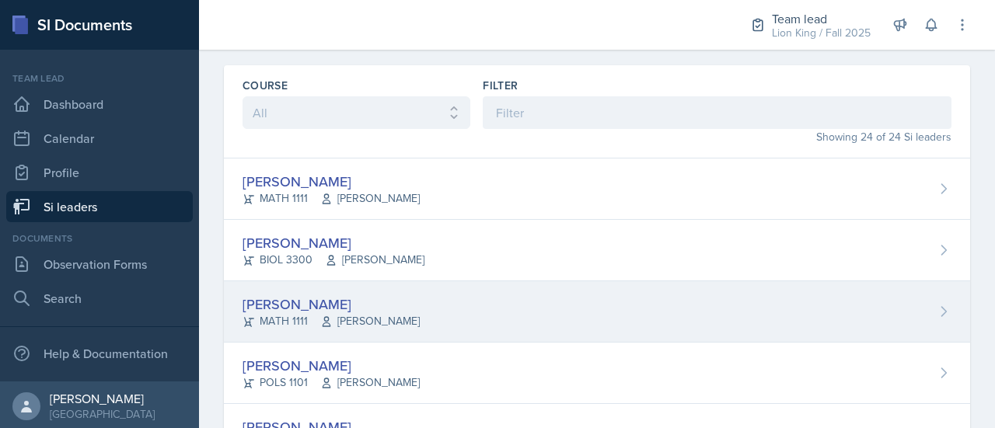
scroll to position [47, 0]
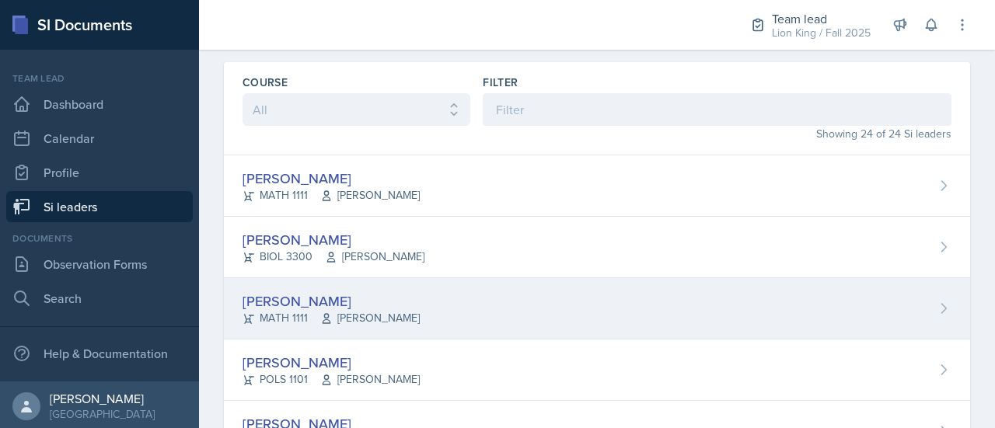
click at [650, 303] on div "[PERSON_NAME] MATH 1111 [PERSON_NAME]" at bounding box center [597, 308] width 746 height 61
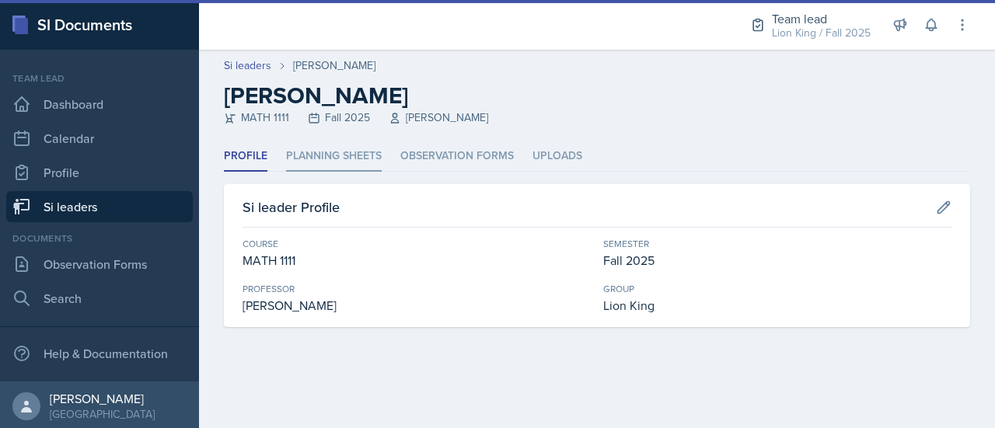
click at [356, 168] on li "Planning Sheets" at bounding box center [334, 156] width 96 height 30
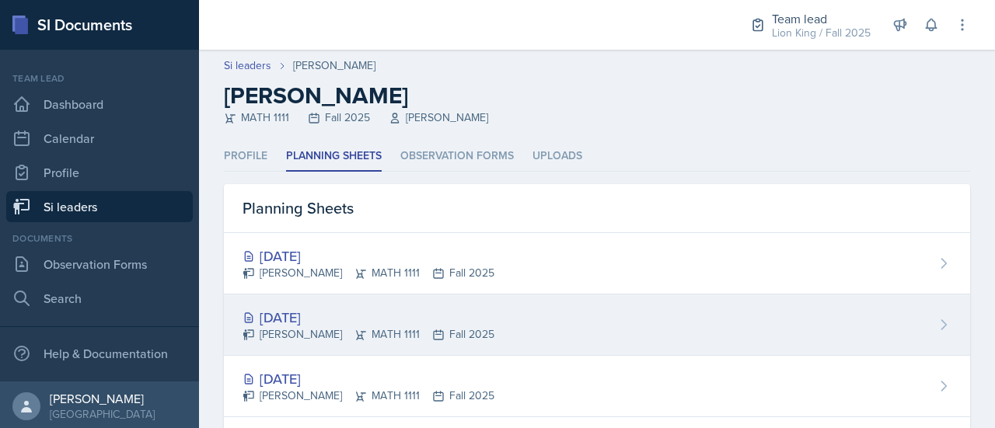
click at [528, 328] on div "[DATE] [PERSON_NAME] MATH 1111 Fall 2025" at bounding box center [597, 325] width 746 height 61
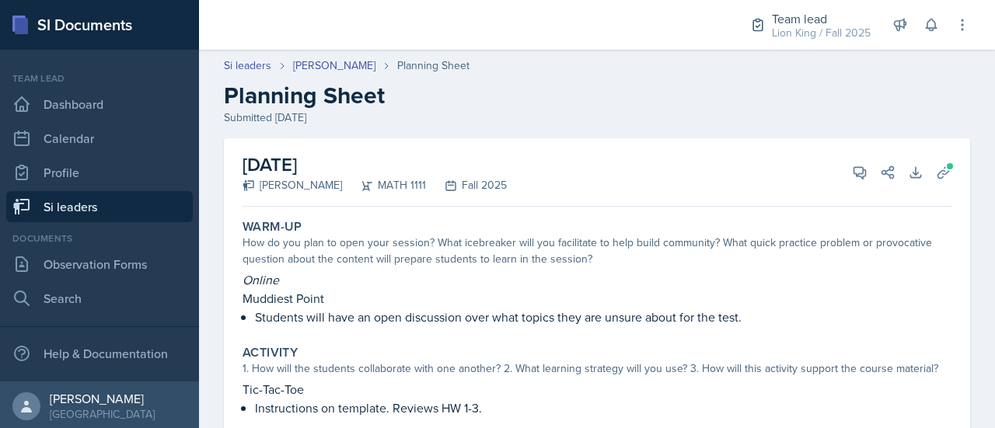
click at [255, 76] on div "Si leaders [PERSON_NAME] Planning Sheet Planning Sheet Submitted [DATE]" at bounding box center [597, 92] width 796 height 68
click at [249, 69] on link "Si leaders" at bounding box center [247, 66] width 47 height 16
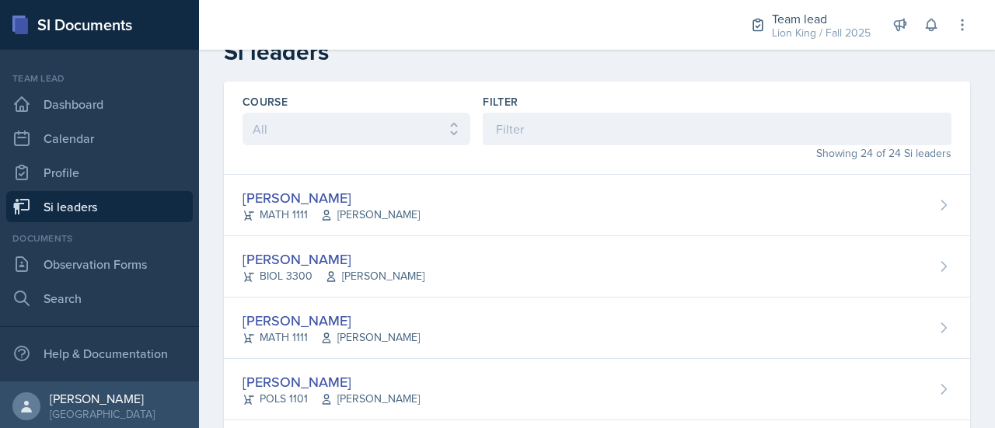
scroll to position [30, 0]
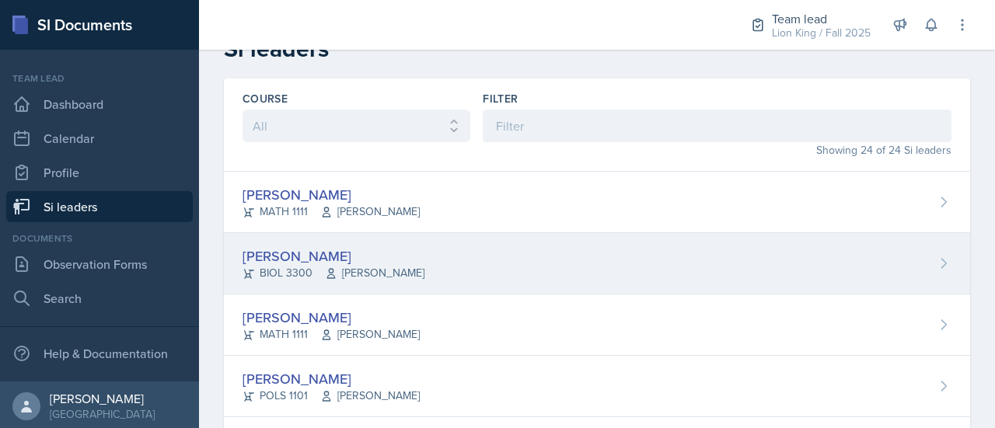
click at [556, 251] on div "[PERSON_NAME] BIOL 3300 [PERSON_NAME]" at bounding box center [597, 263] width 746 height 61
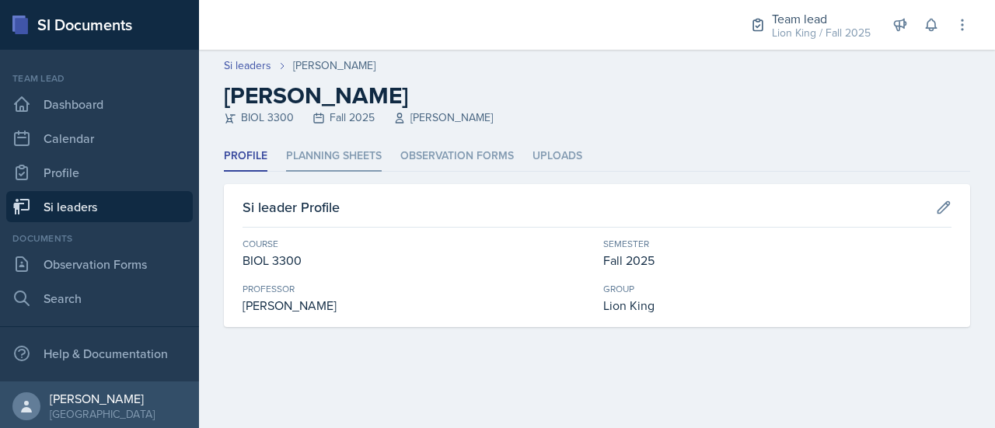
click at [356, 159] on li "Planning Sheets" at bounding box center [334, 156] width 96 height 30
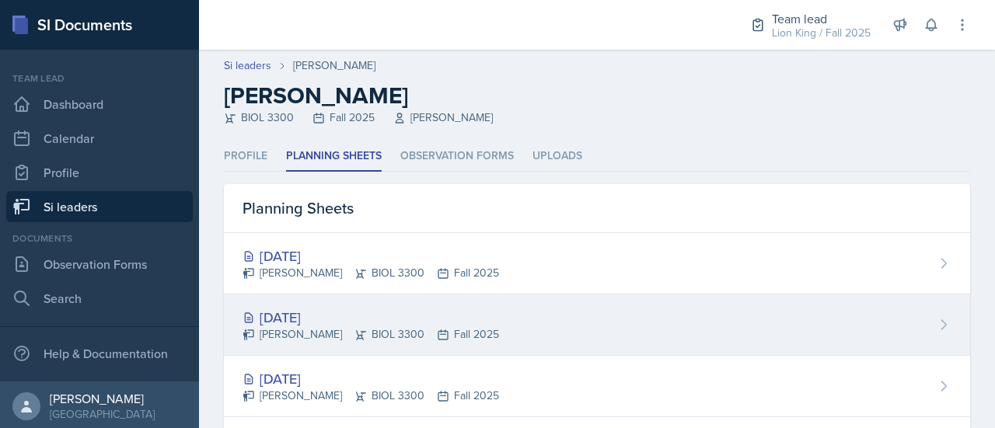
click at [441, 305] on div "[DATE] [PERSON_NAME] BIOL 3300 Fall 2025" at bounding box center [597, 325] width 746 height 61
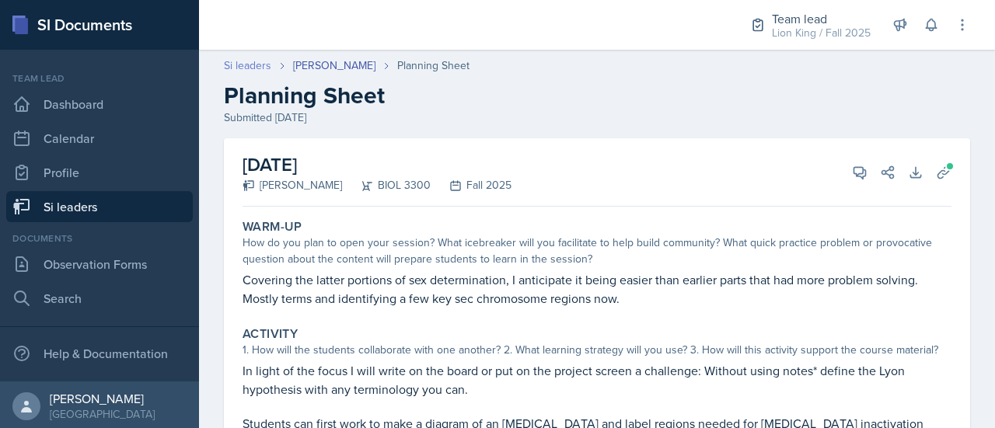
click at [253, 65] on link "Si leaders" at bounding box center [247, 66] width 47 height 16
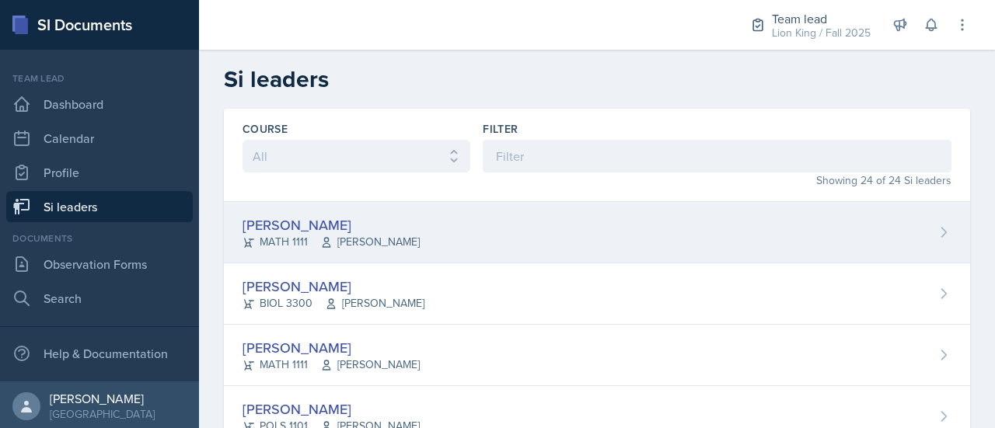
click at [385, 232] on div "[PERSON_NAME]" at bounding box center [330, 225] width 177 height 21
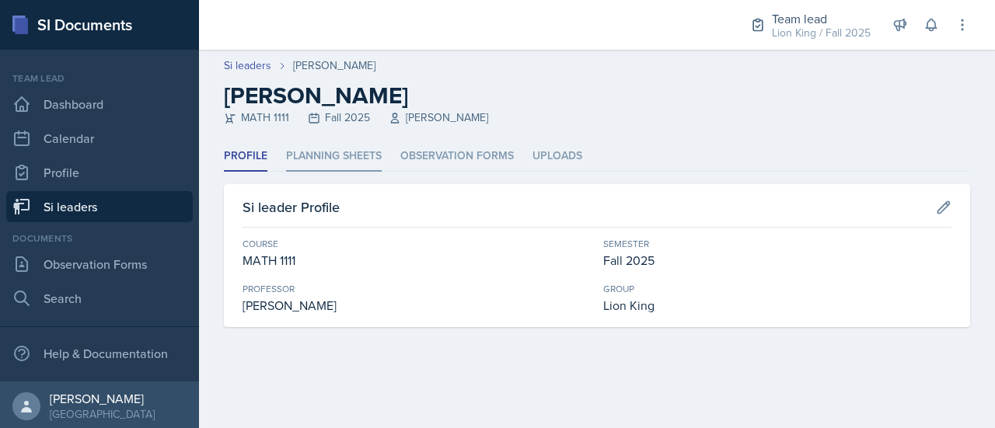
click at [351, 154] on li "Planning Sheets" at bounding box center [334, 156] width 96 height 30
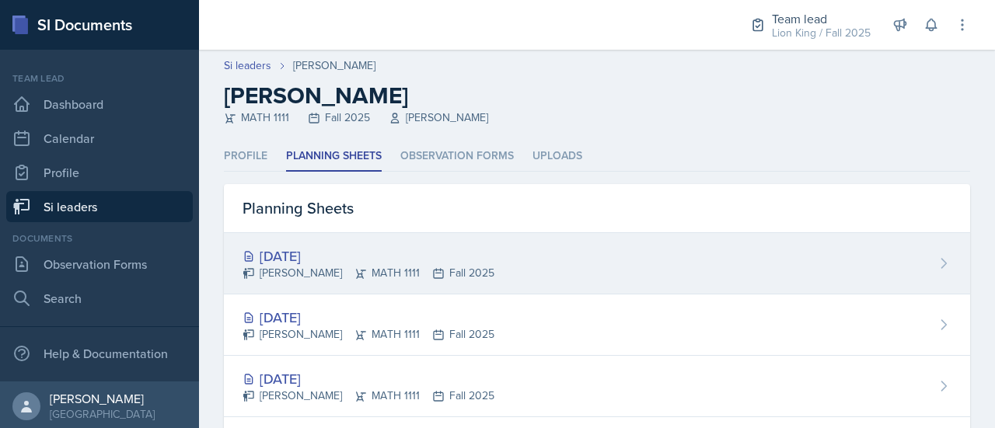
click at [561, 251] on div "[DATE] [PERSON_NAME] MATH 1111 Fall 2025" at bounding box center [597, 263] width 746 height 61
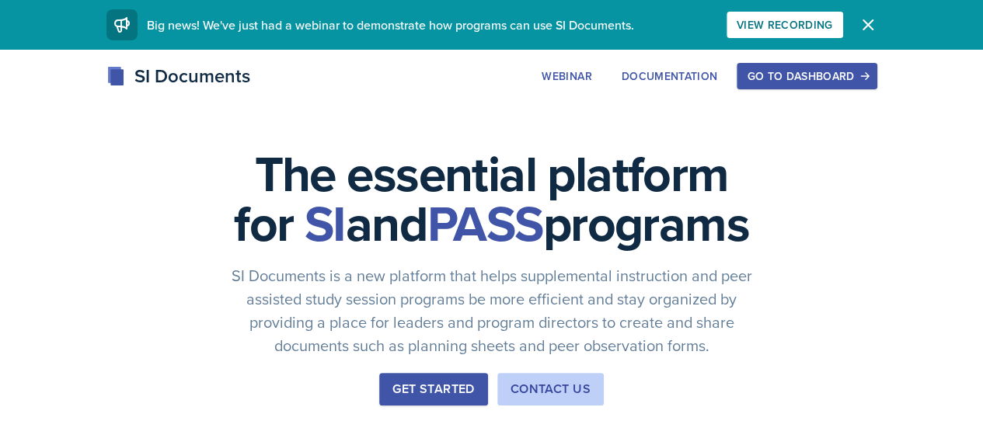
click at [867, 80] on div "Go to Dashboard" at bounding box center [807, 76] width 120 height 12
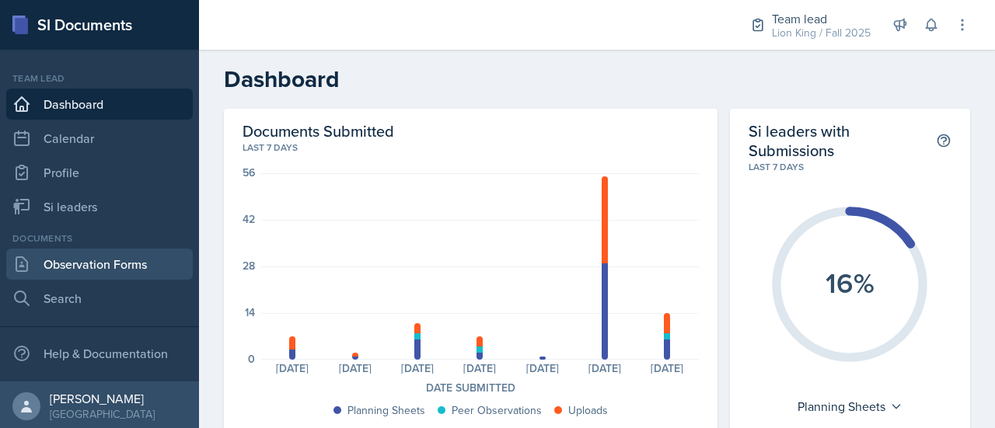
click at [139, 260] on link "Observation Forms" at bounding box center [99, 264] width 187 height 31
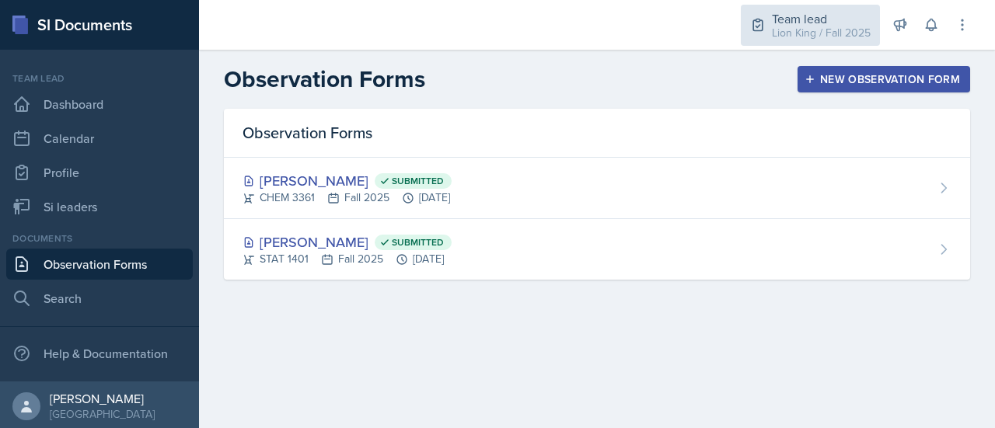
click at [787, 26] on div "Lion King / Fall 2025" at bounding box center [821, 33] width 99 height 16
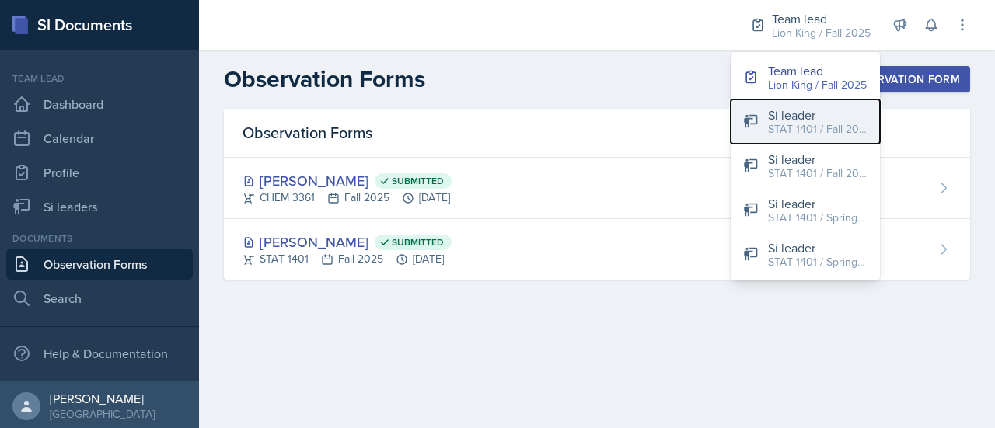
click at [788, 133] on div "STAT 1401 / Fall 2025" at bounding box center [817, 129] width 99 height 16
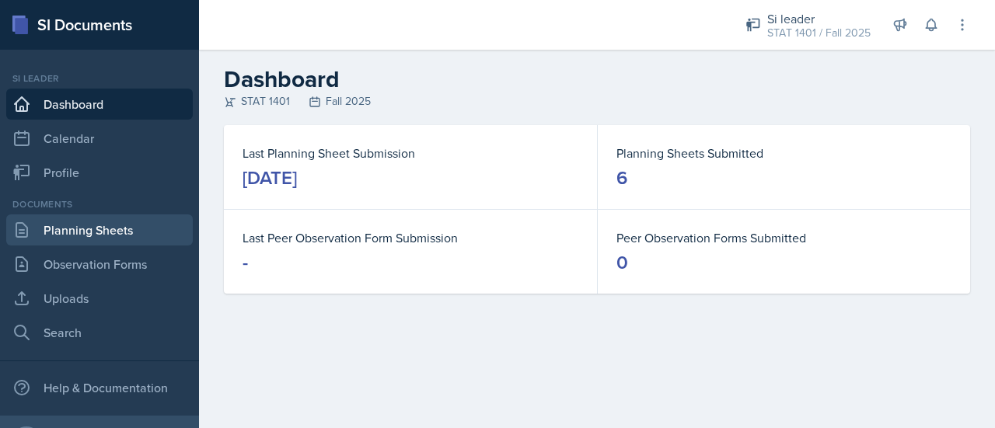
click at [110, 224] on link "Planning Sheets" at bounding box center [99, 230] width 187 height 31
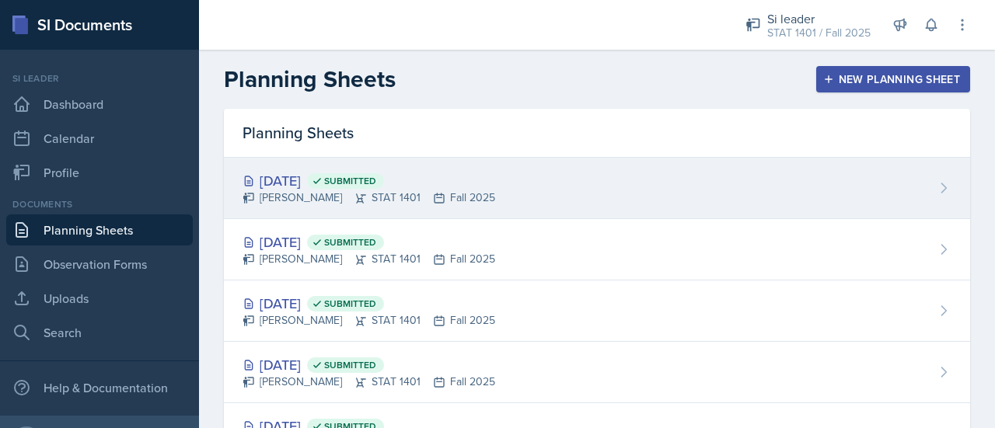
click at [298, 173] on div "Sep 11th, 2025 Submitted" at bounding box center [368, 180] width 253 height 21
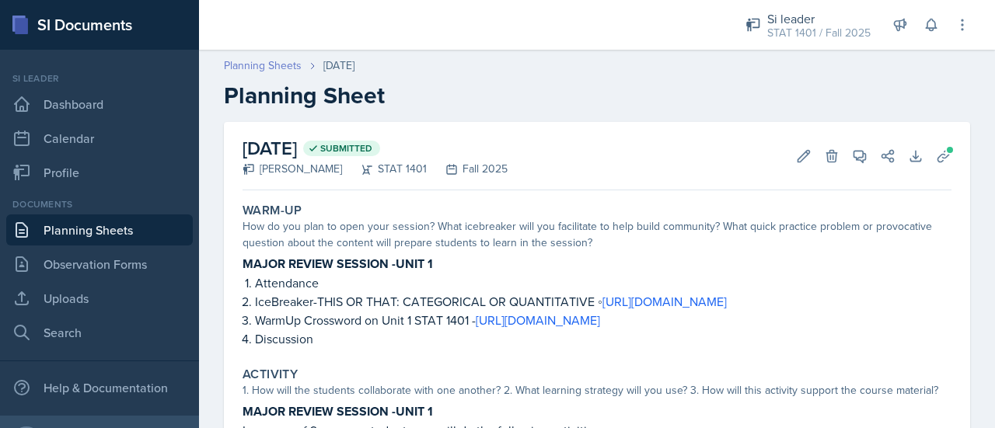
click at [280, 63] on link "Planning Sheets" at bounding box center [263, 66] width 78 height 16
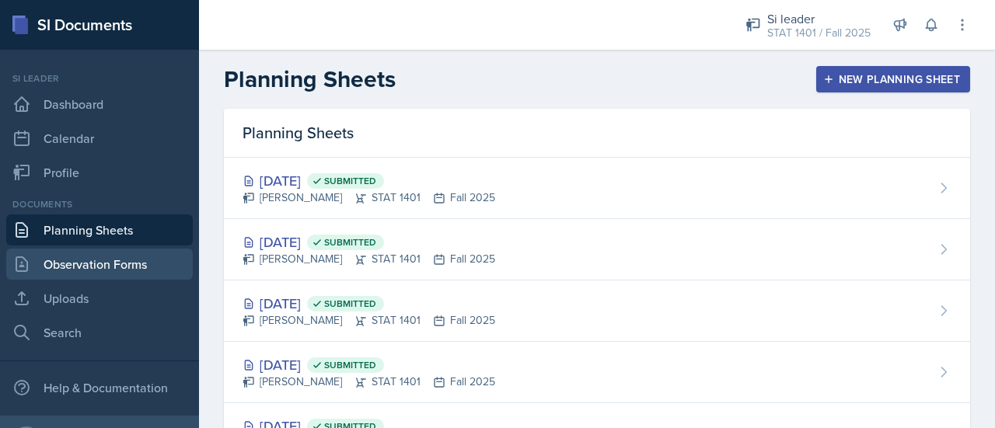
click at [115, 263] on link "Observation Forms" at bounding box center [99, 264] width 187 height 31
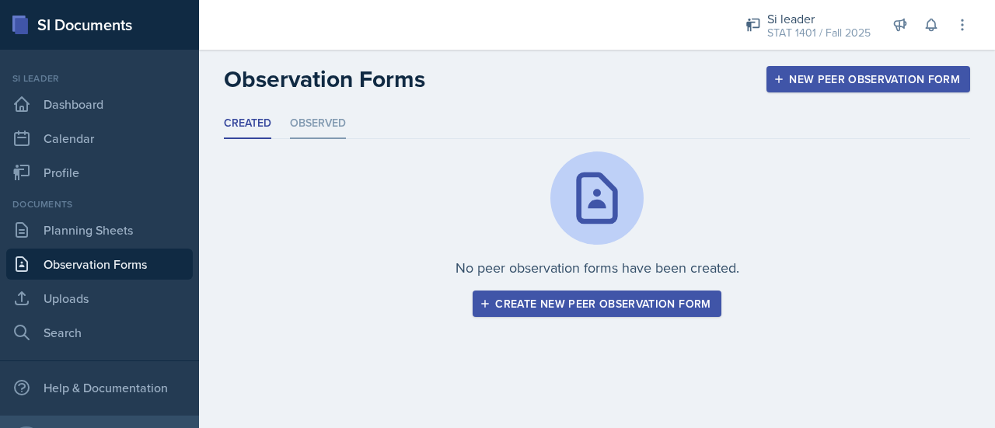
click at [291, 130] on li "Observed" at bounding box center [318, 124] width 56 height 30
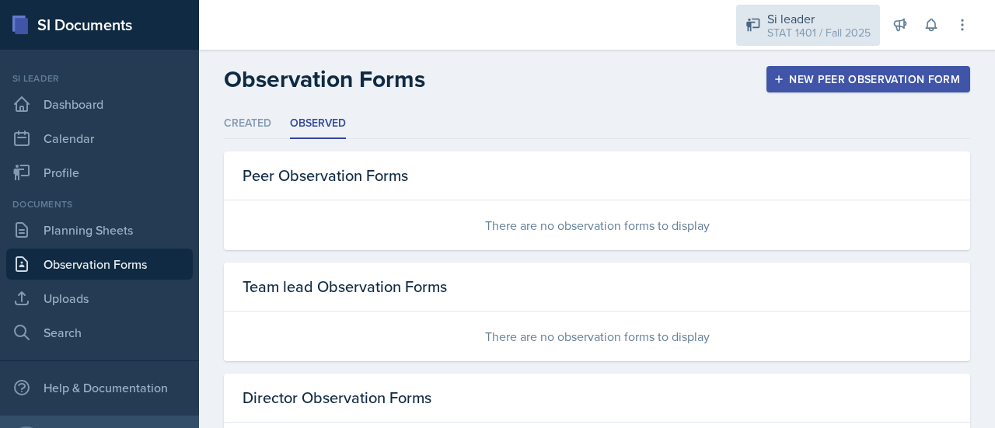
click at [759, 26] on icon at bounding box center [753, 25] width 16 height 16
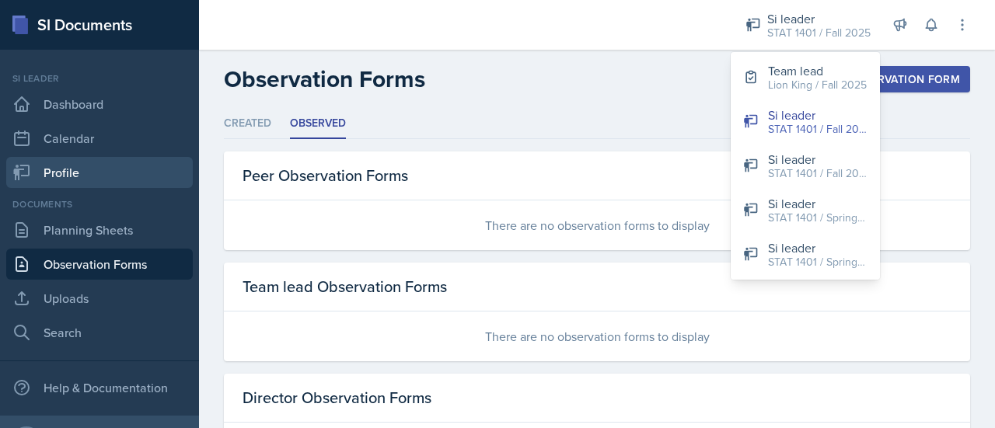
click at [143, 185] on link "Profile" at bounding box center [99, 172] width 187 height 31
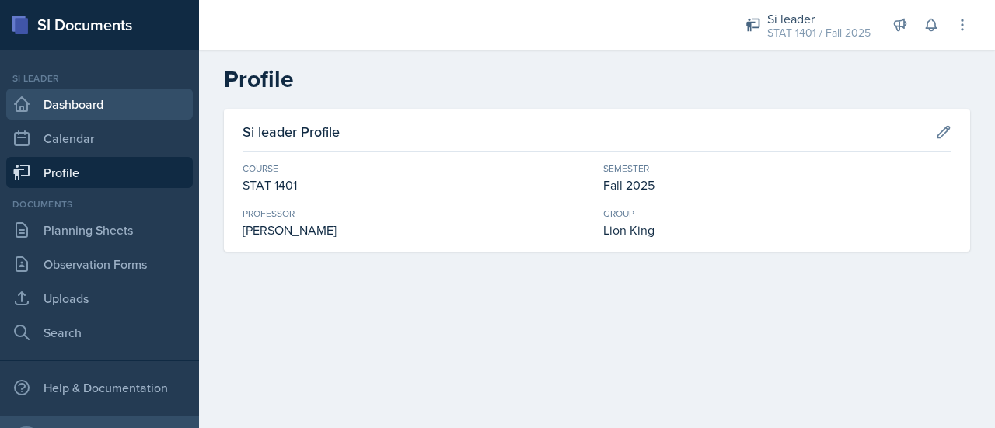
click at [120, 115] on link "Dashboard" at bounding box center [99, 104] width 187 height 31
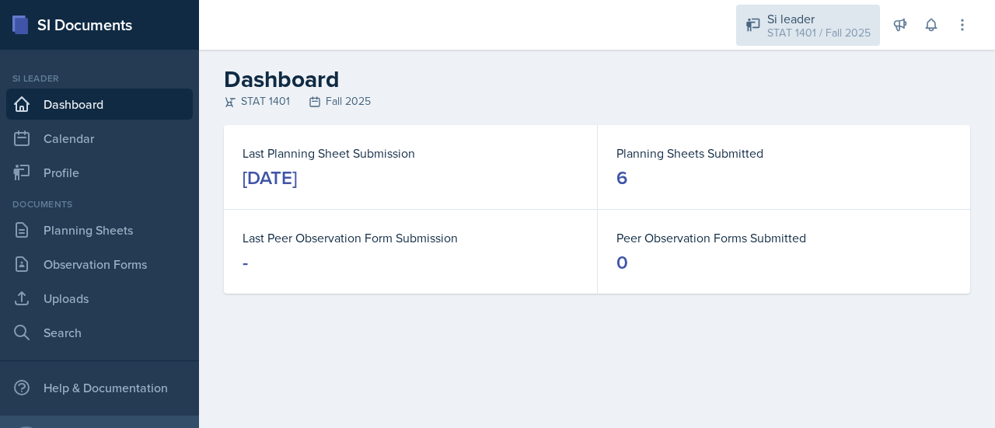
click at [816, 29] on div "STAT 1401 / Fall 2025" at bounding box center [818, 33] width 103 height 16
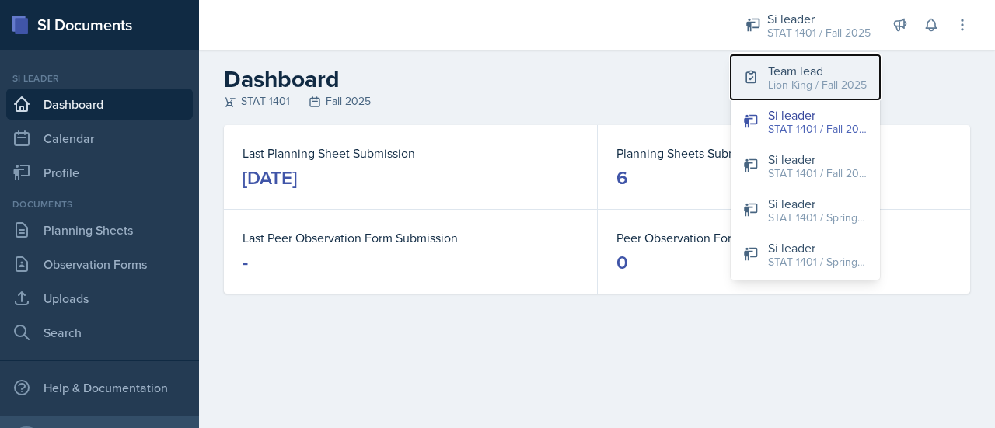
click at [794, 86] on div "Lion King / Fall 2025" at bounding box center [817, 85] width 99 height 16
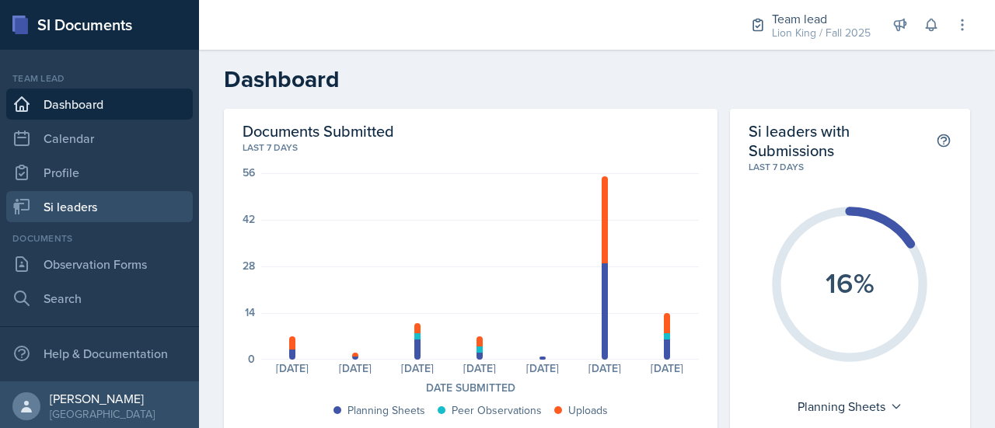
click at [124, 217] on link "Si leaders" at bounding box center [99, 206] width 187 height 31
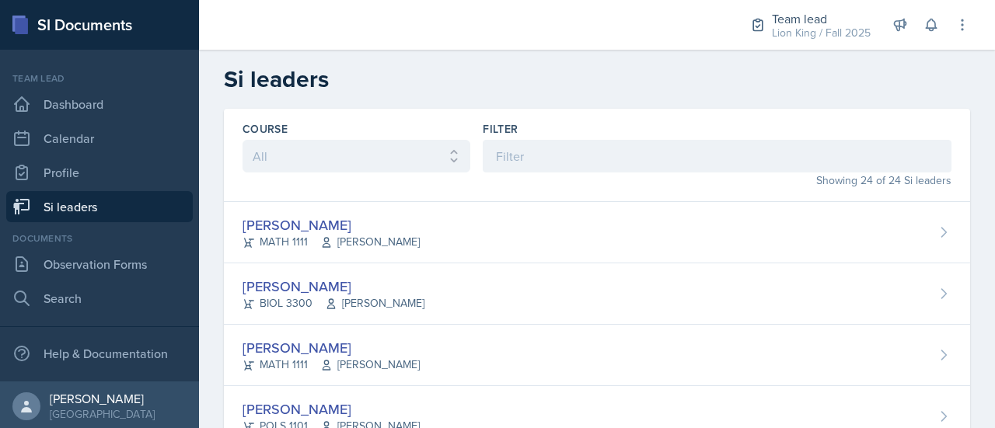
scroll to position [75, 0]
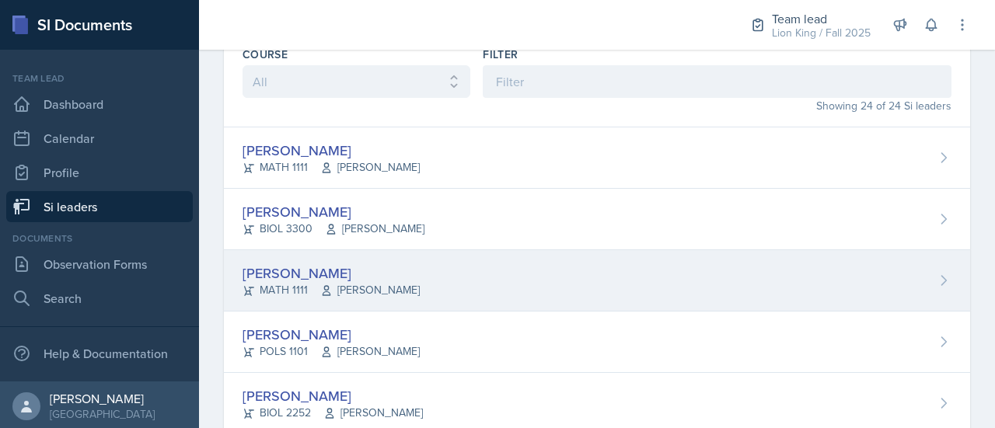
click at [625, 279] on div "[PERSON_NAME] MATH 1111 [PERSON_NAME]" at bounding box center [597, 280] width 746 height 61
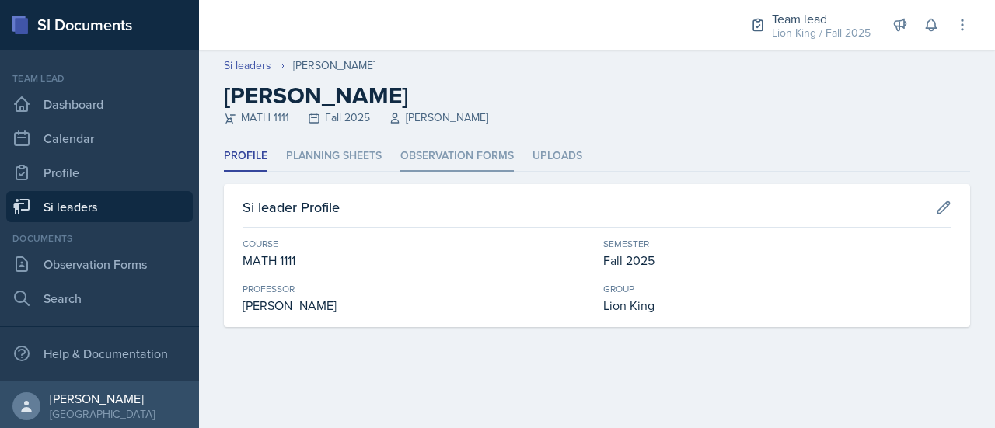
click at [501, 155] on li "Observation Forms" at bounding box center [456, 156] width 113 height 30
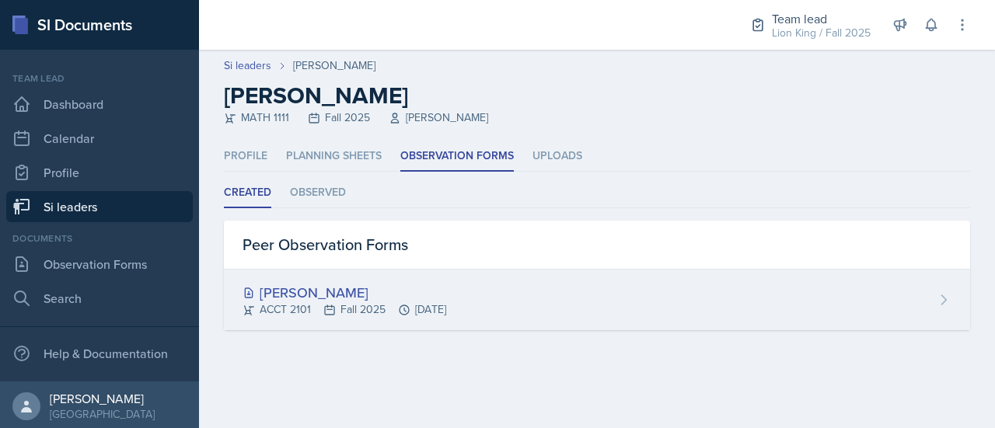
click at [301, 293] on div "[PERSON_NAME]" at bounding box center [344, 292] width 204 height 21
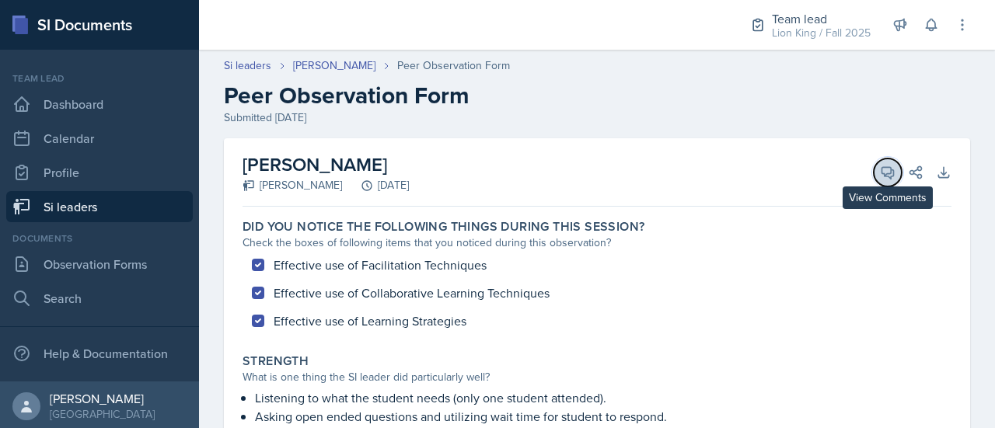
click at [880, 179] on icon at bounding box center [888, 173] width 16 height 16
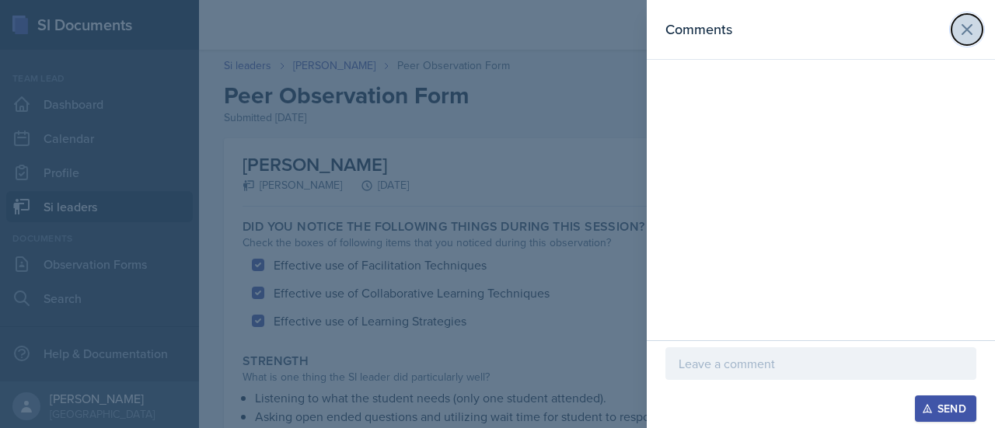
click at [968, 28] on icon at bounding box center [966, 29] width 9 height 9
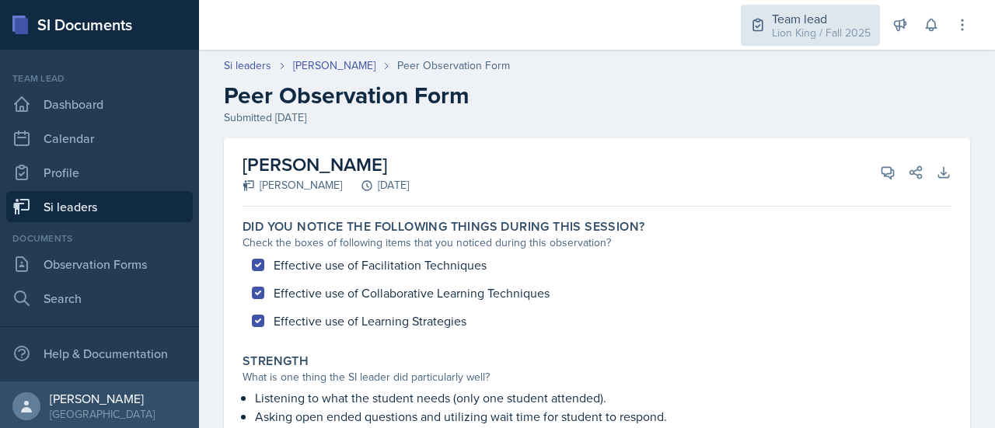
click at [801, 38] on div "Lion King / Fall 2025" at bounding box center [821, 33] width 99 height 16
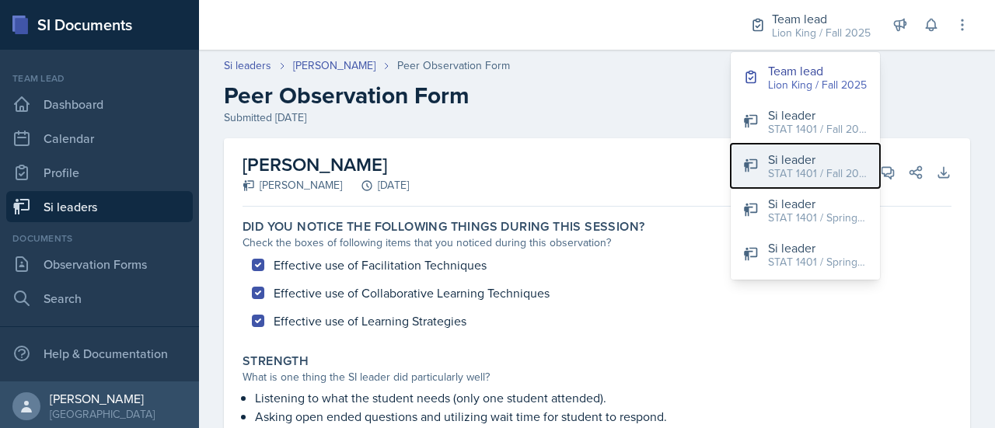
click at [779, 163] on div "Si leader" at bounding box center [817, 159] width 99 height 19
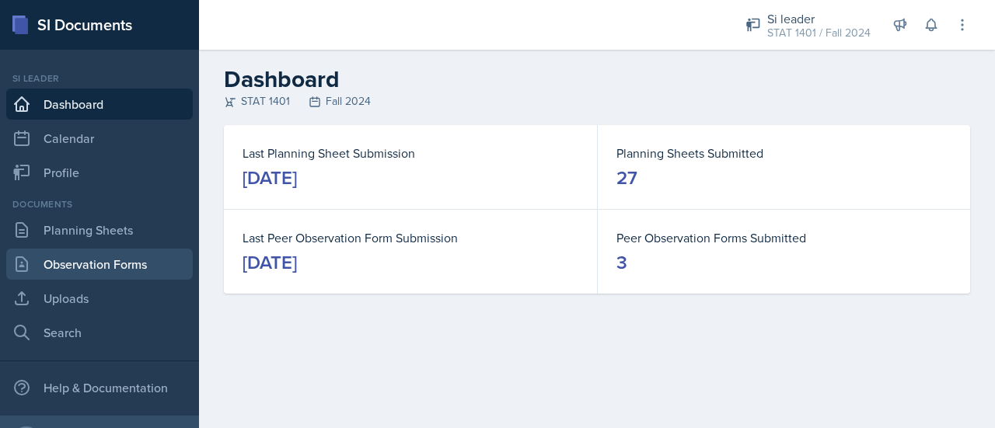
click at [117, 257] on link "Observation Forms" at bounding box center [99, 264] width 187 height 31
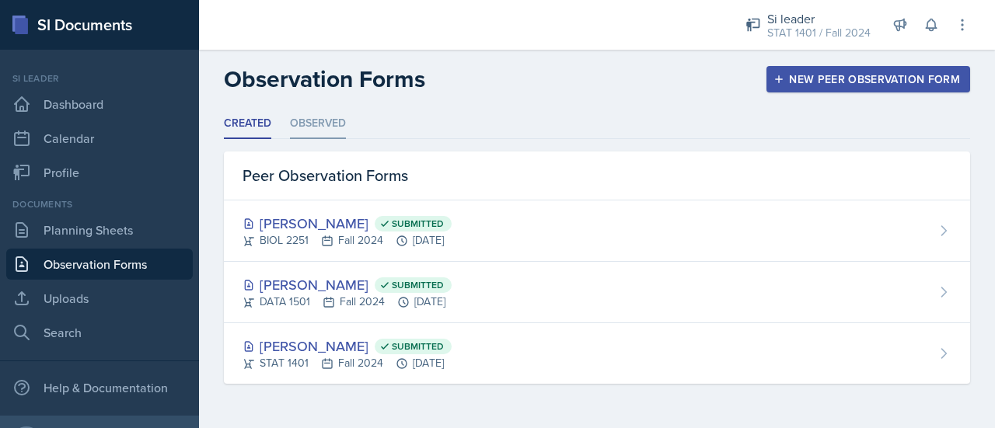
click at [333, 122] on li "Observed" at bounding box center [318, 124] width 56 height 30
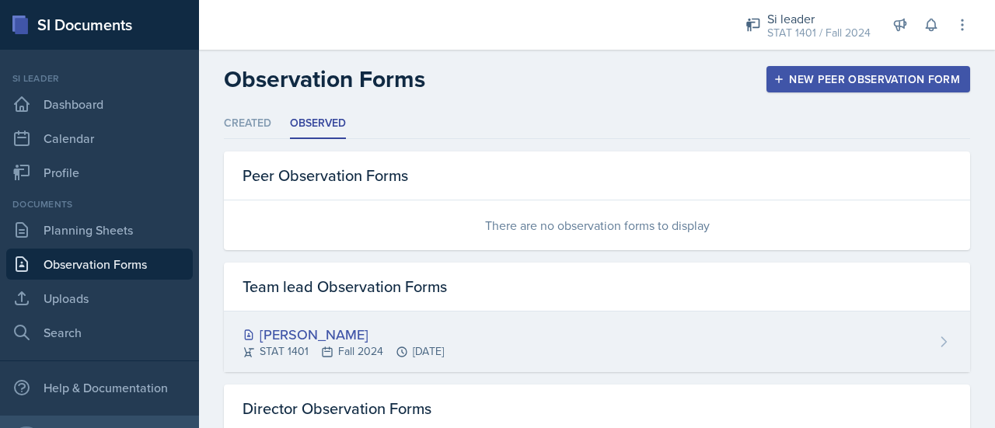
click at [306, 323] on div "Asha-Kaye Johnson STAT 1401 Fall 2024 Oct 15th, 2024" at bounding box center [597, 342] width 746 height 61
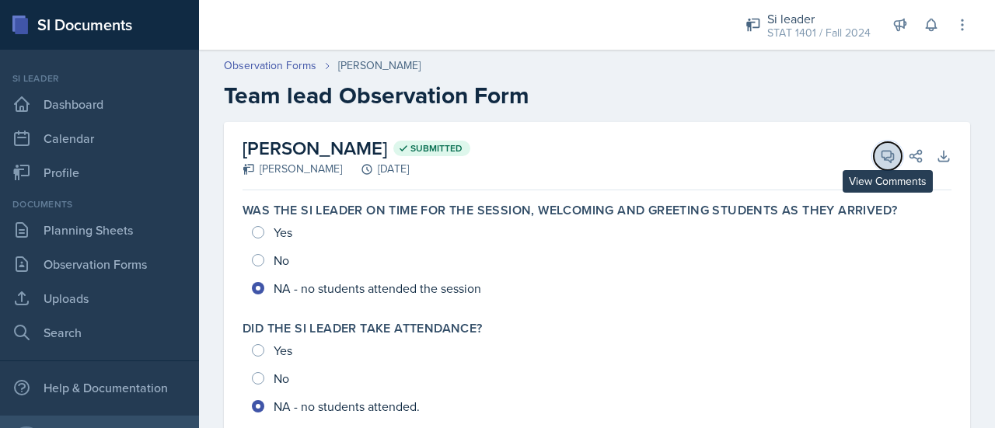
click at [874, 156] on button "View Comments" at bounding box center [888, 156] width 28 height 28
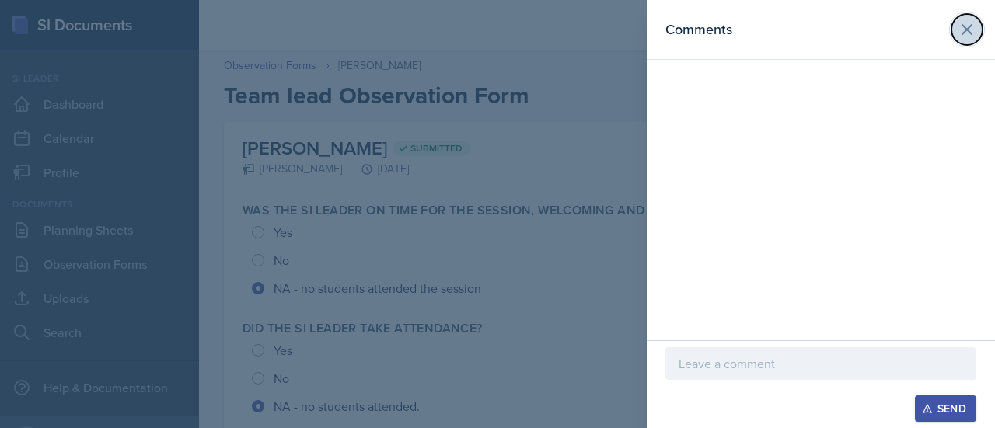
click at [958, 41] on button at bounding box center [966, 29] width 31 height 31
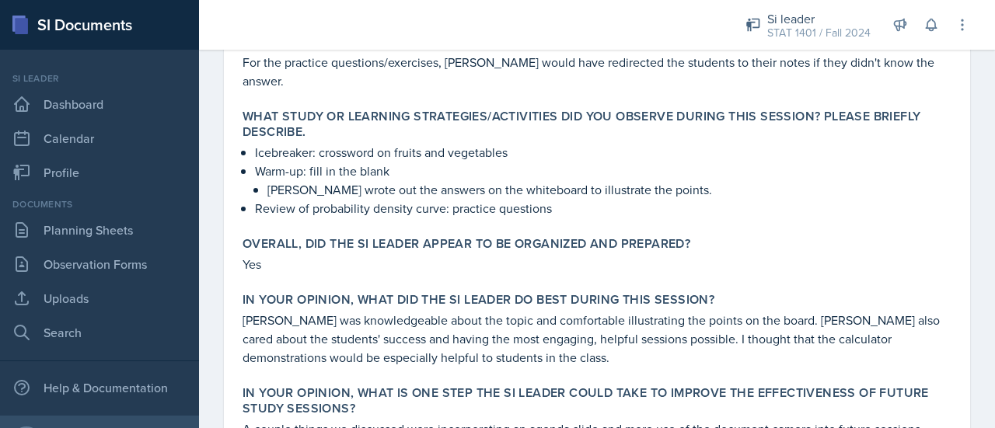
scroll to position [700, 0]
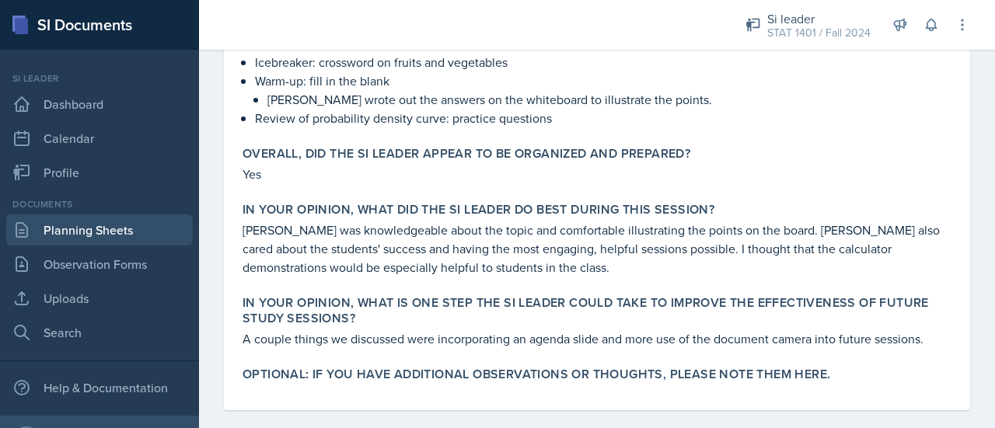
click at [96, 230] on link "Planning Sheets" at bounding box center [99, 230] width 187 height 31
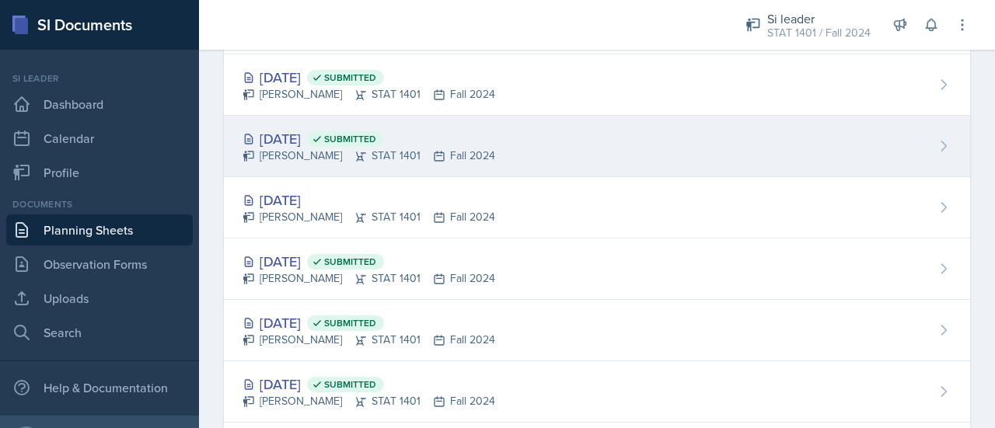
scroll to position [644, 0]
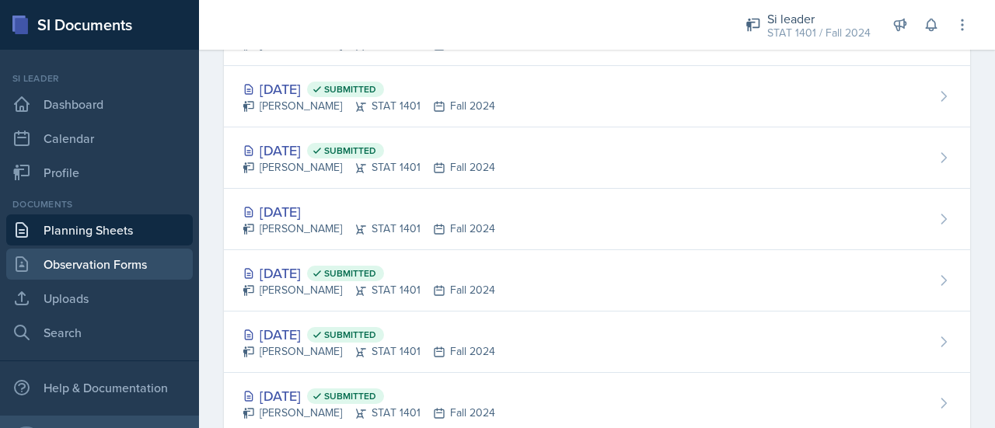
click at [109, 259] on link "Observation Forms" at bounding box center [99, 264] width 187 height 31
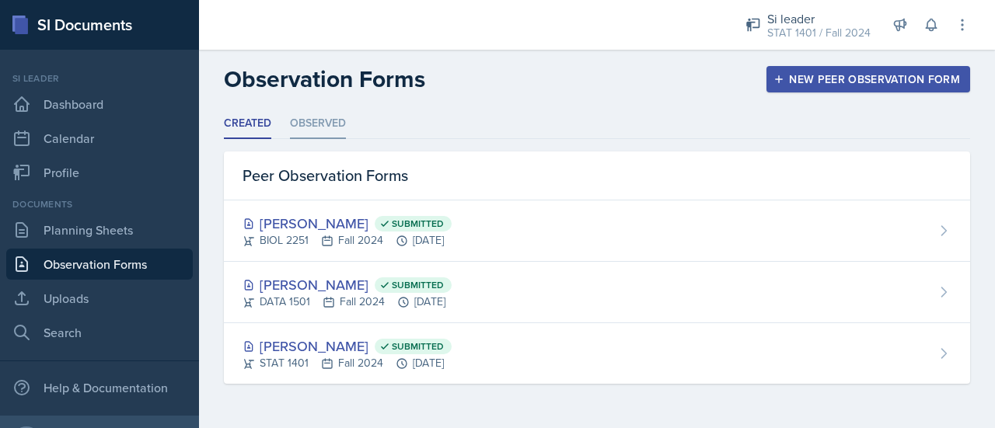
click at [334, 121] on li "Observed" at bounding box center [318, 124] width 56 height 30
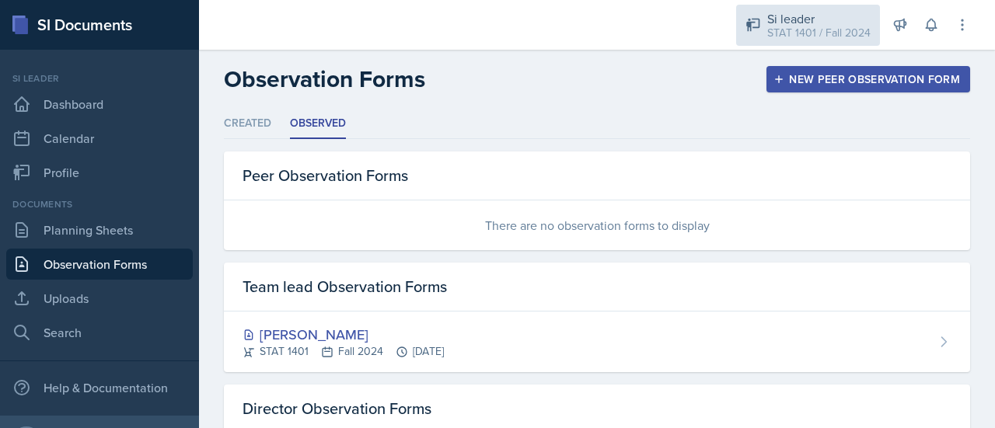
click at [778, 25] on div "STAT 1401 / Fall 2024" at bounding box center [818, 33] width 103 height 16
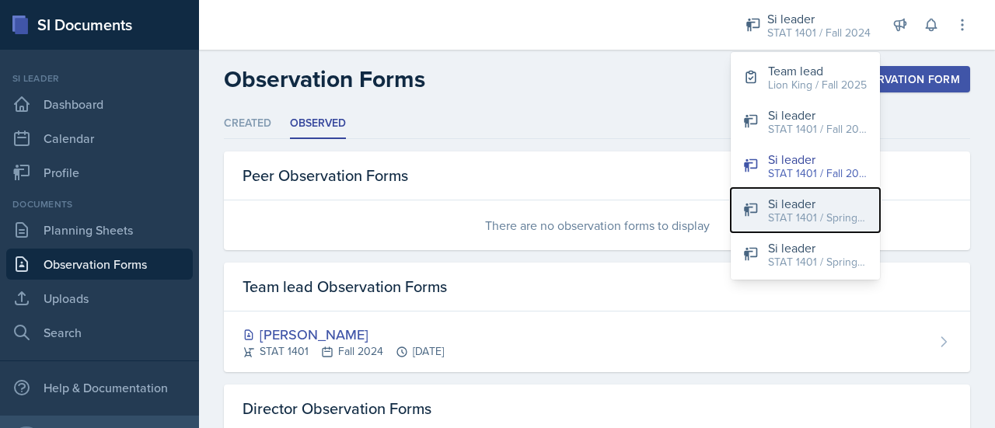
click at [814, 225] on div "STAT 1401 / Spring 2025" at bounding box center [817, 218] width 99 height 16
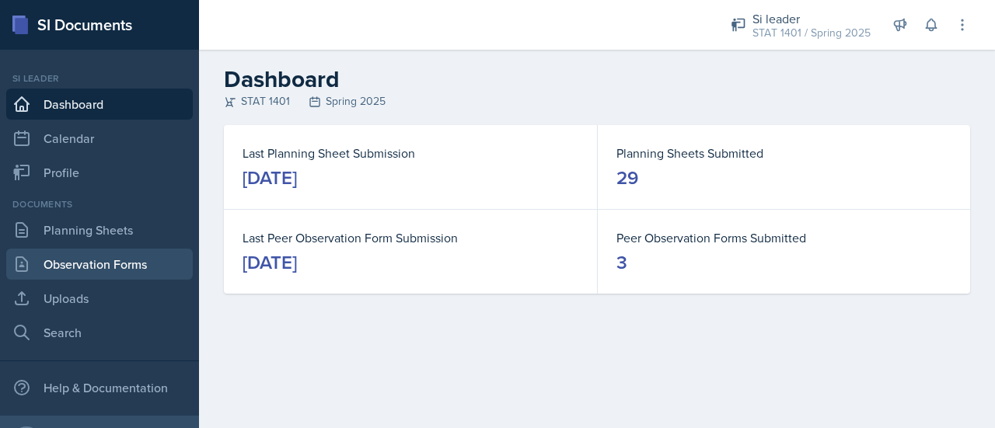
click at [111, 267] on link "Observation Forms" at bounding box center [99, 264] width 187 height 31
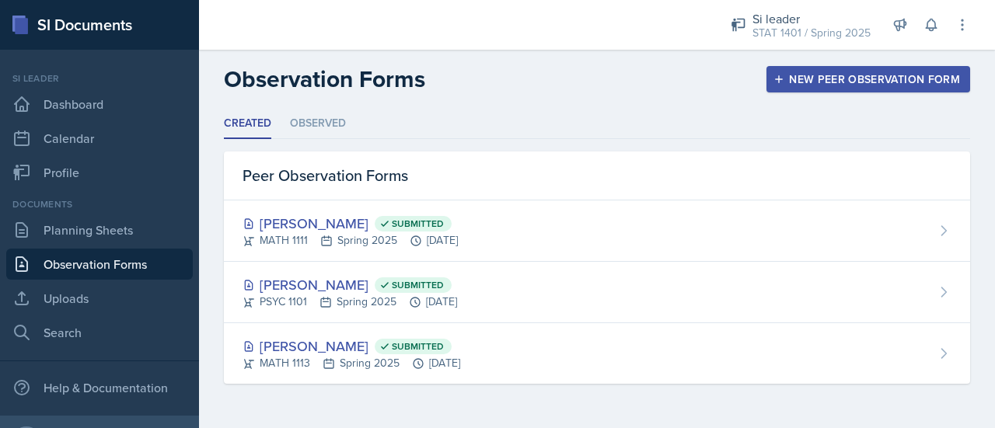
click at [322, 105] on header "Observation Forms New Peer Observation Form" at bounding box center [597, 79] width 796 height 59
click at [327, 133] on li "Observed" at bounding box center [318, 124] width 56 height 30
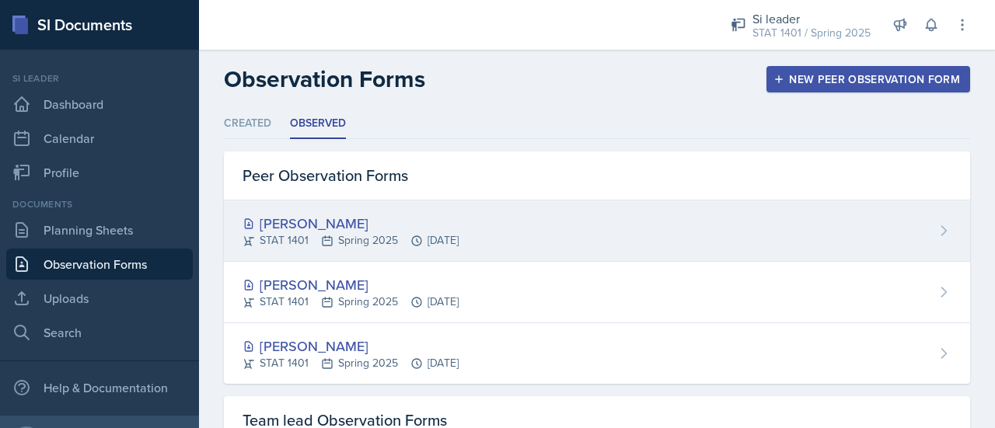
click at [373, 235] on div "STAT 1401 Spring 2025 Apr 24th, 2025" at bounding box center [350, 240] width 216 height 16
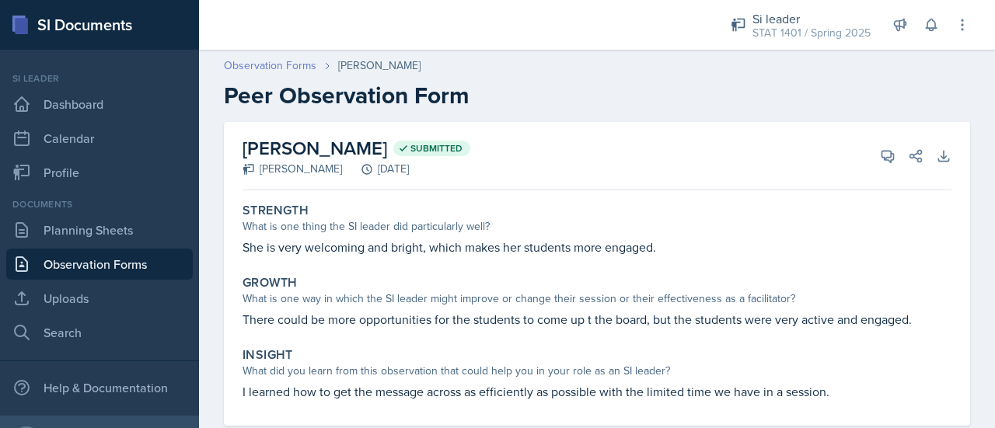
click at [268, 68] on link "Observation Forms" at bounding box center [270, 66] width 92 height 16
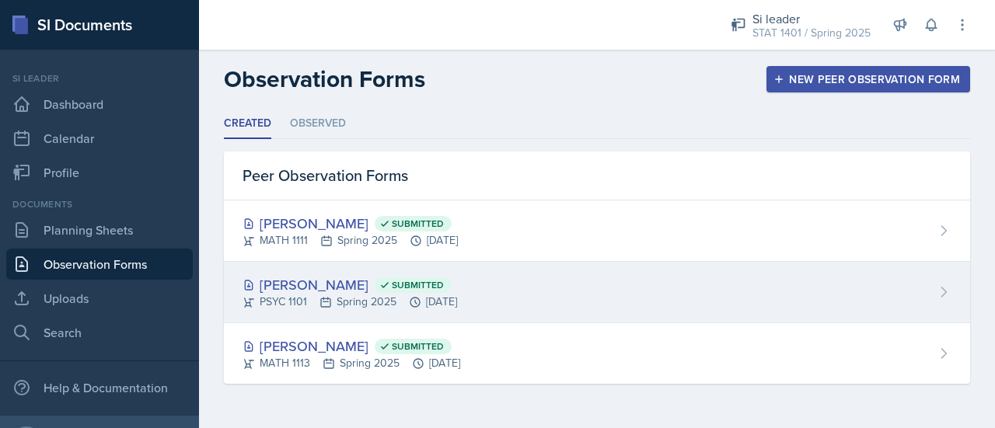
click at [378, 277] on span "Submitted" at bounding box center [413, 285] width 77 height 16
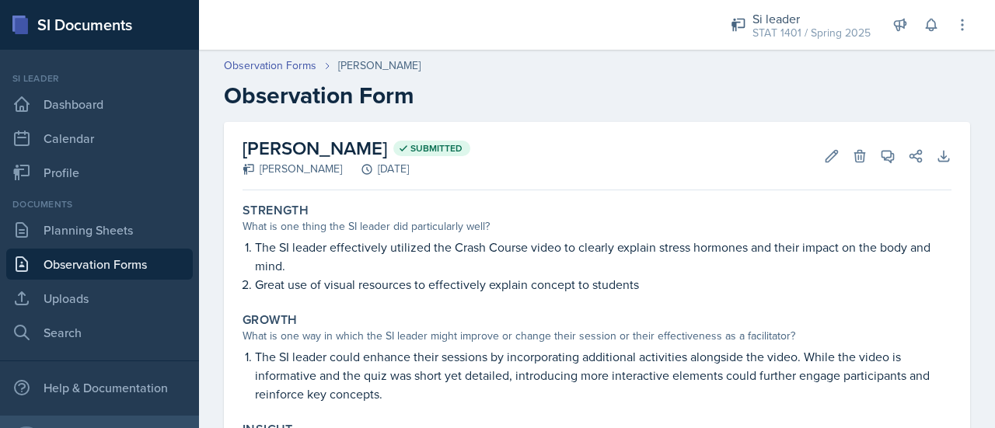
scroll to position [5, 0]
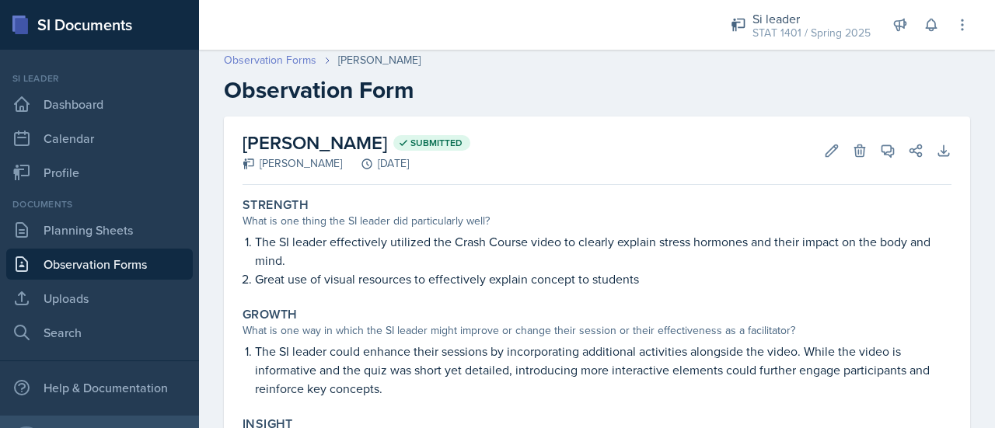
click at [295, 65] on link "Observation Forms" at bounding box center [270, 60] width 92 height 16
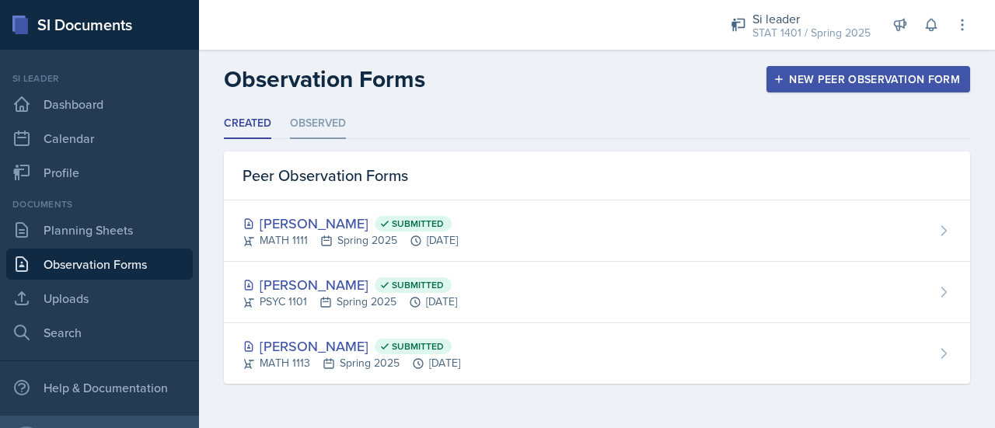
click at [315, 117] on li "Observed" at bounding box center [318, 124] width 56 height 30
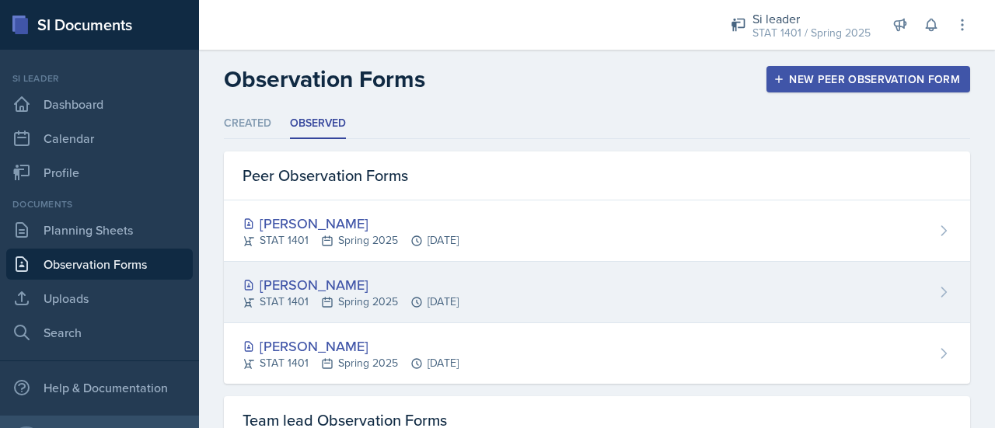
click at [312, 298] on div "STAT 1401 Spring 2025 Feb 25th, 2025" at bounding box center [350, 302] width 216 height 16
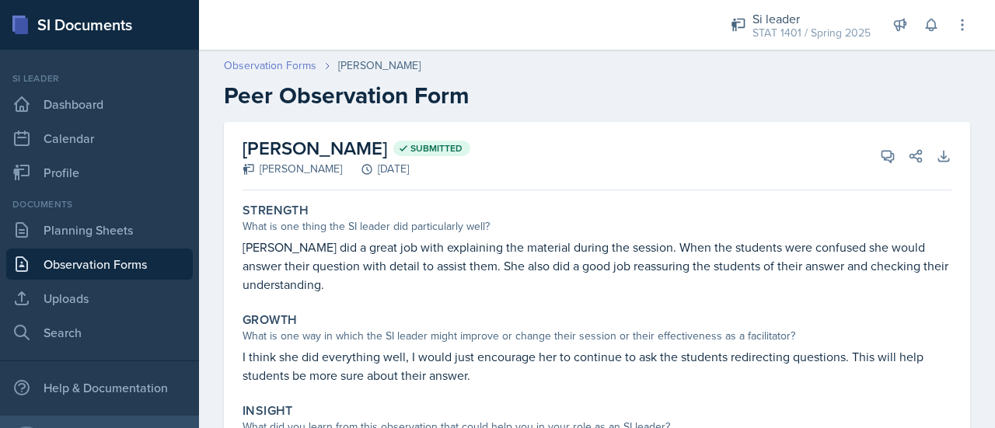
click at [253, 73] on link "Observation Forms" at bounding box center [270, 66] width 92 height 16
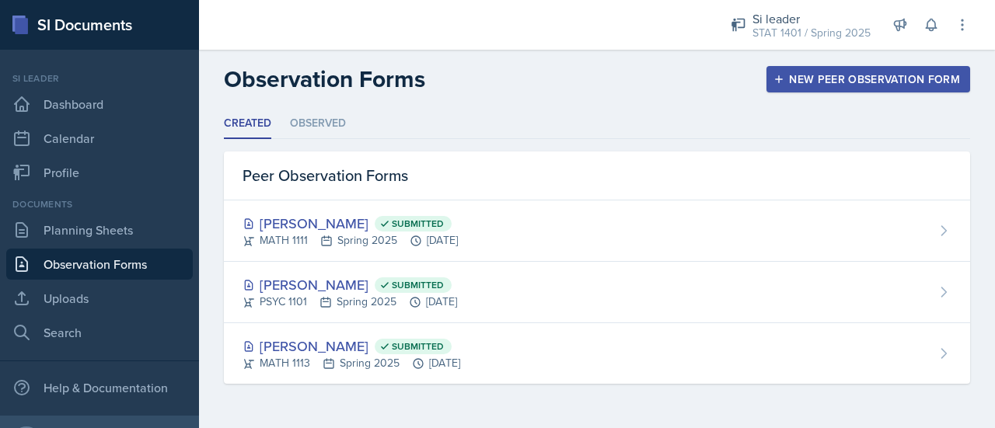
click at [308, 141] on div "Created Observed Created Observed Peer Observation Forms Micayla Courtland Subm…" at bounding box center [597, 246] width 746 height 275
click at [310, 134] on li "Observed" at bounding box center [318, 124] width 56 height 30
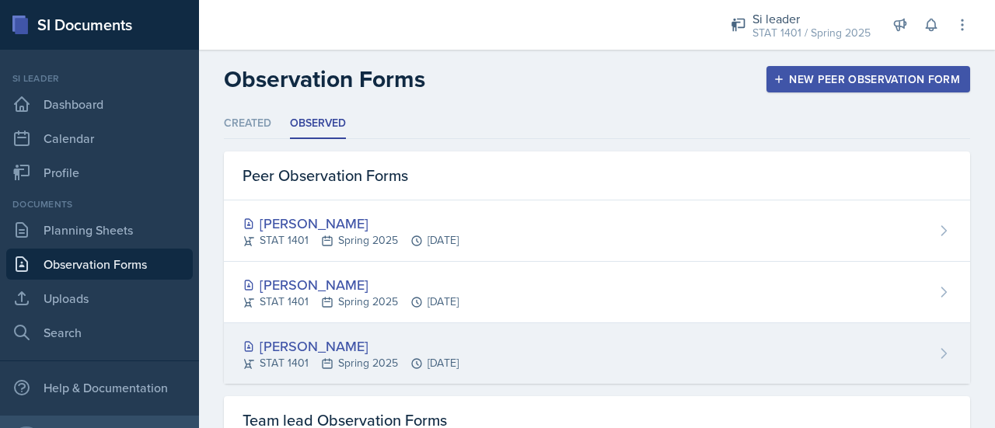
click at [309, 340] on div "[PERSON_NAME]" at bounding box center [350, 346] width 216 height 21
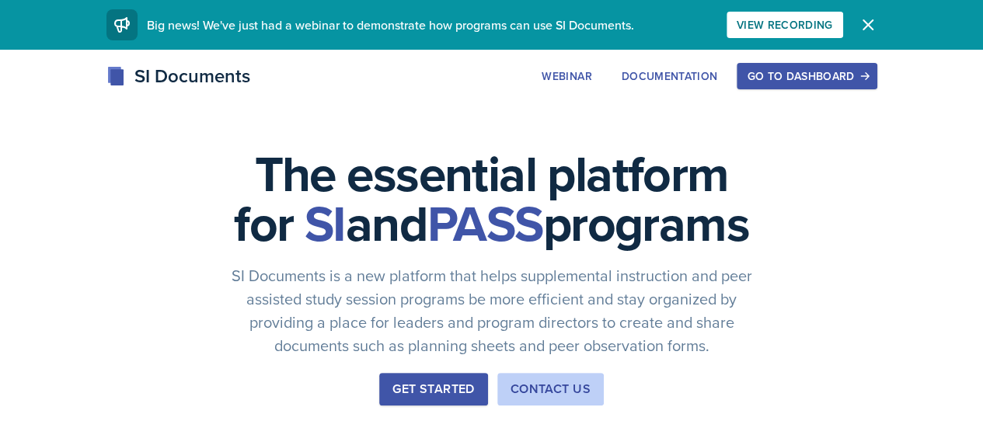
click at [867, 78] on div "Go to Dashboard" at bounding box center [807, 76] width 120 height 12
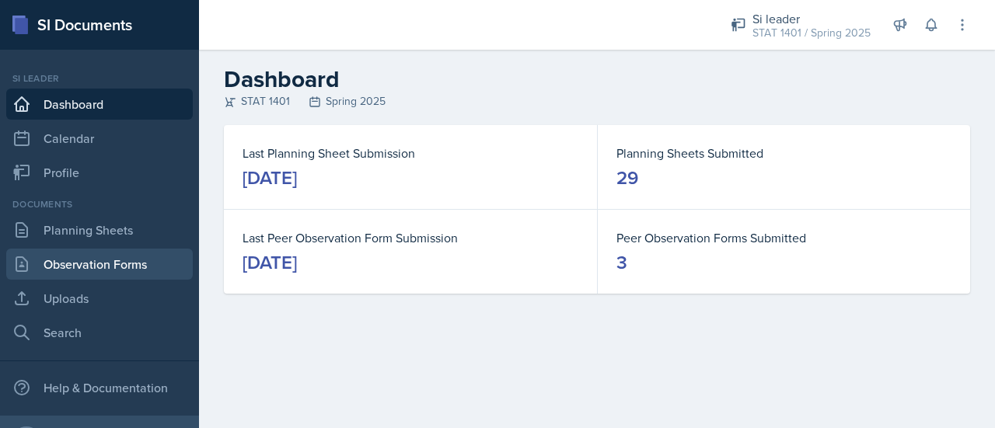
click at [148, 263] on link "Observation Forms" at bounding box center [99, 264] width 187 height 31
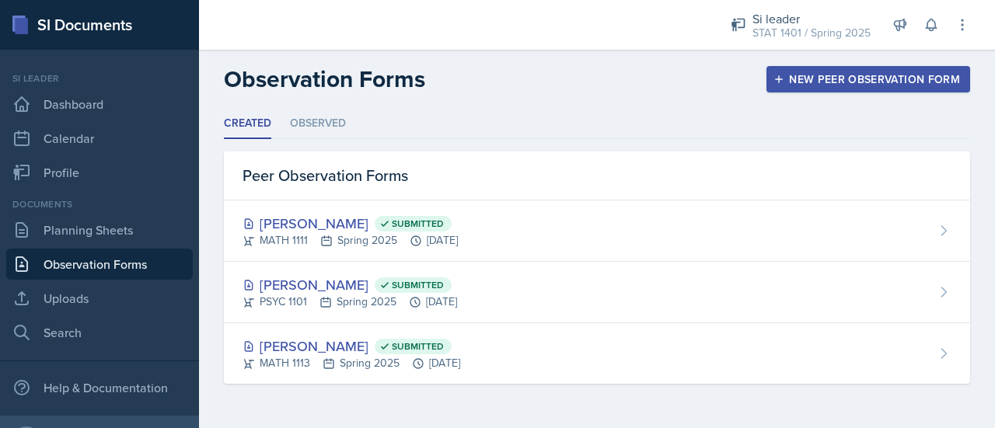
click at [811, 78] on div "New Peer Observation Form" at bounding box center [867, 79] width 183 height 12
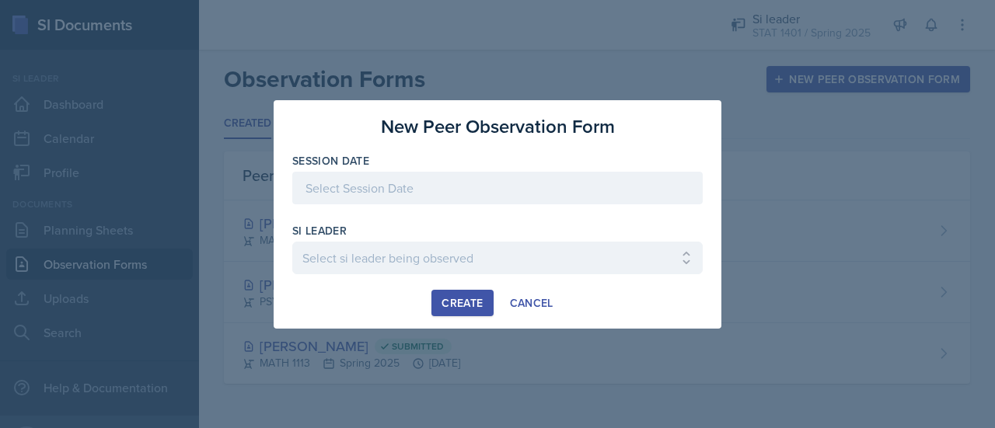
click at [558, 201] on div at bounding box center [497, 188] width 410 height 33
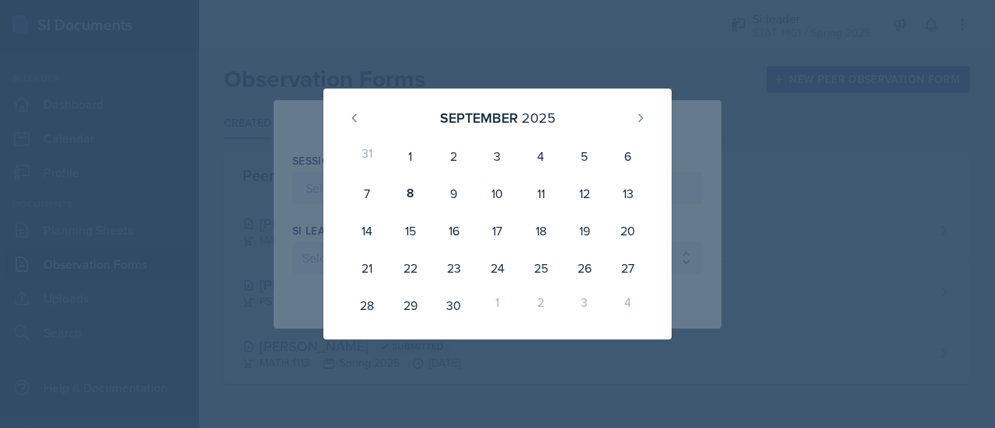
click at [744, 169] on div at bounding box center [497, 214] width 995 height 428
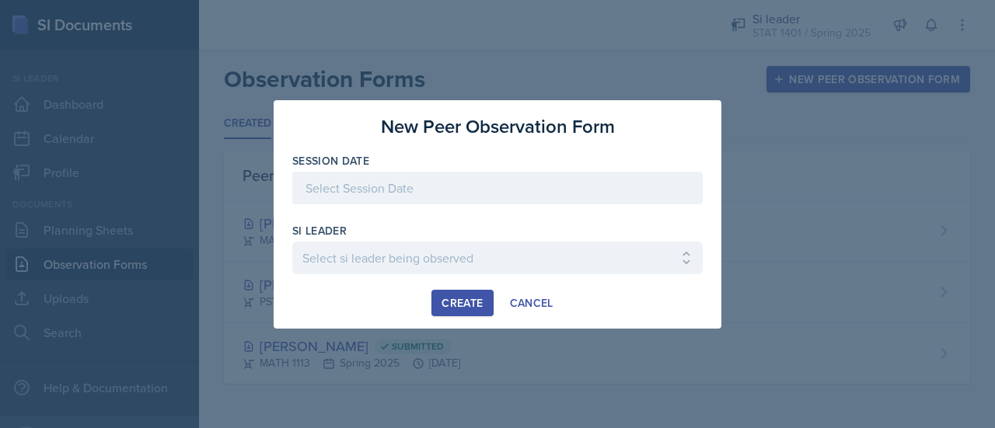
click at [603, 190] on div at bounding box center [497, 188] width 410 height 33
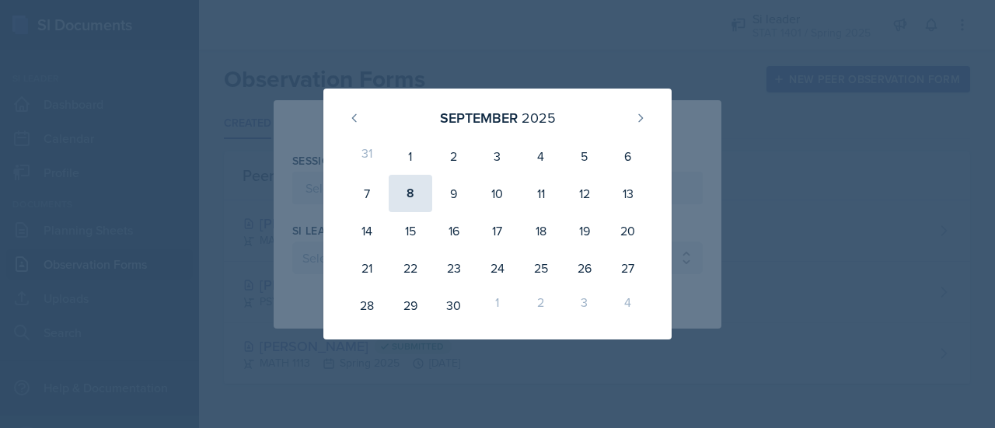
click at [412, 202] on div "8" at bounding box center [411, 193] width 44 height 37
type input "[DATE]"
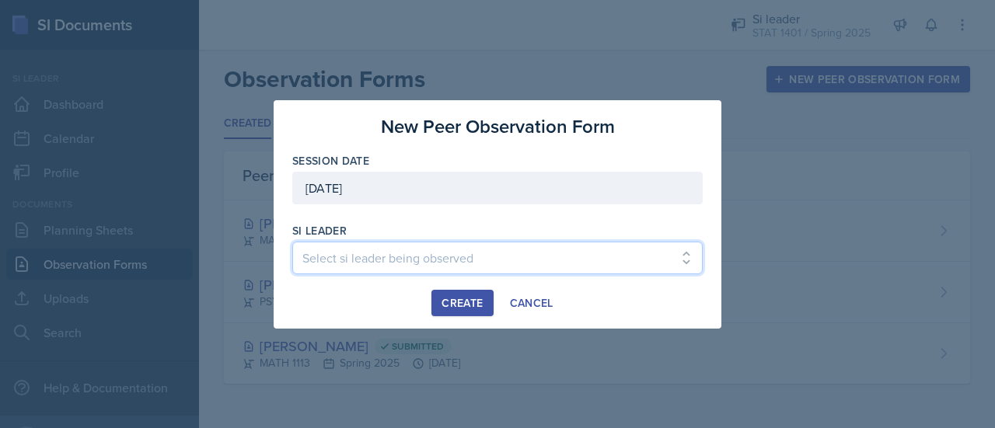
click at [388, 259] on select "Select si leader being observed Maria Correa Ortiz / BIOL 2251 / Baymax Babes P…" at bounding box center [497, 258] width 410 height 33
select select "dab62714-6c87-4012-ab3a-81e0e9e53076"
click at [388, 259] on select "Select si leader being observed Maria Correa Ortiz / BIOL 2251 / Baymax Babes P…" at bounding box center [497, 258] width 410 height 33
click at [393, 255] on select "Select si leader being observed Maria Correa Ortiz / BIOL 2251 / Baymax Babes P…" at bounding box center [497, 258] width 410 height 33
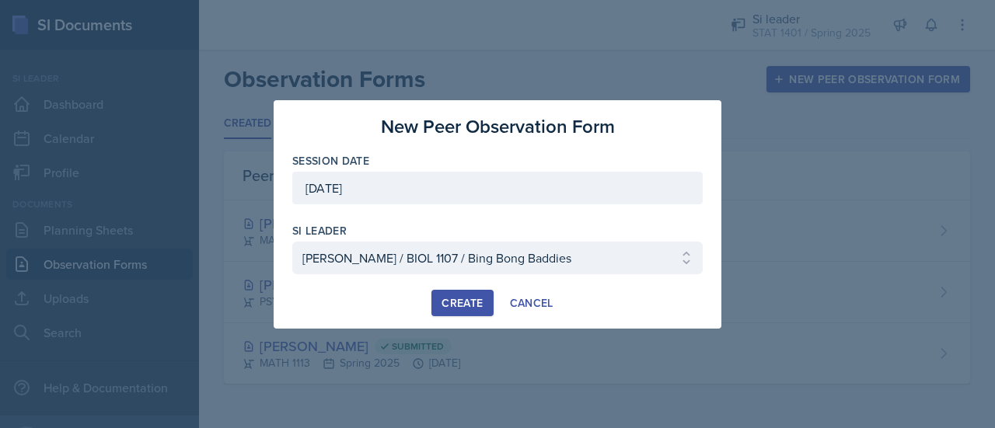
click at [799, 207] on div at bounding box center [497, 214] width 995 height 428
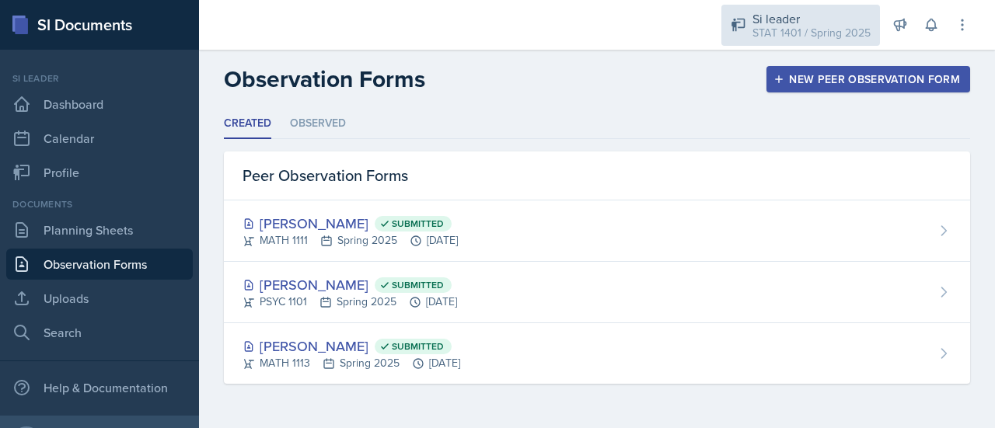
click at [761, 28] on div "STAT 1401 / Spring 2025" at bounding box center [811, 33] width 118 height 16
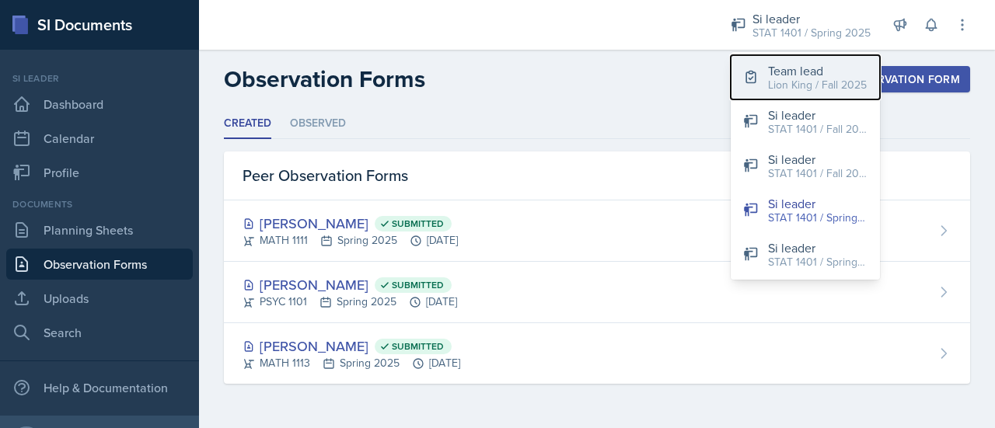
click at [771, 82] on div "Lion King / Fall 2025" at bounding box center [817, 85] width 99 height 16
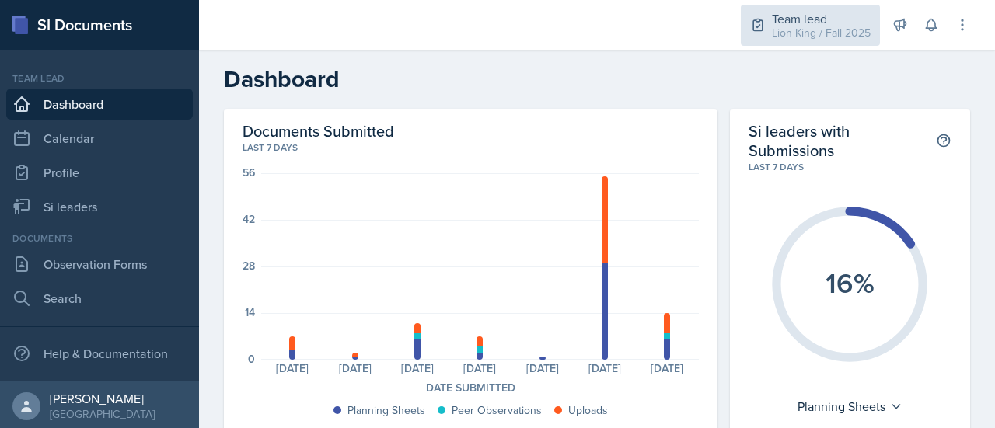
click at [840, 30] on div "Lion King / Fall 2025" at bounding box center [821, 33] width 99 height 16
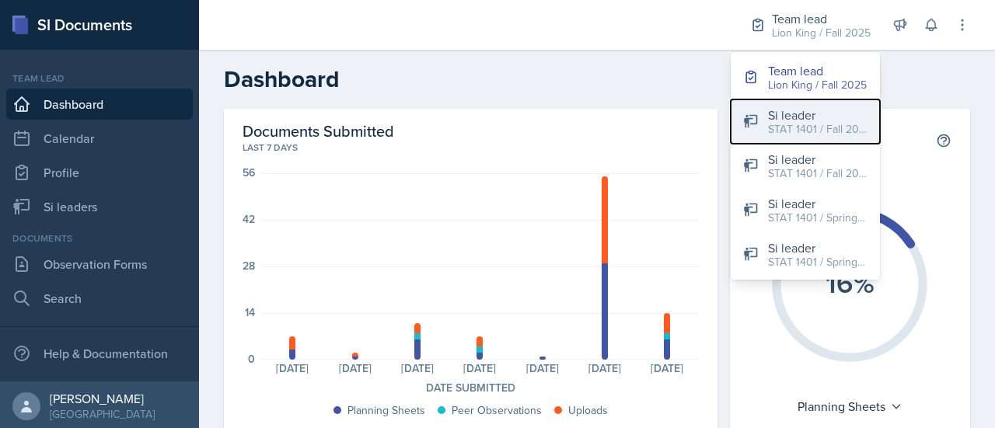
click at [821, 121] on div "STAT 1401 / Fall 2025" at bounding box center [817, 129] width 99 height 16
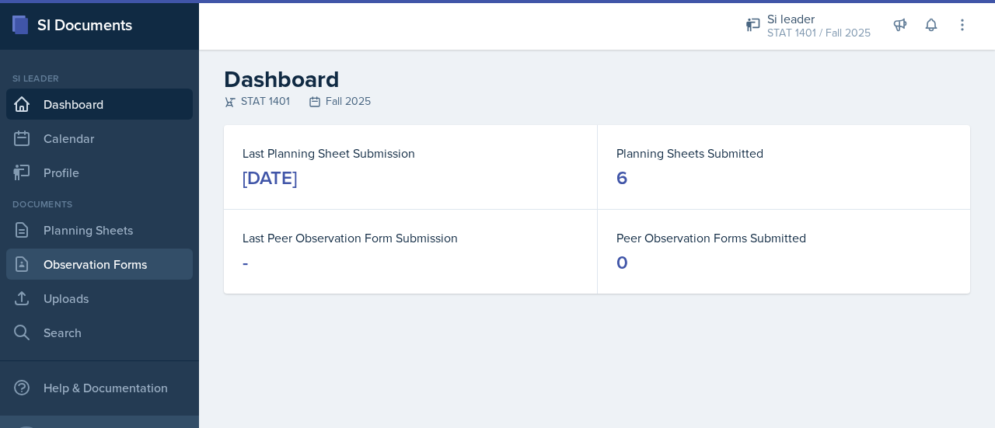
click at [114, 268] on link "Observation Forms" at bounding box center [99, 264] width 187 height 31
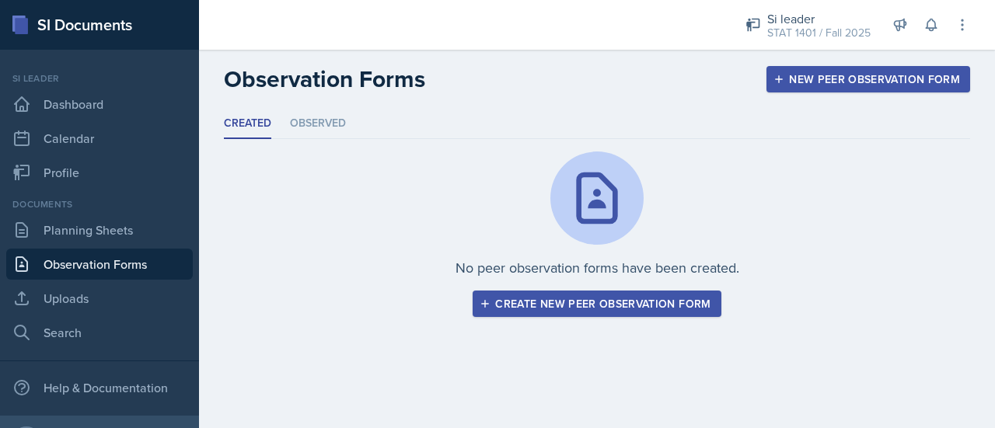
click at [654, 309] on div "Create new peer observation form" at bounding box center [597, 304] width 228 height 12
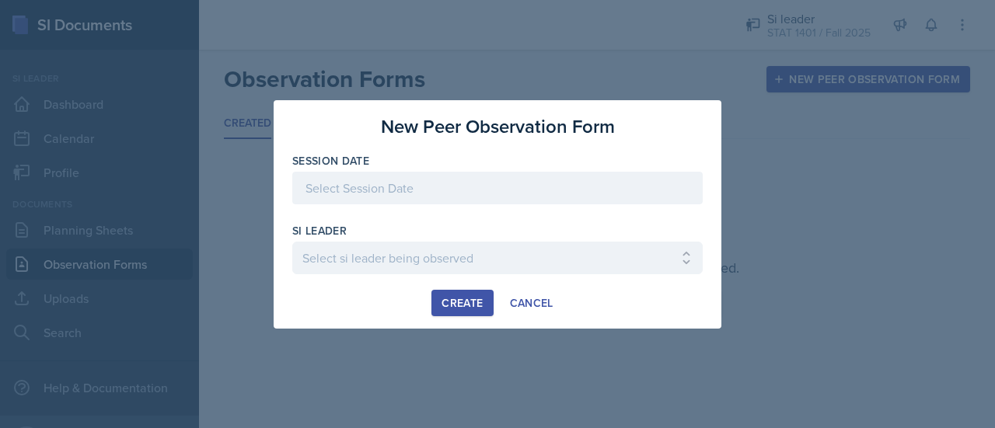
click at [354, 180] on div at bounding box center [497, 188] width 410 height 33
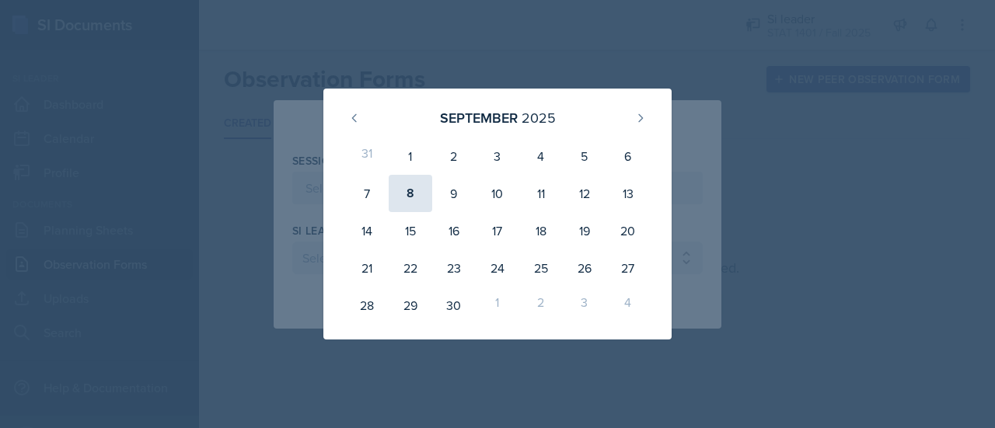
click at [399, 194] on div "8" at bounding box center [411, 193] width 44 height 37
type input "[DATE]"
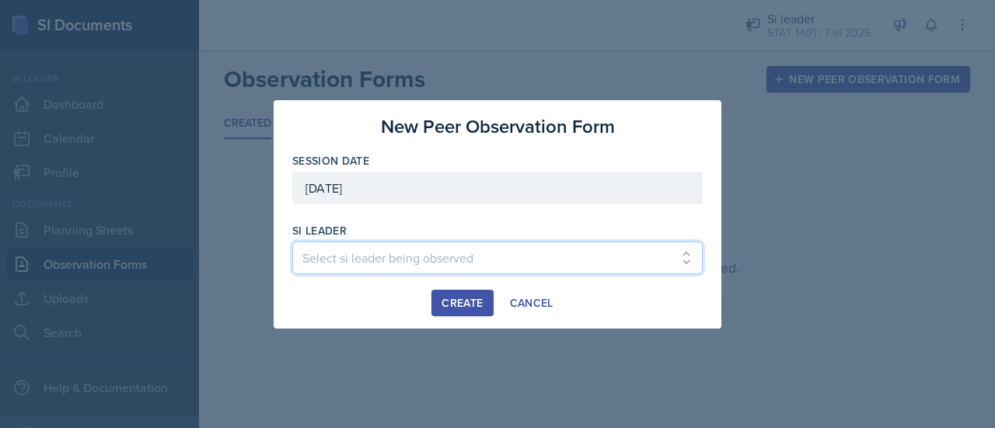
click at [379, 263] on select "Select si leader being observed Rayann Afani / PSYC 2500 / The Phantoms of The …" at bounding box center [497, 258] width 410 height 33
select select "b5896bed-e662-4104-9382-e39c6da023ac"
